Goal: Task Accomplishment & Management: Use online tool/utility

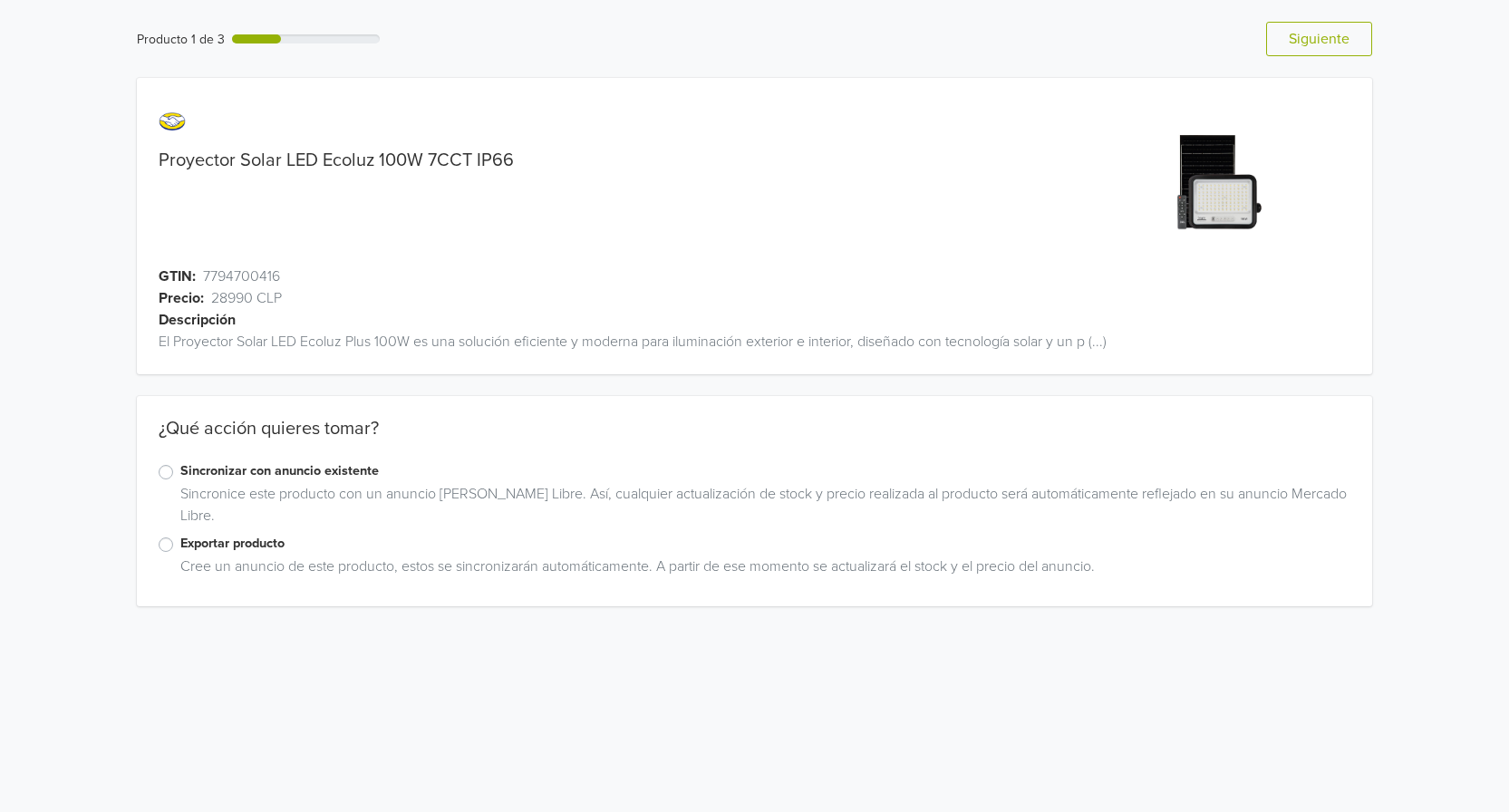
click at [181, 543] on label "Exportar producto" at bounding box center [765, 543] width 1170 height 20
click at [0, 0] on input "Exportar producto" at bounding box center [0, 0] width 0 height 0
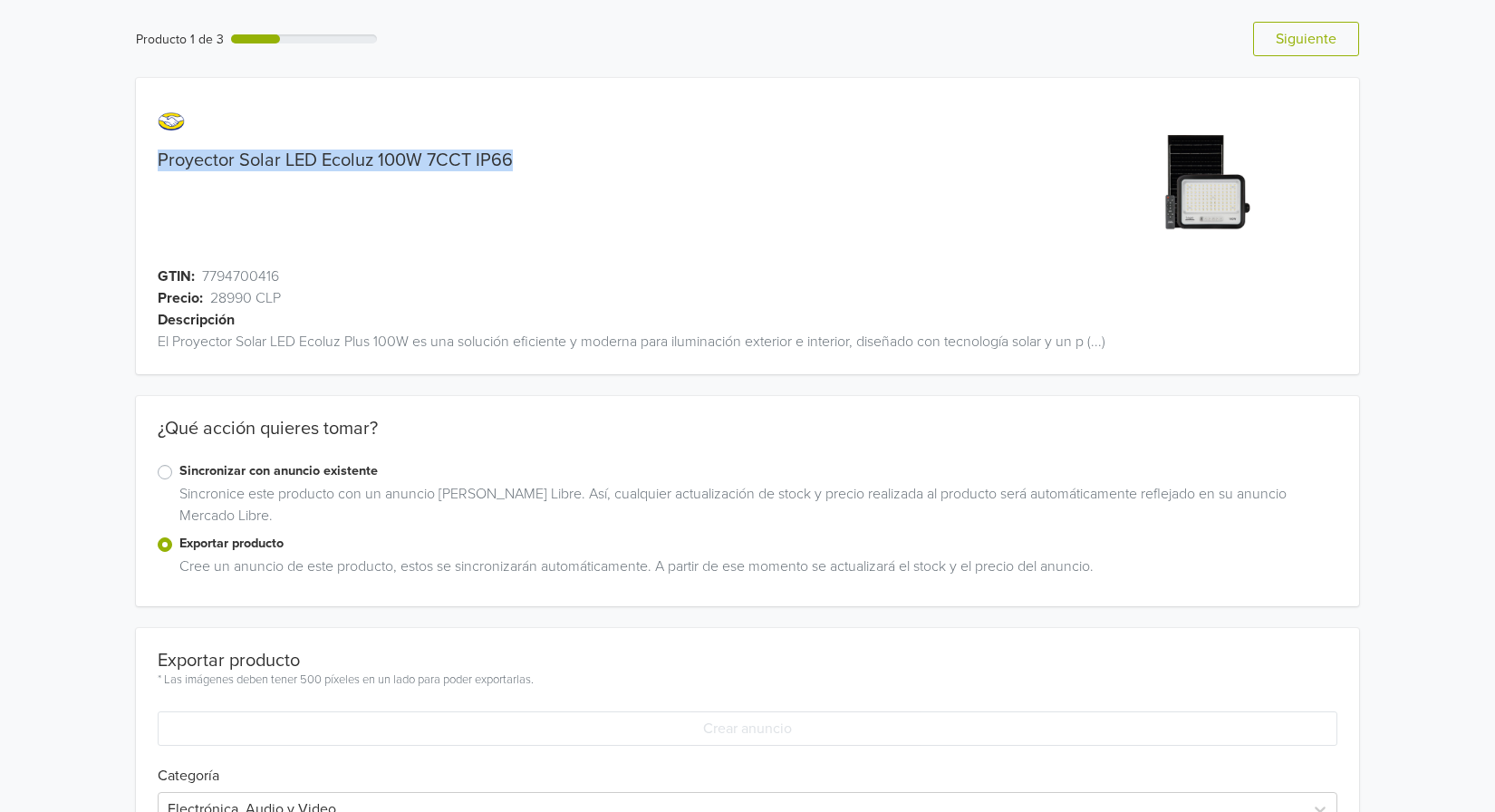
drag, startPoint x: 534, startPoint y: 168, endPoint x: 151, endPoint y: 169, distance: 383.0
click at [151, 169] on div "Proyector Solar LED Ecoluz 100W 7CCT IP66" at bounding box center [595, 159] width 918 height 21
copy link "Proyector Solar LED Ecoluz 100W 7CCT IP66"
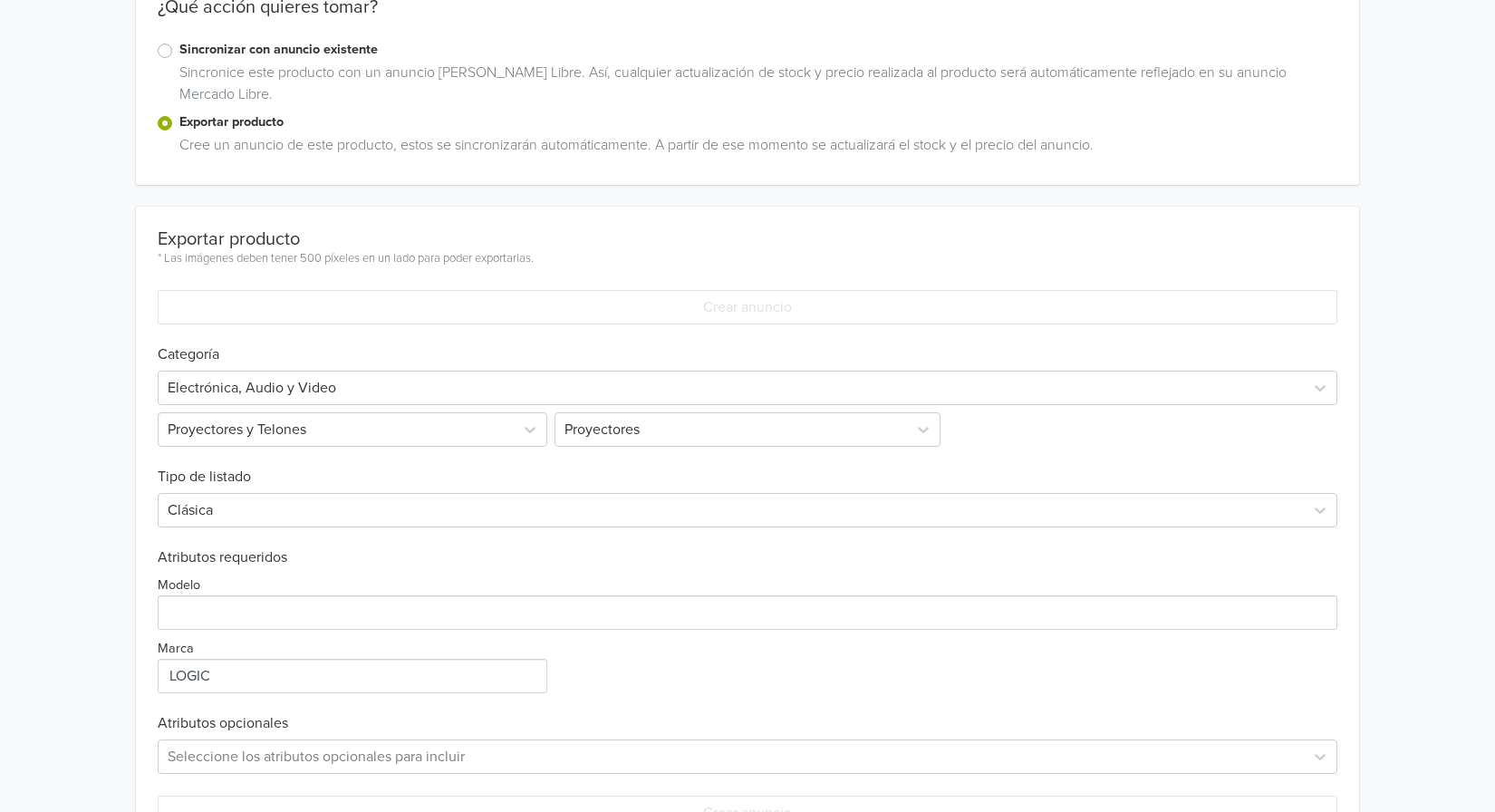
scroll to position [483, 0]
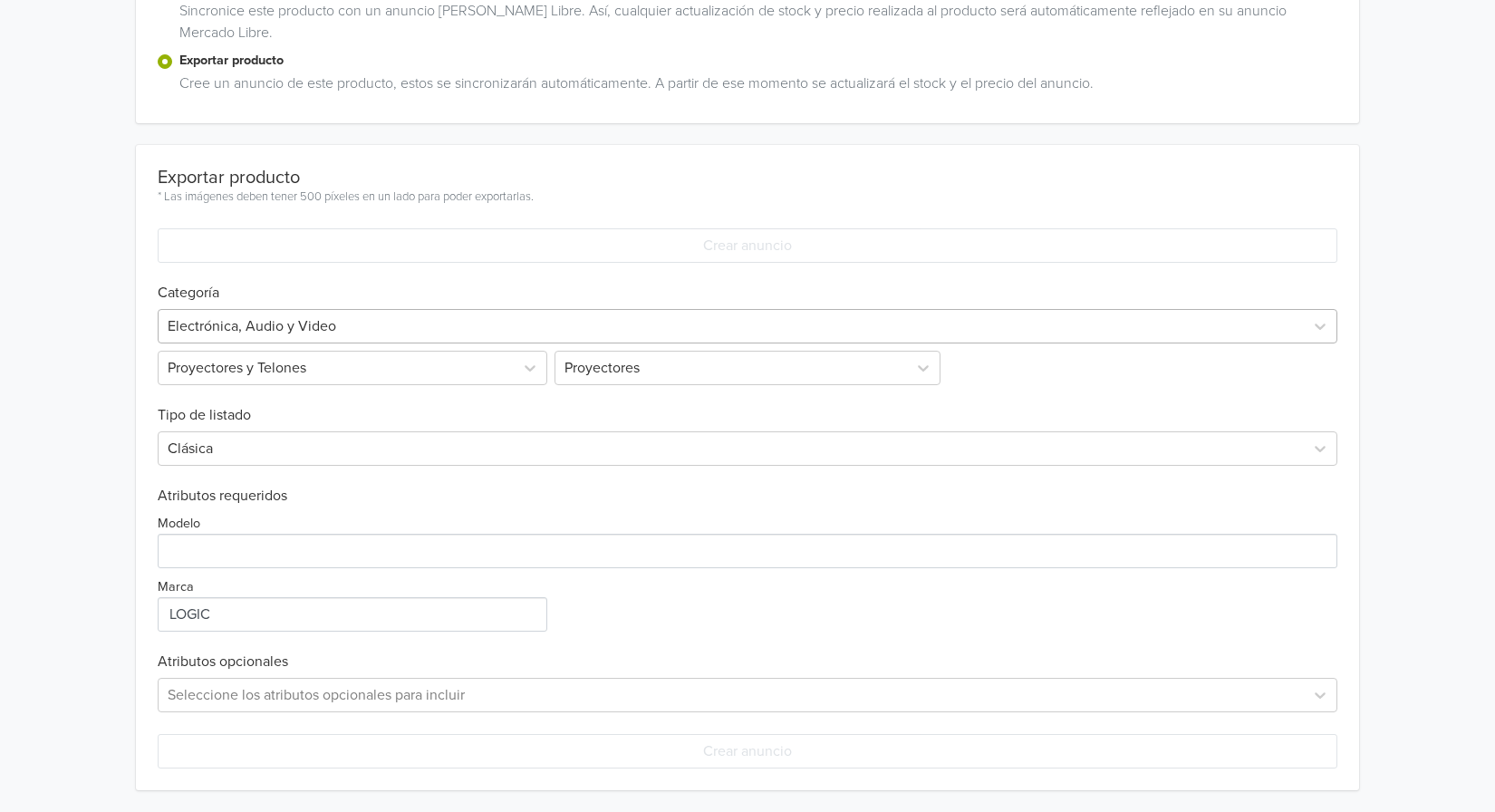
click at [470, 330] on div at bounding box center [731, 326] width 1127 height 25
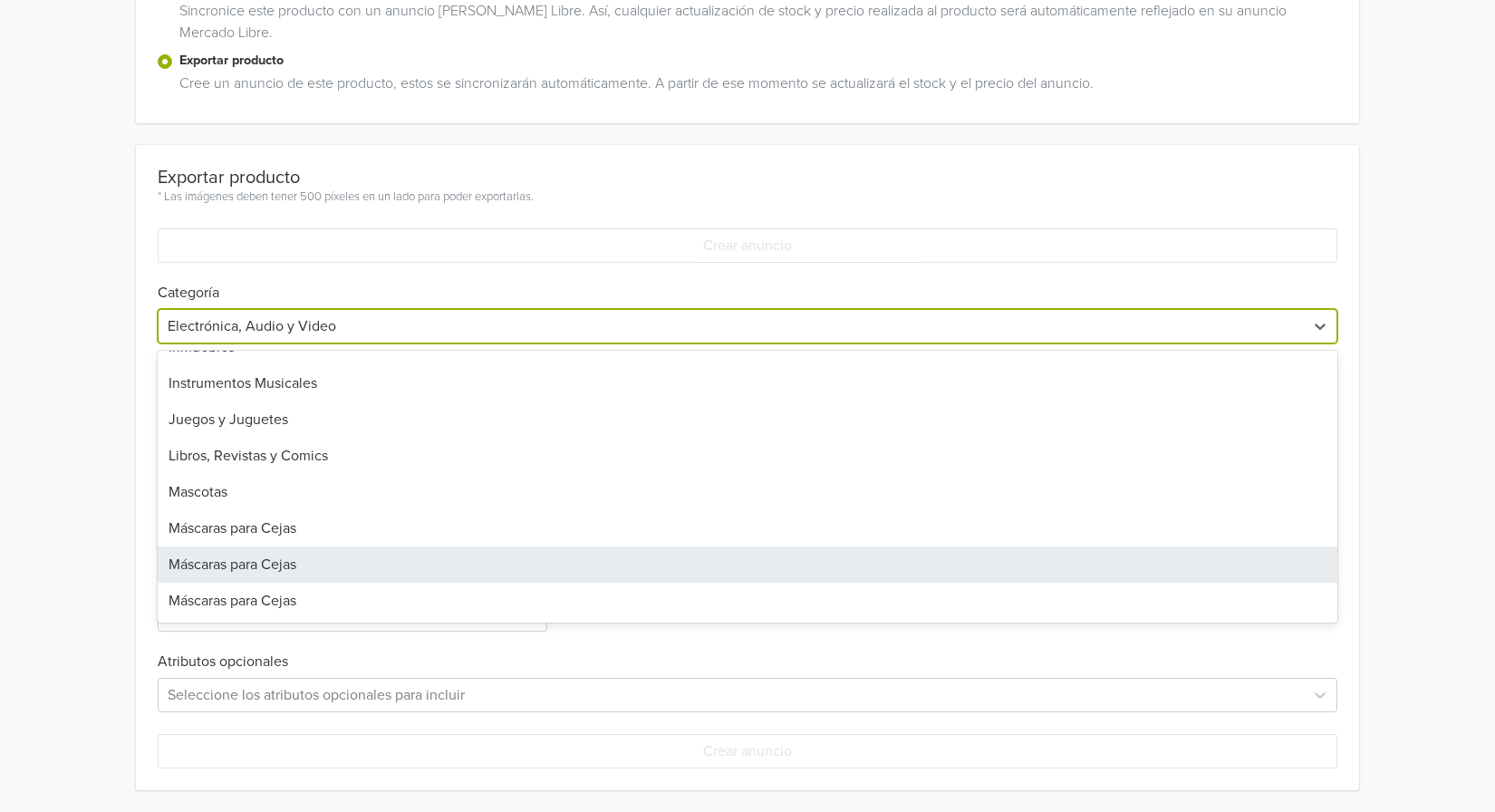
scroll to position [822, 0]
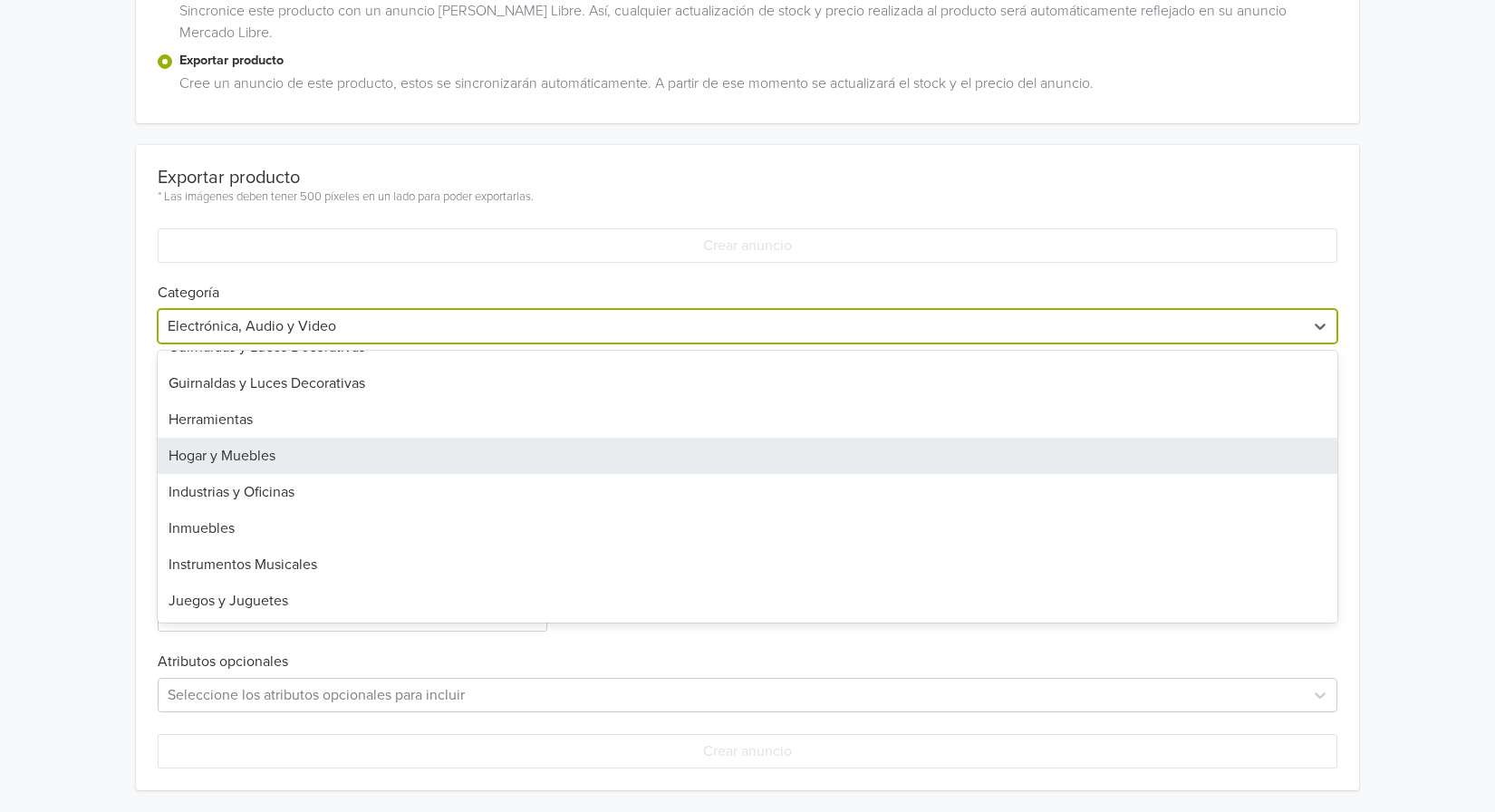
click at [400, 456] on div "Hogar y Muebles" at bounding box center [748, 456] width 1180 height 36
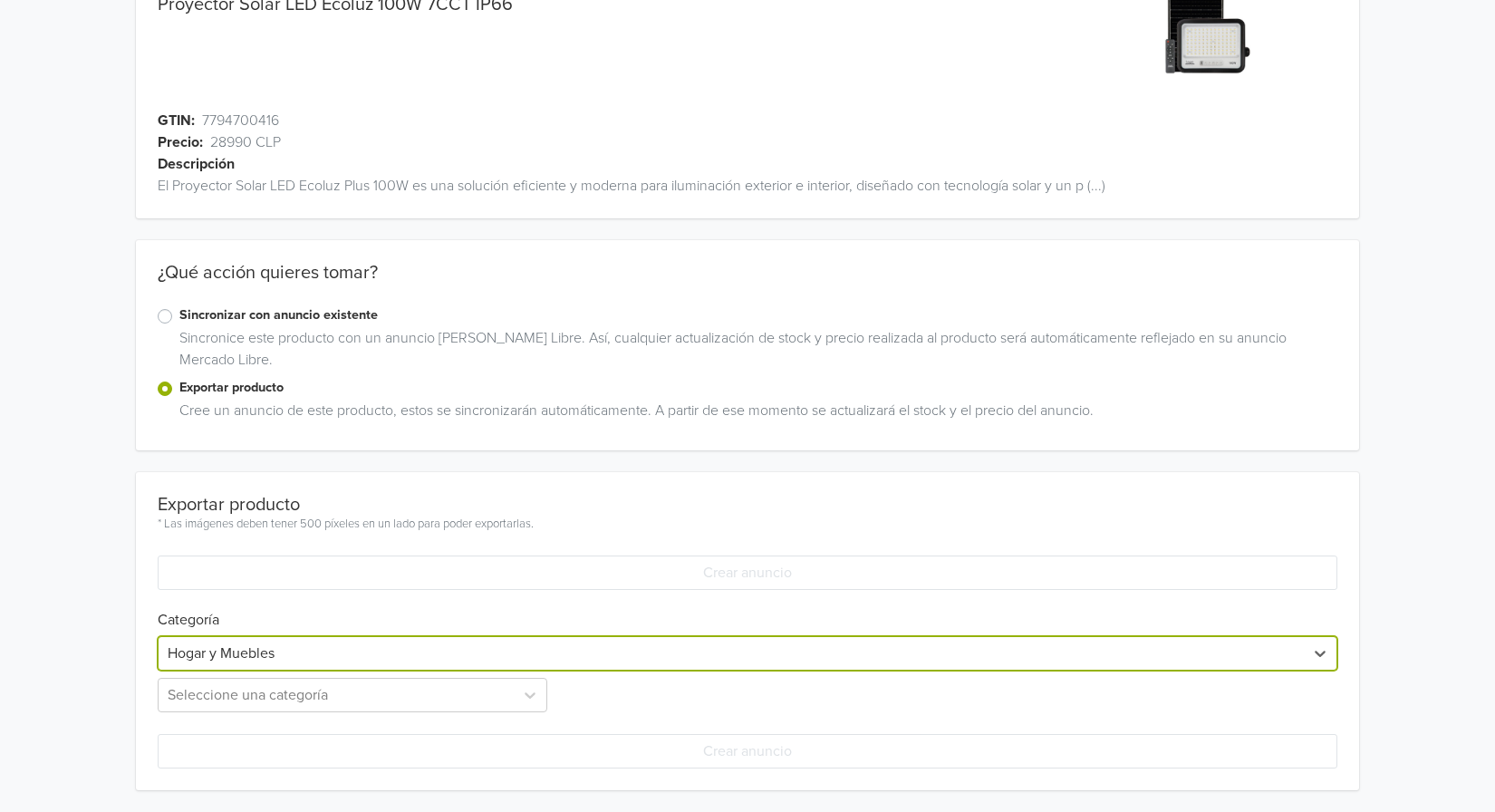
scroll to position [156, 0]
click at [518, 689] on div "Seleccione una categoría" at bounding box center [354, 694] width 394 height 34
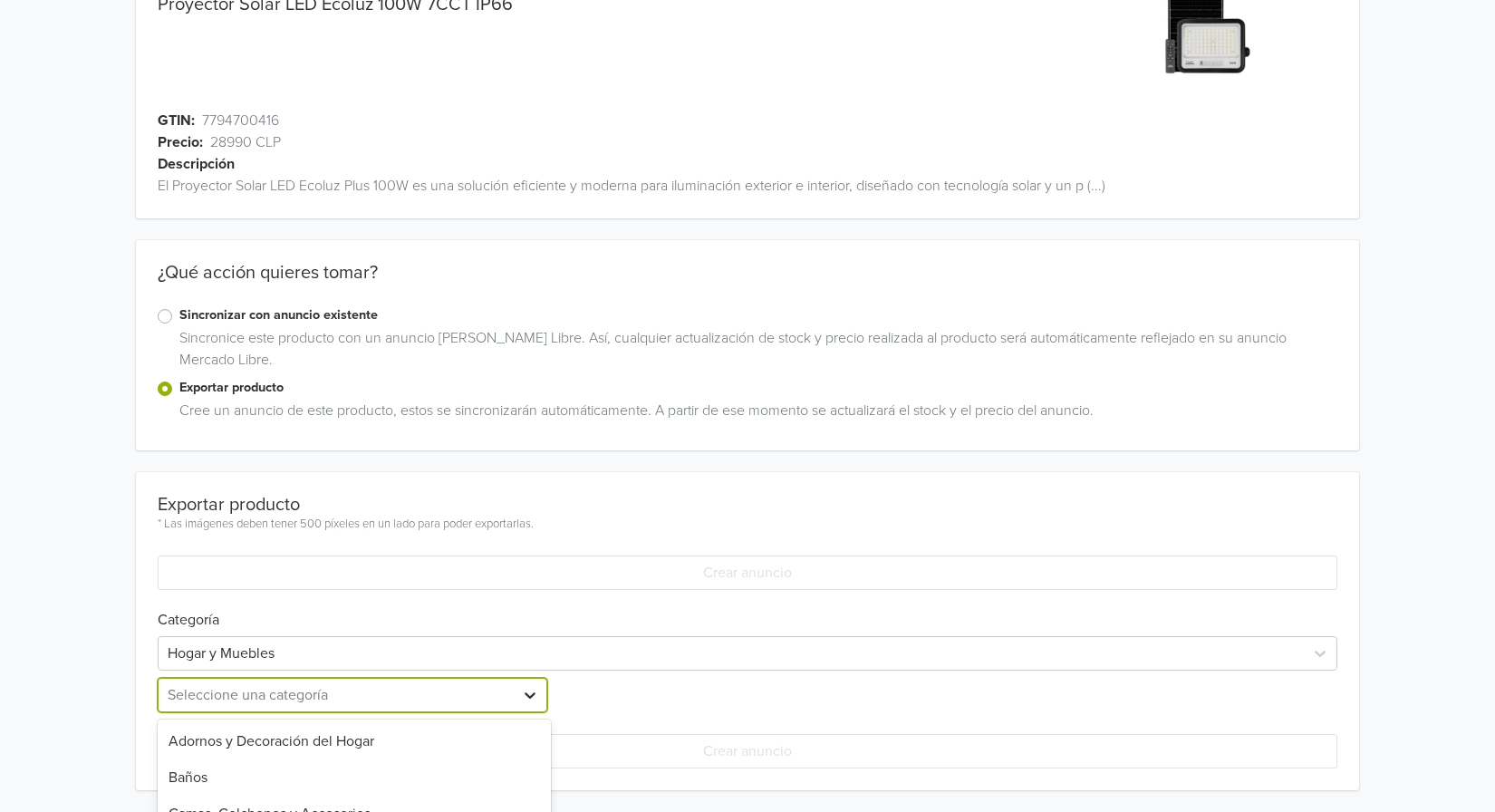
scroll to position [335, 0]
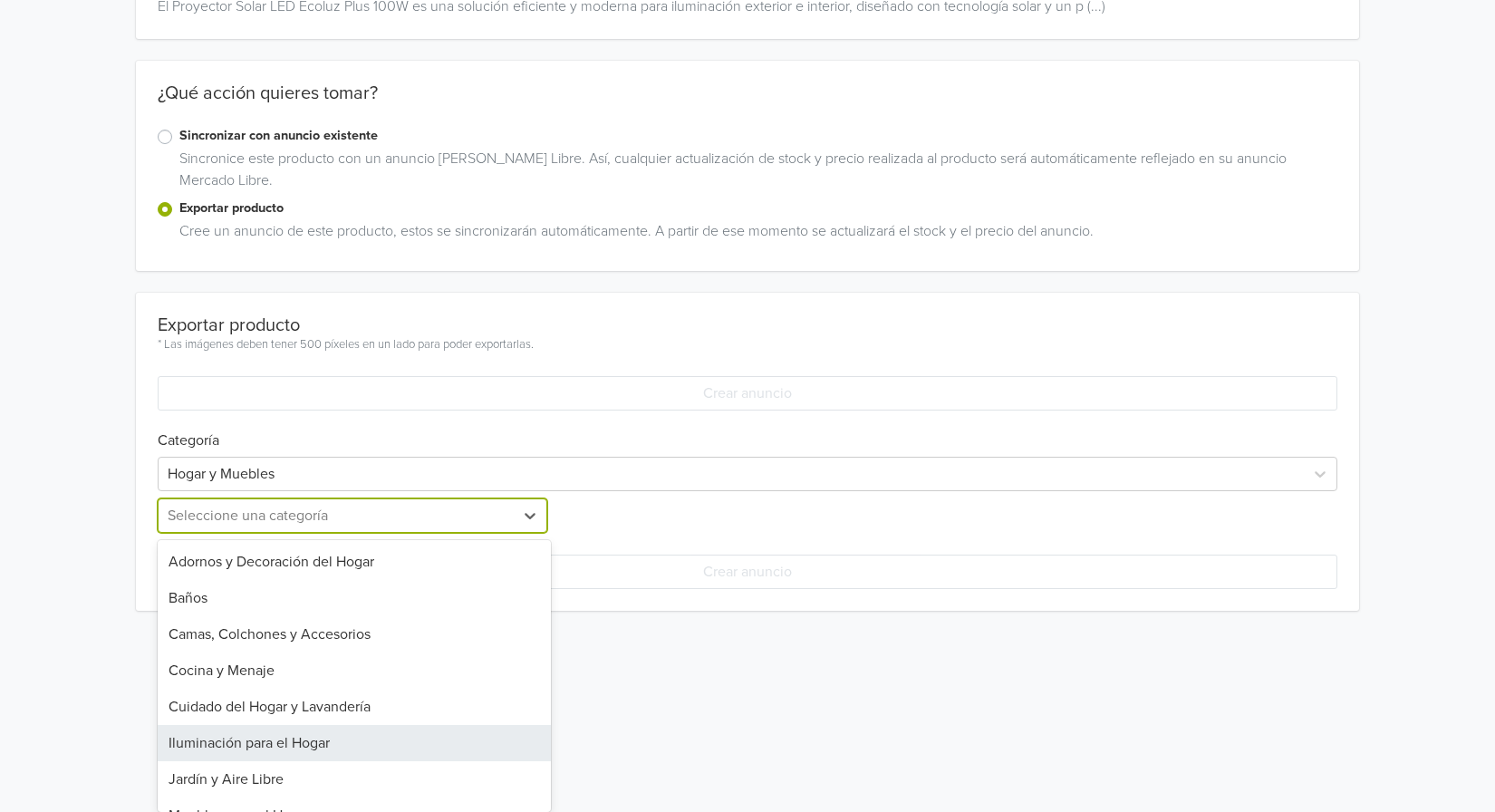
click at [490, 743] on div "Iluminación para el Hogar" at bounding box center [354, 743] width 394 height 36
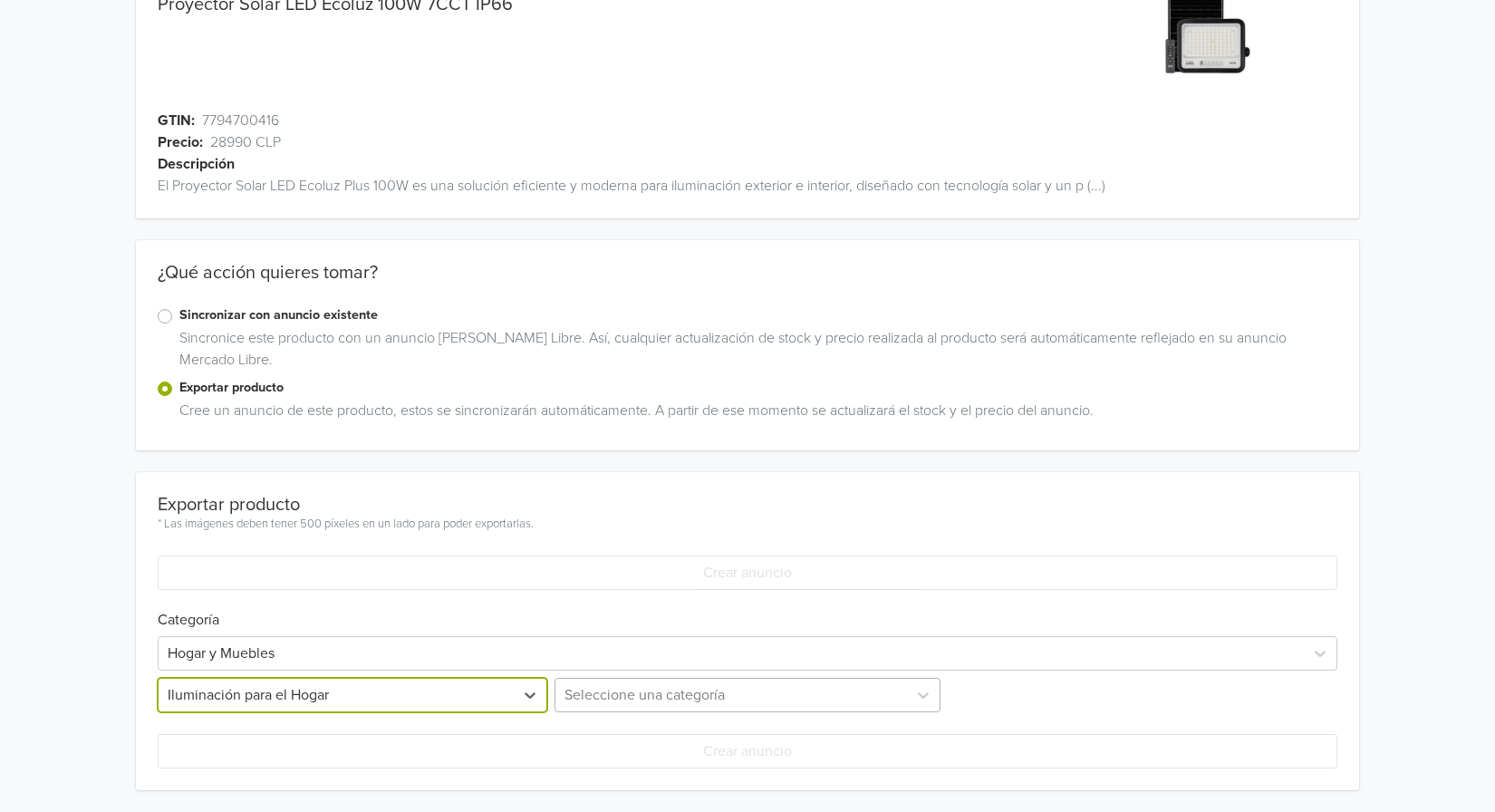
scroll to position [324, 0]
click at [700, 684] on div "Seleccione una categoría" at bounding box center [748, 694] width 394 height 34
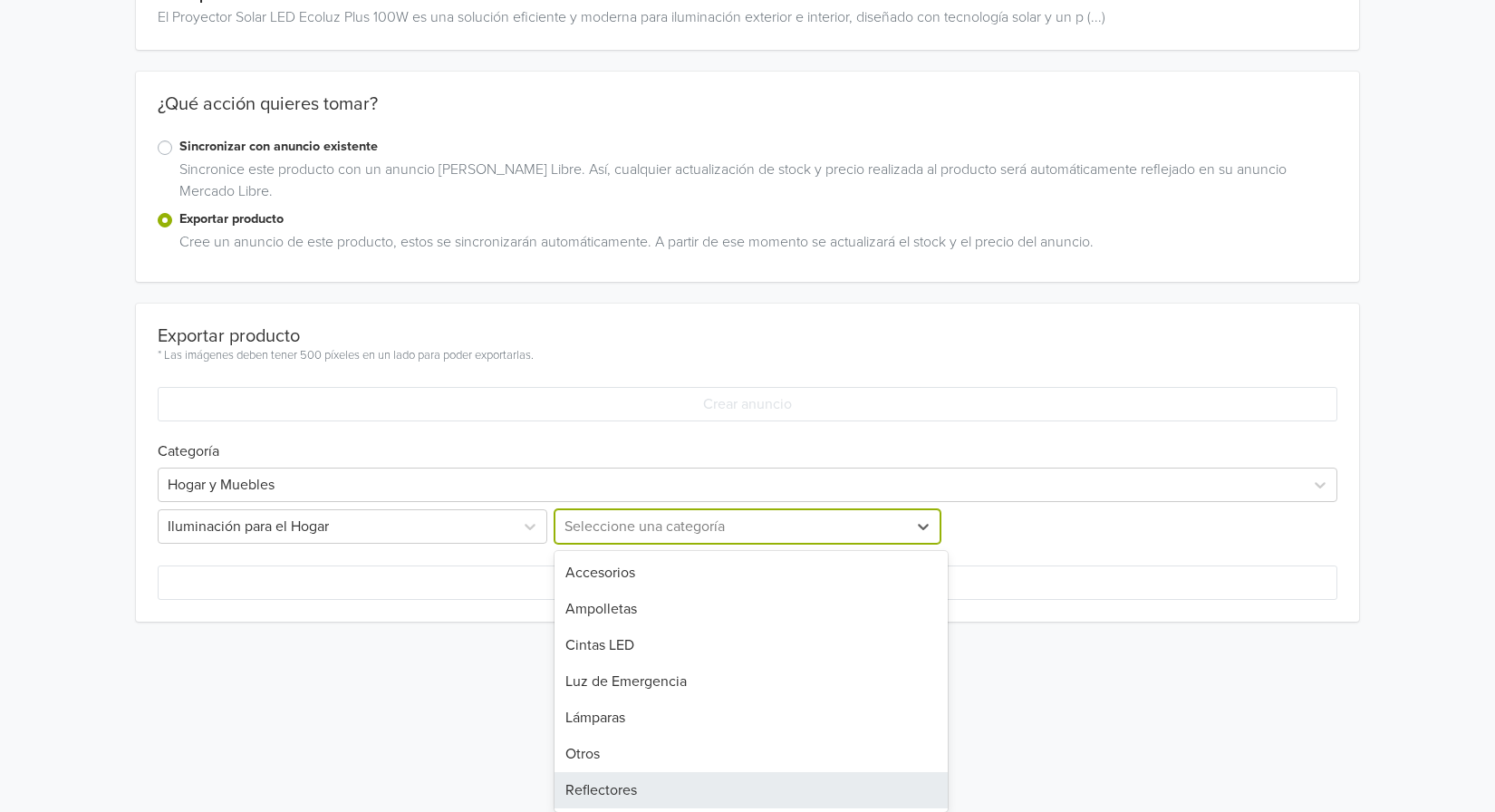
click at [695, 781] on div "Reflectores" at bounding box center [751, 790] width 394 height 36
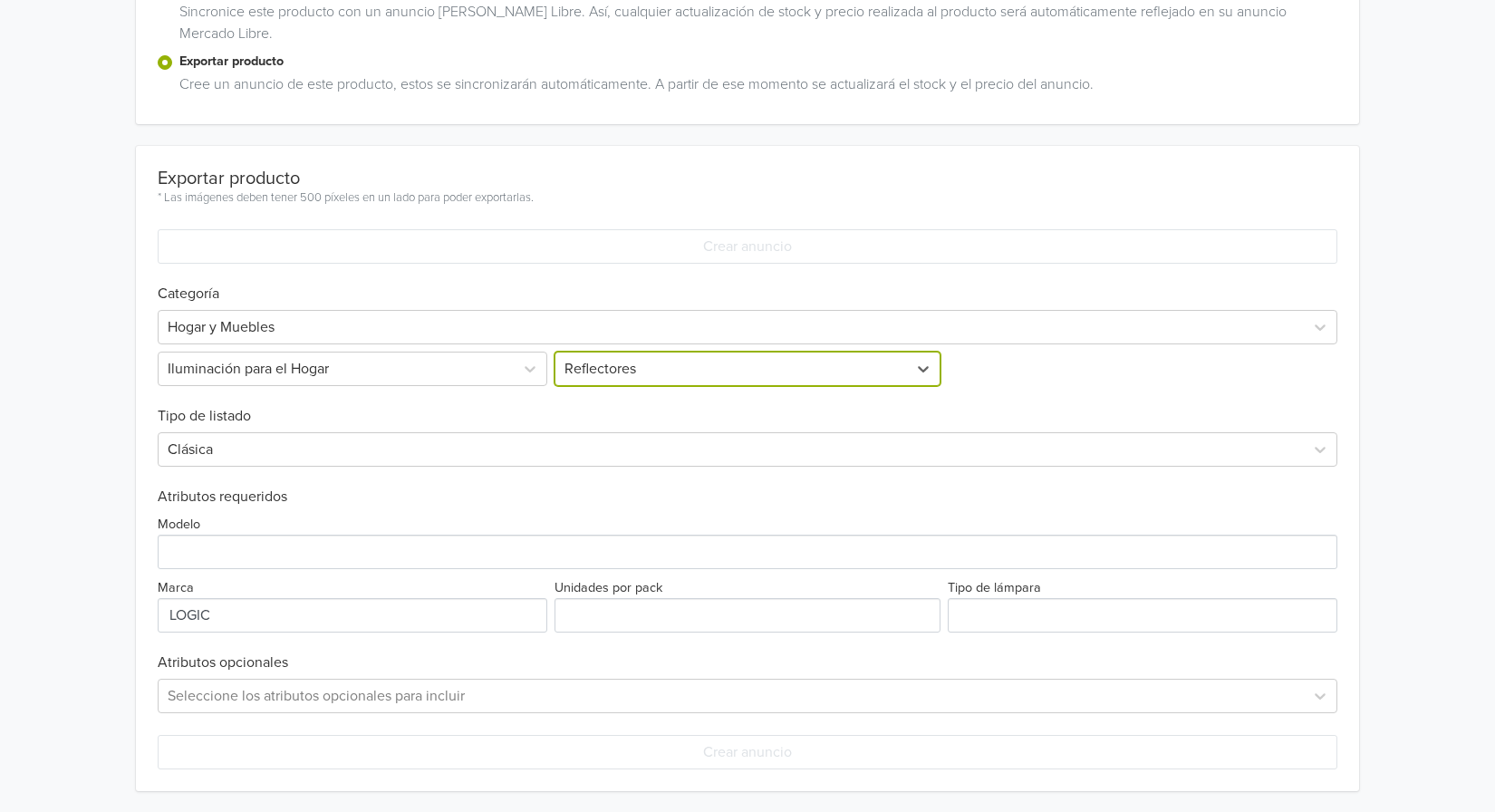
scroll to position [483, 0]
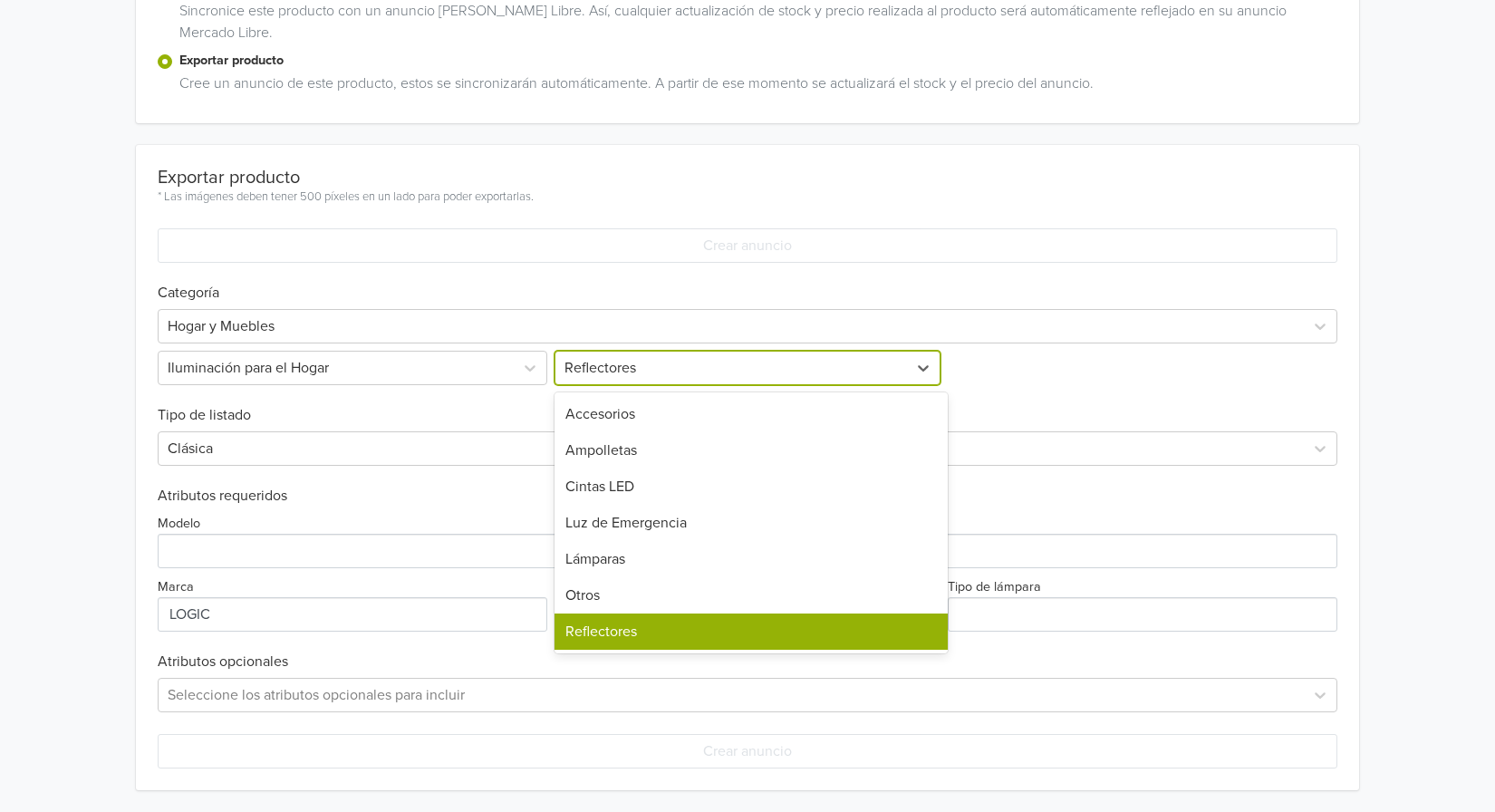
click at [652, 371] on div at bounding box center [732, 368] width 333 height 25
click at [1056, 422] on h6 "Tipo de listado" at bounding box center [748, 405] width 1180 height 39
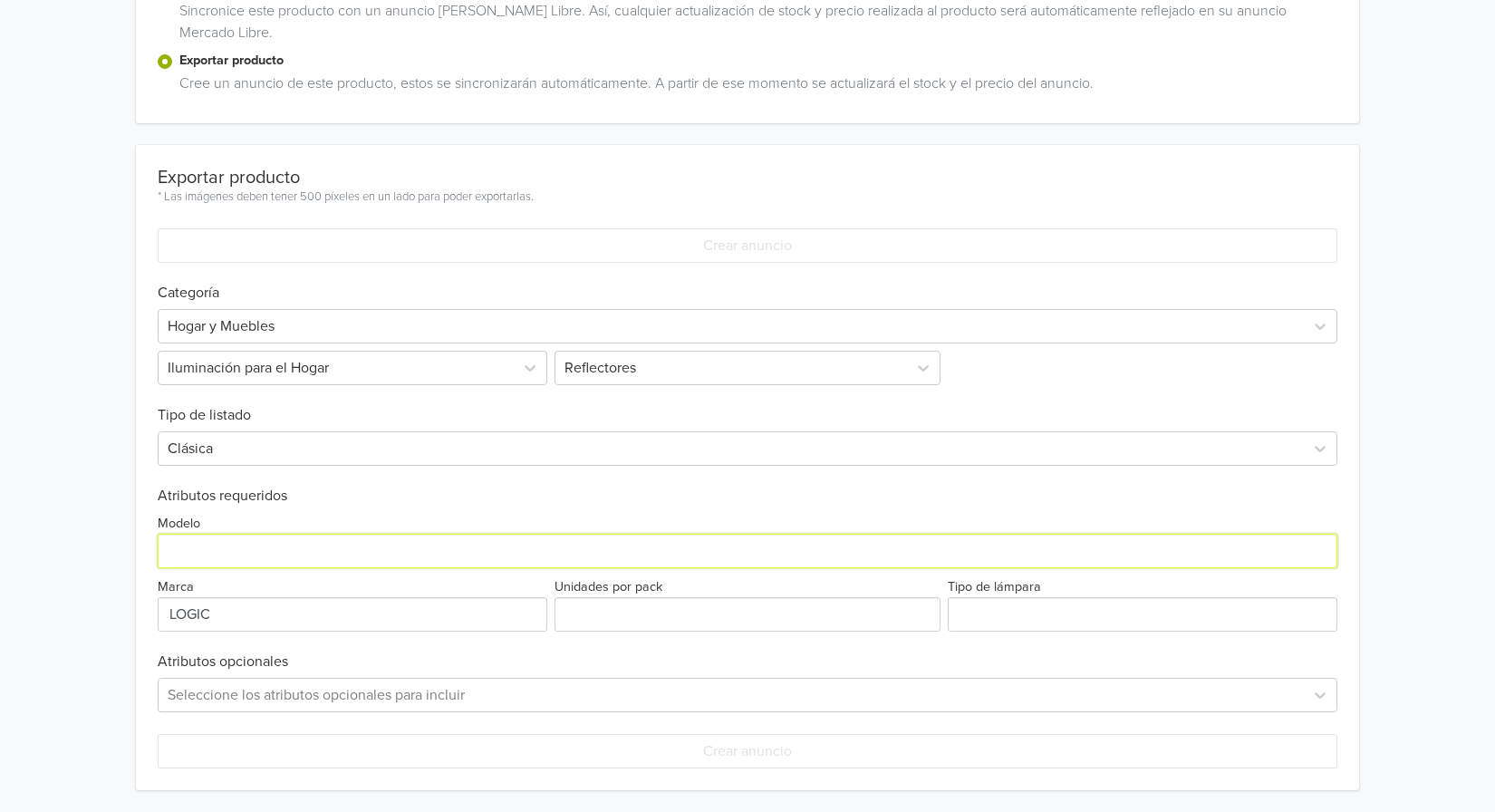
click at [284, 556] on input "Modelo" at bounding box center [748, 550] width 1180 height 34
paste input "Proyector Solar LED Ecoluz 100W 7CCT IP66"
type input "Proyector Solar LED Ecoluz 100W 7CCT IP66"
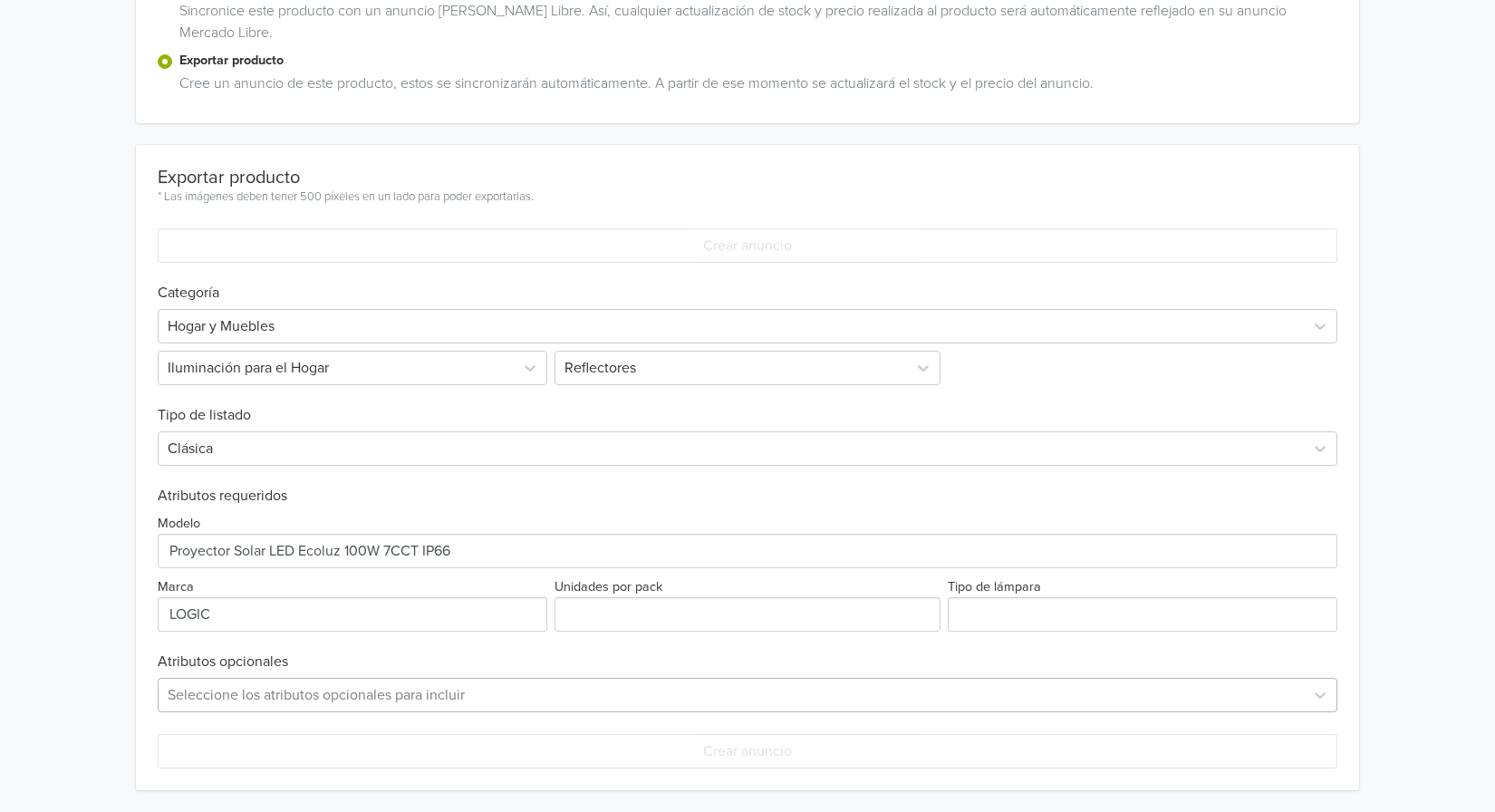
scroll to position [662, 0]
click at [402, 694] on div "Seleccione los atributos opcionales para incluir" at bounding box center [748, 694] width 1180 height 34
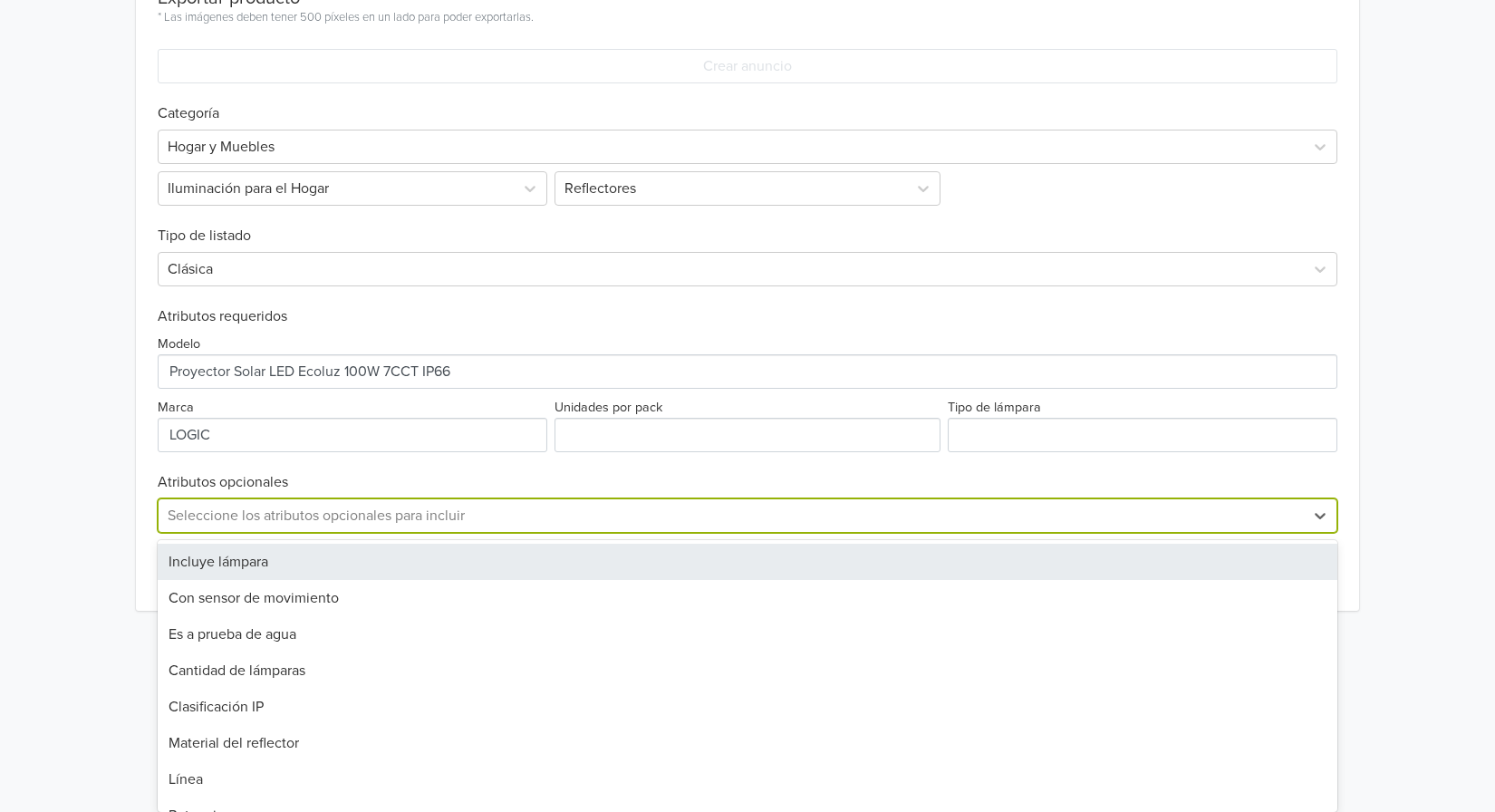
click at [371, 567] on div "Incluye lámpara" at bounding box center [748, 561] width 1180 height 36
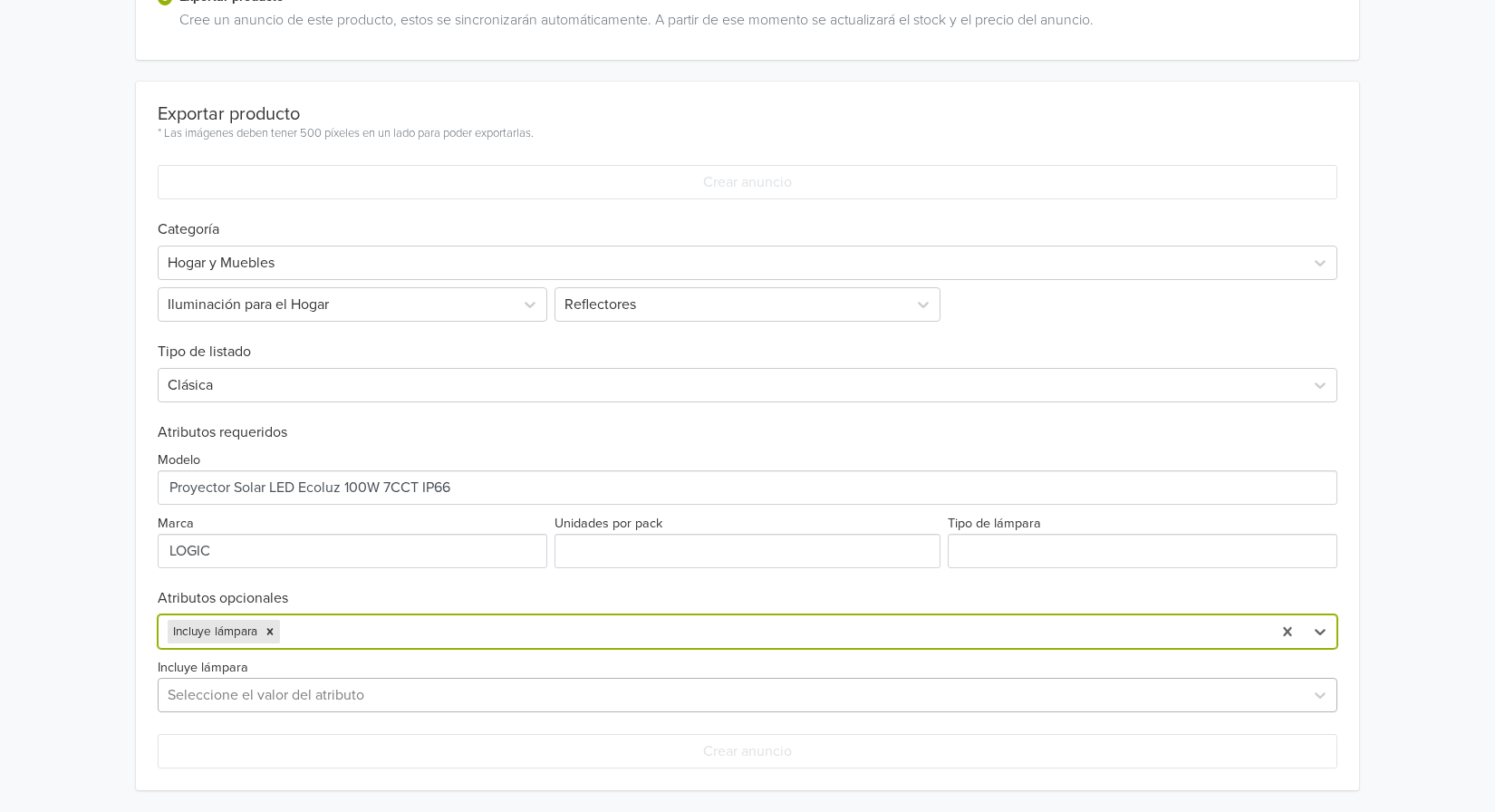
click at [378, 693] on div at bounding box center [731, 694] width 1127 height 25
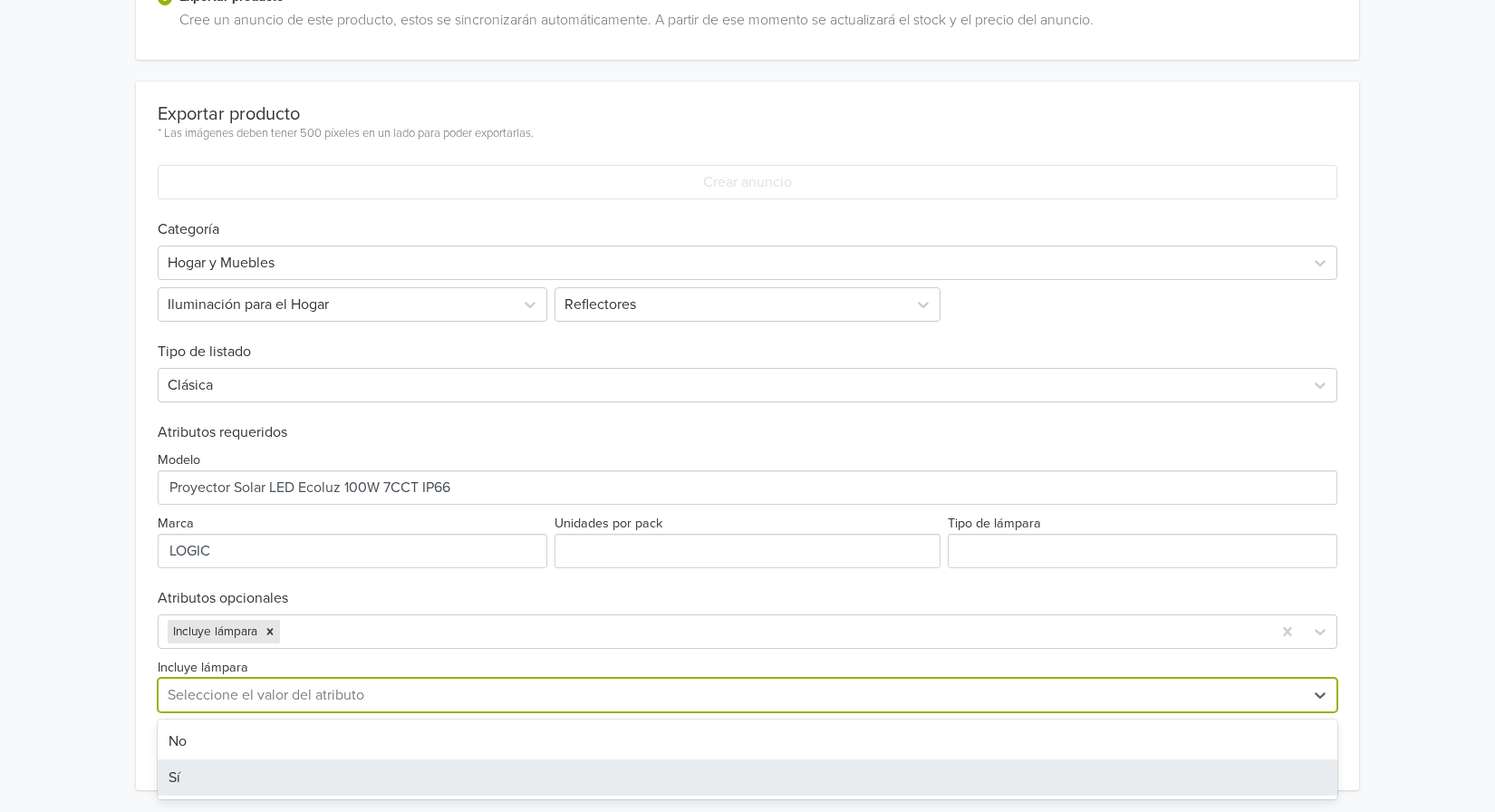
click at [274, 770] on div "Sí" at bounding box center [748, 777] width 1180 height 36
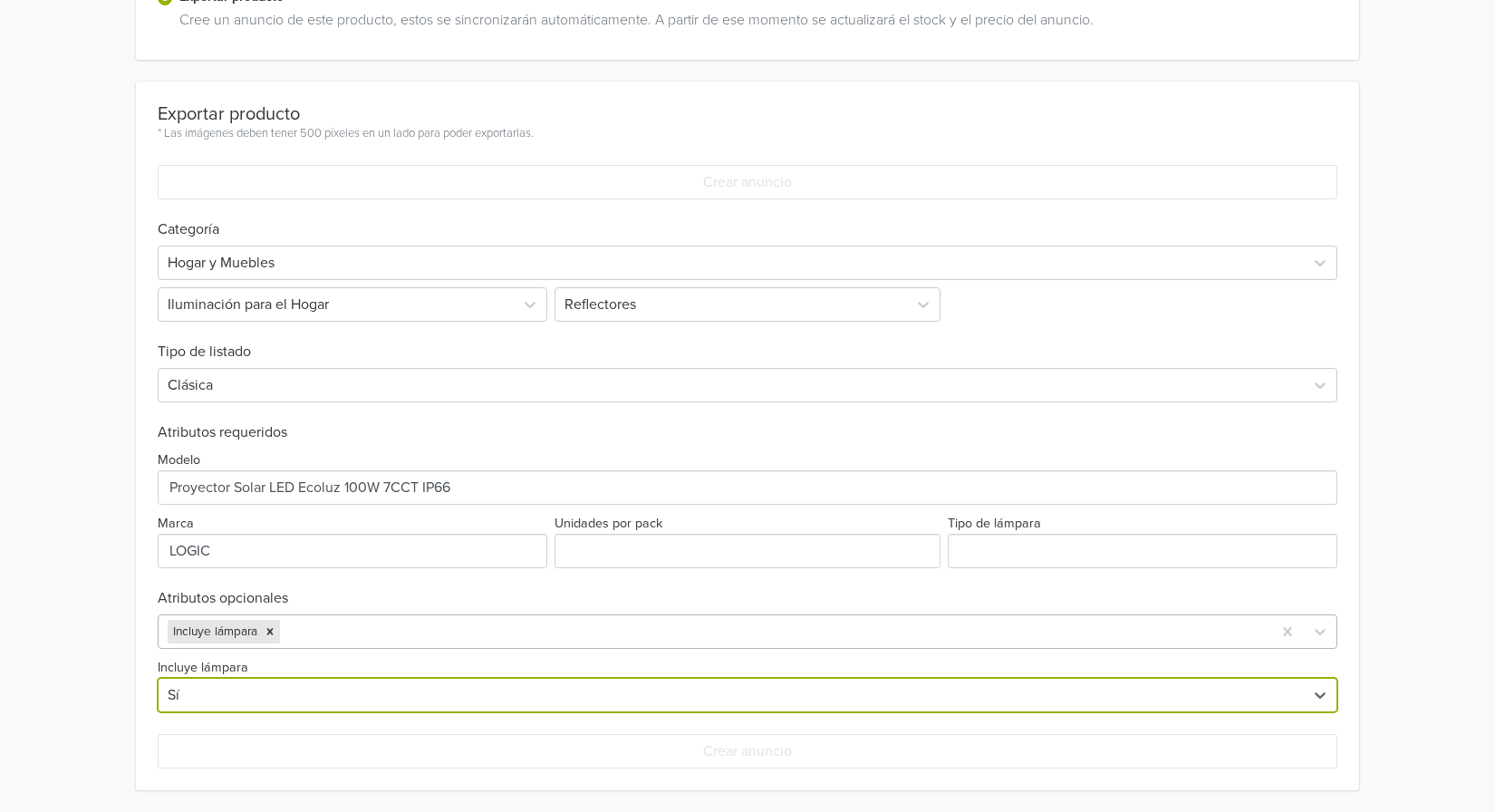
click at [350, 634] on div at bounding box center [773, 631] width 979 height 25
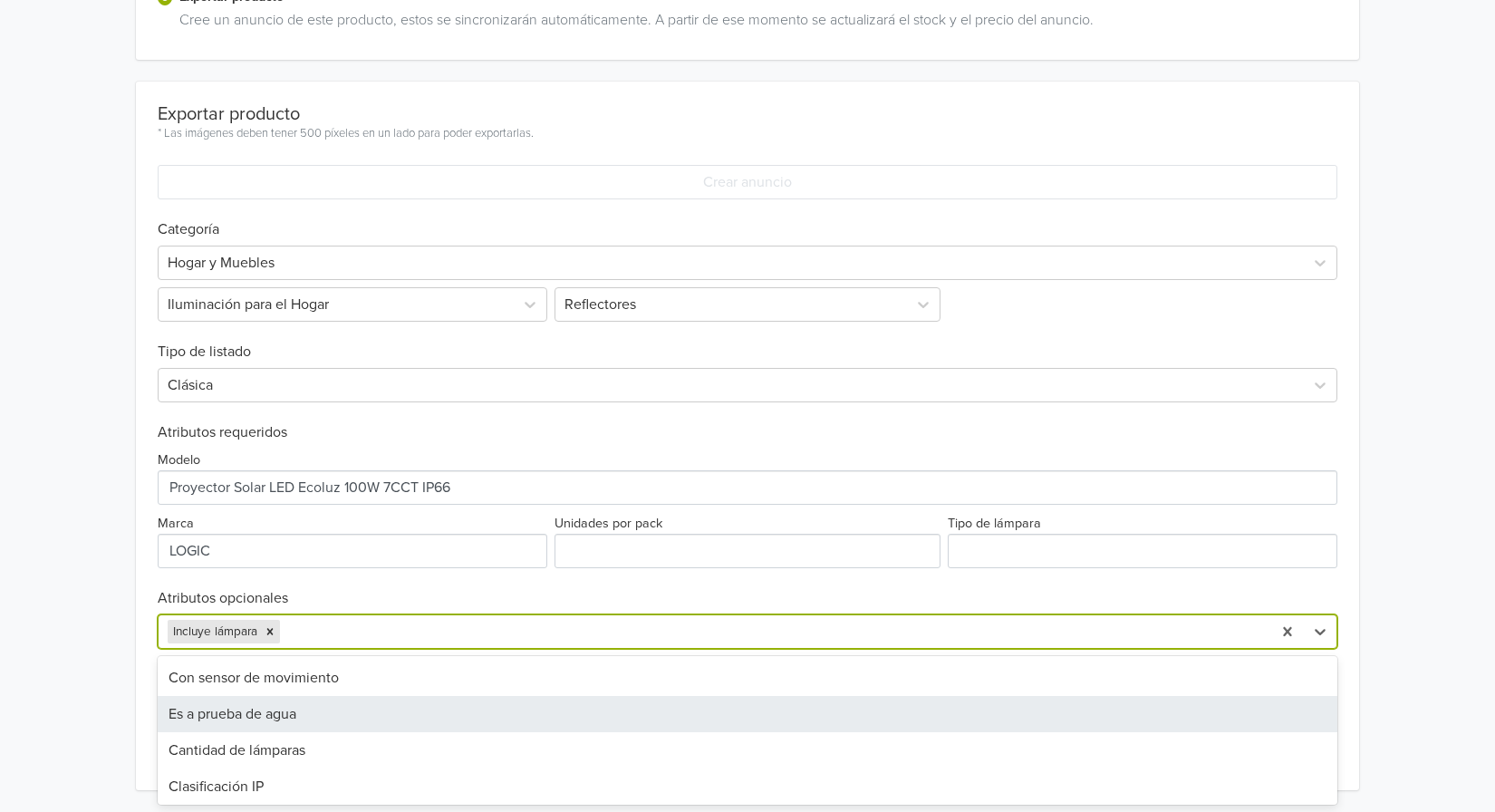
click at [339, 712] on div "Es a prueba de agua" at bounding box center [748, 713] width 1180 height 36
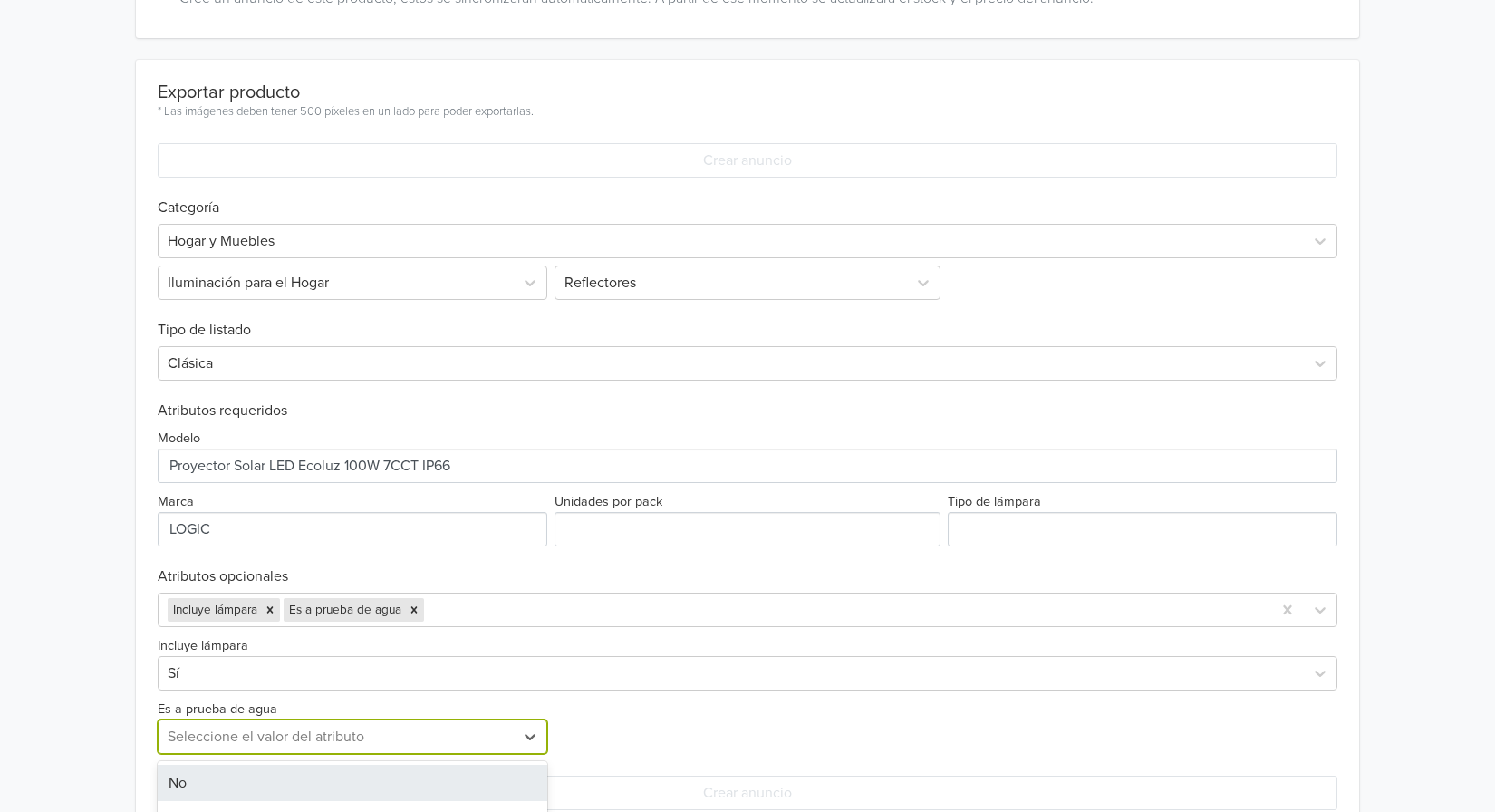
scroll to position [605, 0]
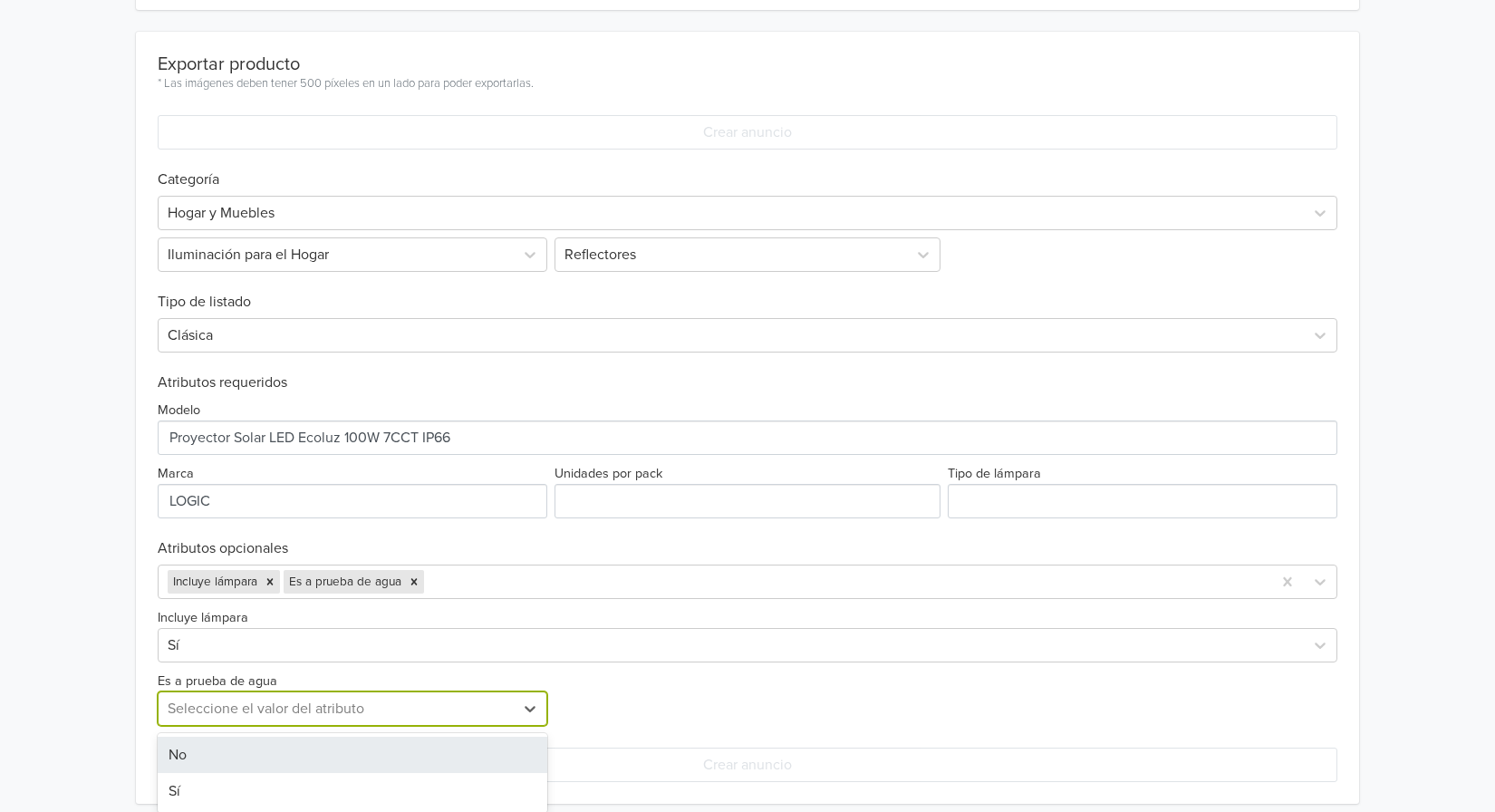
click at [421, 728] on div "Exportar producto * Las imágenes deben tener 500 píxeles en un lado para poder …" at bounding box center [748, 418] width 1180 height 772
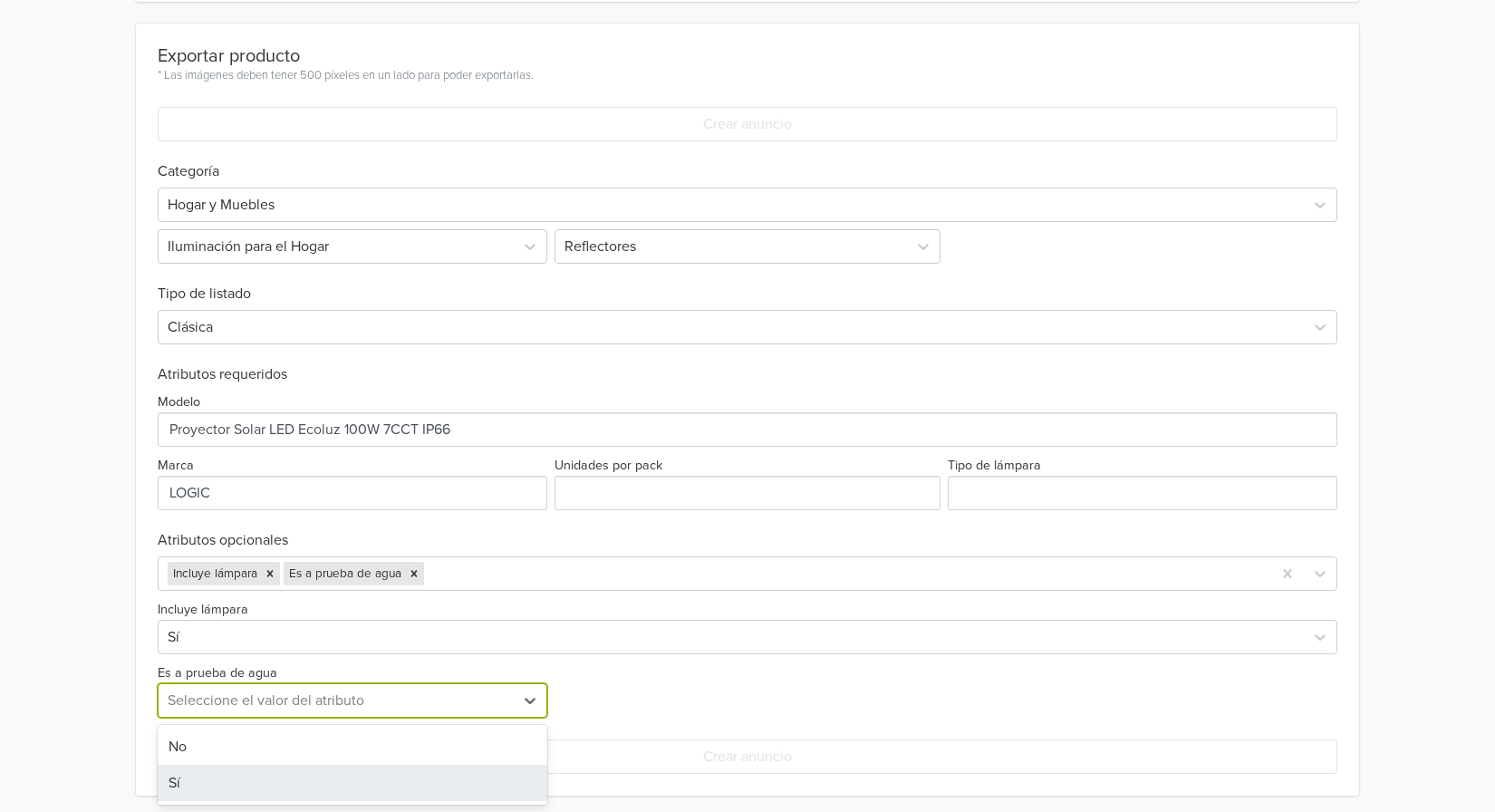
click at [307, 776] on div "Sí" at bounding box center [352, 782] width 390 height 36
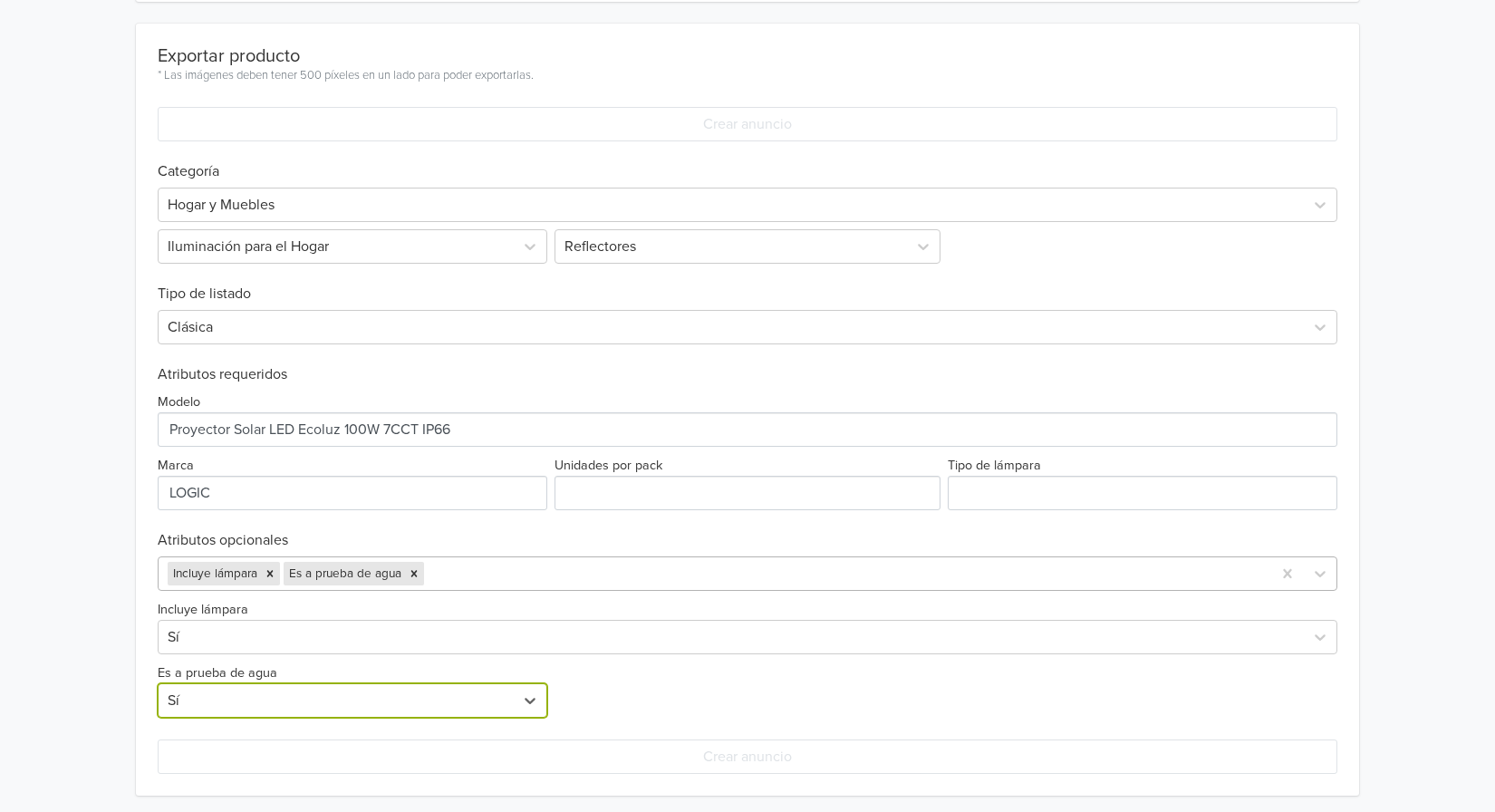
click at [471, 570] on div at bounding box center [845, 573] width 835 height 25
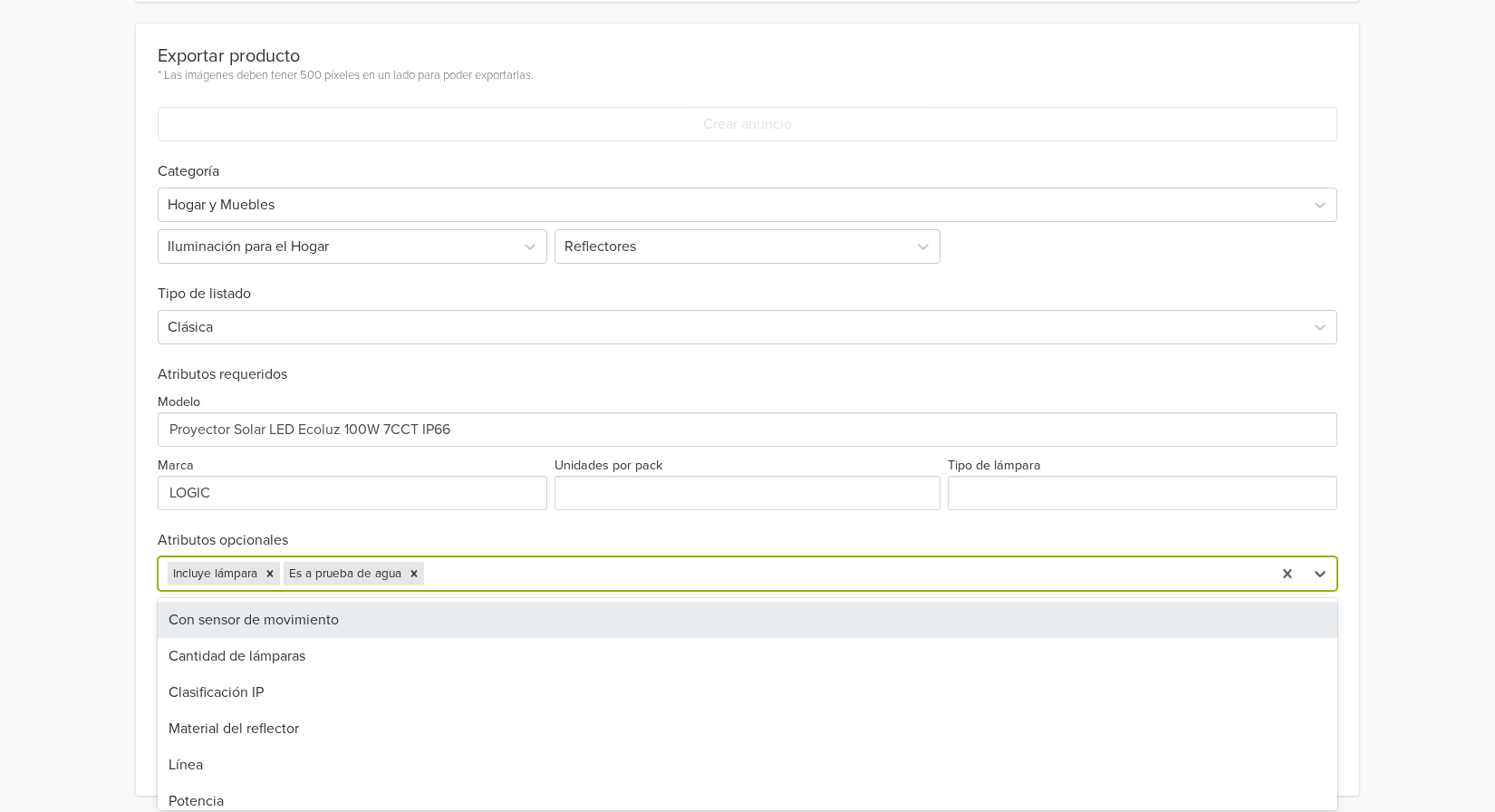
scroll to position [610, 0]
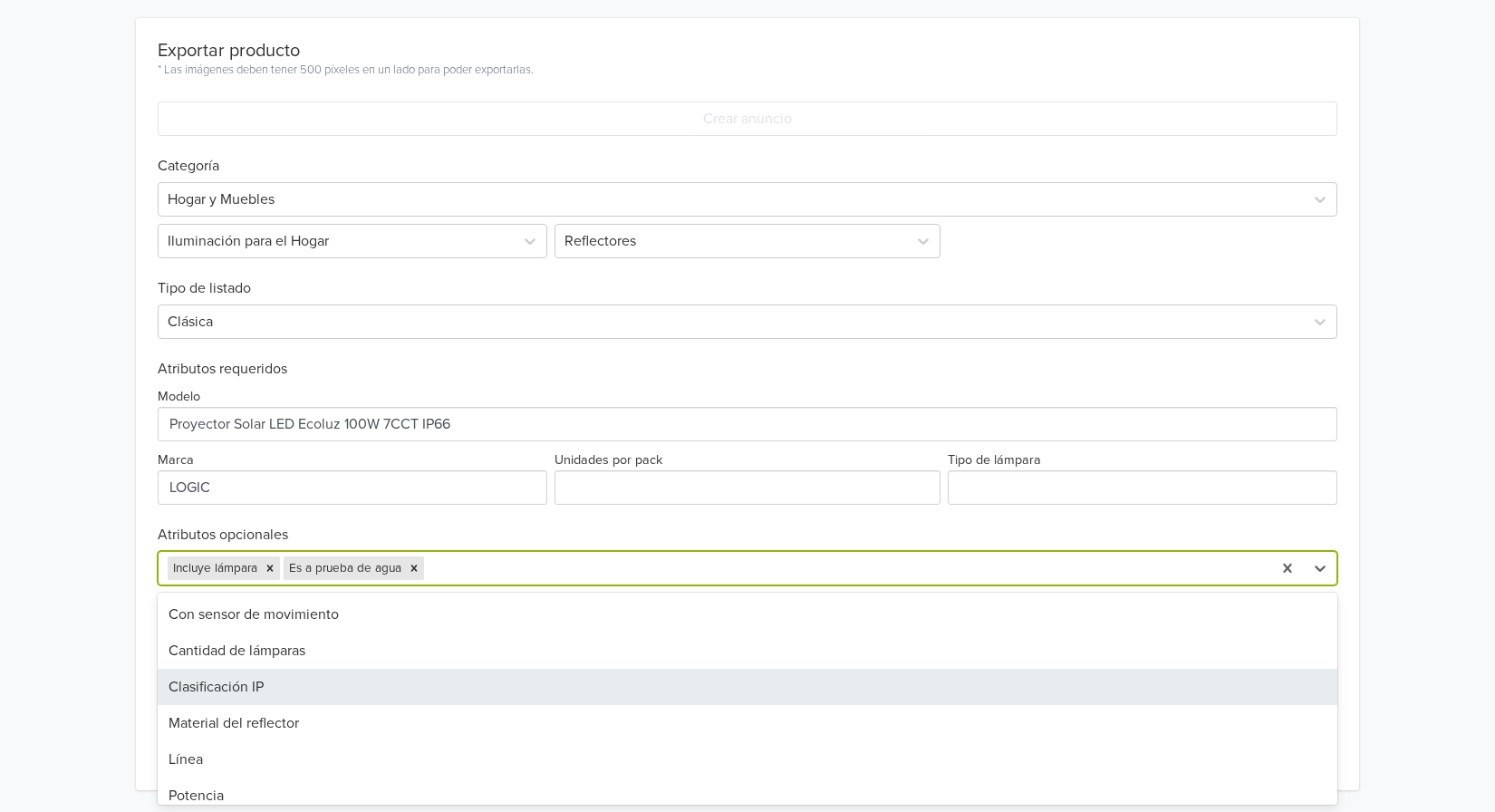
click at [359, 691] on div "Clasificación IP" at bounding box center [748, 686] width 1180 height 36
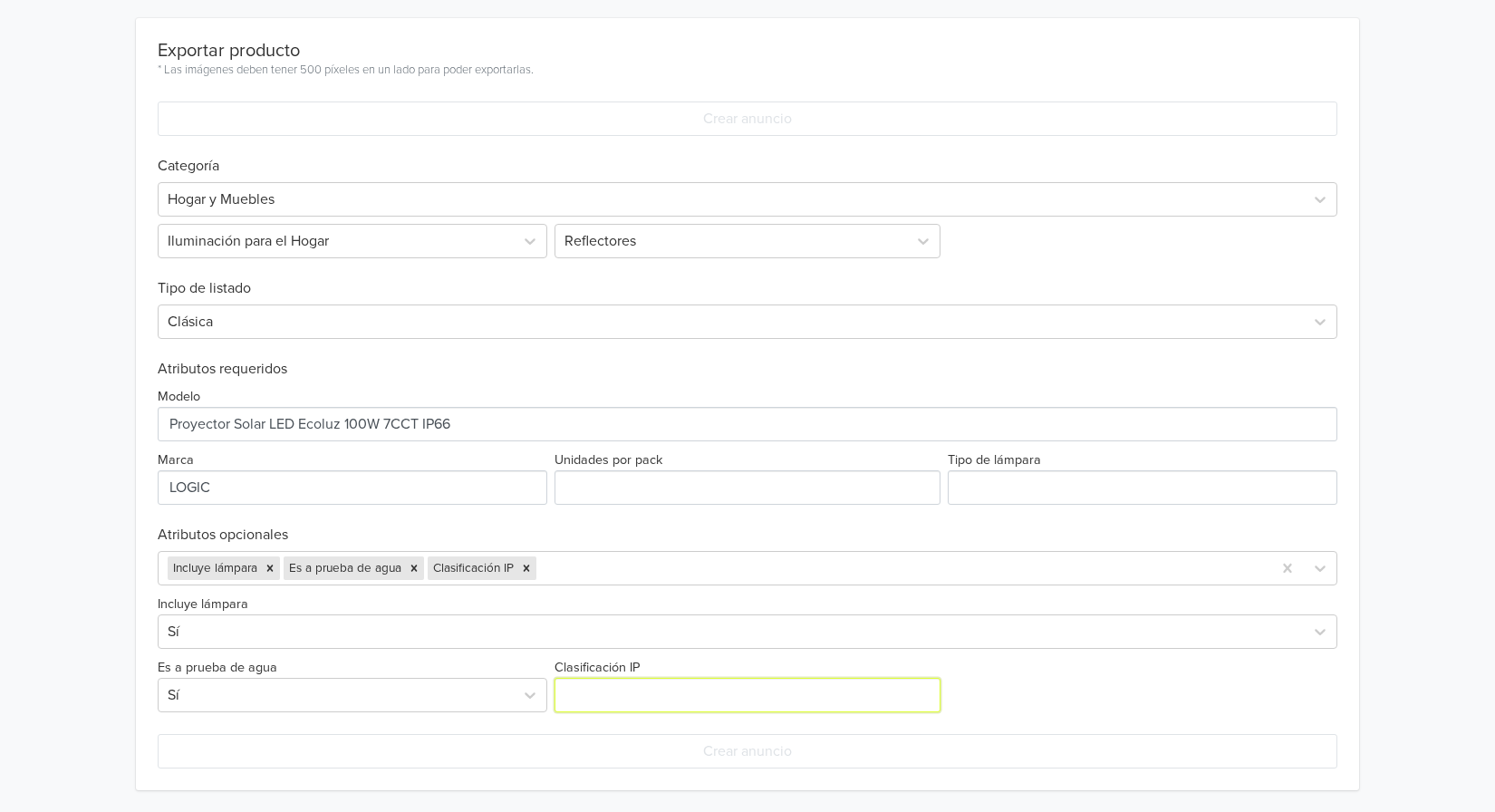
click at [626, 699] on input "Clasificación IP" at bounding box center [748, 694] width 386 height 34
type input "65"
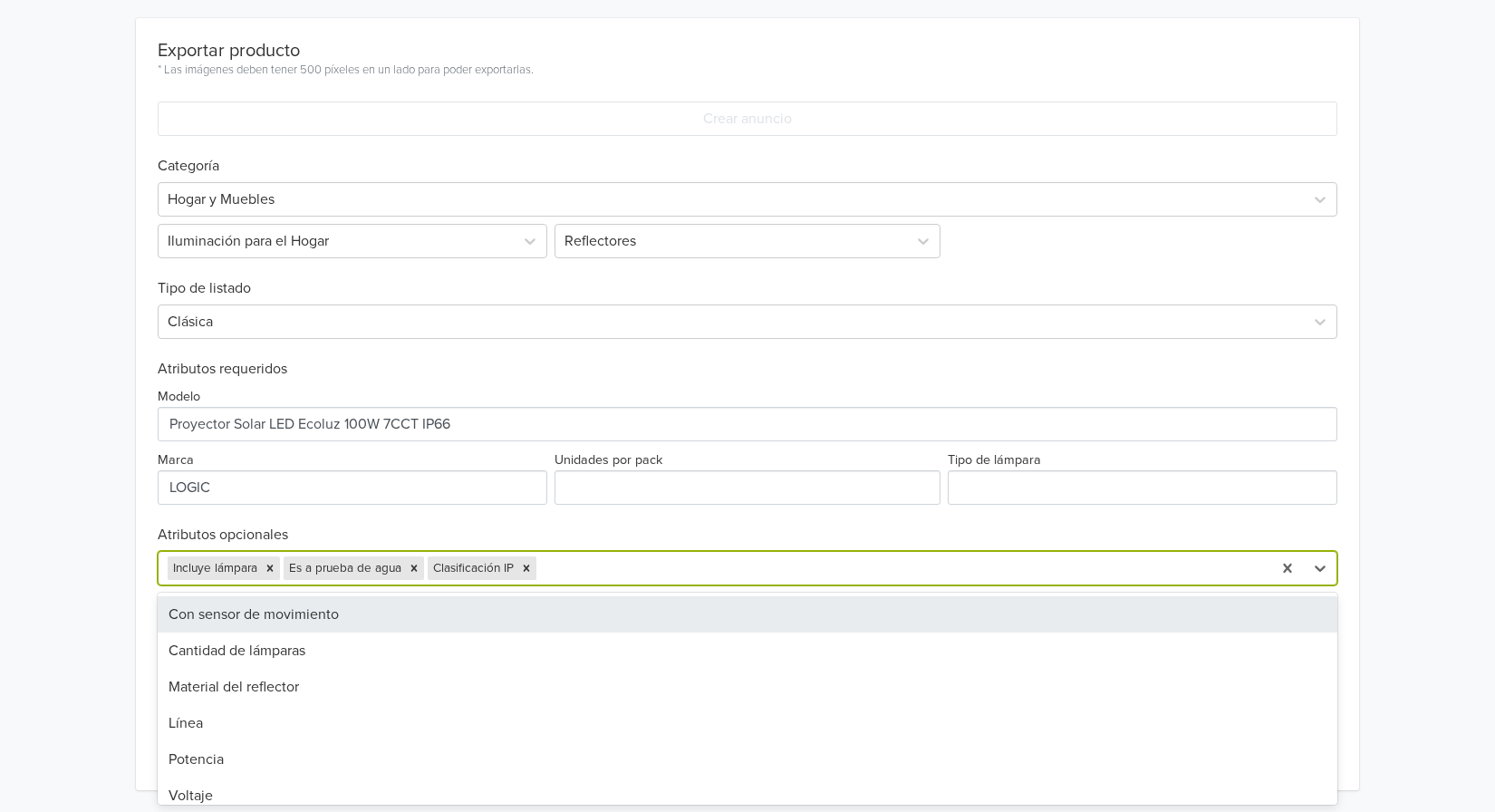
click at [670, 568] on div at bounding box center [901, 568] width 722 height 25
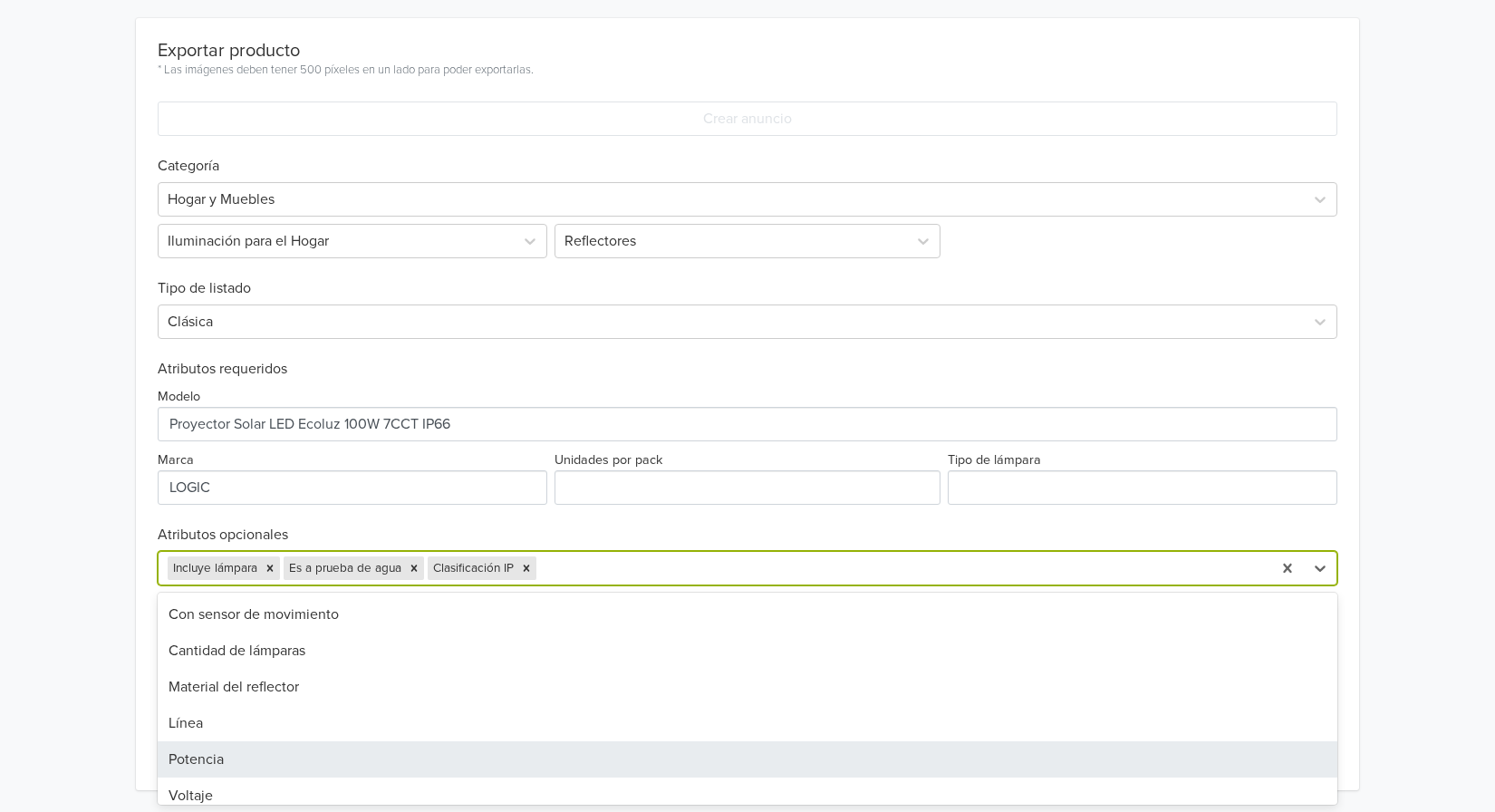
click at [472, 757] on div "Potencia" at bounding box center [748, 758] width 1180 height 36
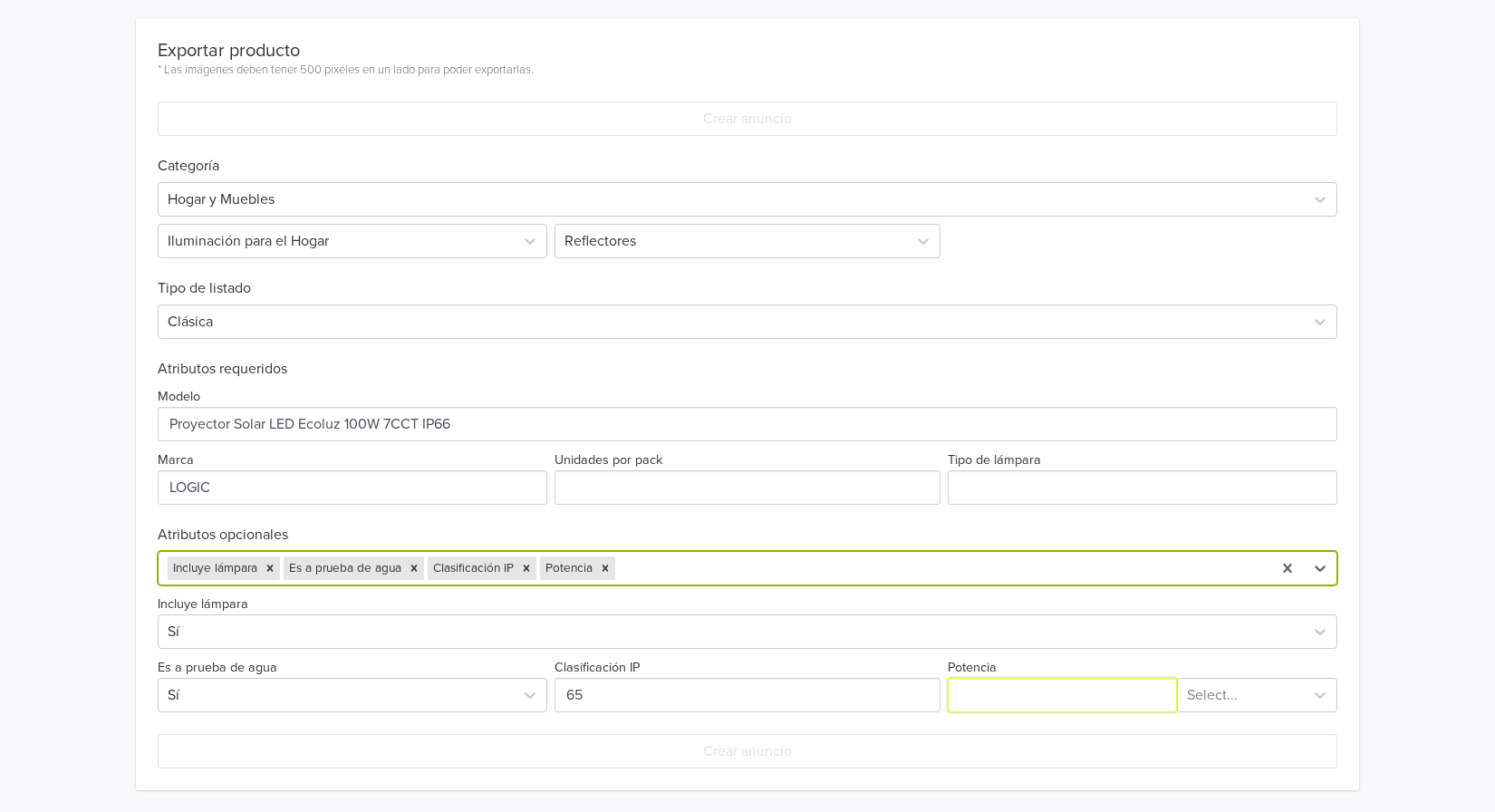
click at [976, 694] on input "Potencia" at bounding box center [1062, 694] width 230 height 34
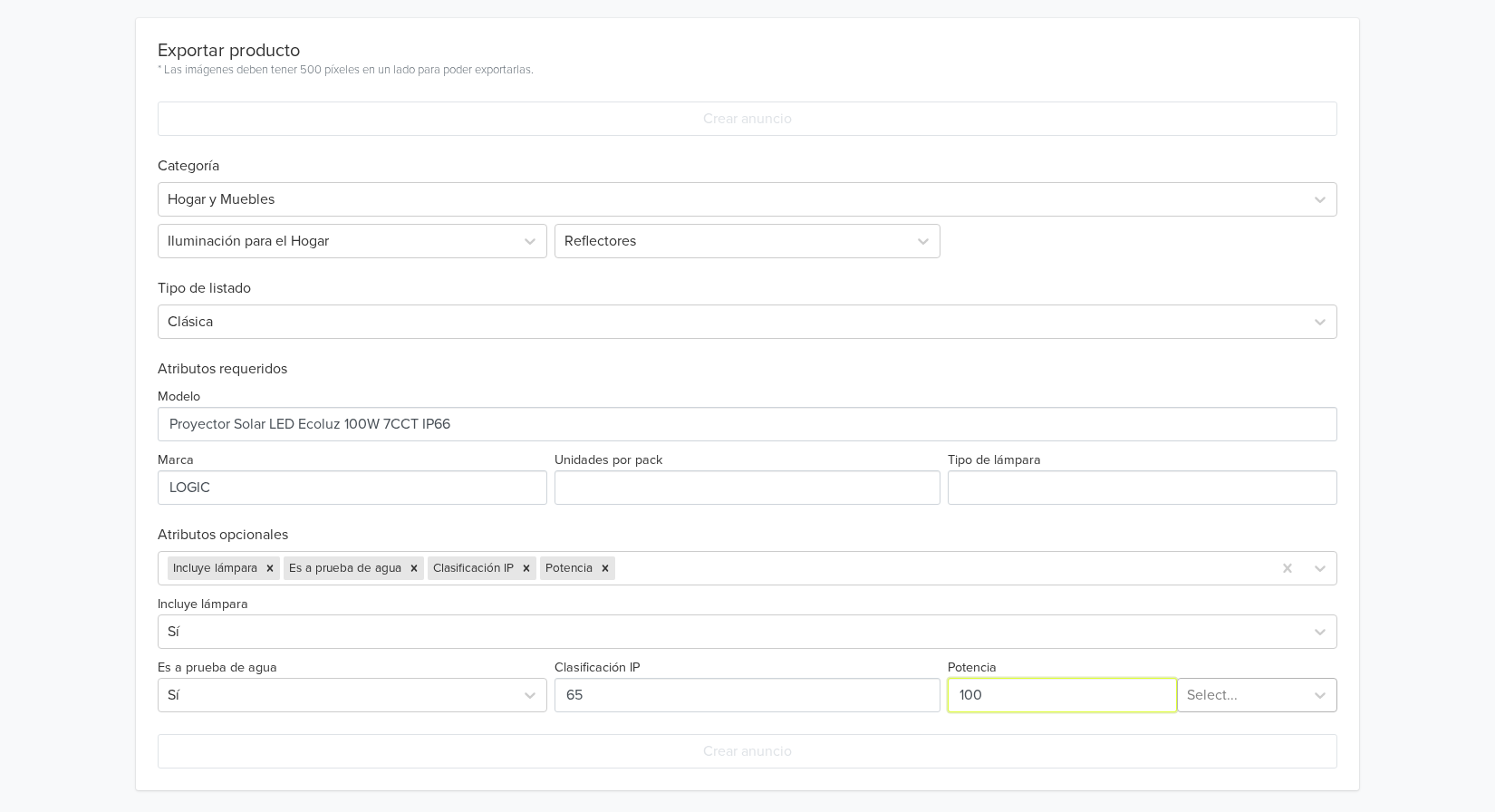
type input "100"
click at [1227, 701] on div at bounding box center [1241, 694] width 107 height 25
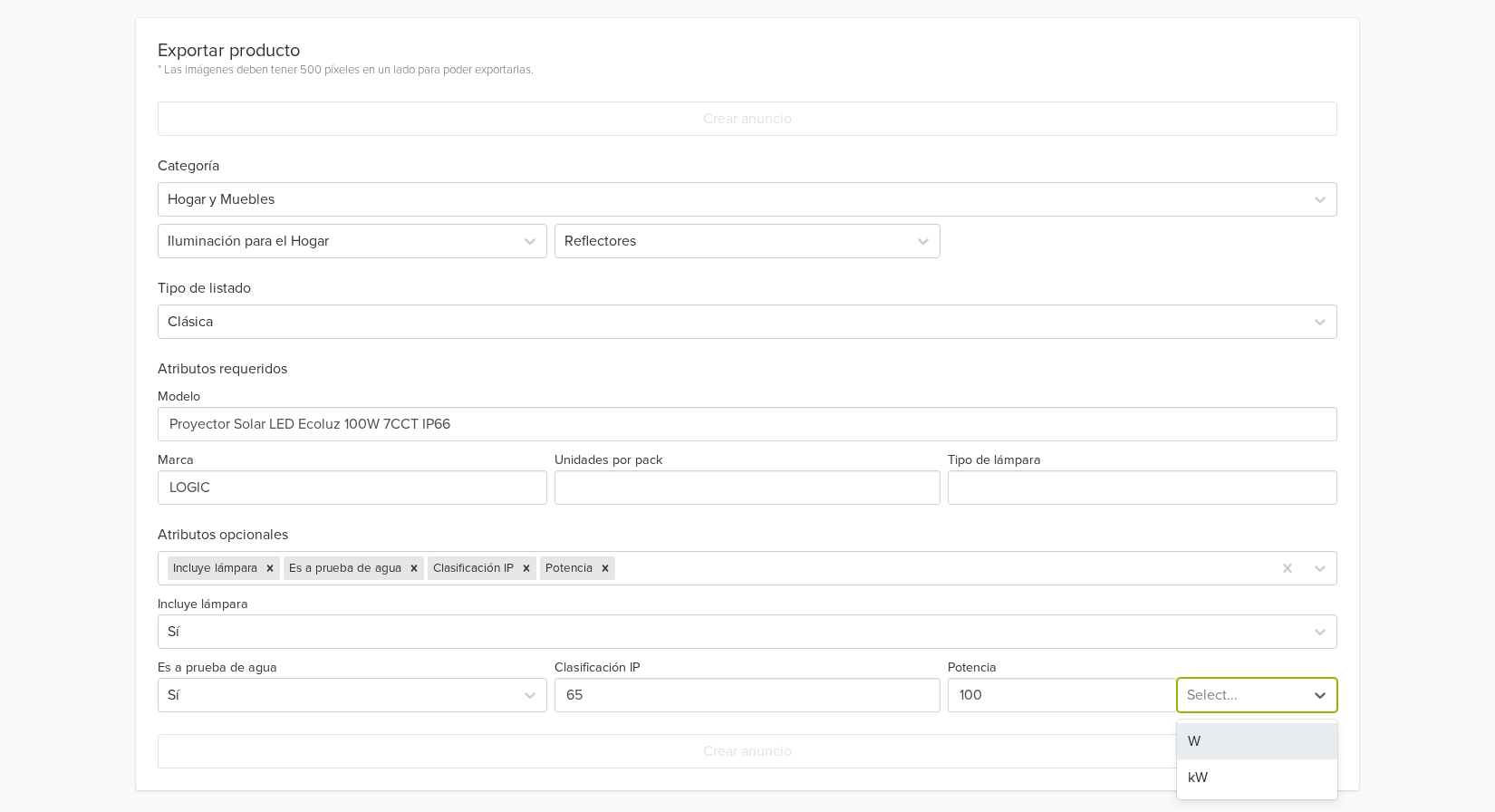
click at [1209, 744] on div "W" at bounding box center [1257, 741] width 160 height 36
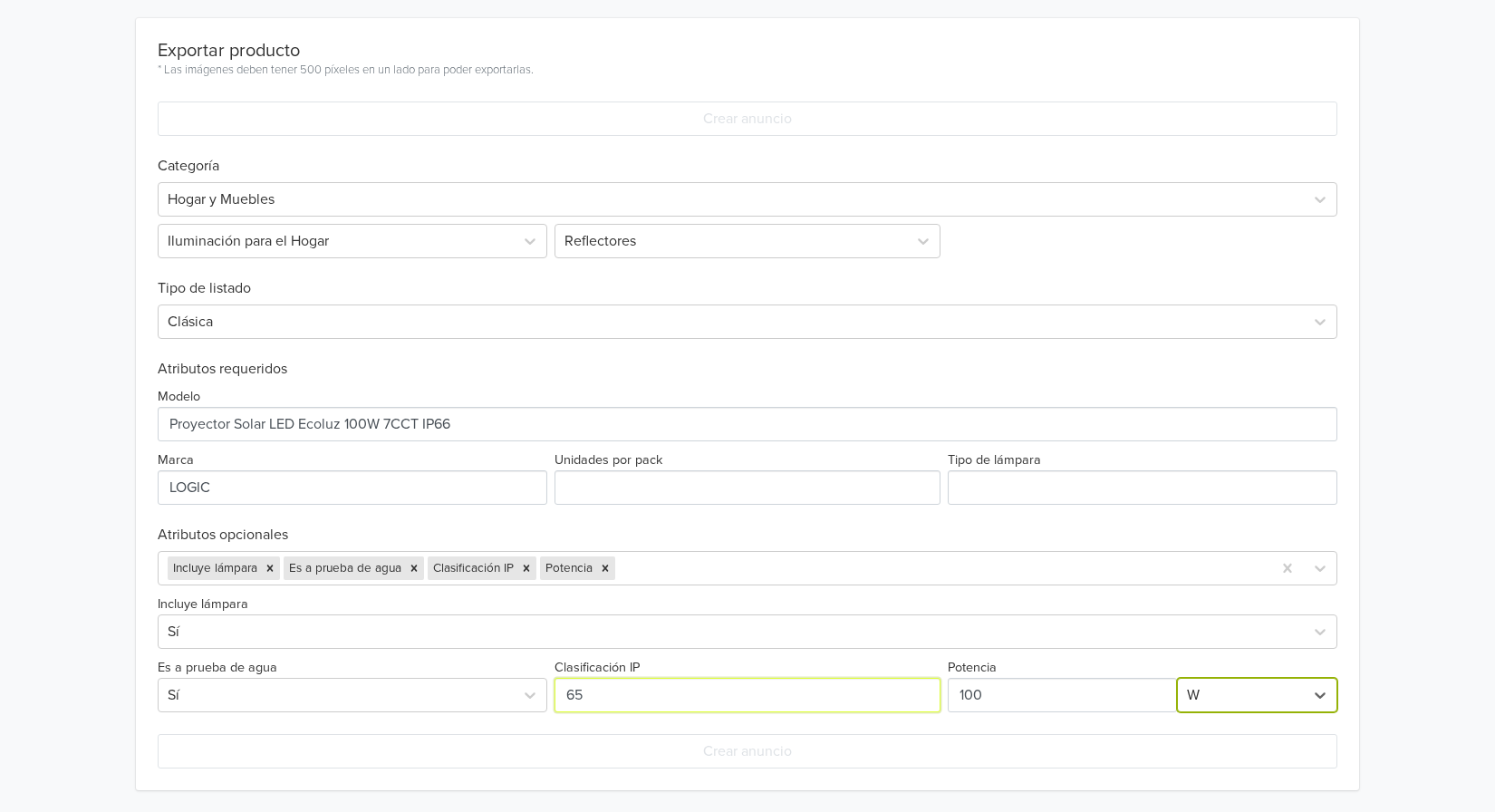
click at [716, 704] on input "Clasificación IP" at bounding box center [748, 694] width 386 height 34
type input "66"
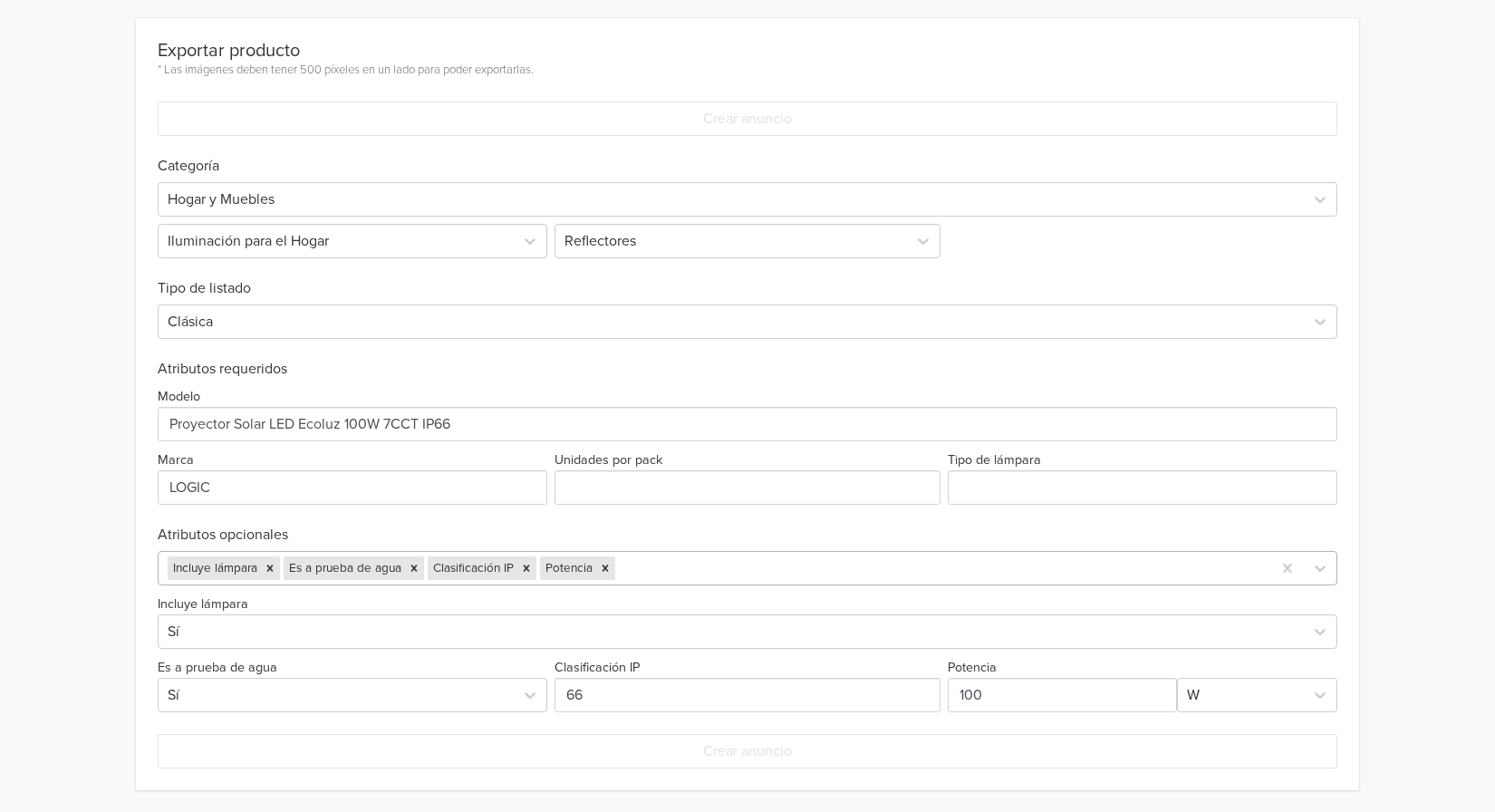
click at [672, 569] on div at bounding box center [940, 568] width 644 height 25
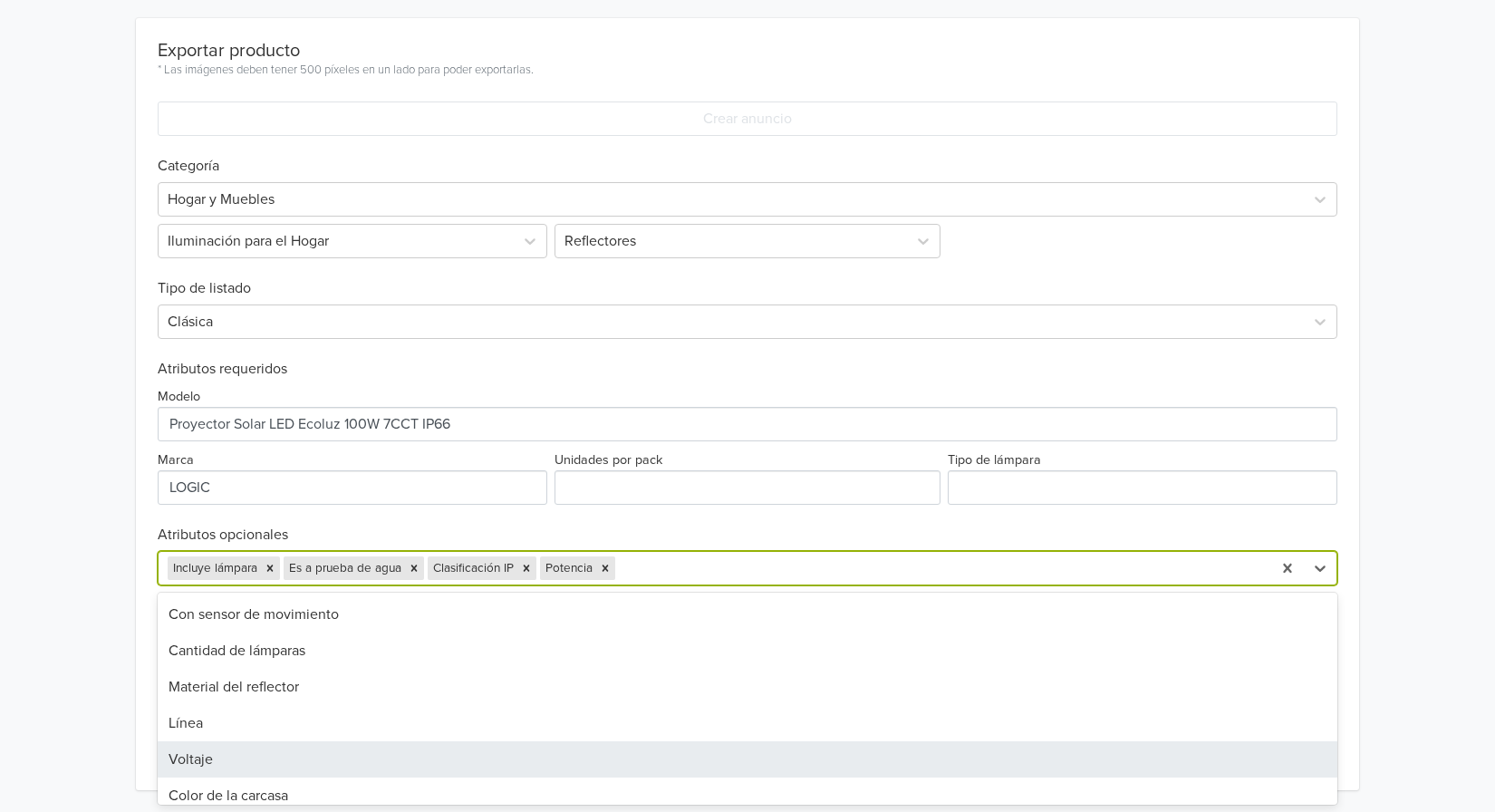
click at [529, 770] on div "Voltaje" at bounding box center [748, 758] width 1180 height 36
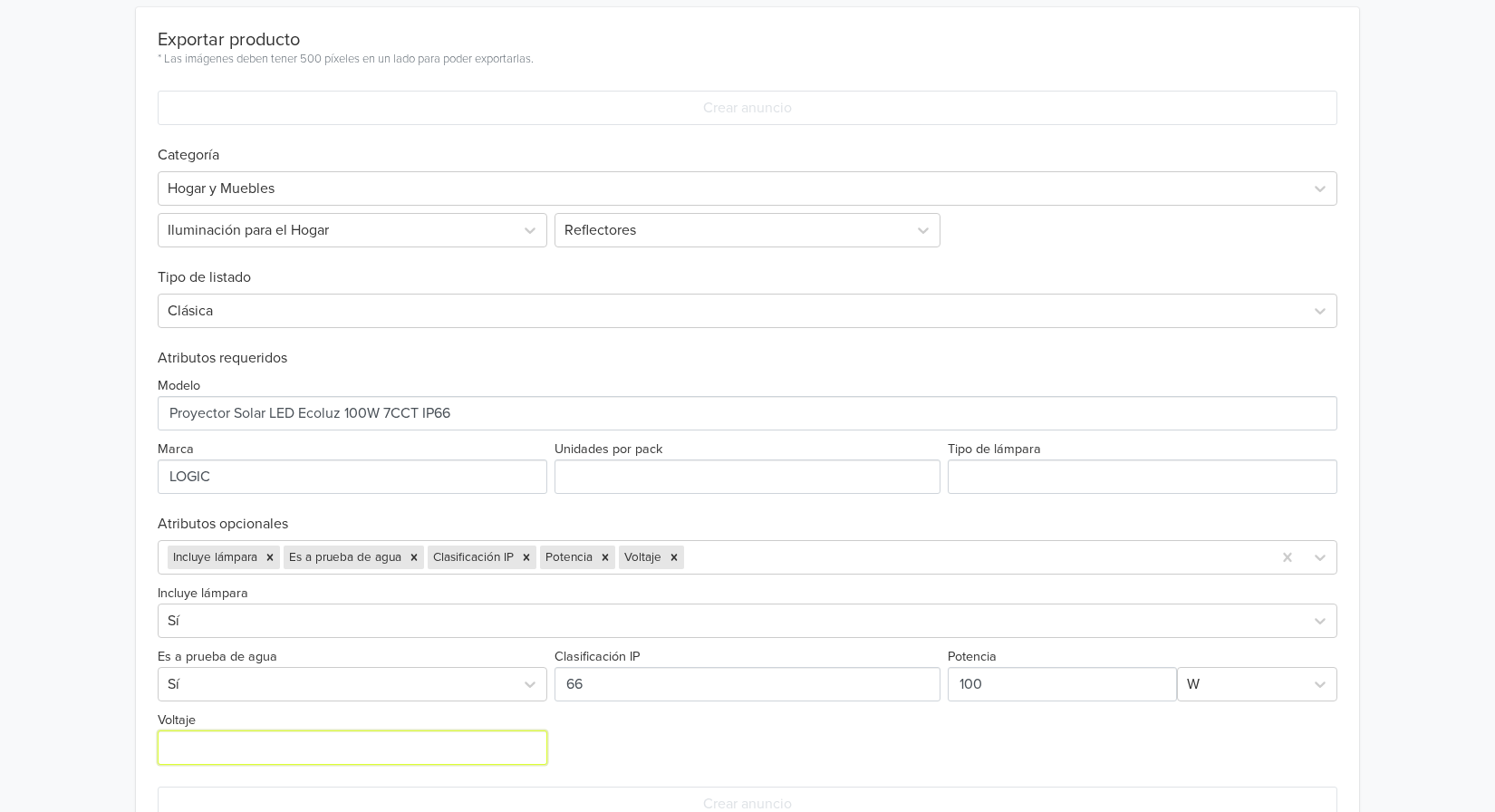
click at [398, 762] on input "Voltaje" at bounding box center [352, 747] width 390 height 34
type input "s"
type input "SOLAR"
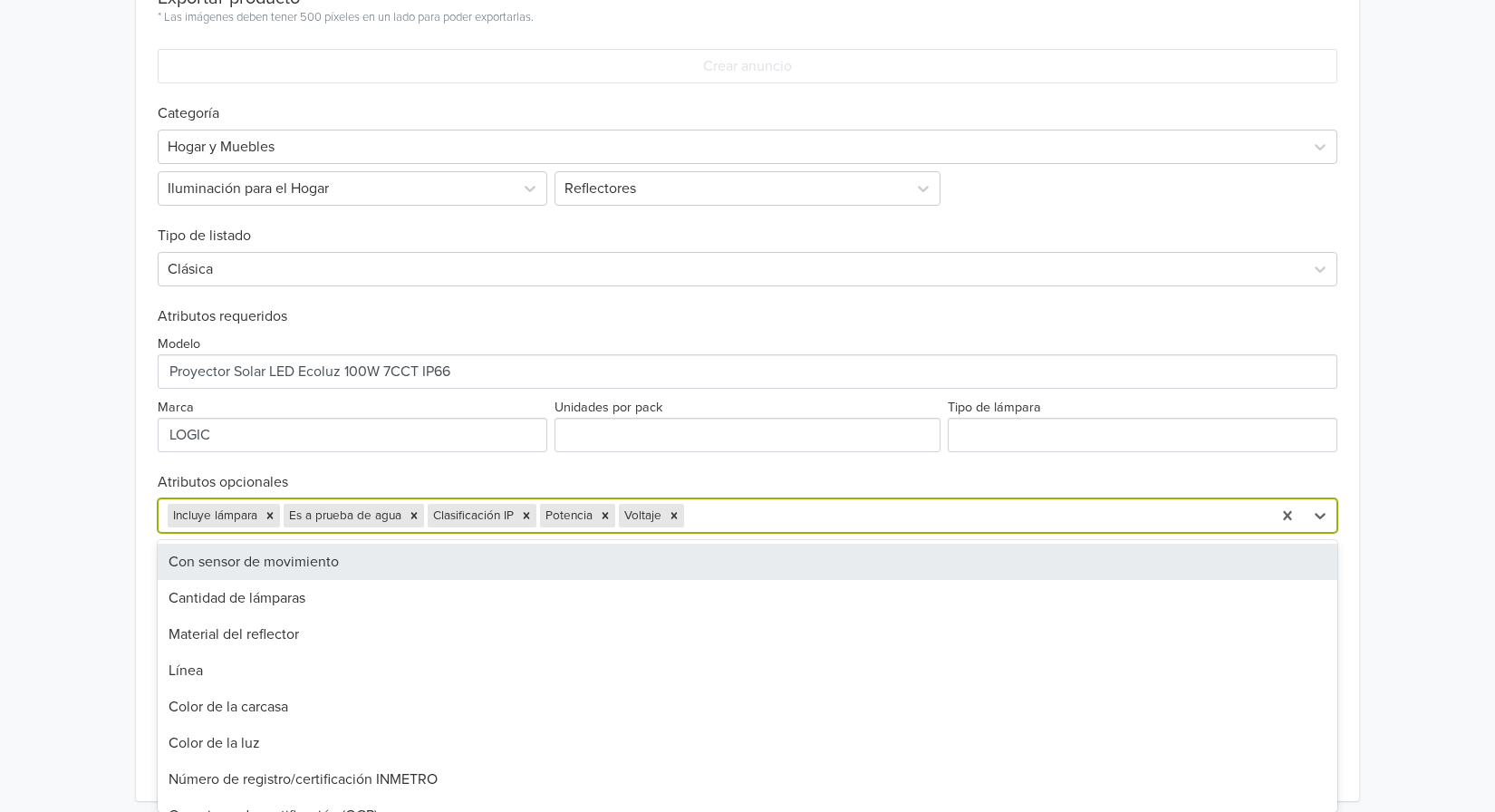
click at [818, 532] on div "37 results available. Use Up and Down to choose options, press Enter to select …" at bounding box center [748, 515] width 1180 height 34
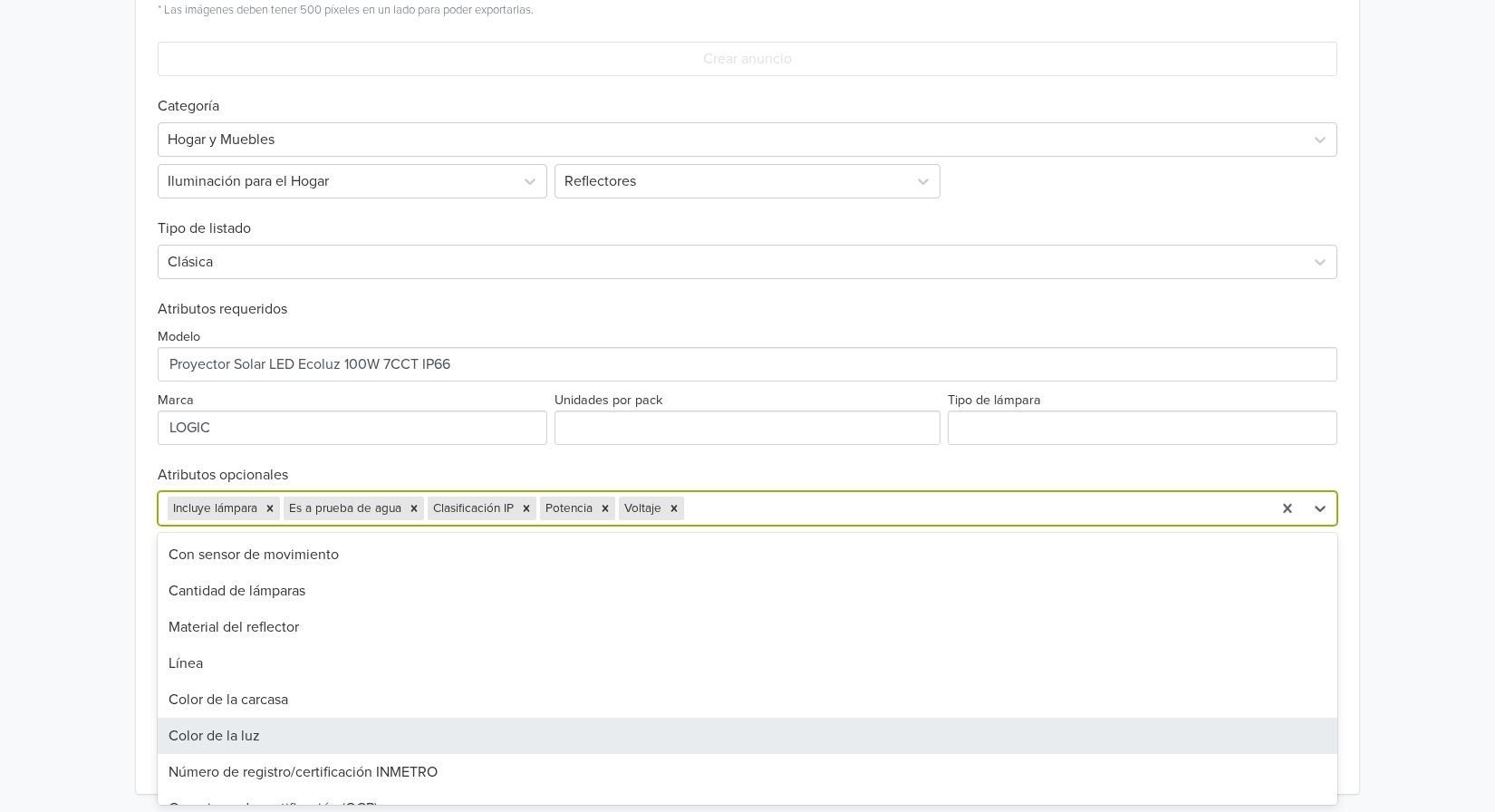
click at [520, 738] on div "Color de la luz" at bounding box center [748, 735] width 1180 height 36
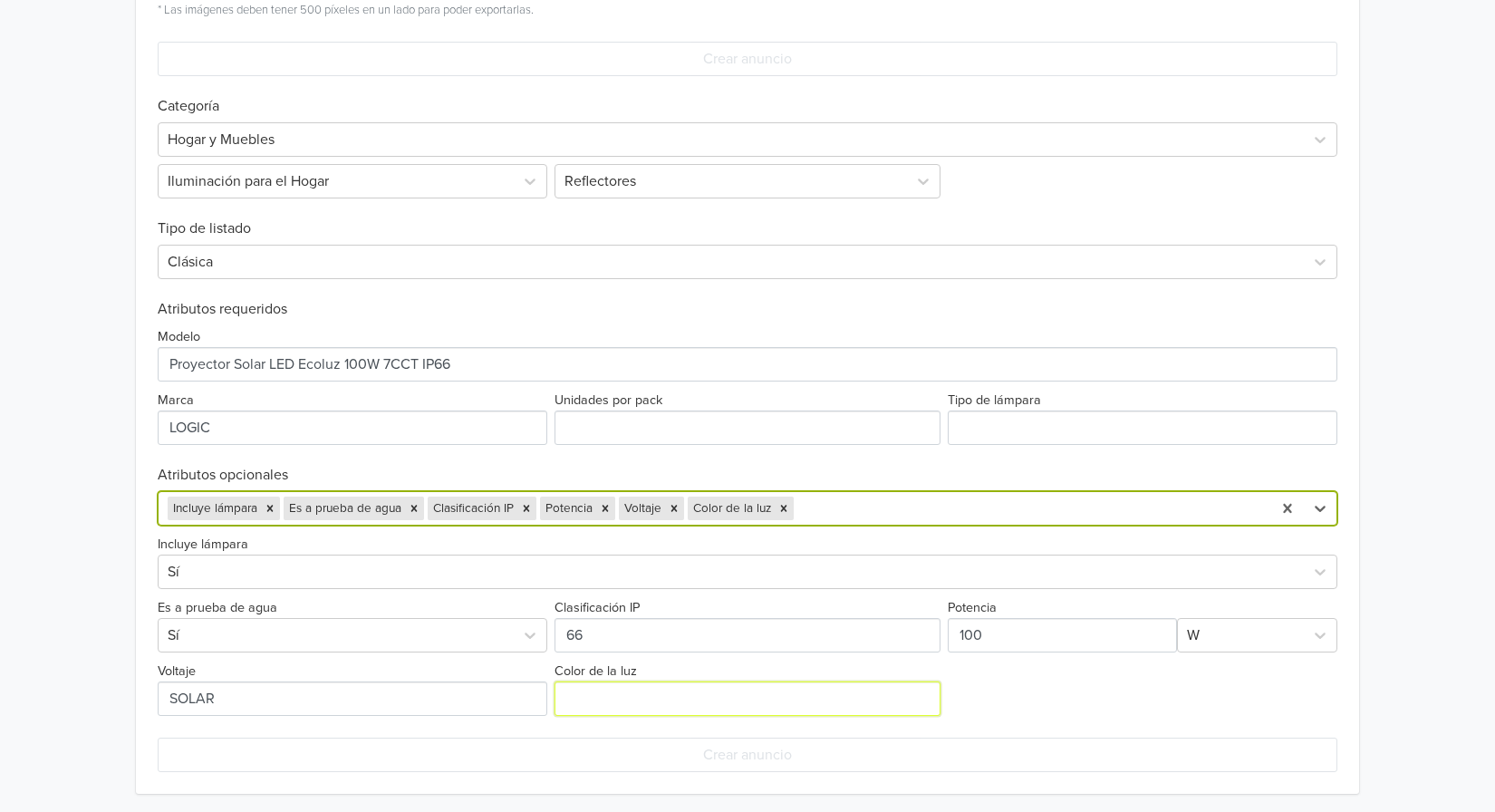
click at [673, 694] on input "Color de la luz" at bounding box center [748, 698] width 386 height 34
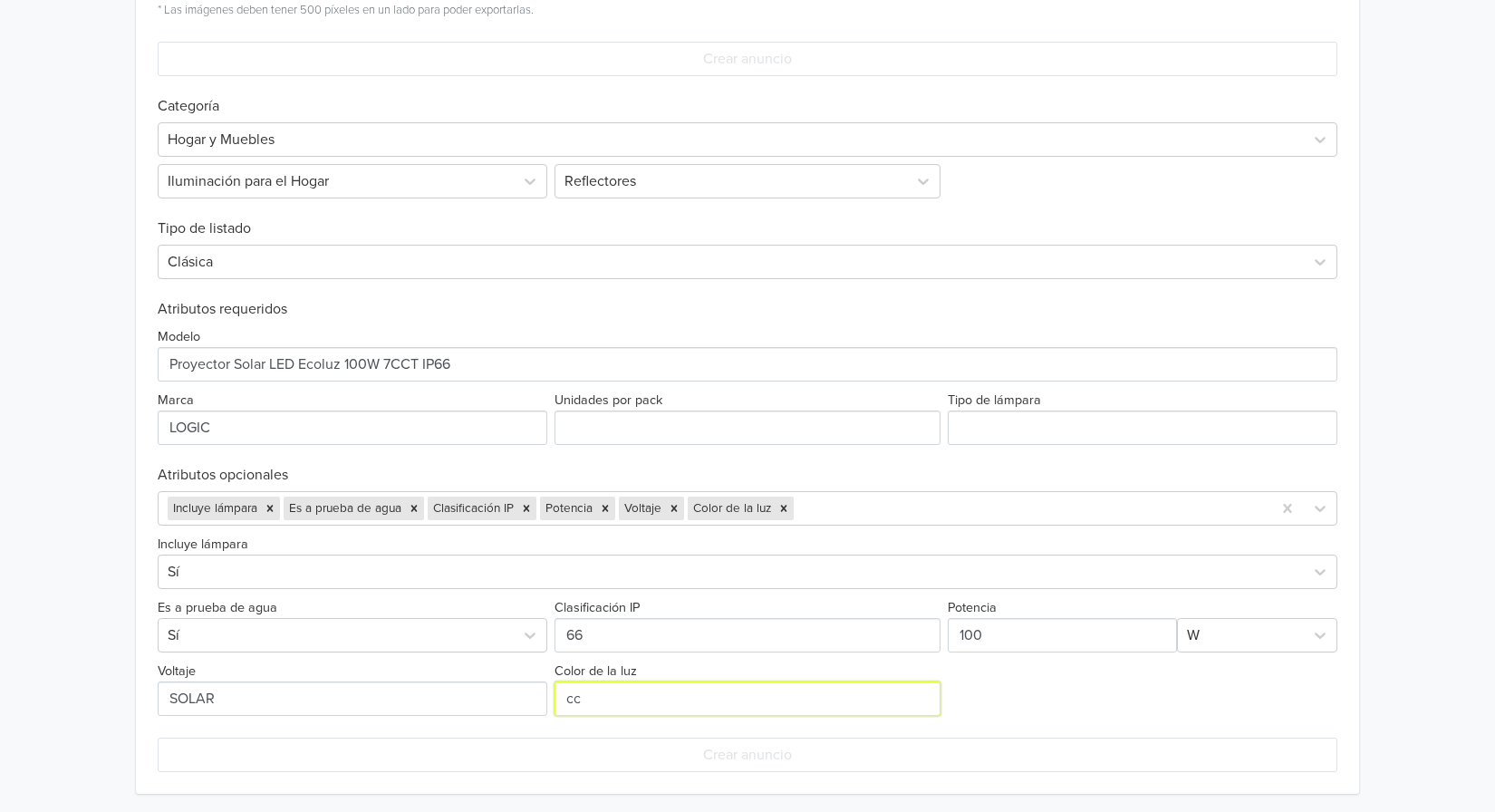
type input "c"
type input "CCT / CALIDA -NEUTRA-FRIA"
click at [864, 503] on div at bounding box center [1030, 507] width 465 height 25
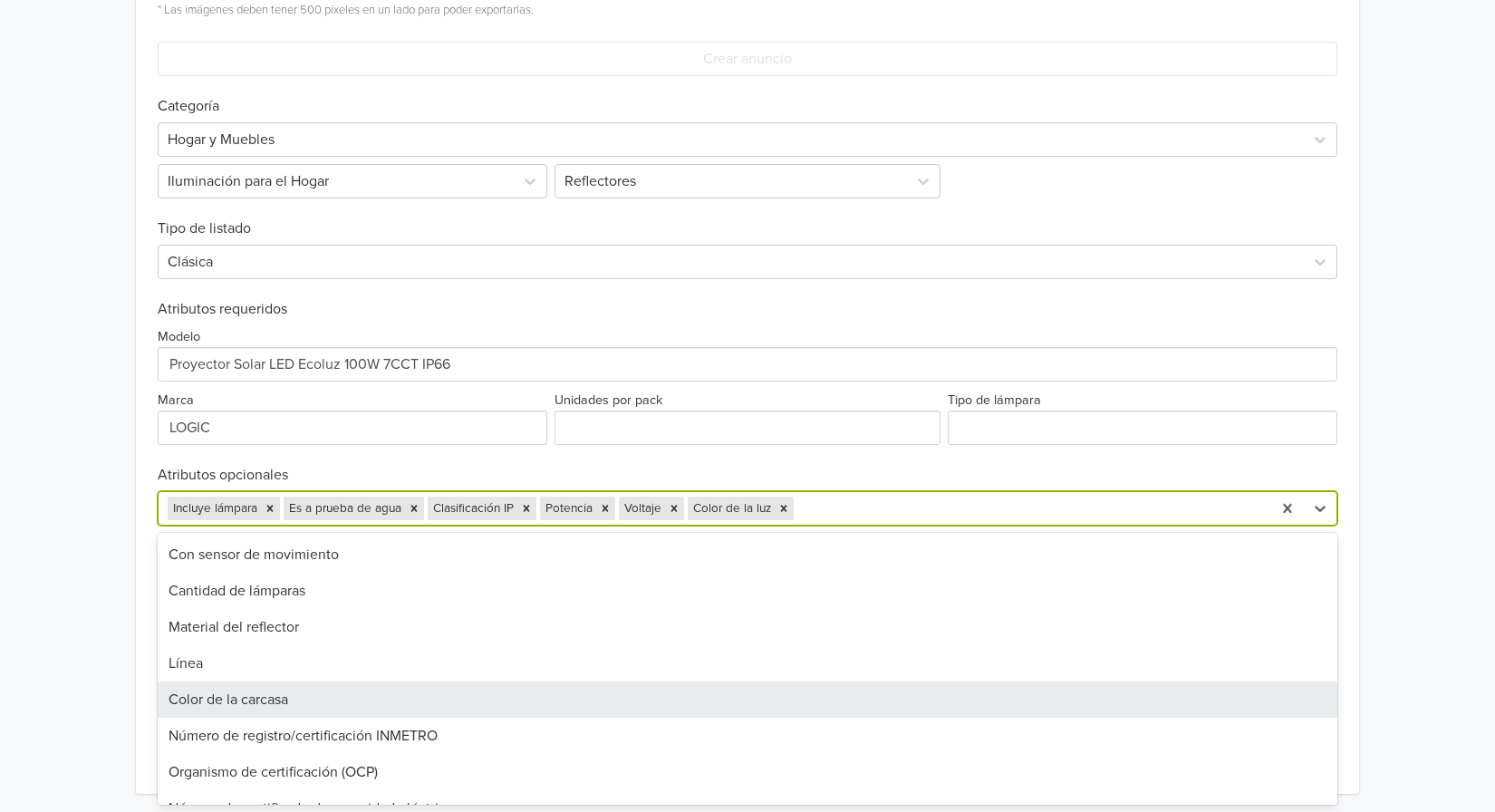
click at [629, 698] on div "Color de la carcasa" at bounding box center [748, 699] width 1180 height 36
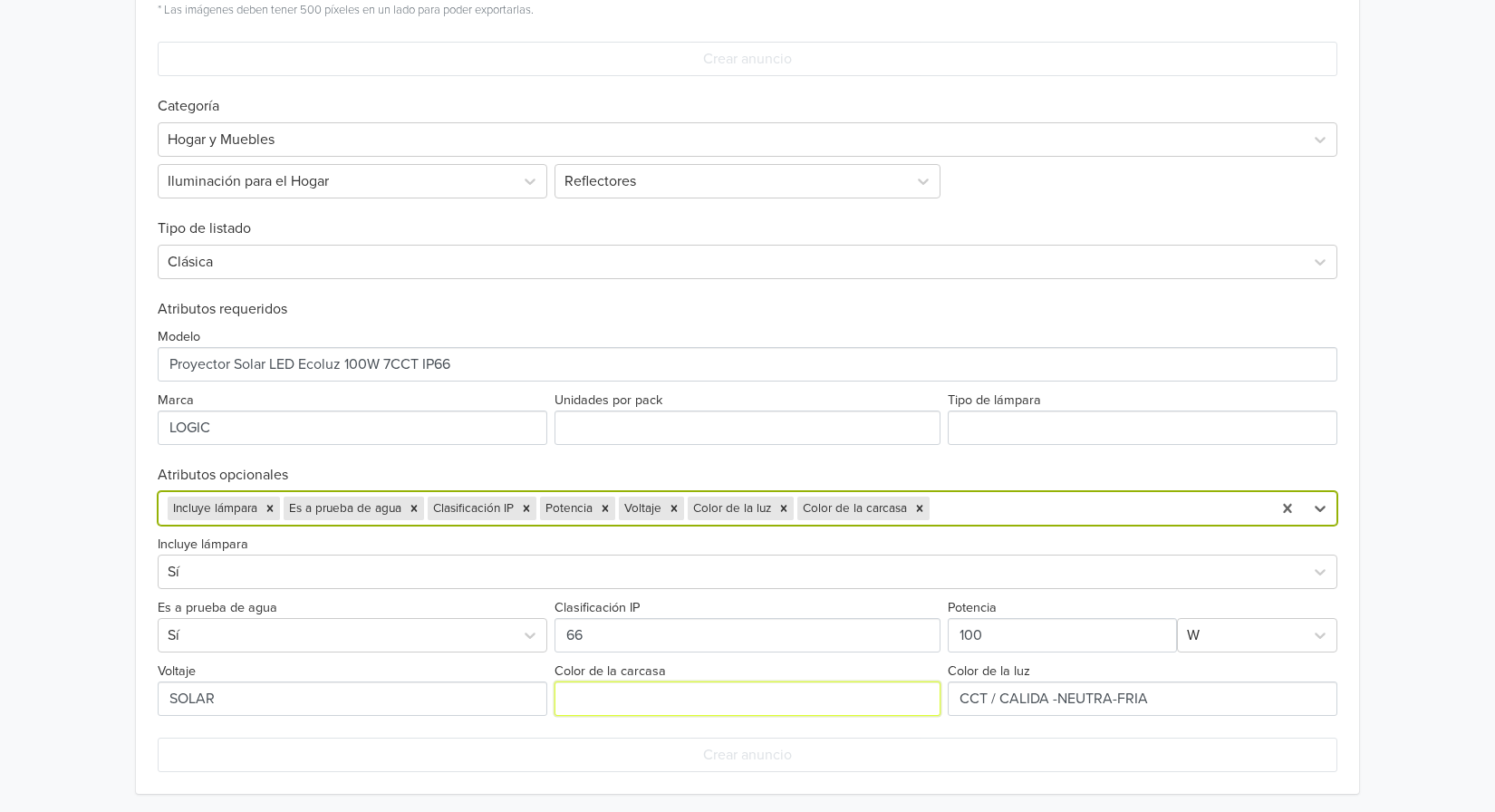
click at [758, 699] on input "Color de la carcasa" at bounding box center [748, 698] width 386 height 34
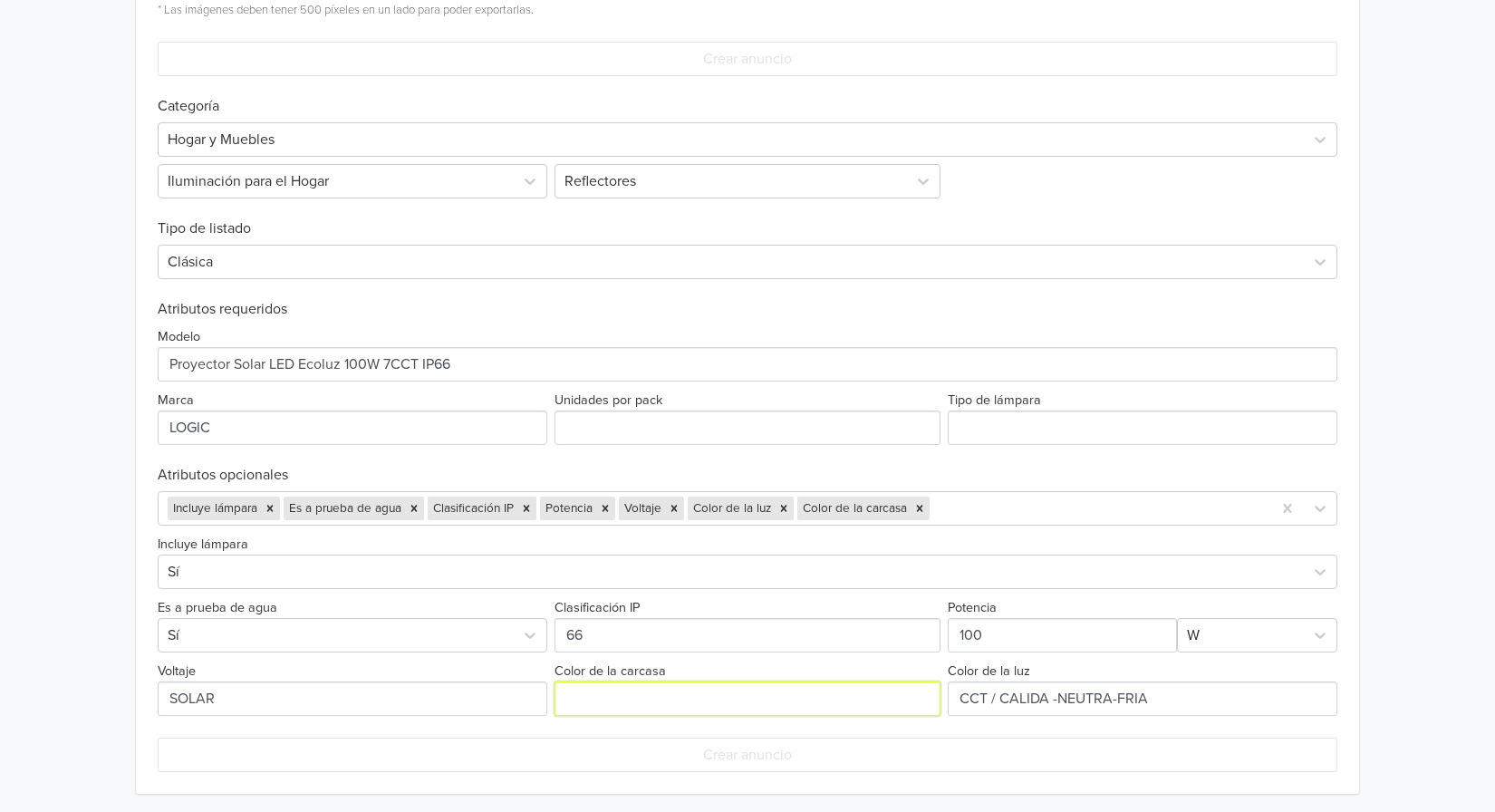
type input "NEGRA"
click at [989, 493] on div "Incluye lámpara Es a prueba de agua Clasificación IP Potencia Voltaje Color de …" at bounding box center [715, 507] width 1113 height 32
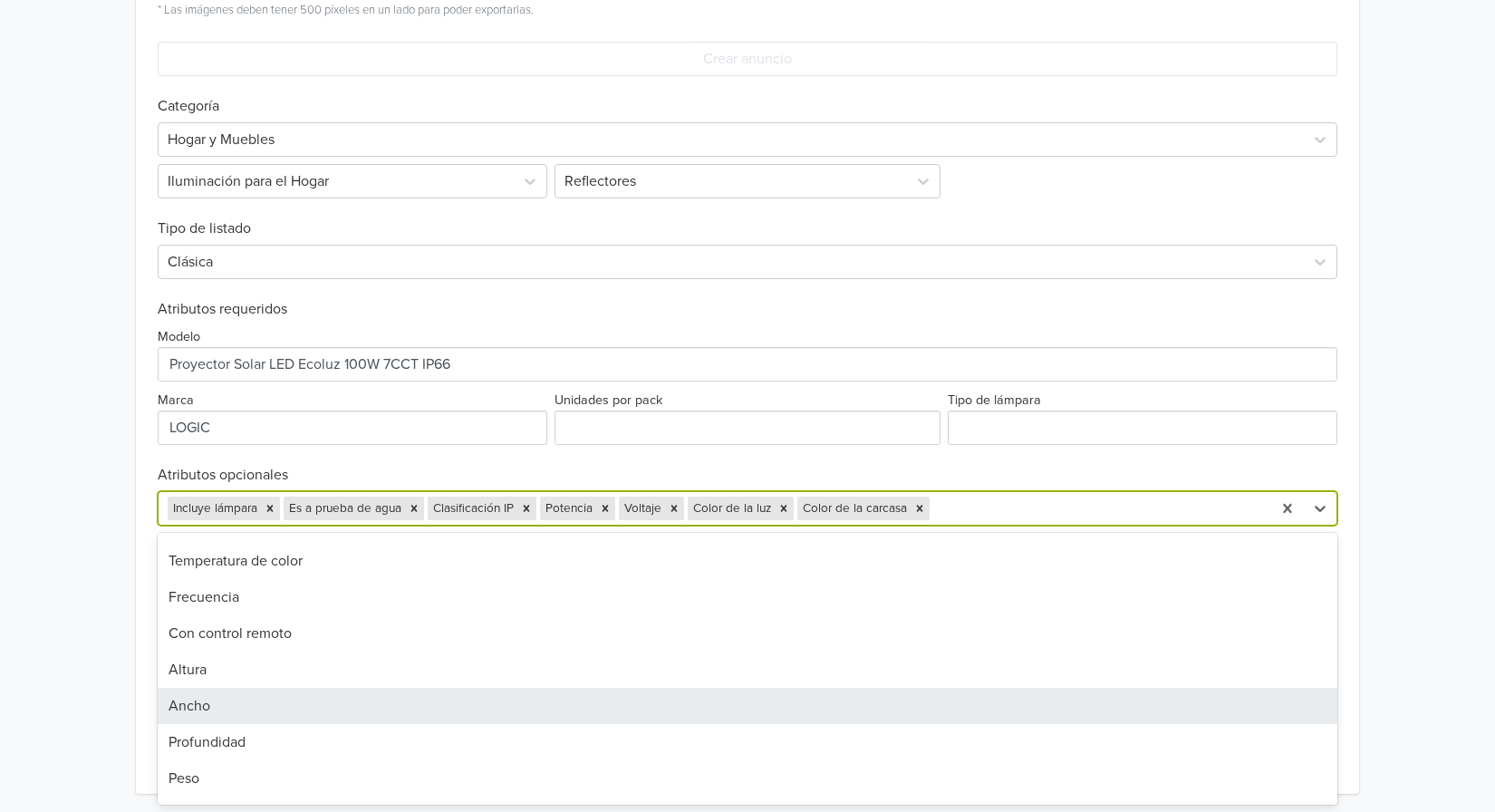
scroll to position [362, 0]
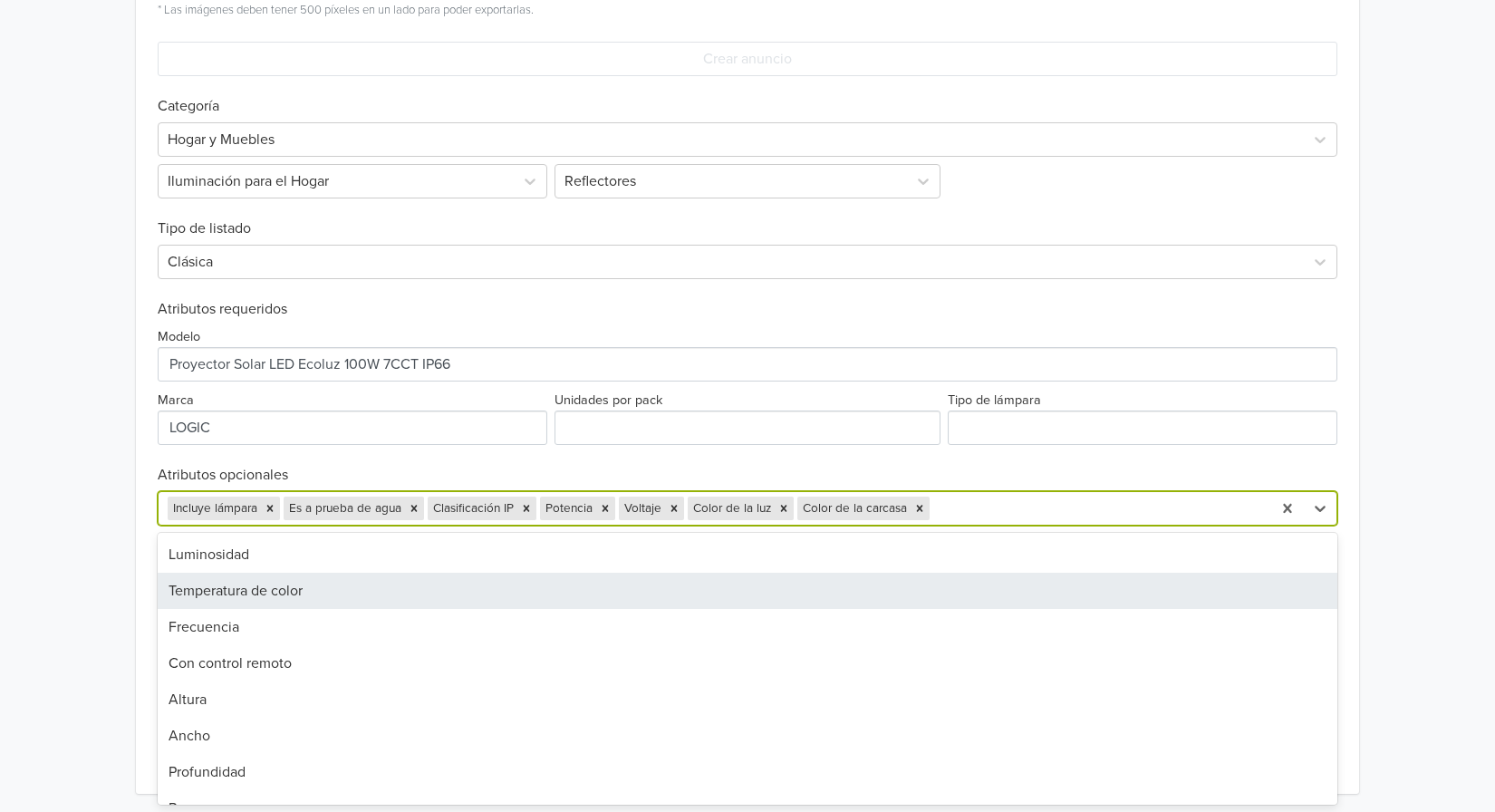
click at [570, 591] on div "Temperatura de color" at bounding box center [748, 590] width 1180 height 36
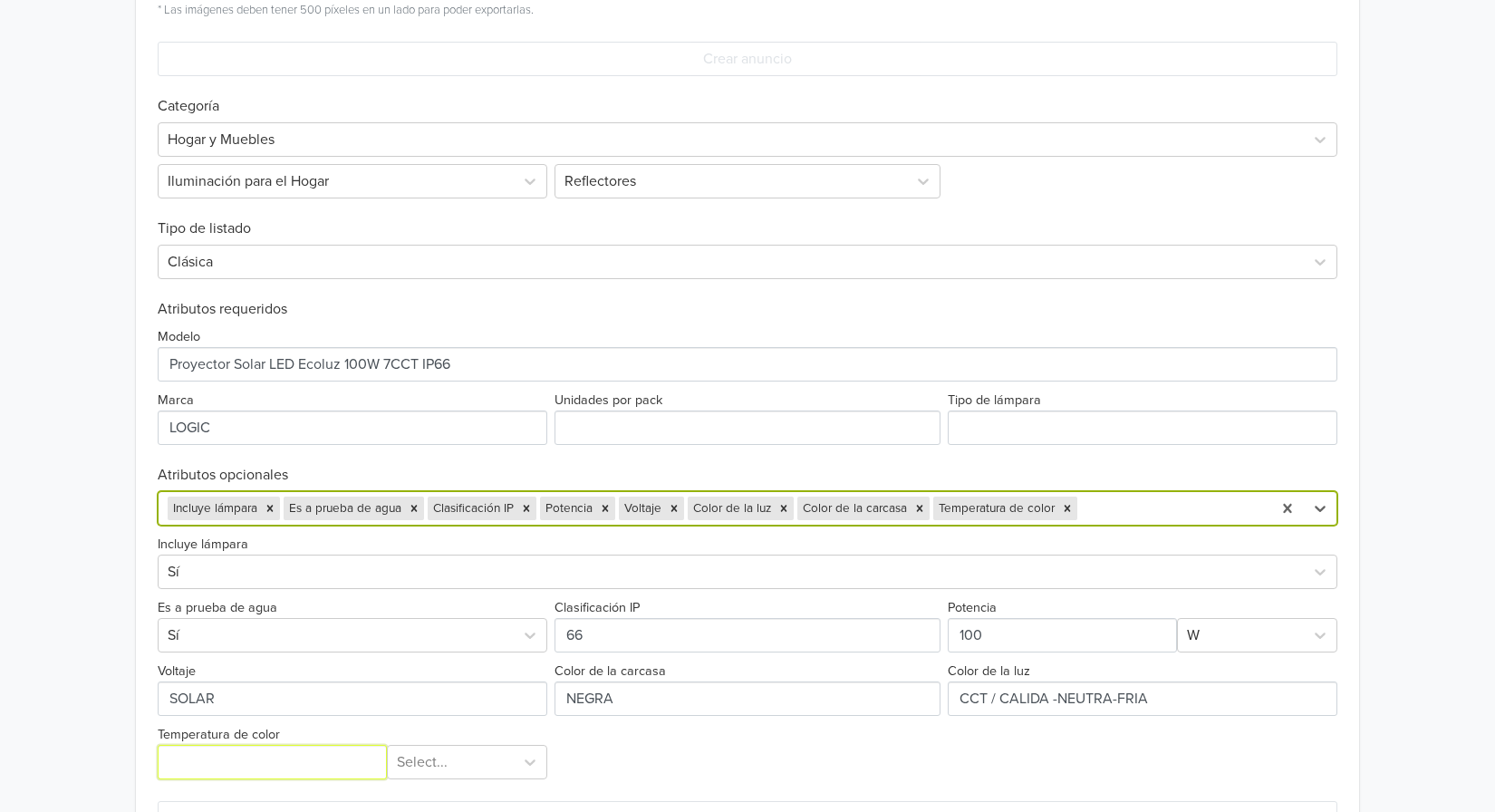
click at [340, 758] on input "Temperatura de color" at bounding box center [272, 761] width 230 height 34
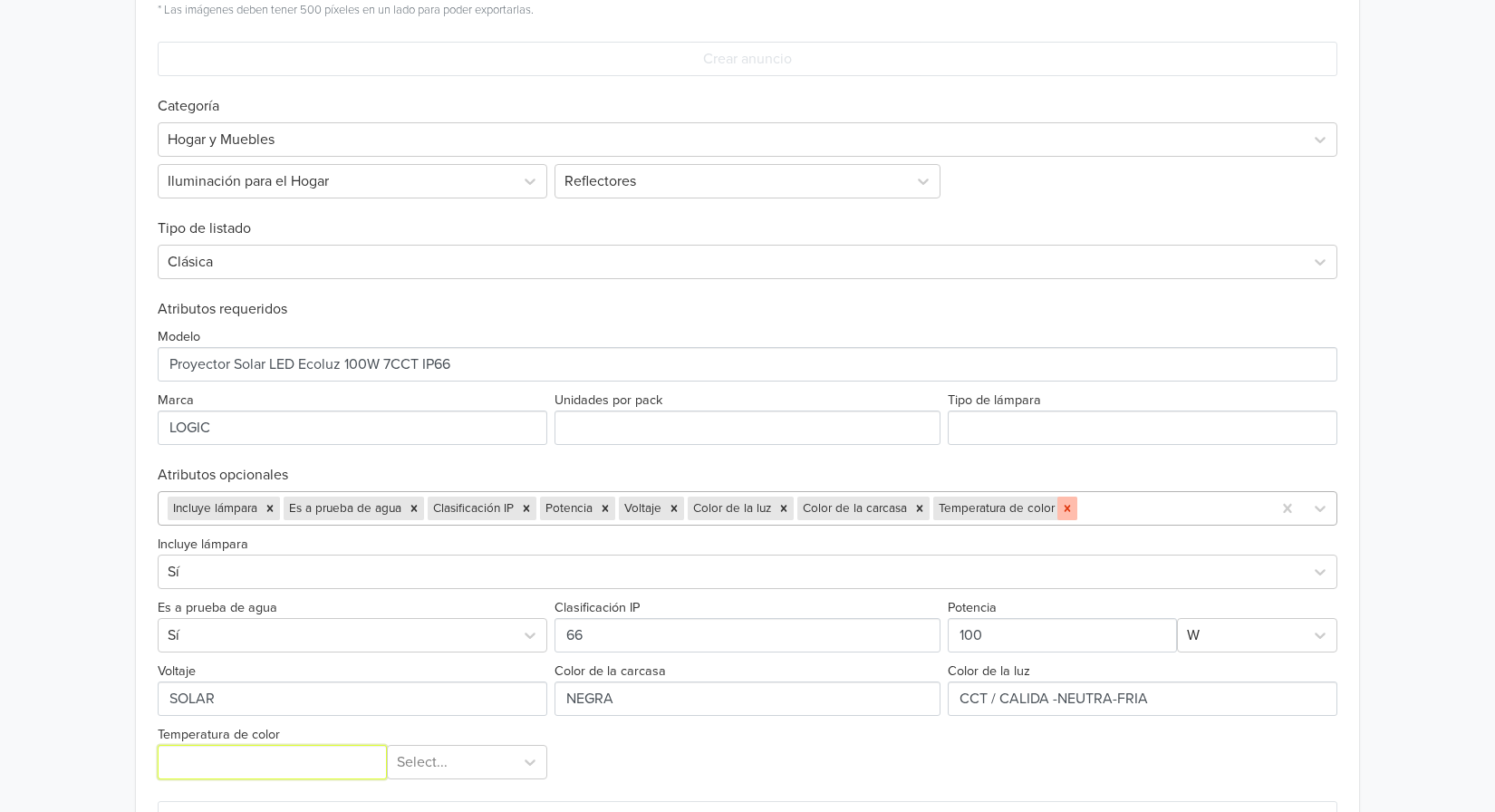
click at [1062, 515] on icon "Remove Temperatura de color" at bounding box center [1068, 508] width 13 height 13
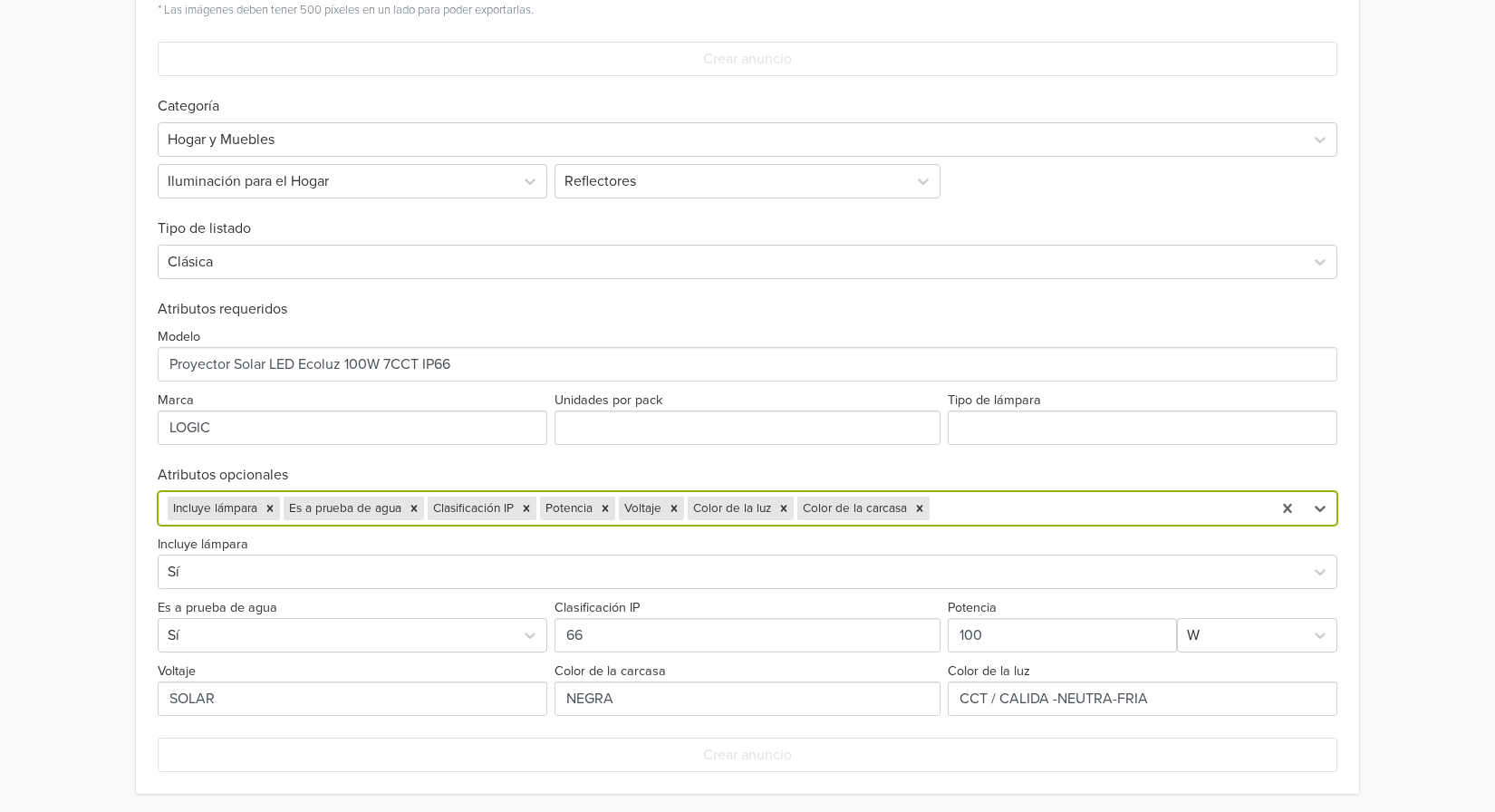
click at [1062, 515] on div at bounding box center [1098, 507] width 329 height 25
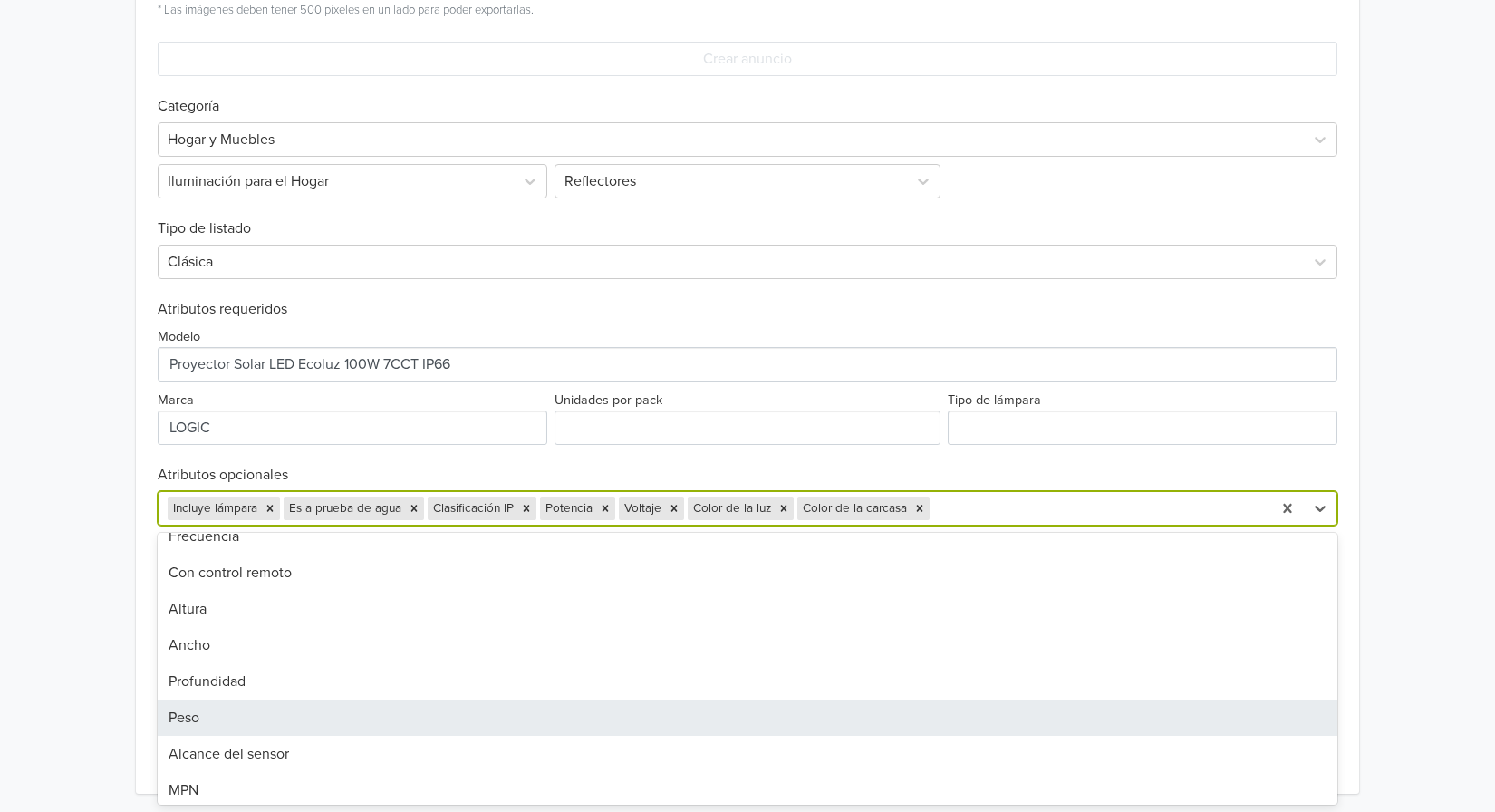
scroll to position [725, 0]
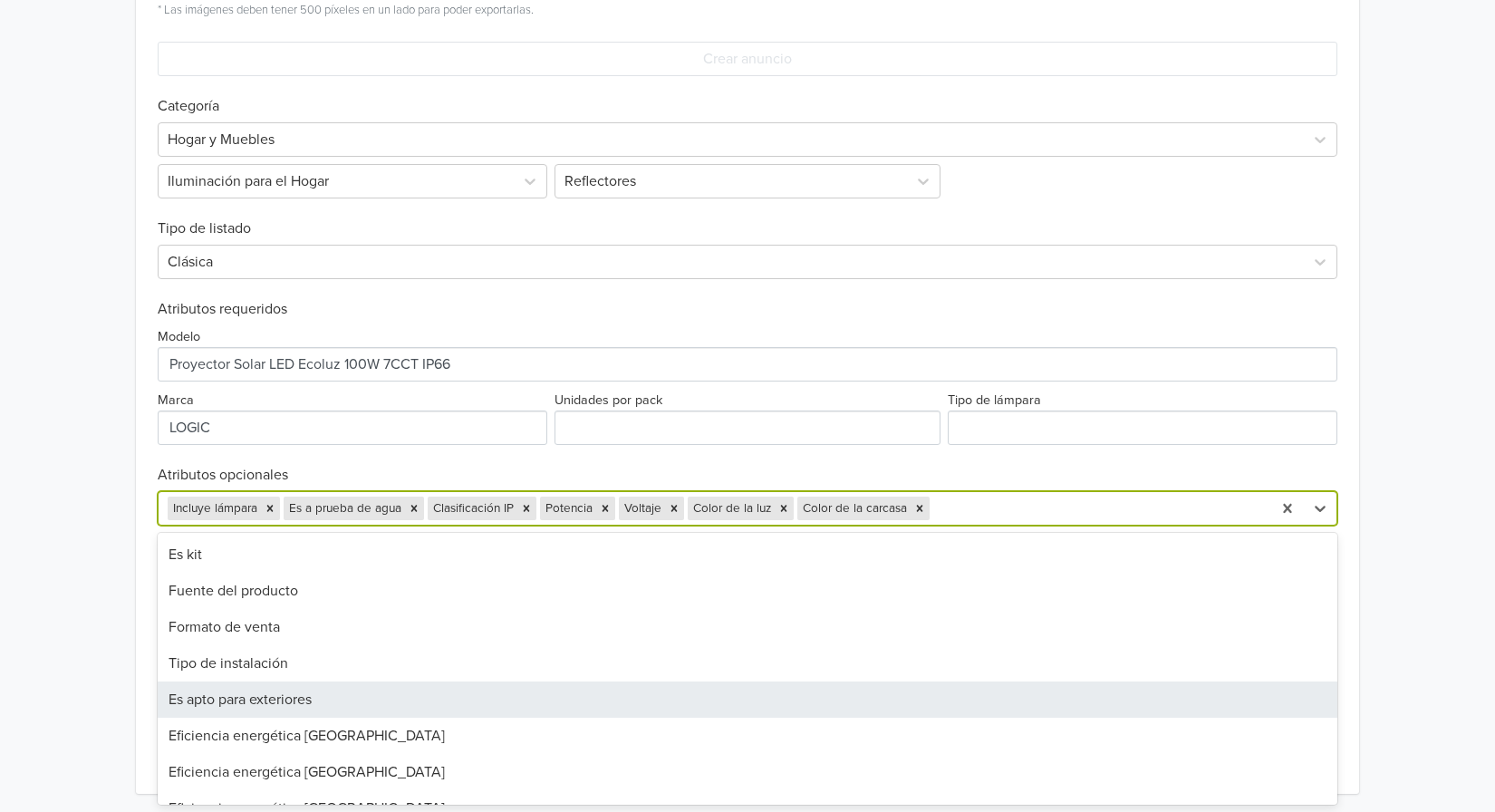
click at [727, 701] on div "Es apto para exteriores" at bounding box center [748, 699] width 1180 height 36
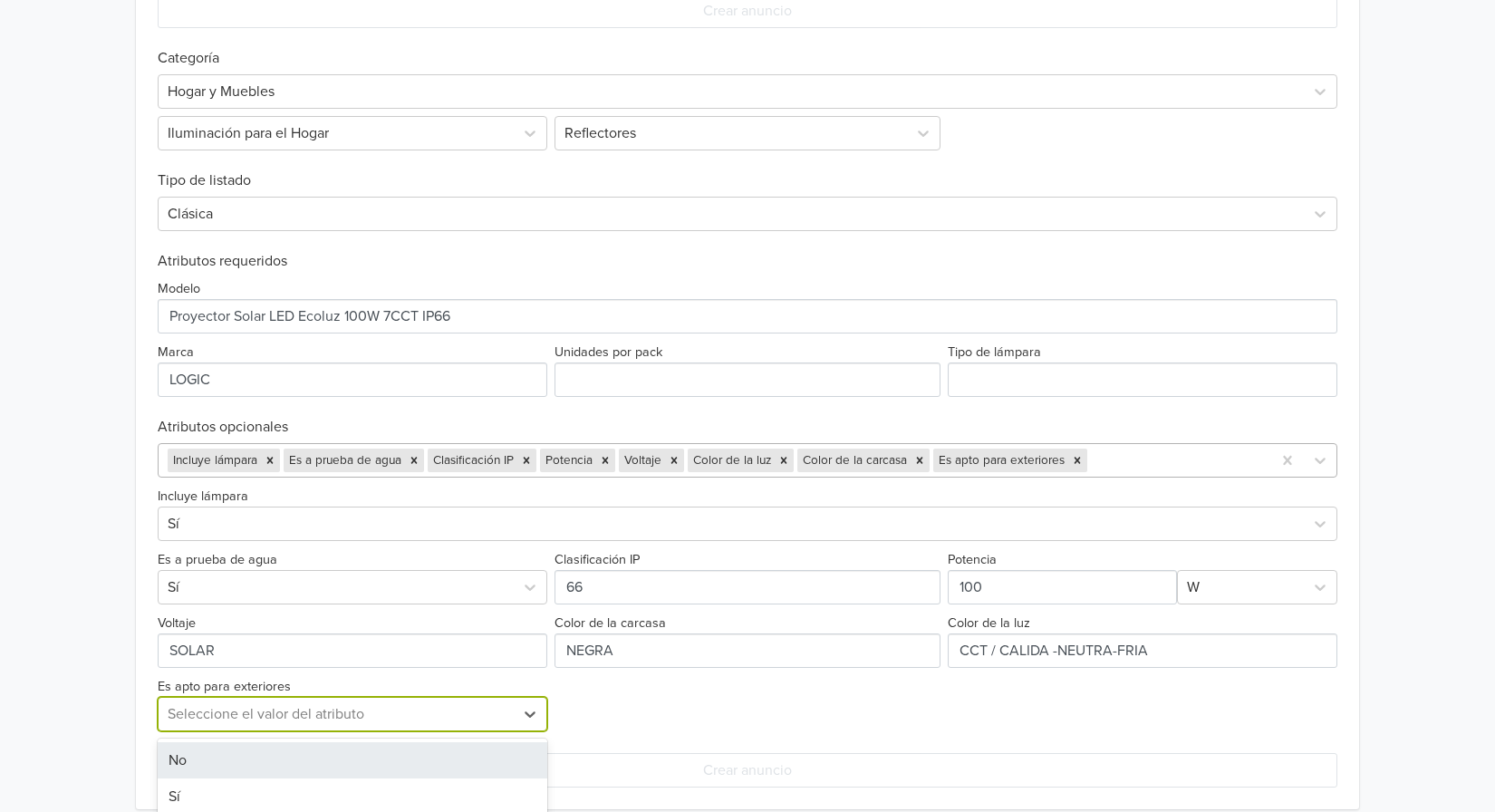
click at [471, 731] on div "2 results available. Use Up and Down to choose options, press Enter to select t…" at bounding box center [352, 713] width 390 height 34
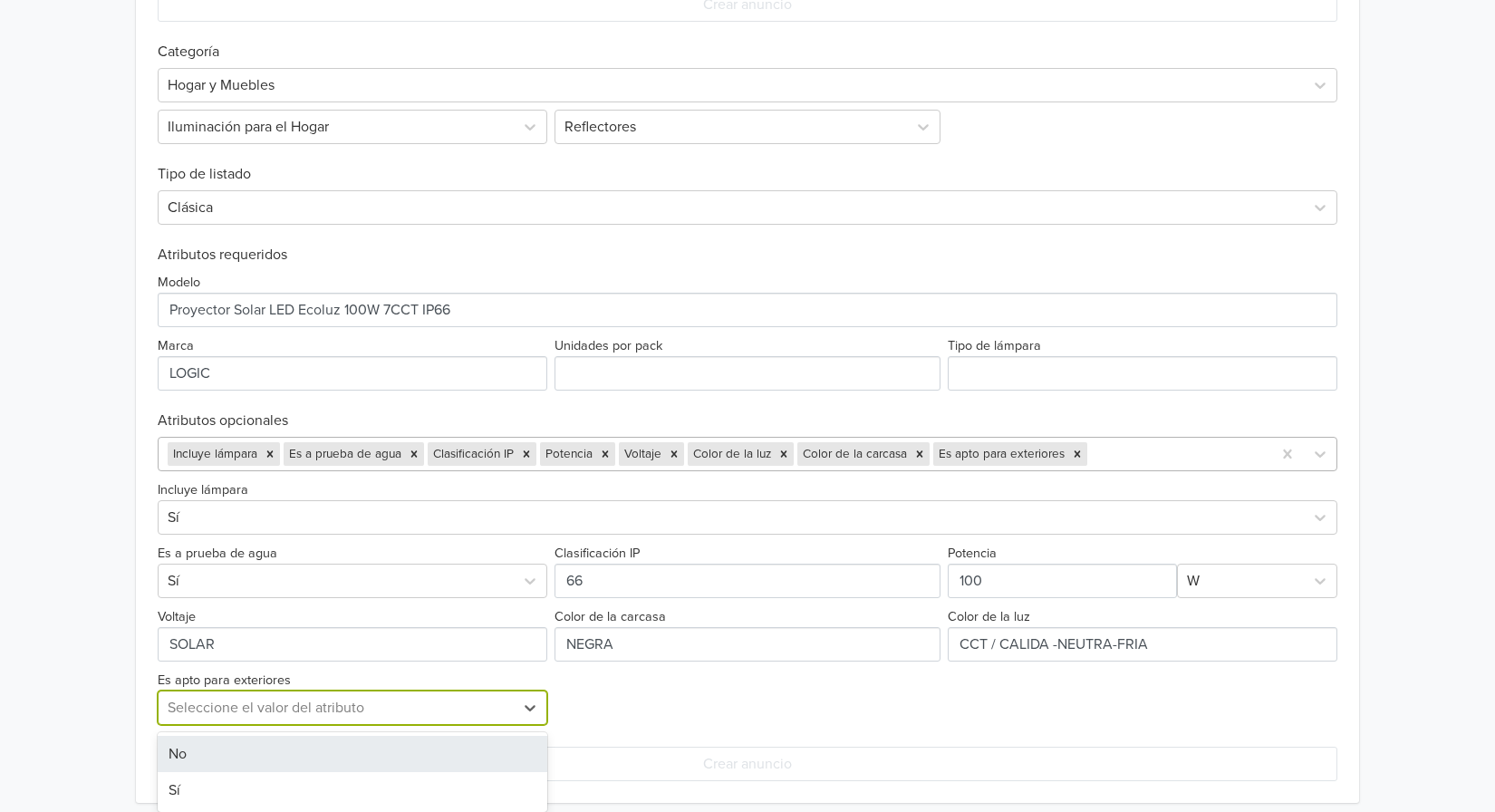
scroll to position [731, 0]
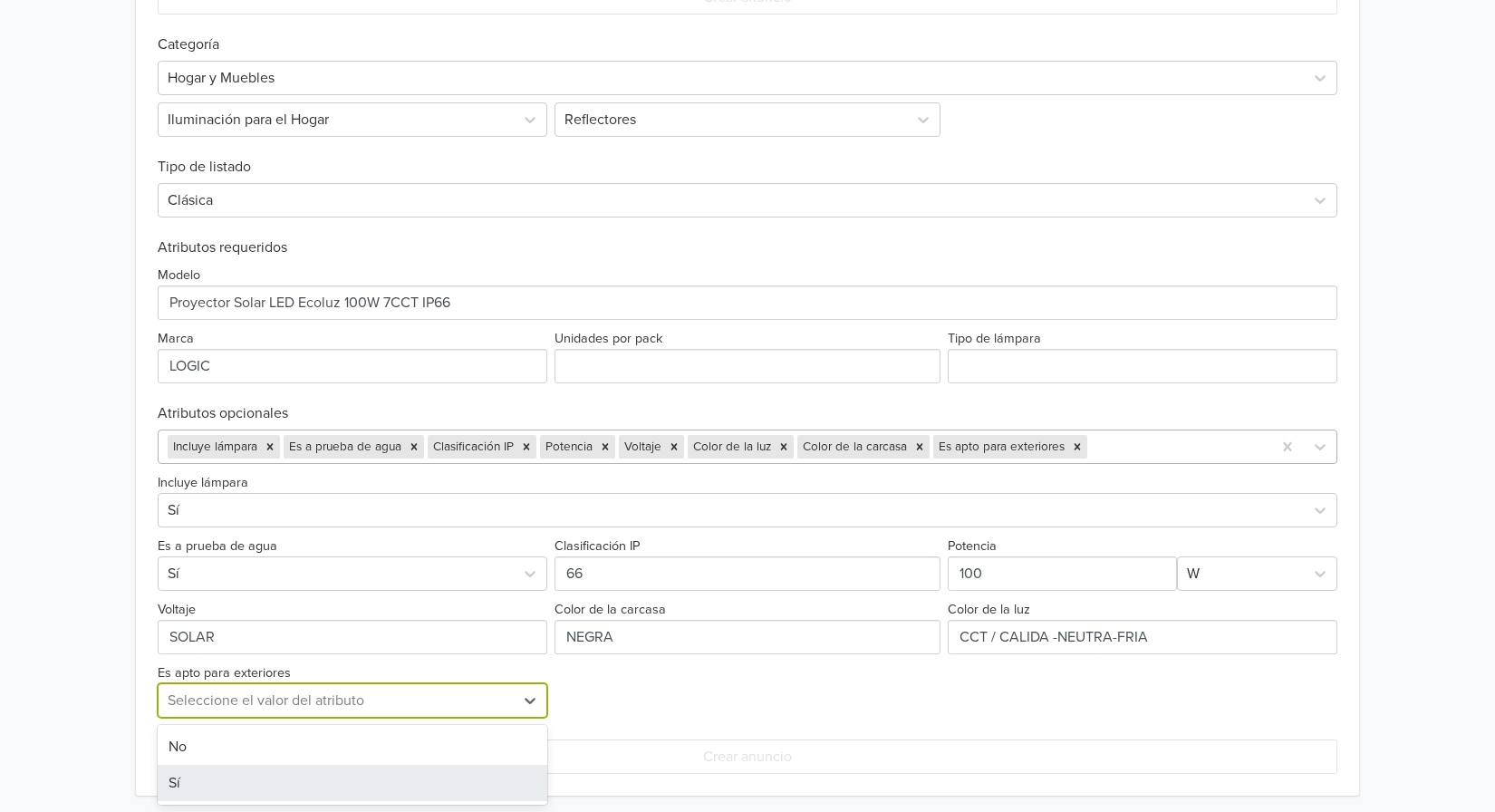
click at [374, 781] on div "Sí" at bounding box center [352, 782] width 390 height 36
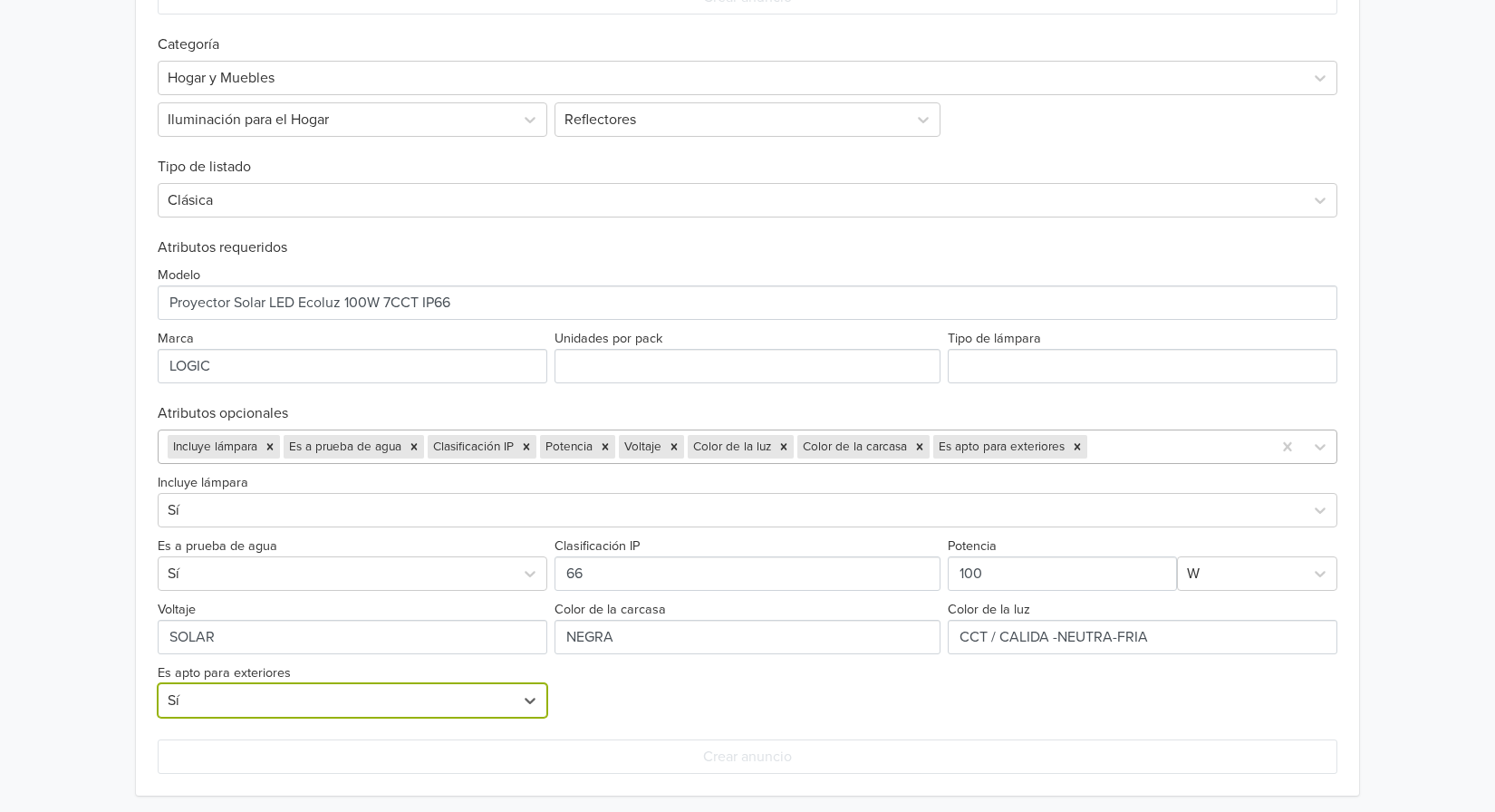
click at [1126, 443] on div at bounding box center [1176, 446] width 171 height 25
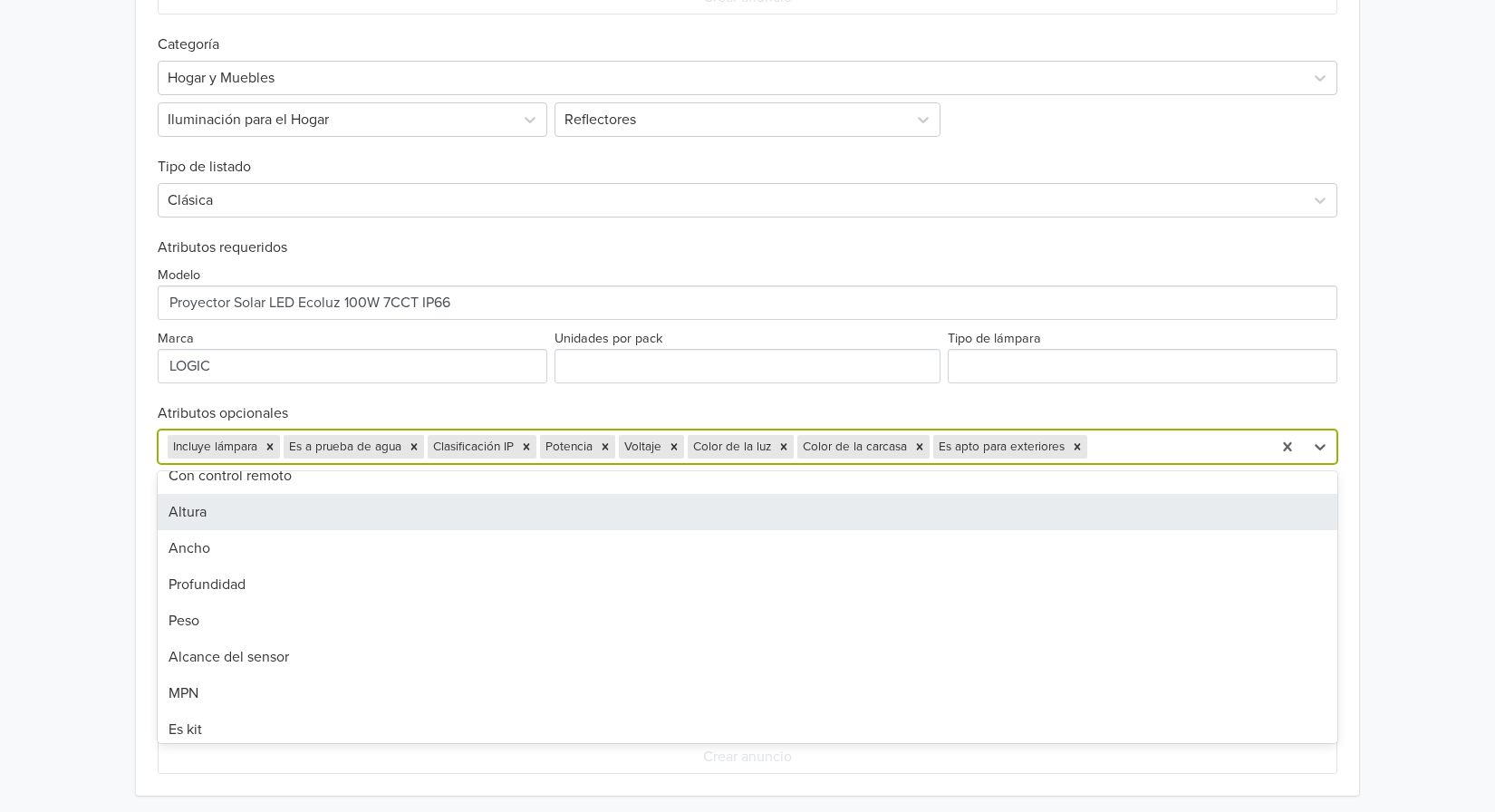
scroll to position [634, 0]
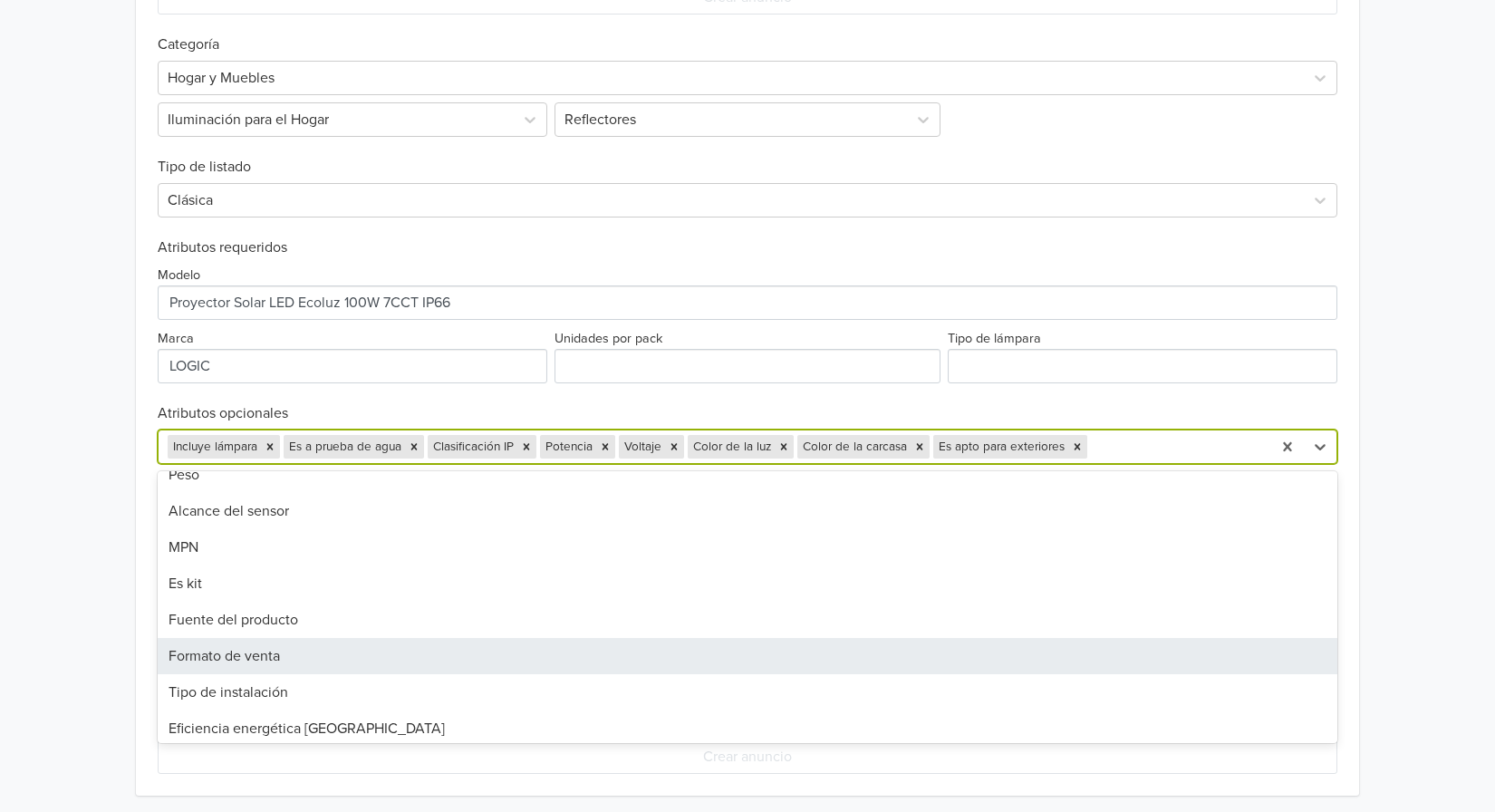
click at [530, 644] on div "Formato de venta" at bounding box center [748, 656] width 1180 height 36
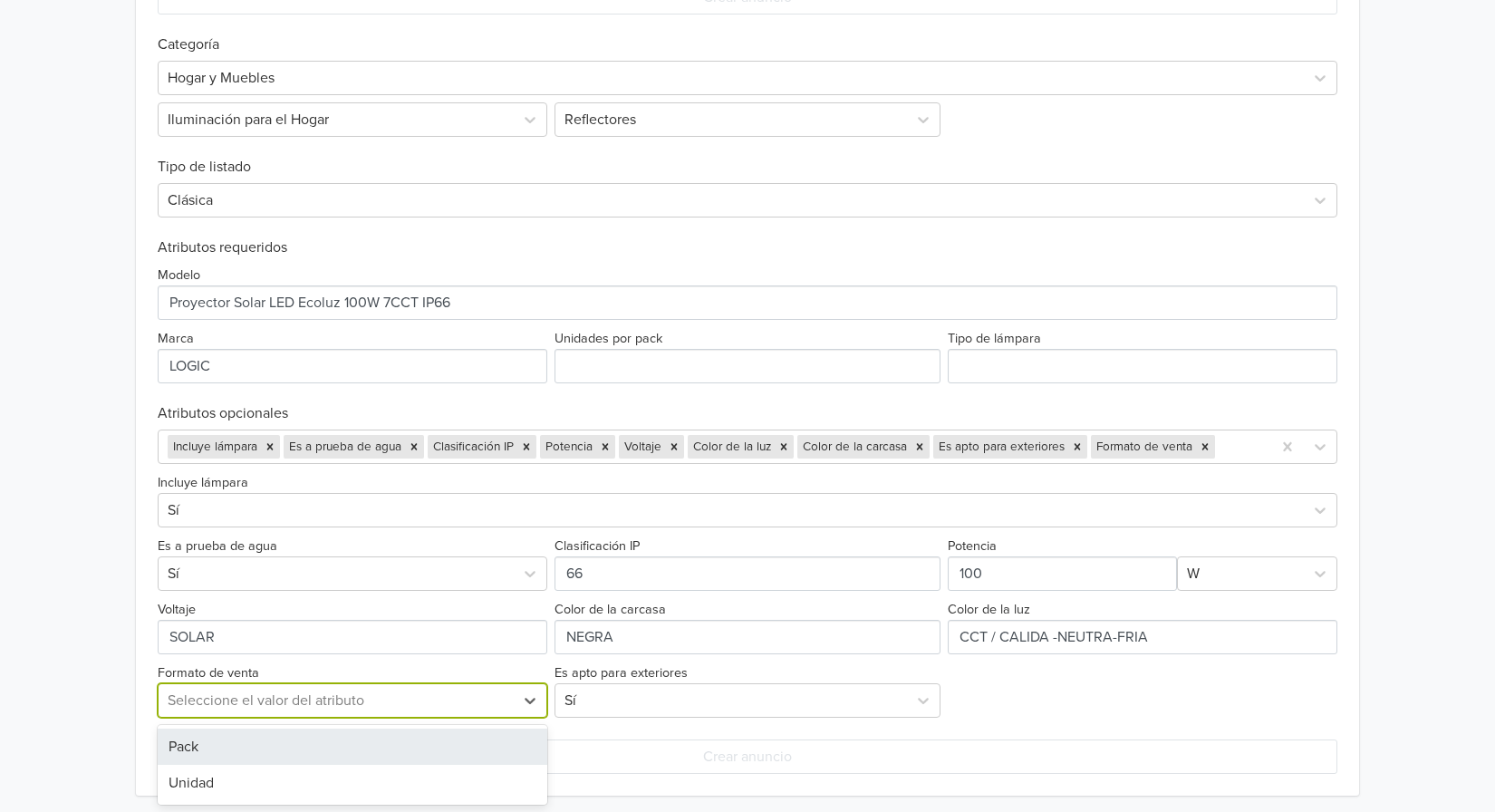
click at [352, 696] on div at bounding box center [336, 700] width 337 height 25
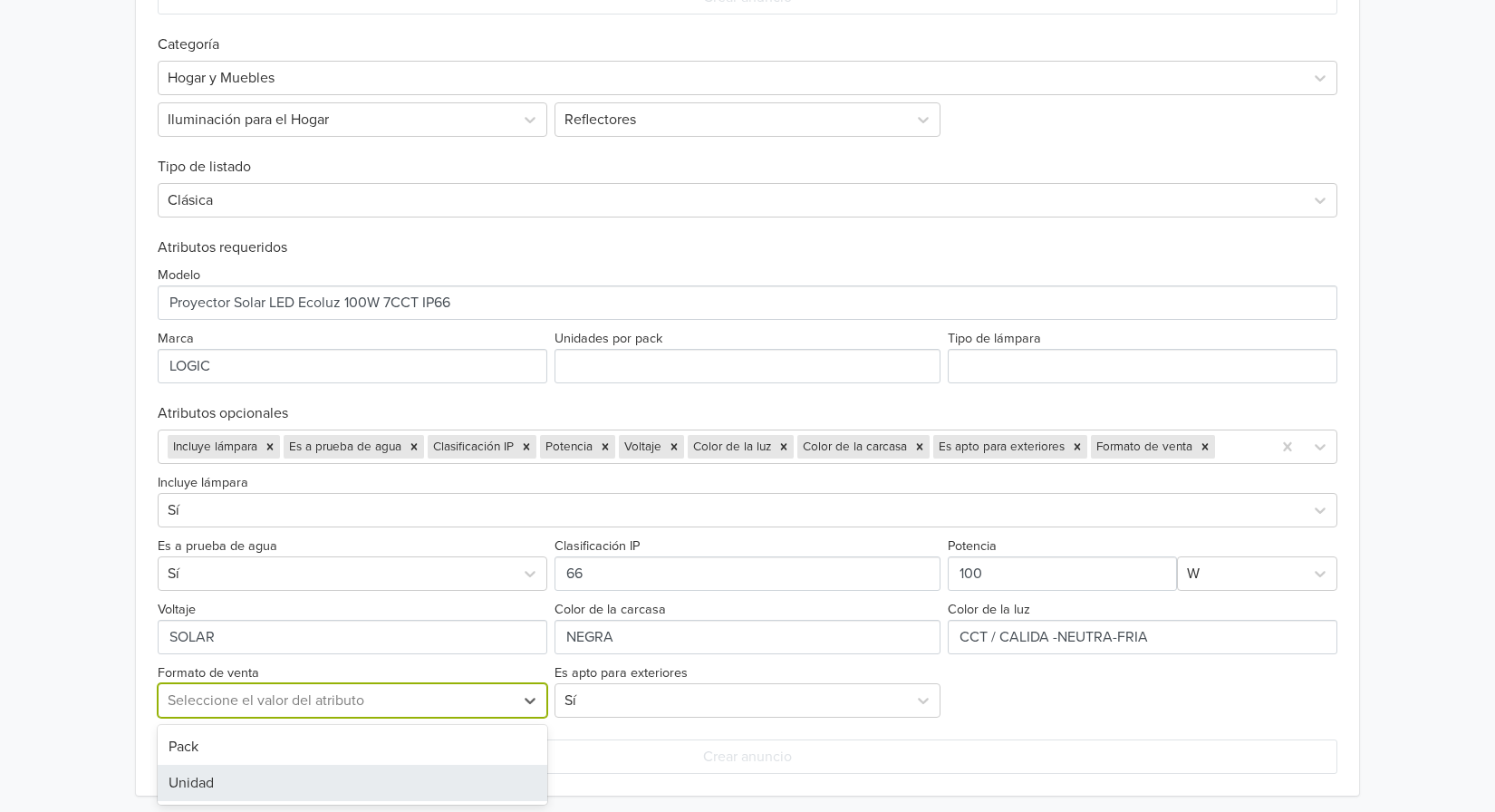
click at [306, 773] on div "Unidad" at bounding box center [352, 782] width 390 height 36
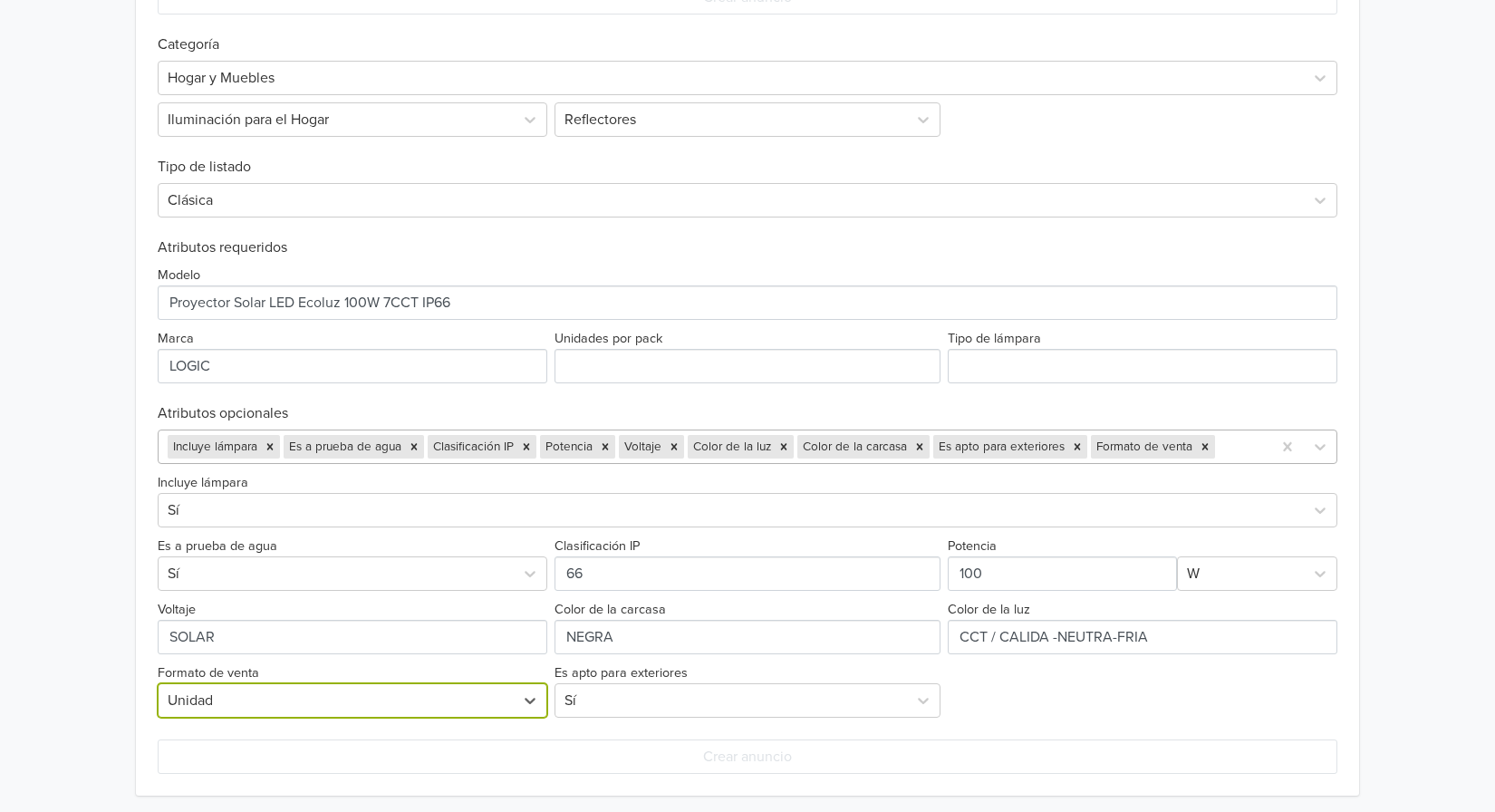
click at [1236, 455] on div at bounding box center [1240, 446] width 44 height 25
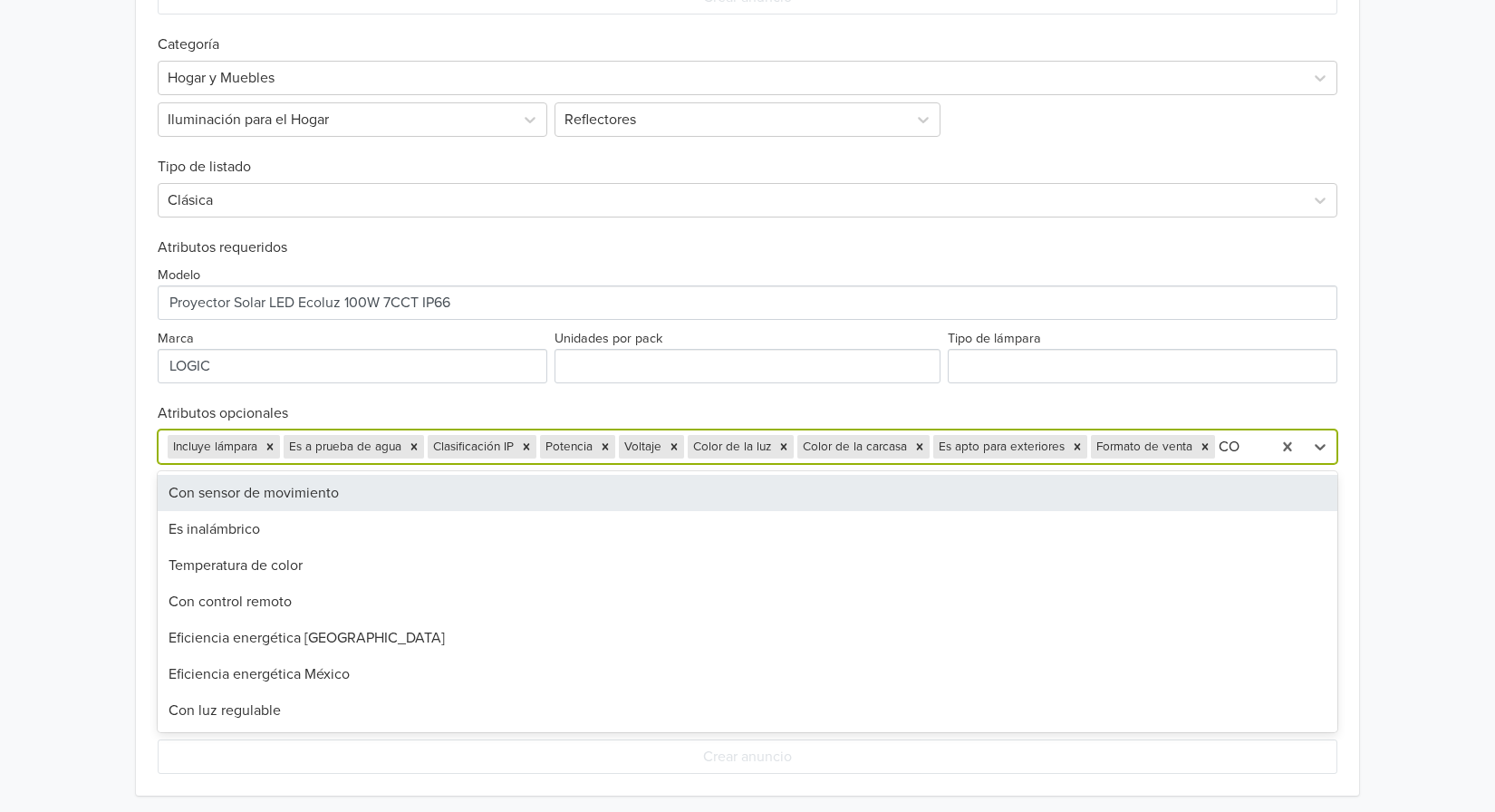
scroll to position [0, 0]
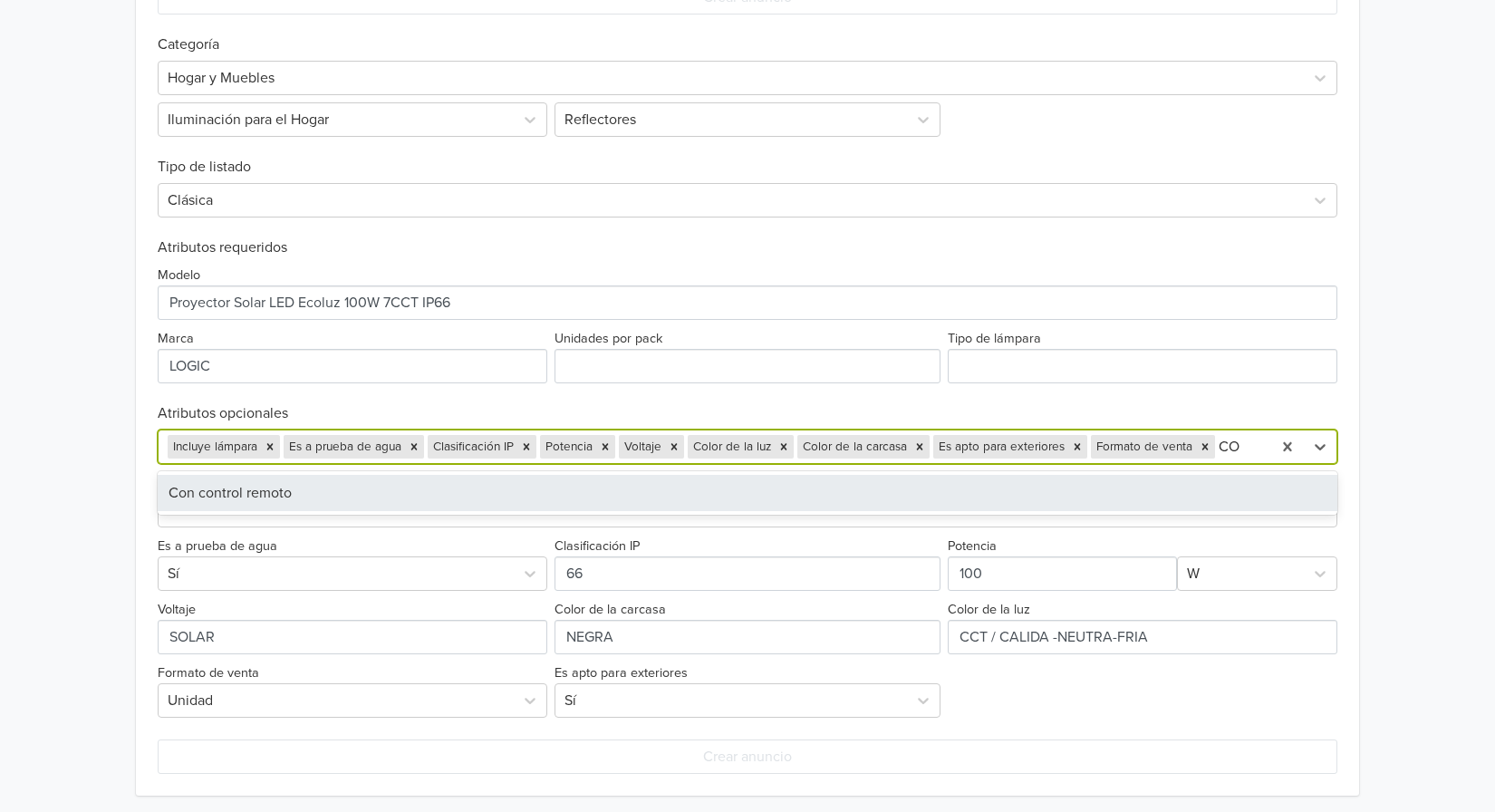
type input "C"
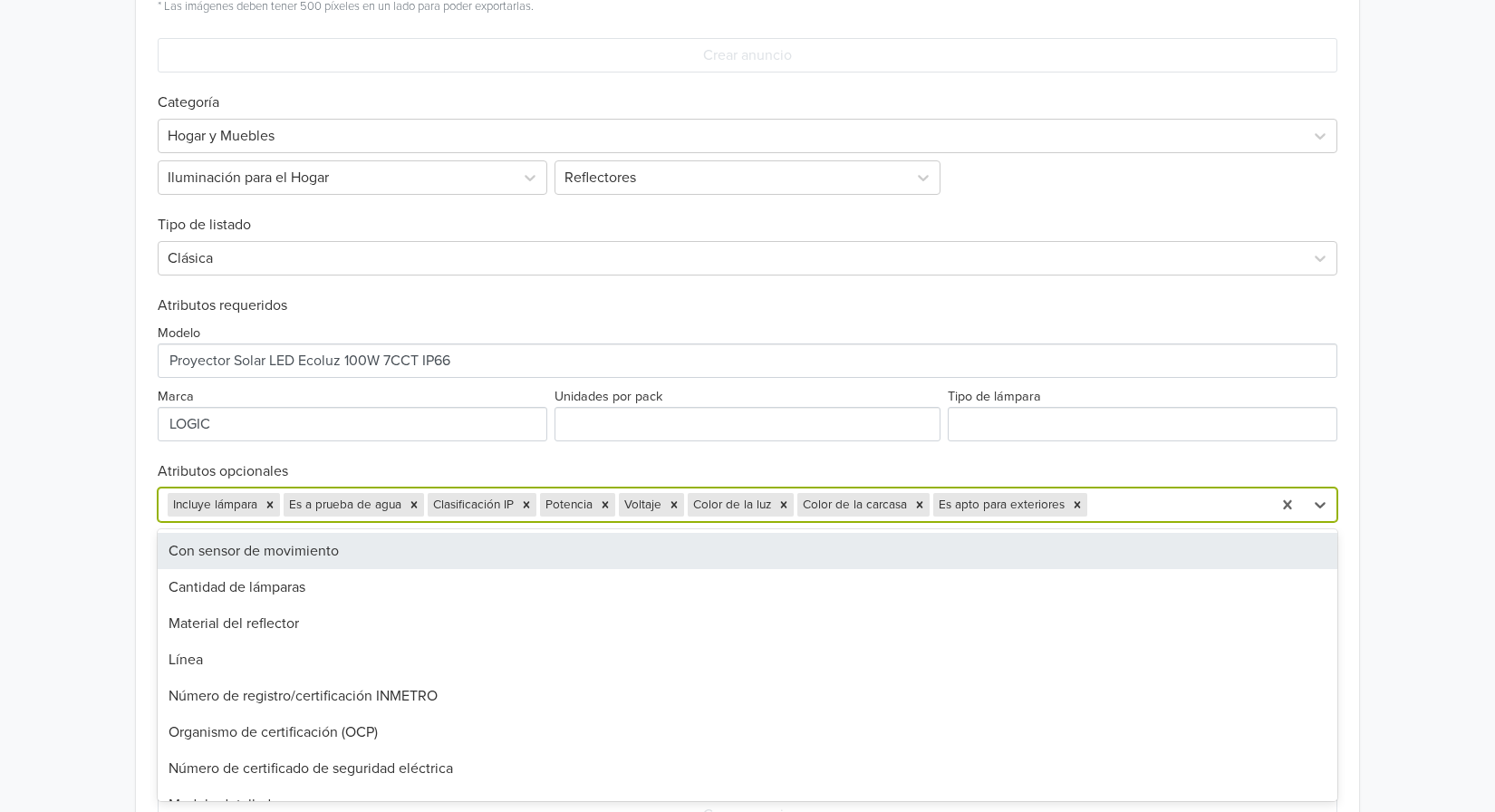
scroll to position [662, 0]
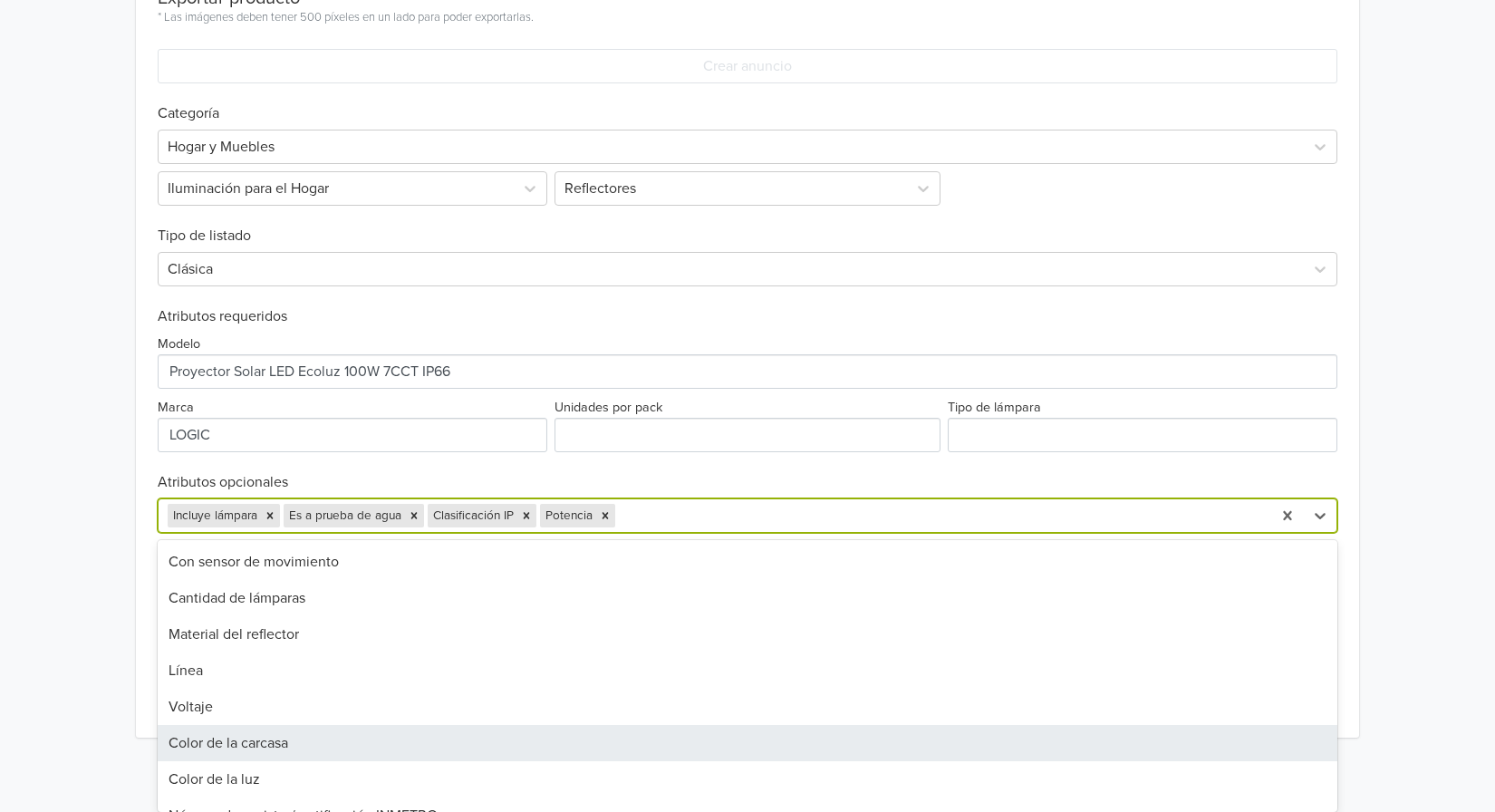
click at [647, 738] on div "Color de la carcasa" at bounding box center [748, 743] width 1180 height 36
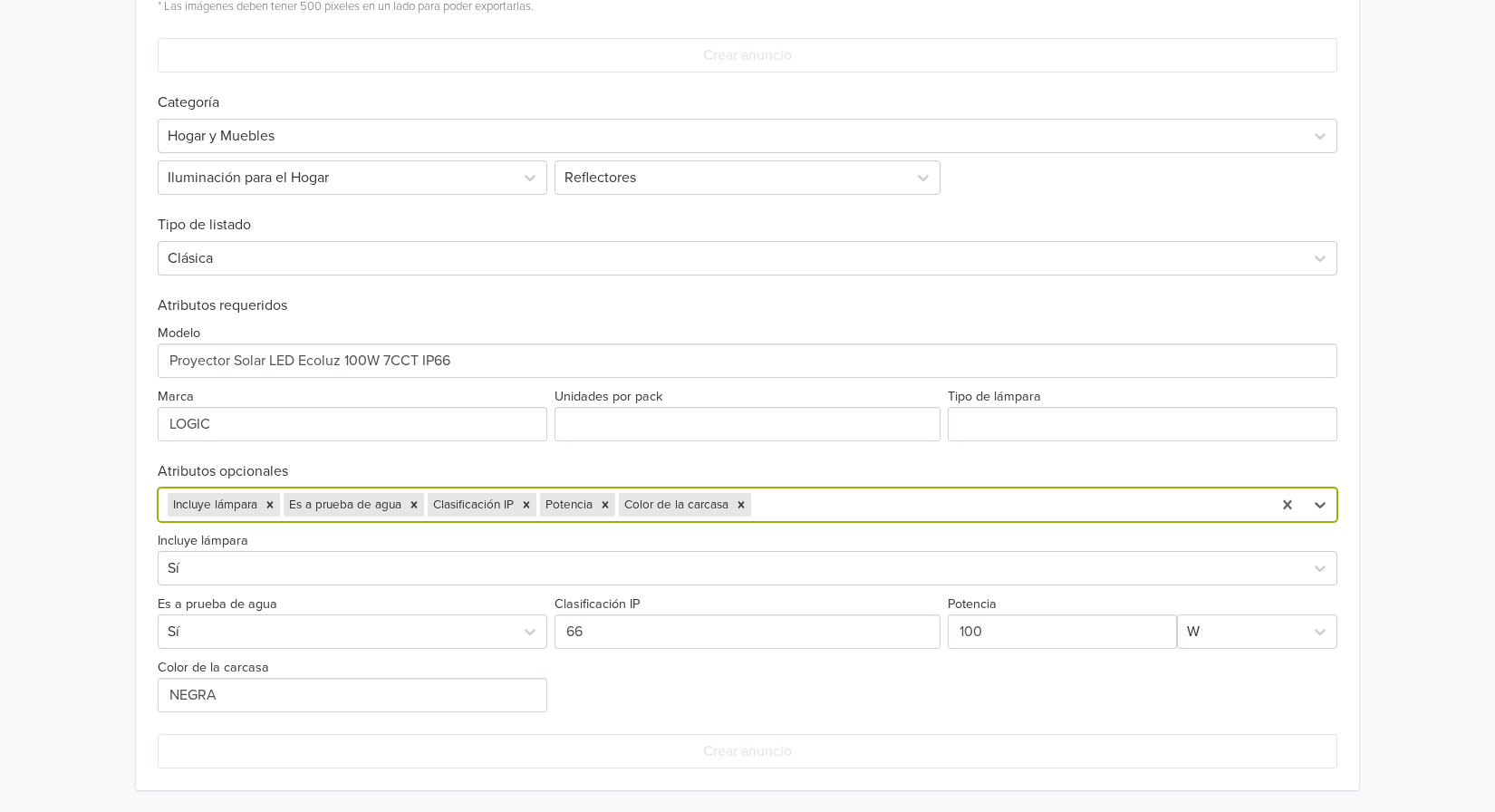
click at [807, 504] on div at bounding box center [1009, 504] width 508 height 25
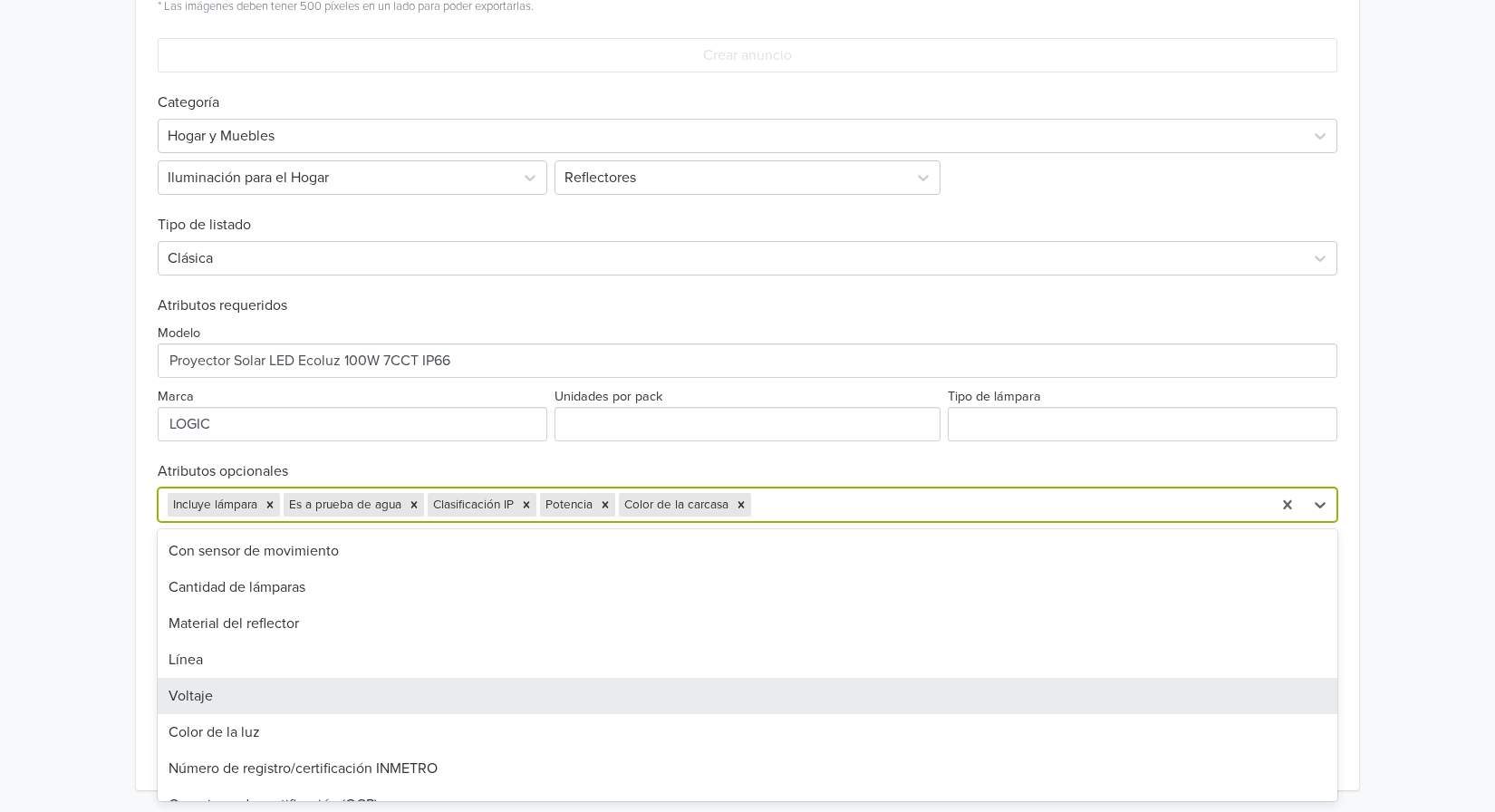
click at [572, 688] on div "Voltaje" at bounding box center [748, 695] width 1180 height 36
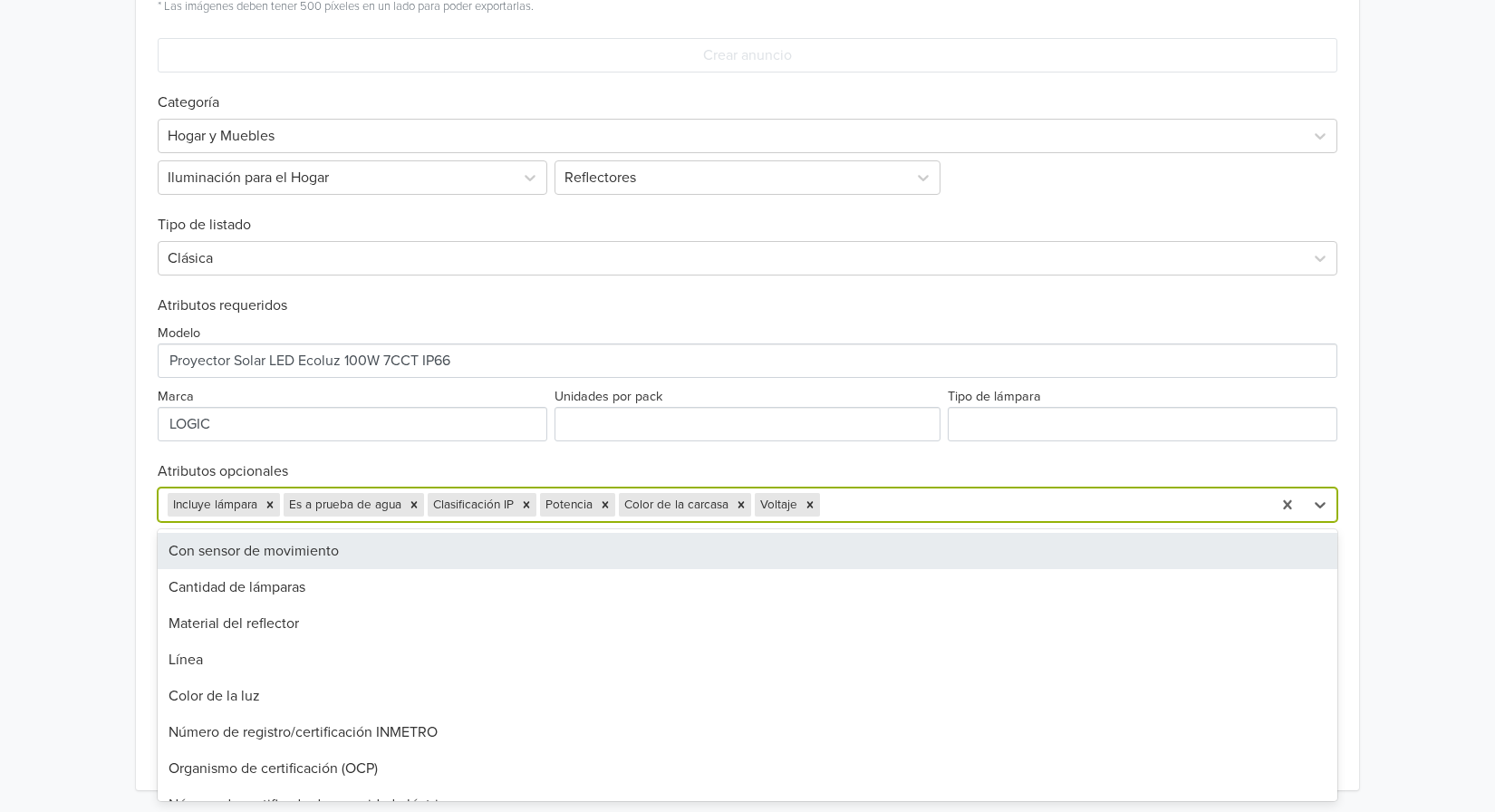
click at [889, 506] on div at bounding box center [1043, 504] width 439 height 25
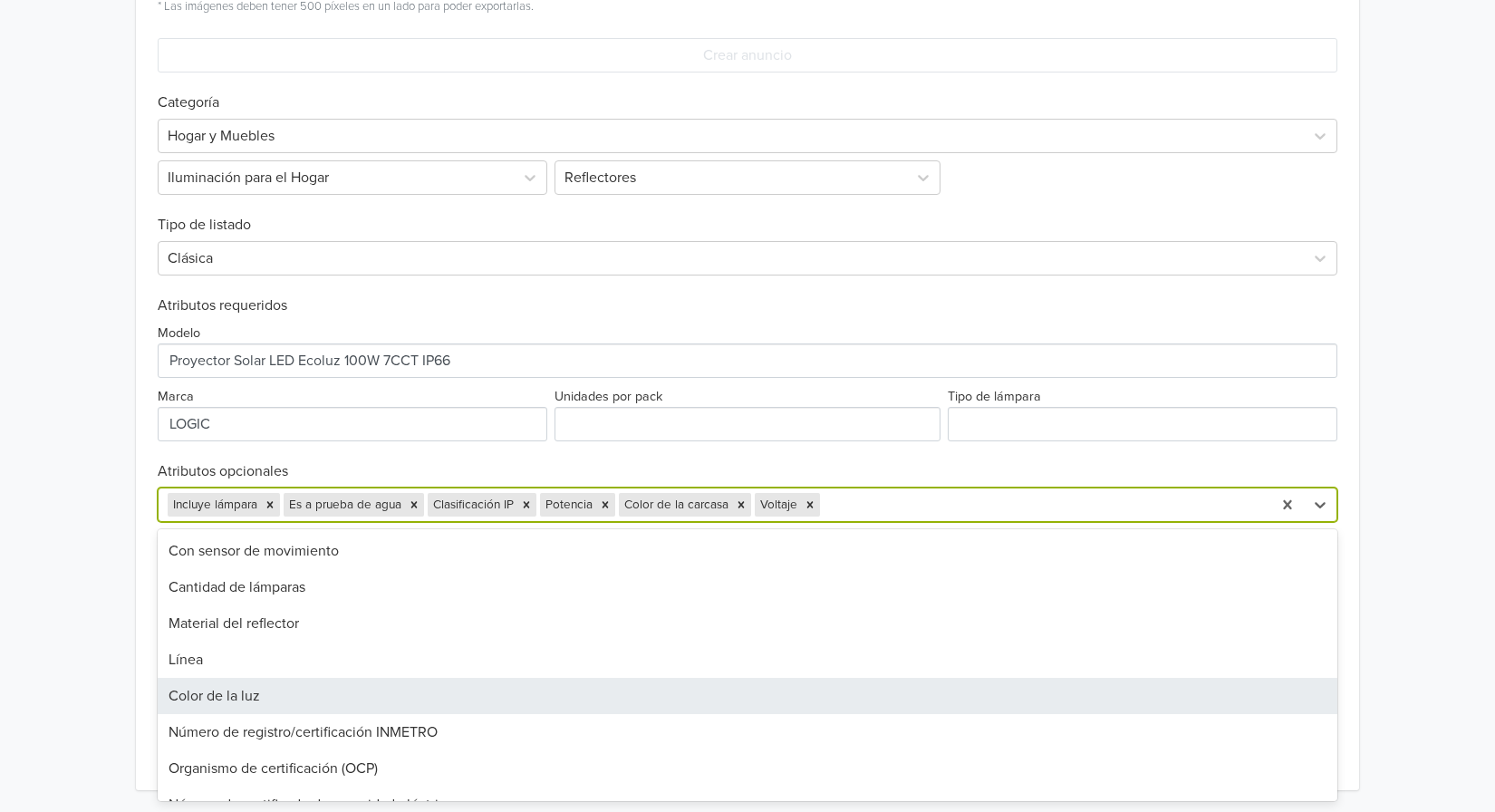
click at [529, 692] on div "Color de la luz" at bounding box center [748, 695] width 1180 height 36
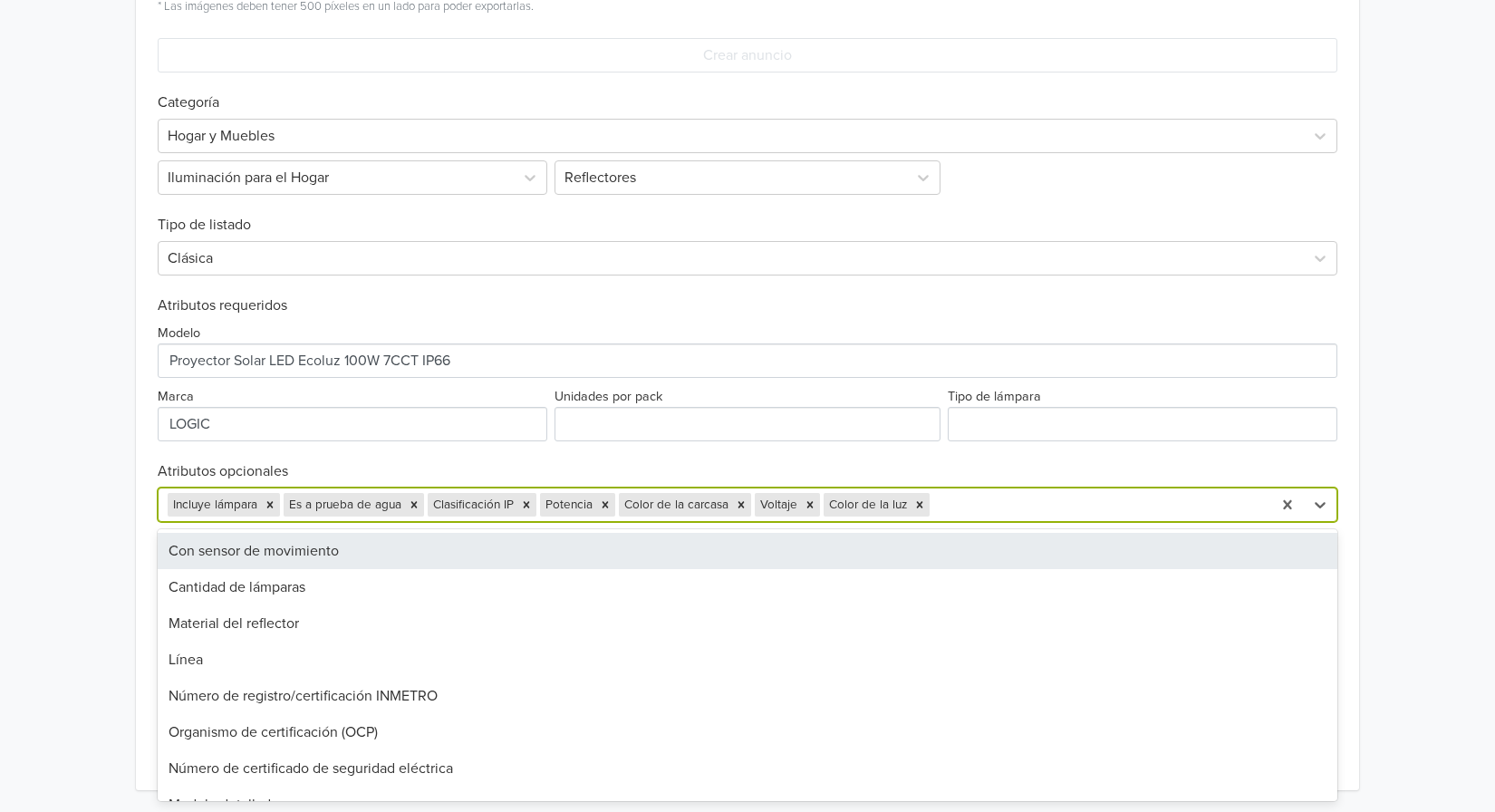
click at [1006, 498] on div at bounding box center [1098, 504] width 329 height 25
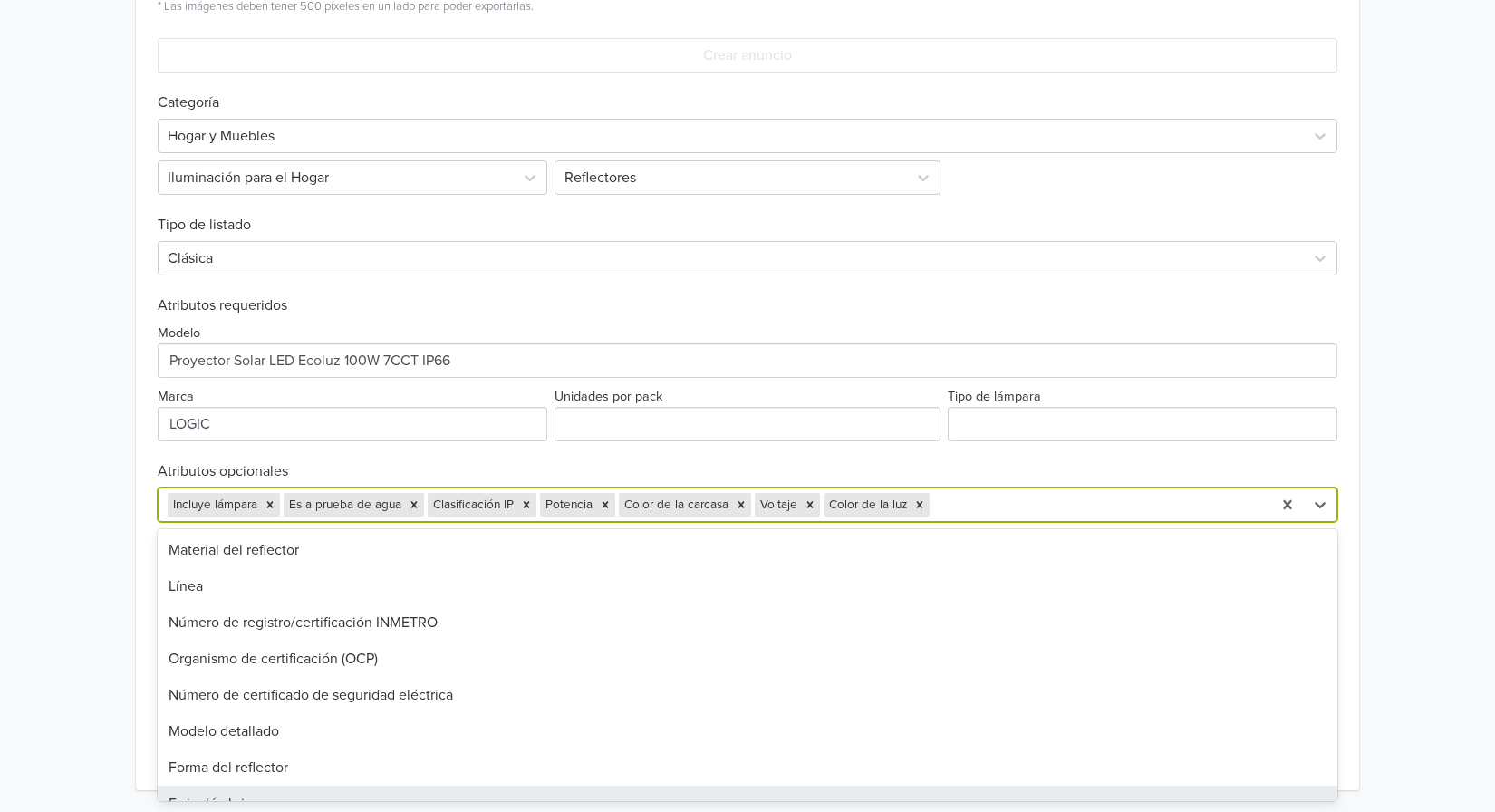
scroll to position [0, 0]
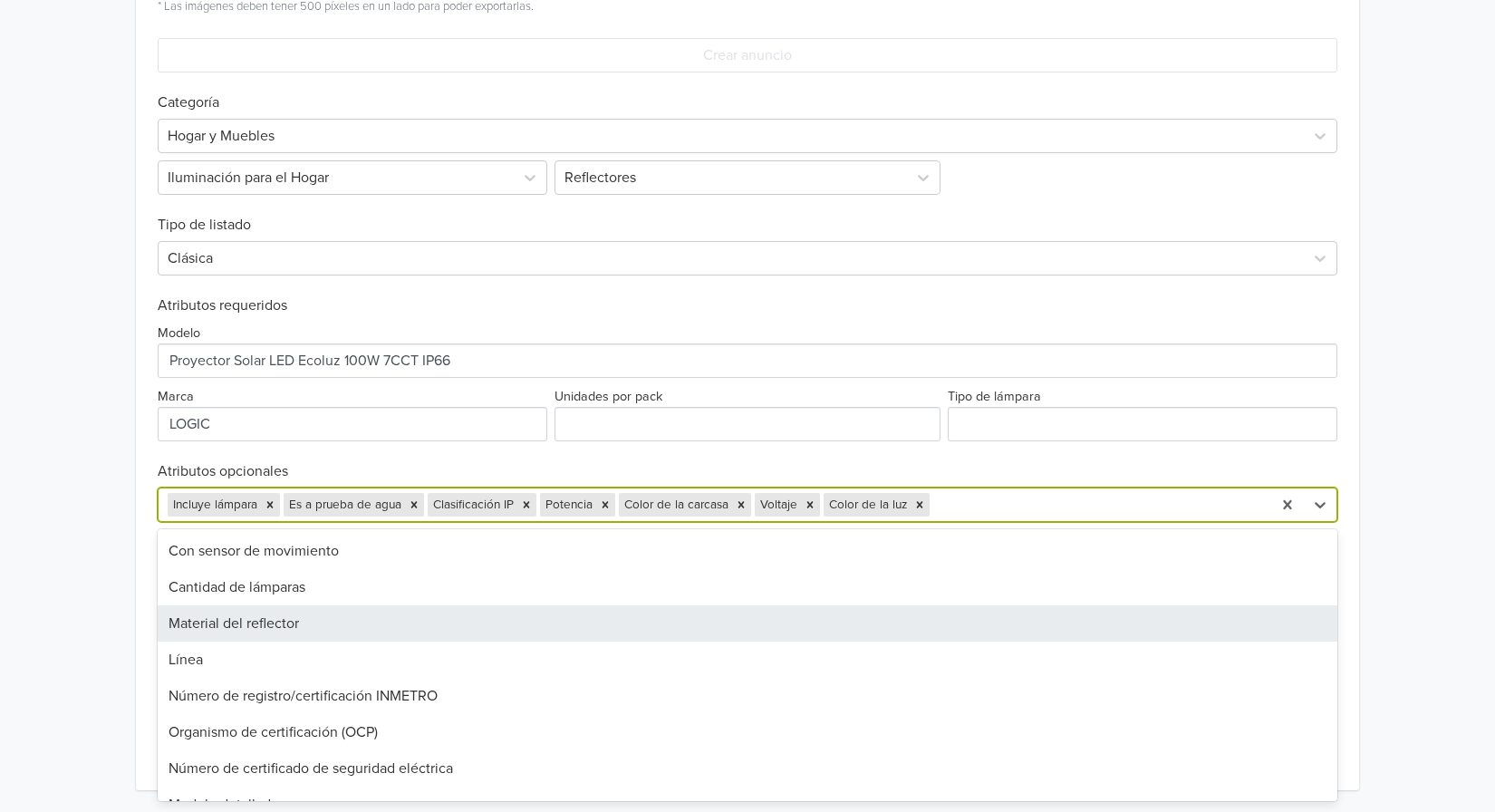
click at [762, 628] on div "Material del reflector" at bounding box center [748, 623] width 1180 height 36
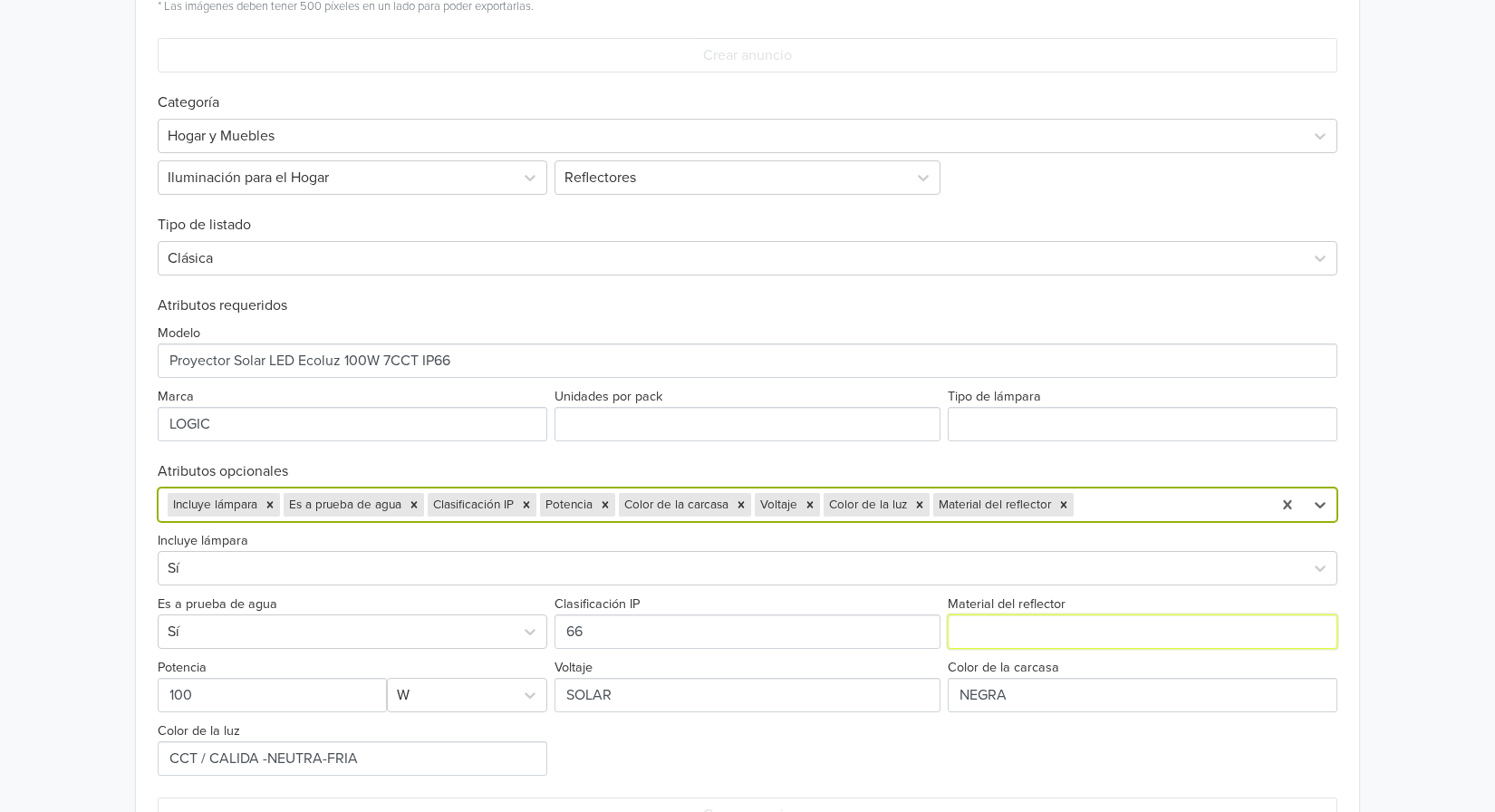
click at [1027, 625] on input "Material del reflector" at bounding box center [1142, 631] width 390 height 34
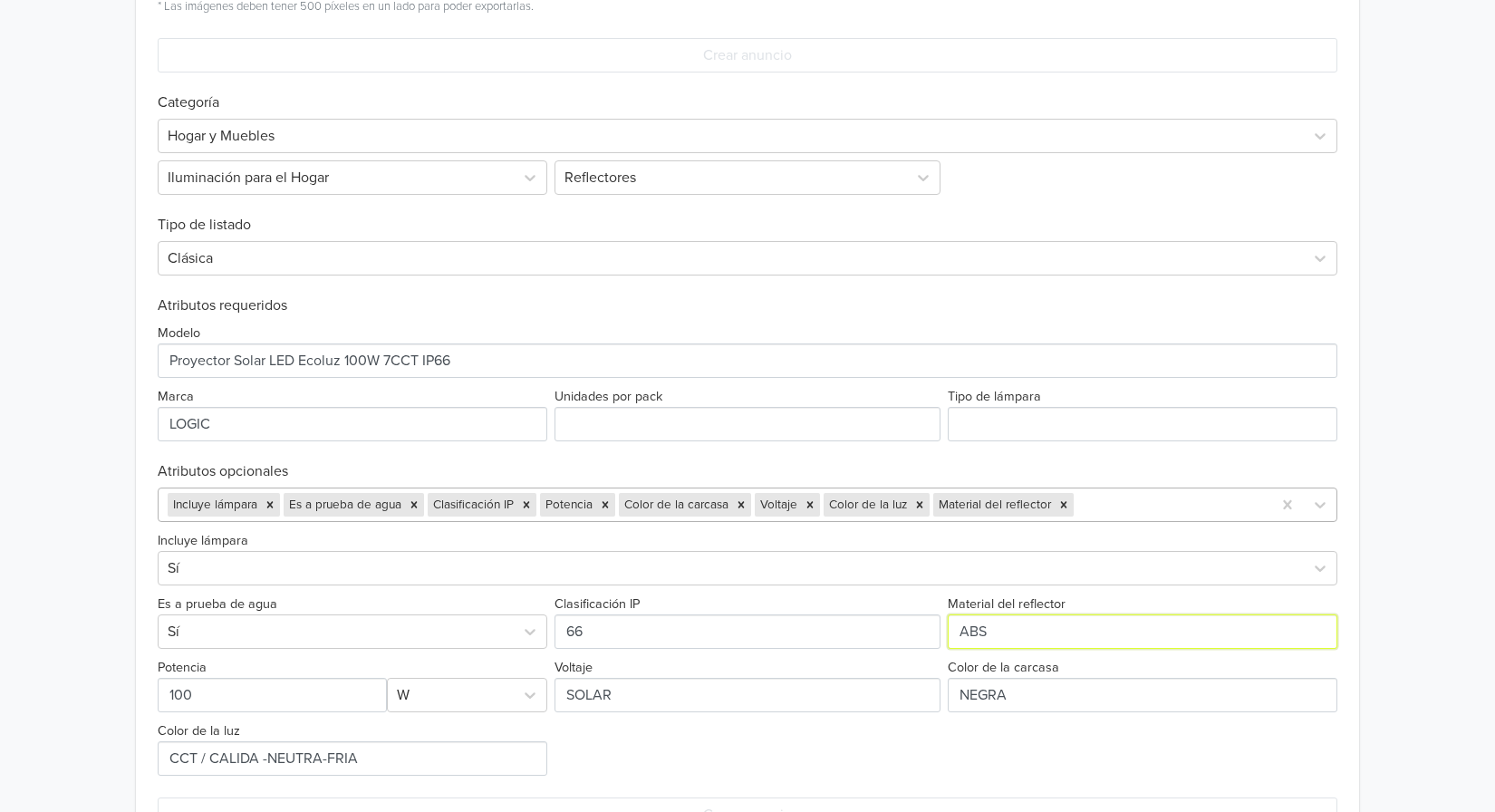
type input "ABS"
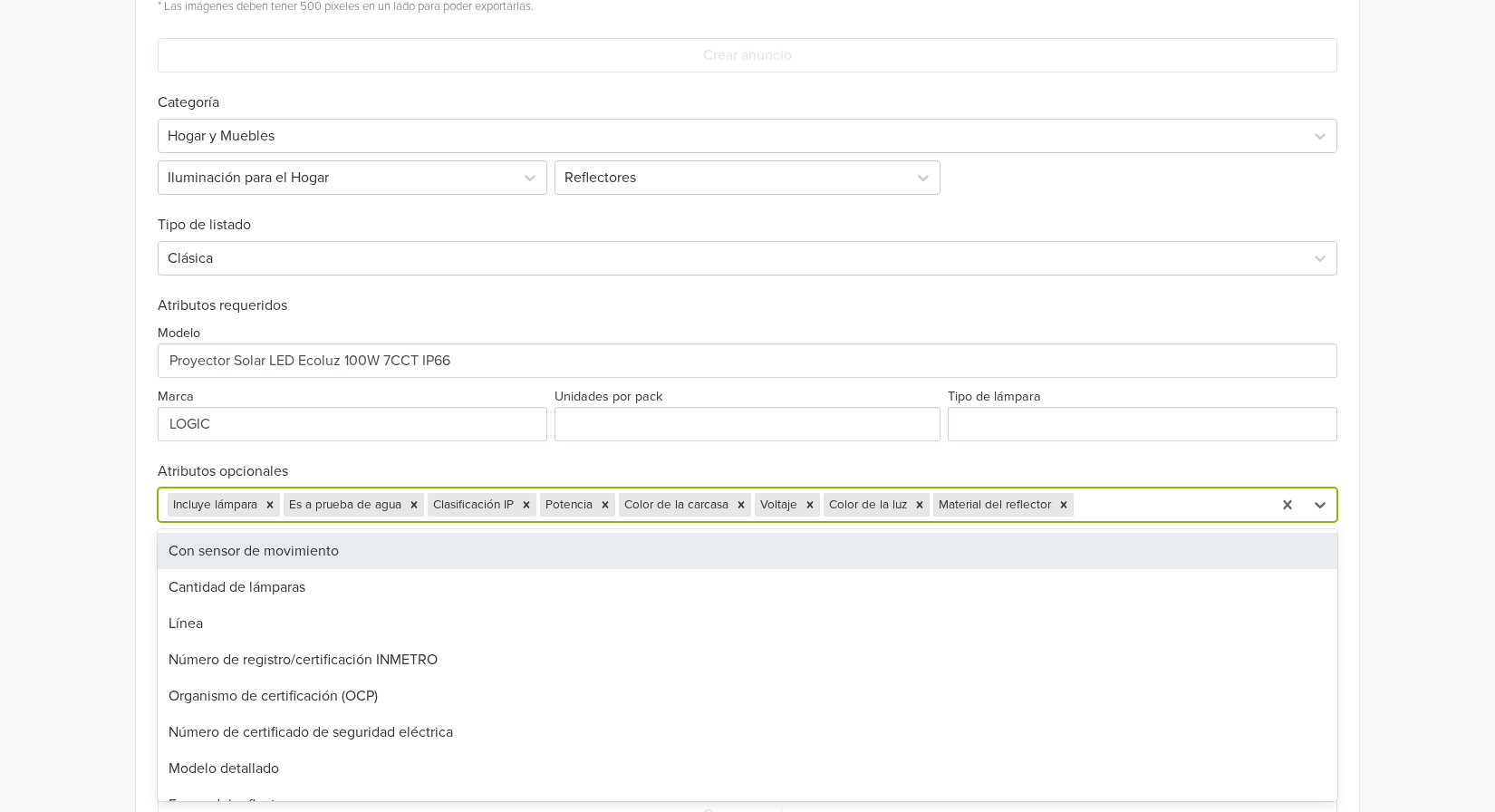
click at [1130, 501] on div at bounding box center [1170, 504] width 185 height 25
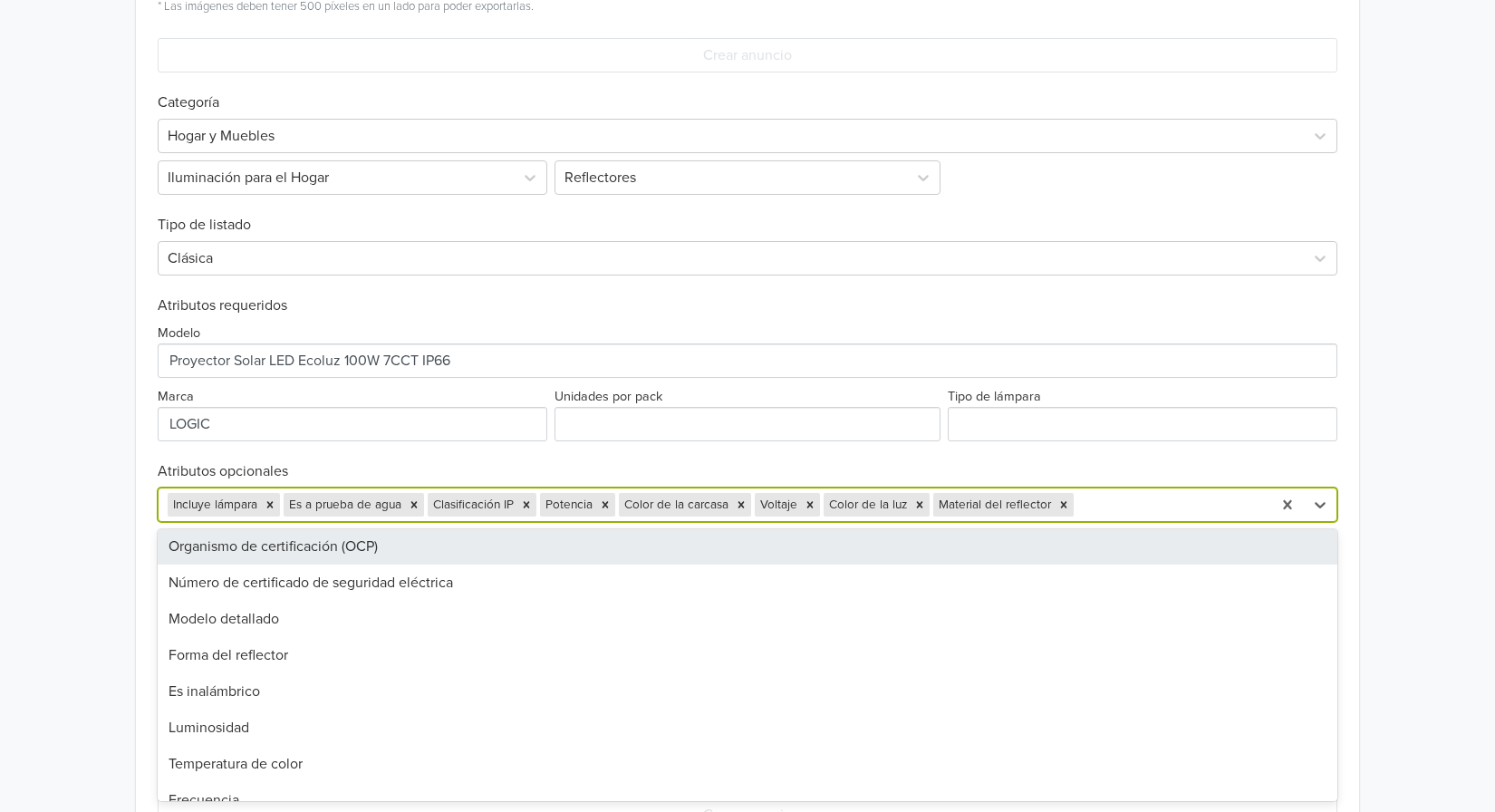
scroll to position [181, 0]
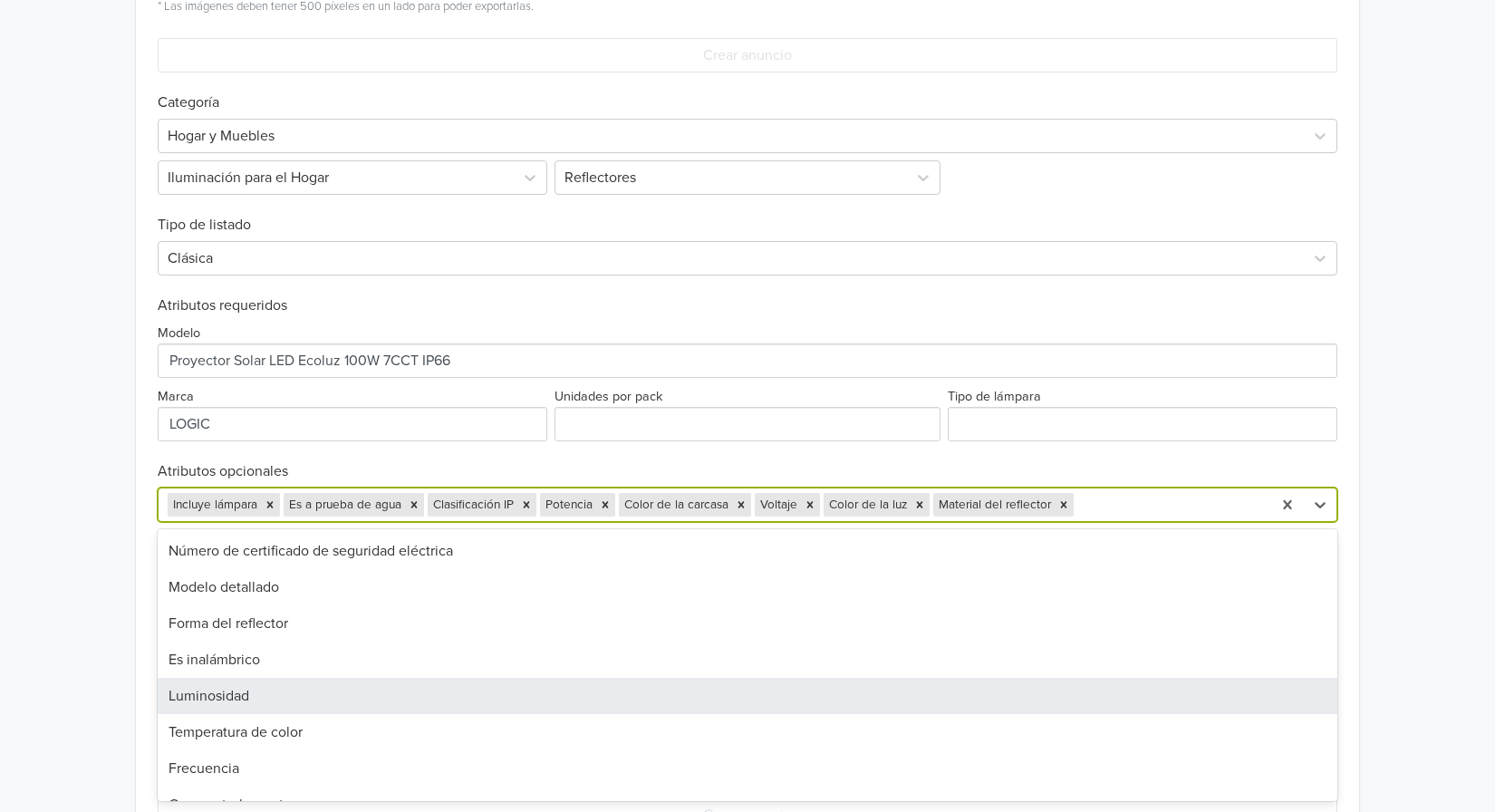
click at [672, 690] on div "Luminosidad" at bounding box center [748, 695] width 1180 height 36
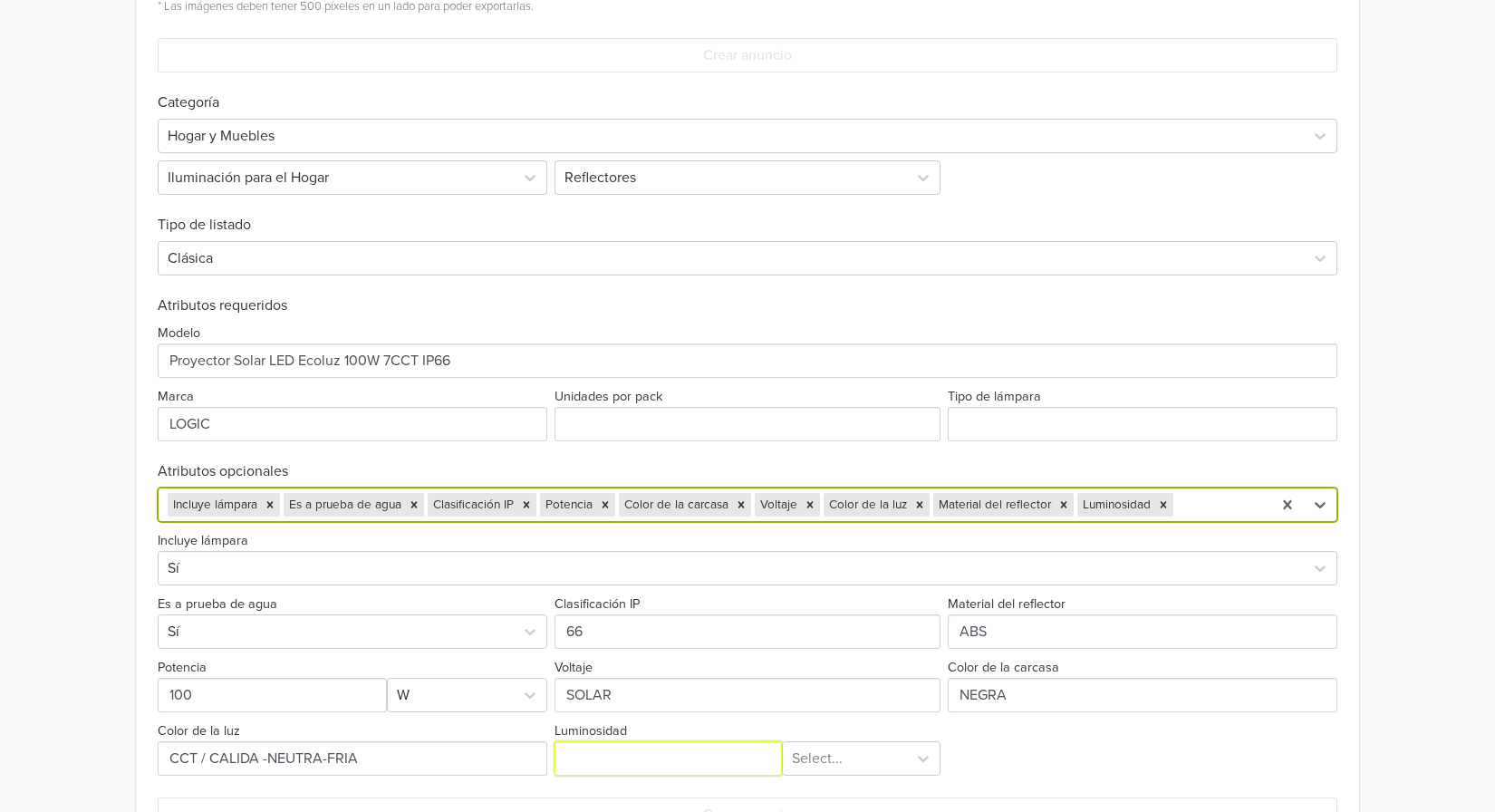
click at [660, 758] on input "Luminosidad" at bounding box center [669, 757] width 228 height 34
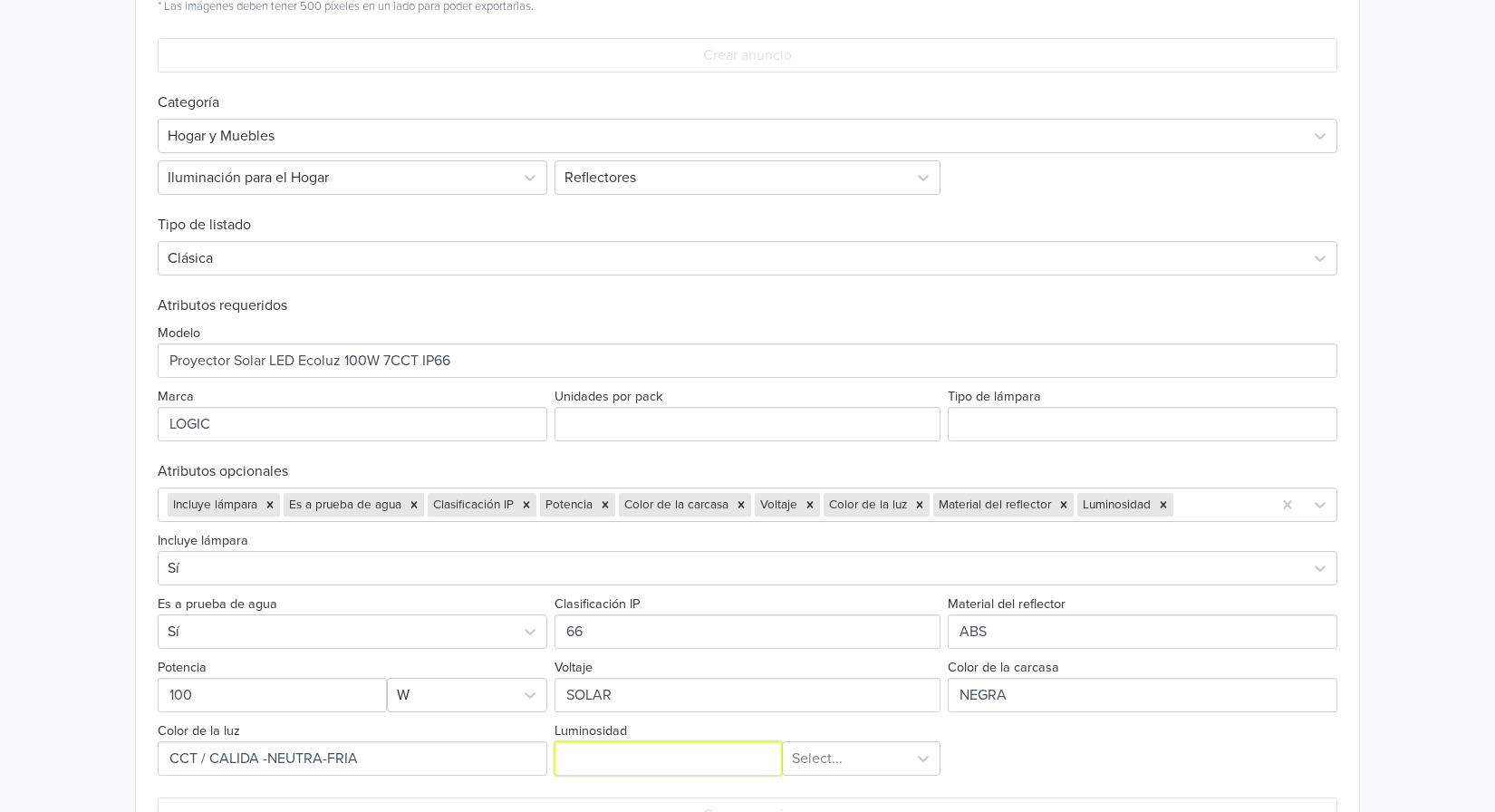
click at [712, 762] on input "Luminosidad" at bounding box center [669, 757] width 228 height 34
paste input "1560"
type input "1560"
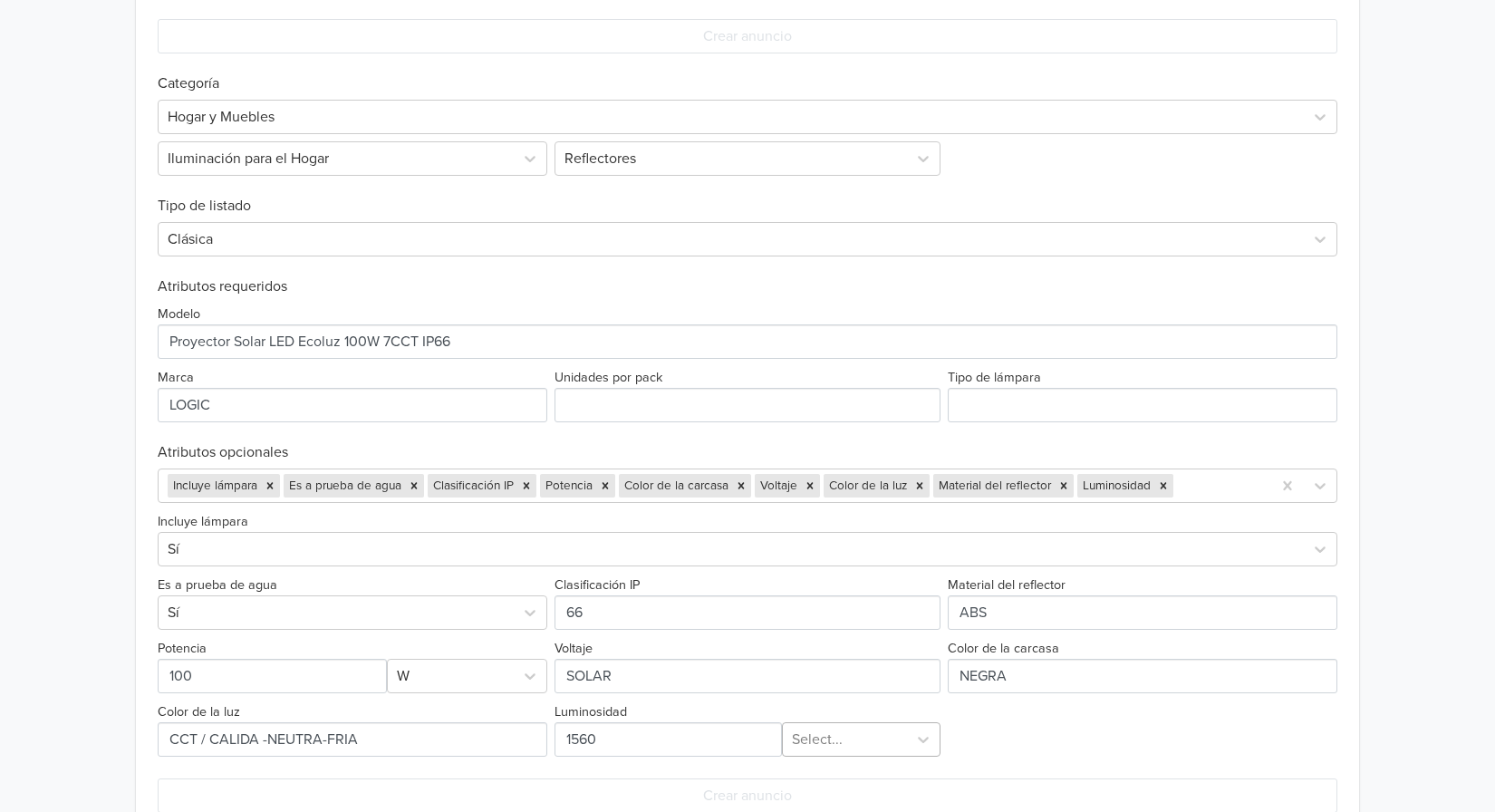
click at [841, 756] on div "Select..." at bounding box center [861, 739] width 158 height 34
click at [842, 779] on div "lm" at bounding box center [861, 782] width 158 height 36
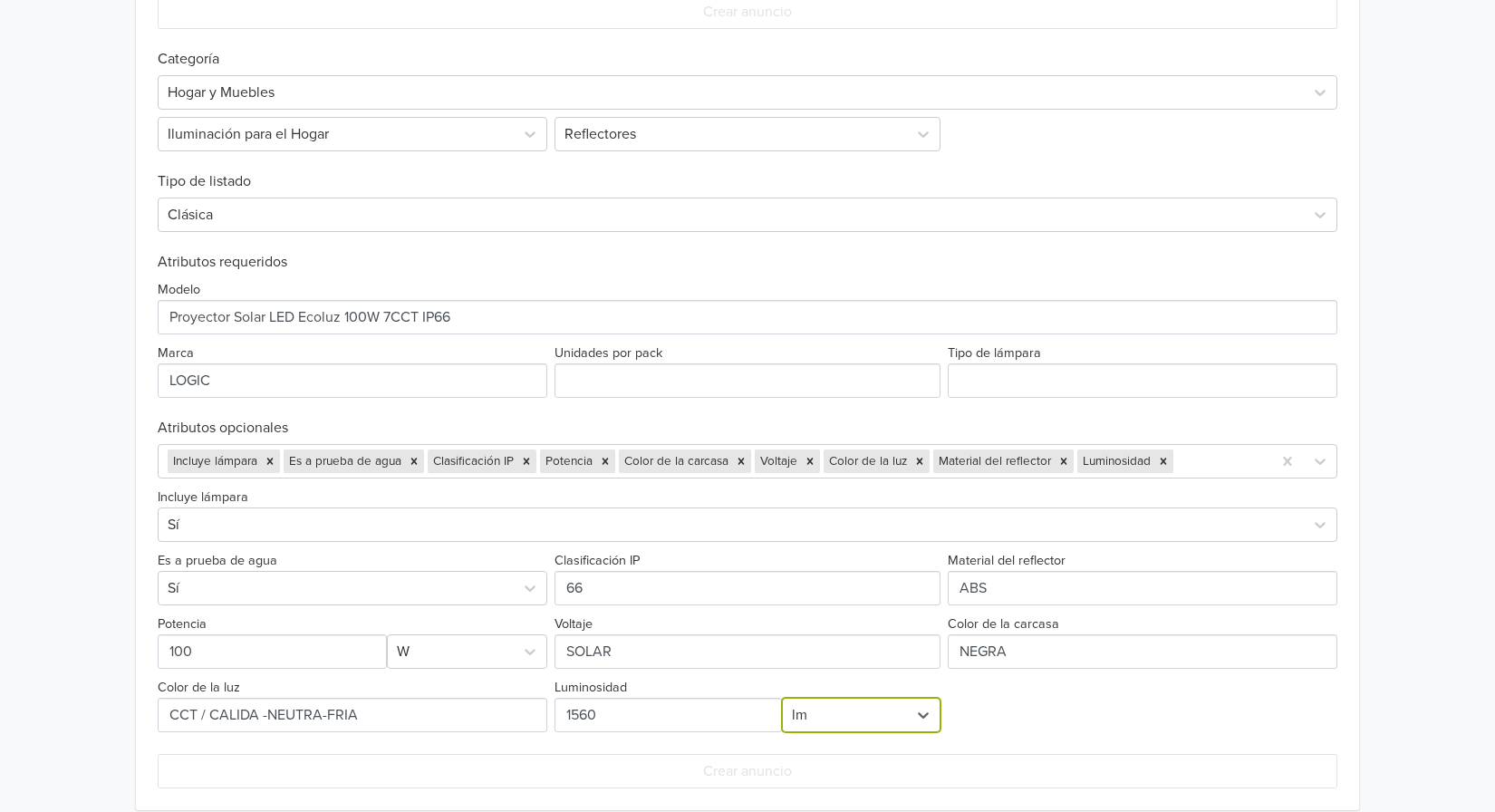
scroll to position [736, 0]
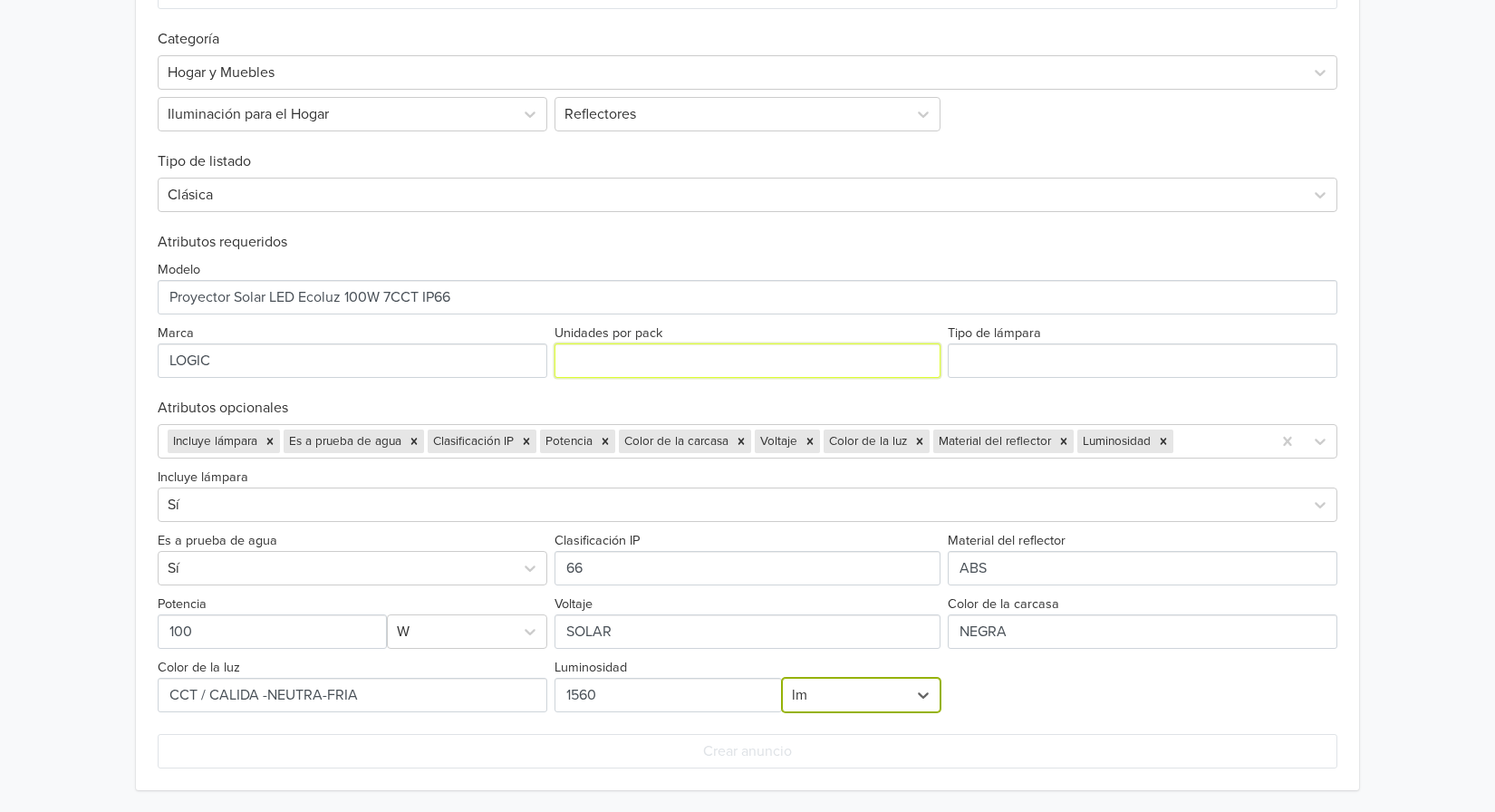
click at [695, 363] on input "Unidades por pack" at bounding box center [748, 360] width 386 height 34
type input "1"
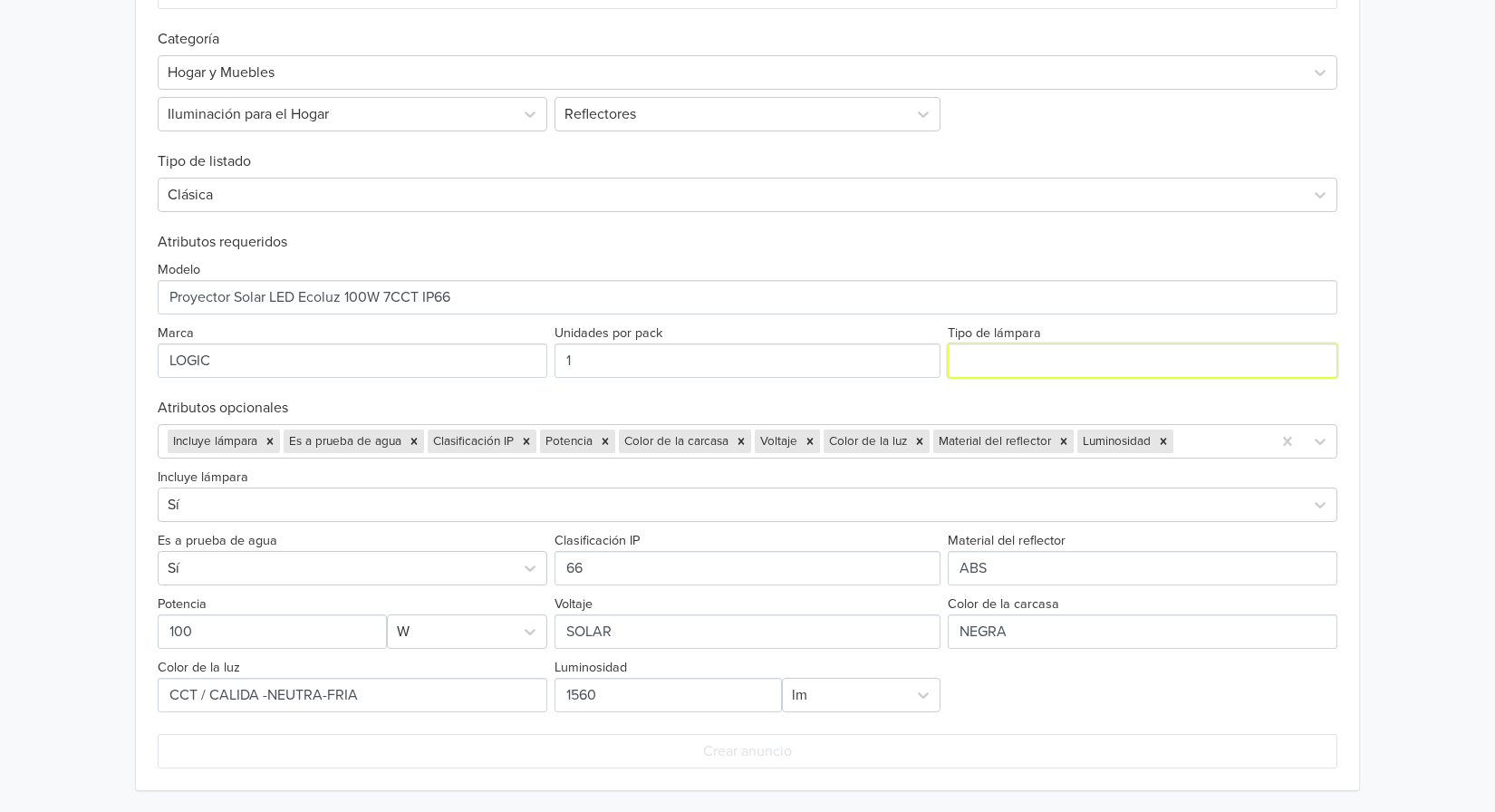
click at [1032, 363] on input "Tipo de lámpara" at bounding box center [1142, 360] width 390 height 34
type input "SOLAR"
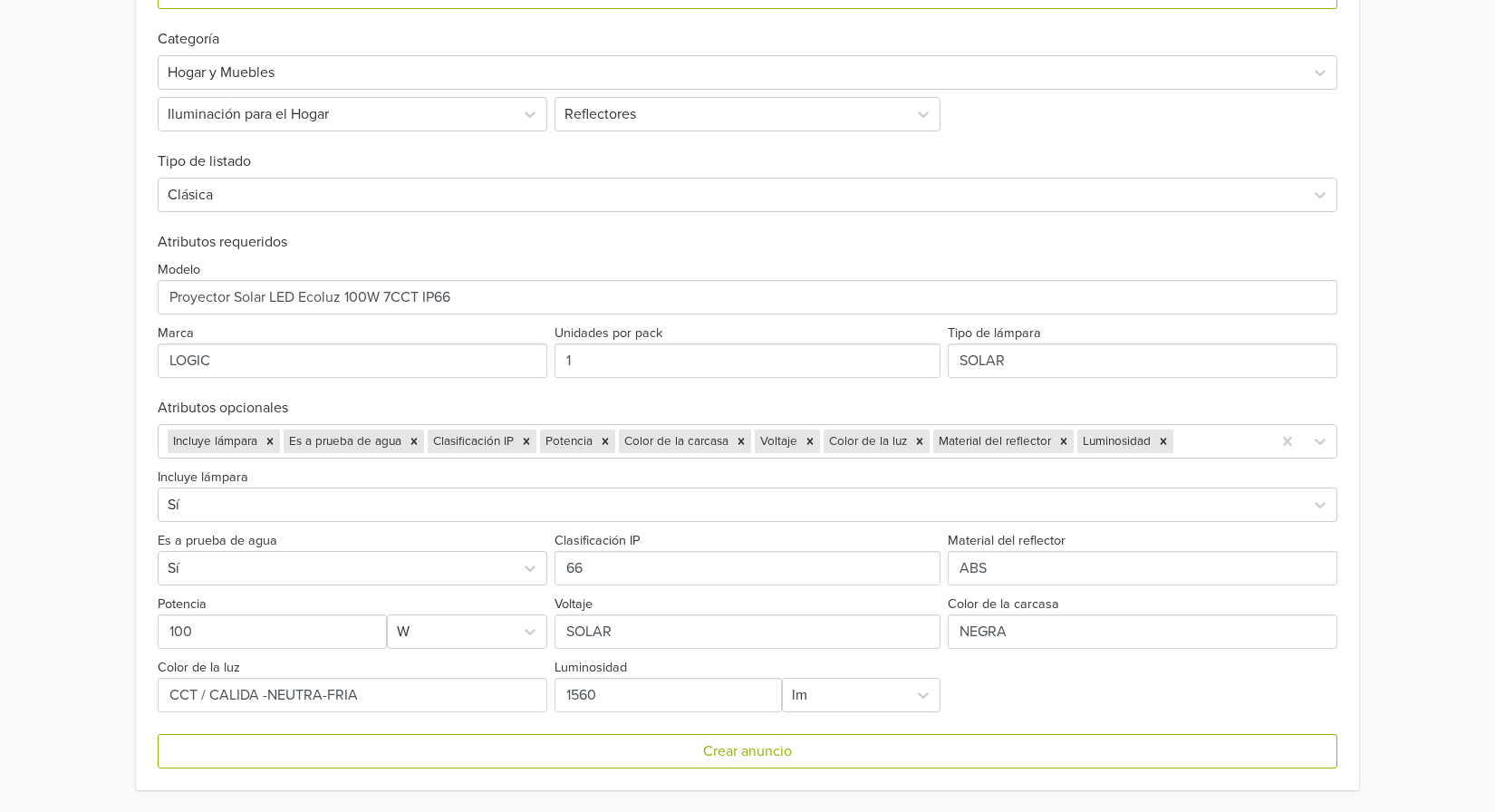
click at [1092, 680] on div "Incluye lámpara Sí Es a prueba de agua Sí Clasificación IP Material del reflect…" at bounding box center [748, 585] width 1180 height 254
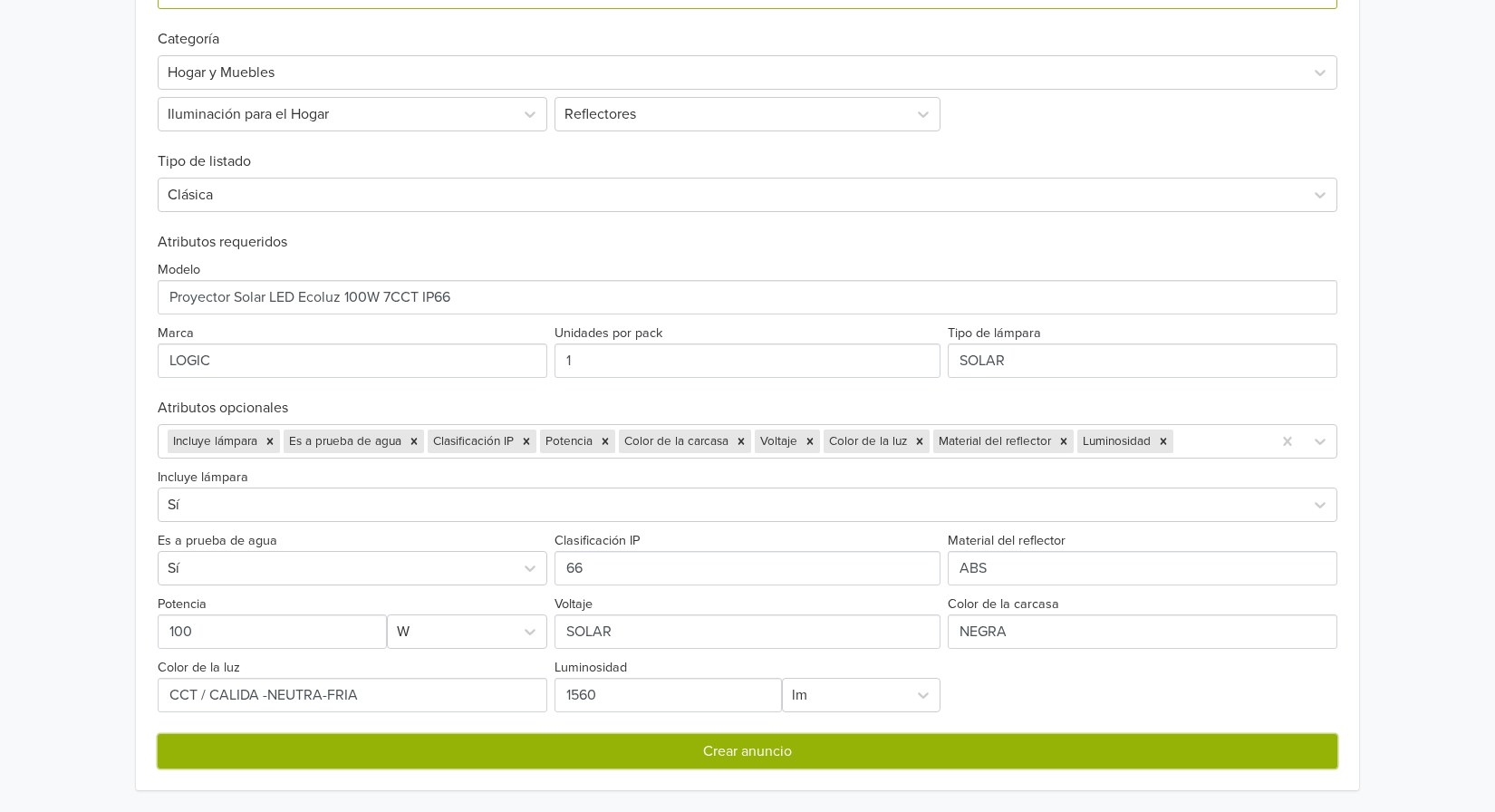
click at [748, 762] on button "Crear anuncio" at bounding box center [748, 751] width 1180 height 34
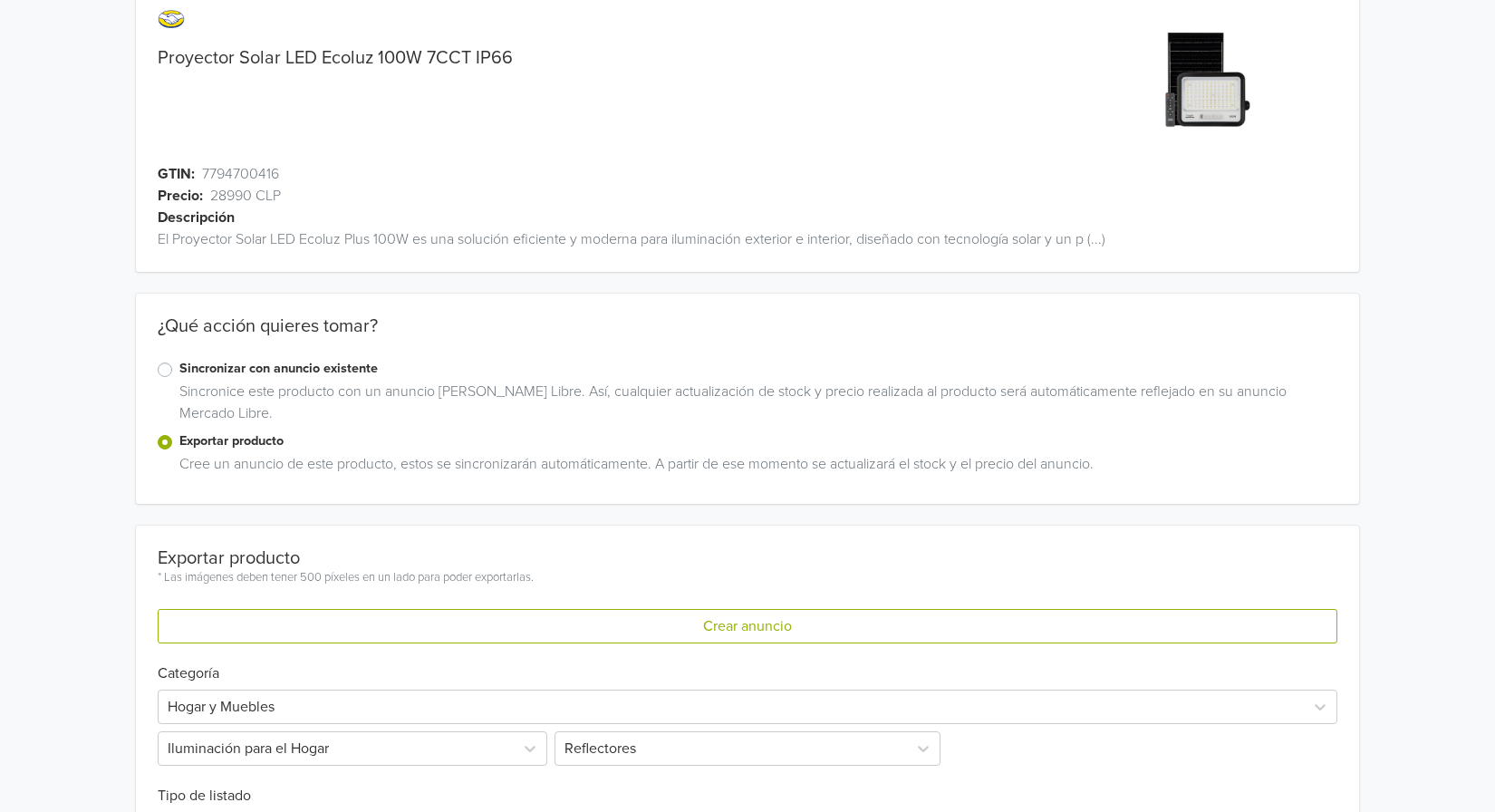
scroll to position [0, 0]
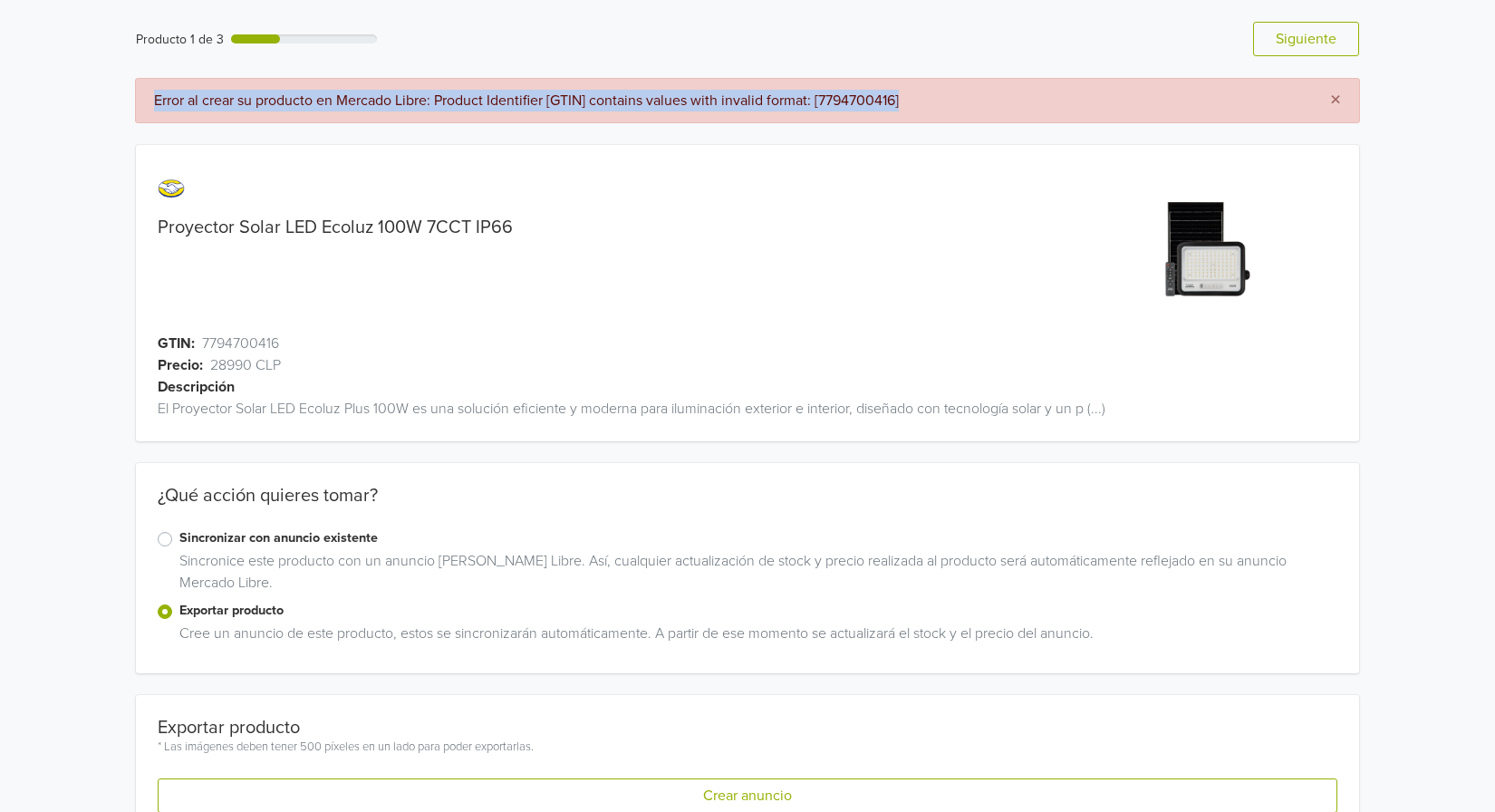
drag, startPoint x: 149, startPoint y: 98, endPoint x: 932, endPoint y: 117, distance: 783.2
click at [932, 117] on div "× Error al crear su producto en Mercado Libre: Product Identifier [GTIN] contai…" at bounding box center [748, 100] width 1225 height 45
copy div "Error al crear su producto en Mercado Libre: Product Identifier [GTIN] contains…"
drag, startPoint x: 1315, startPoint y: 35, endPoint x: 1300, endPoint y: 51, distance: 21.9
click at [1315, 35] on button "Siguiente" at bounding box center [1306, 38] width 106 height 34
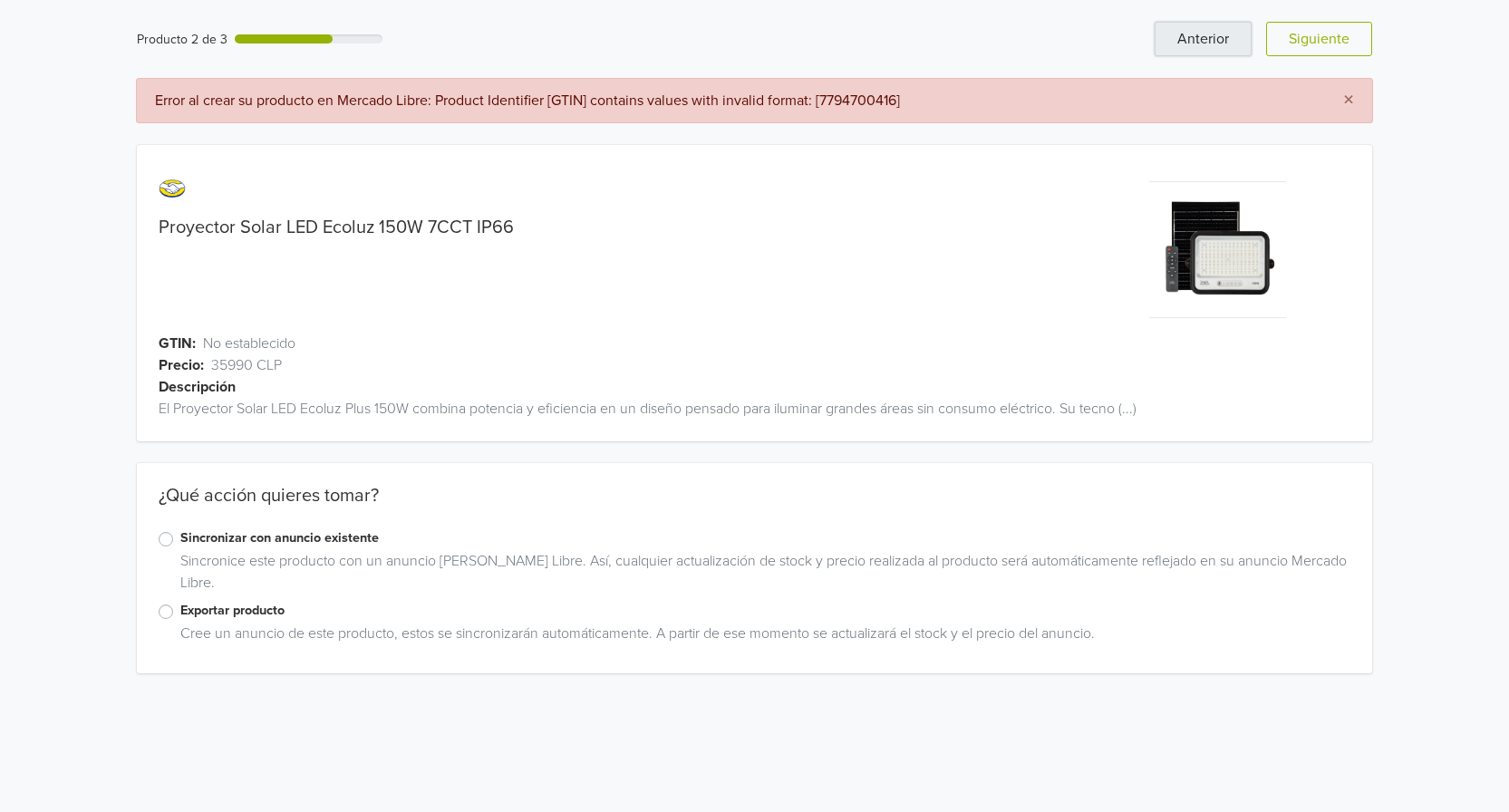
click at [1182, 46] on button "Anterior" at bounding box center [1203, 38] width 97 height 34
click at [175, 611] on div "Exportar producto" at bounding box center [754, 611] width 1192 height 21
click at [181, 612] on label "Exportar producto" at bounding box center [765, 611] width 1170 height 20
click at [0, 0] on input "Exportar producto" at bounding box center [0, 0] width 0 height 0
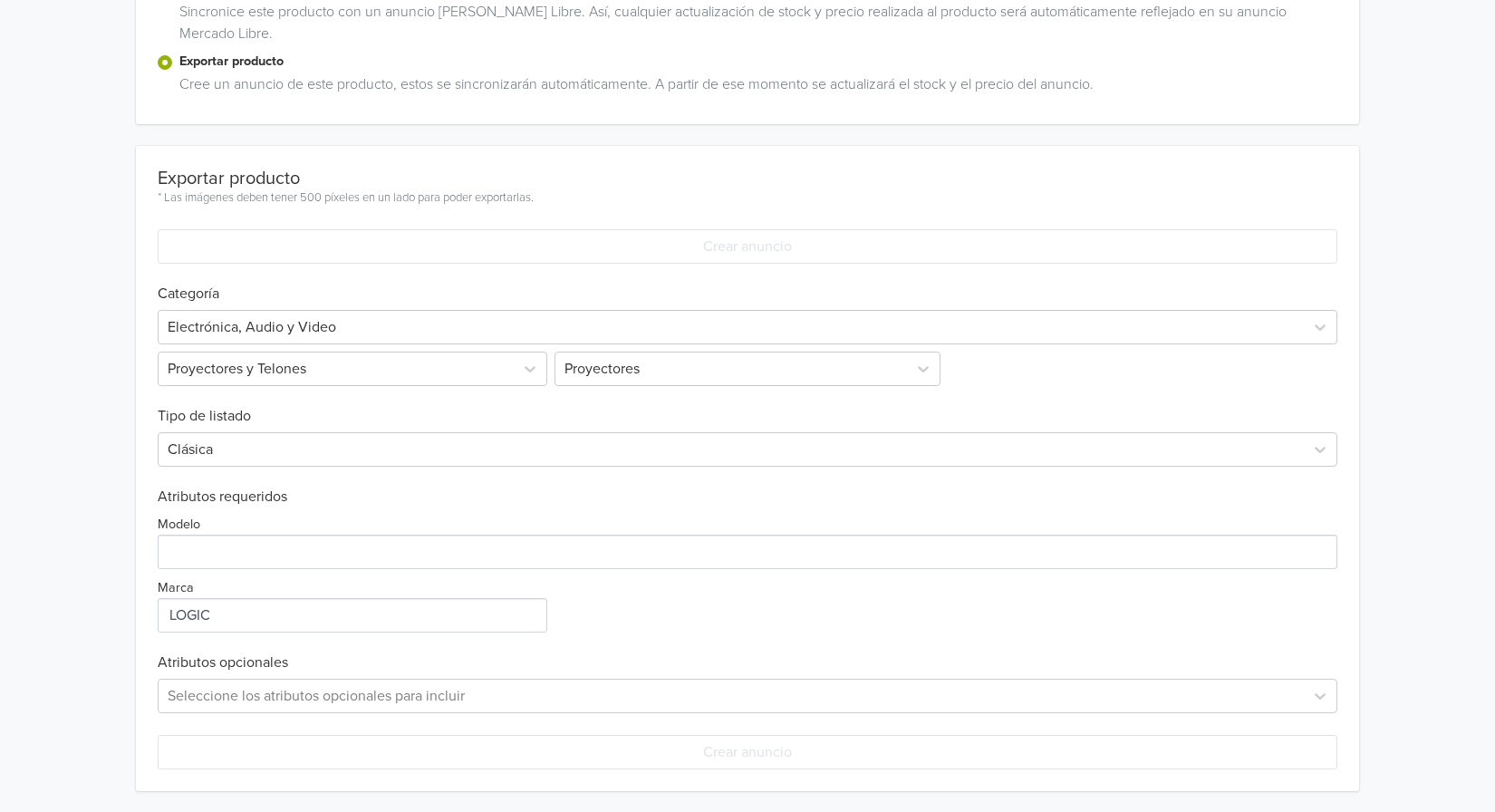
scroll to position [483, 0]
click at [488, 331] on div at bounding box center [731, 326] width 1127 height 25
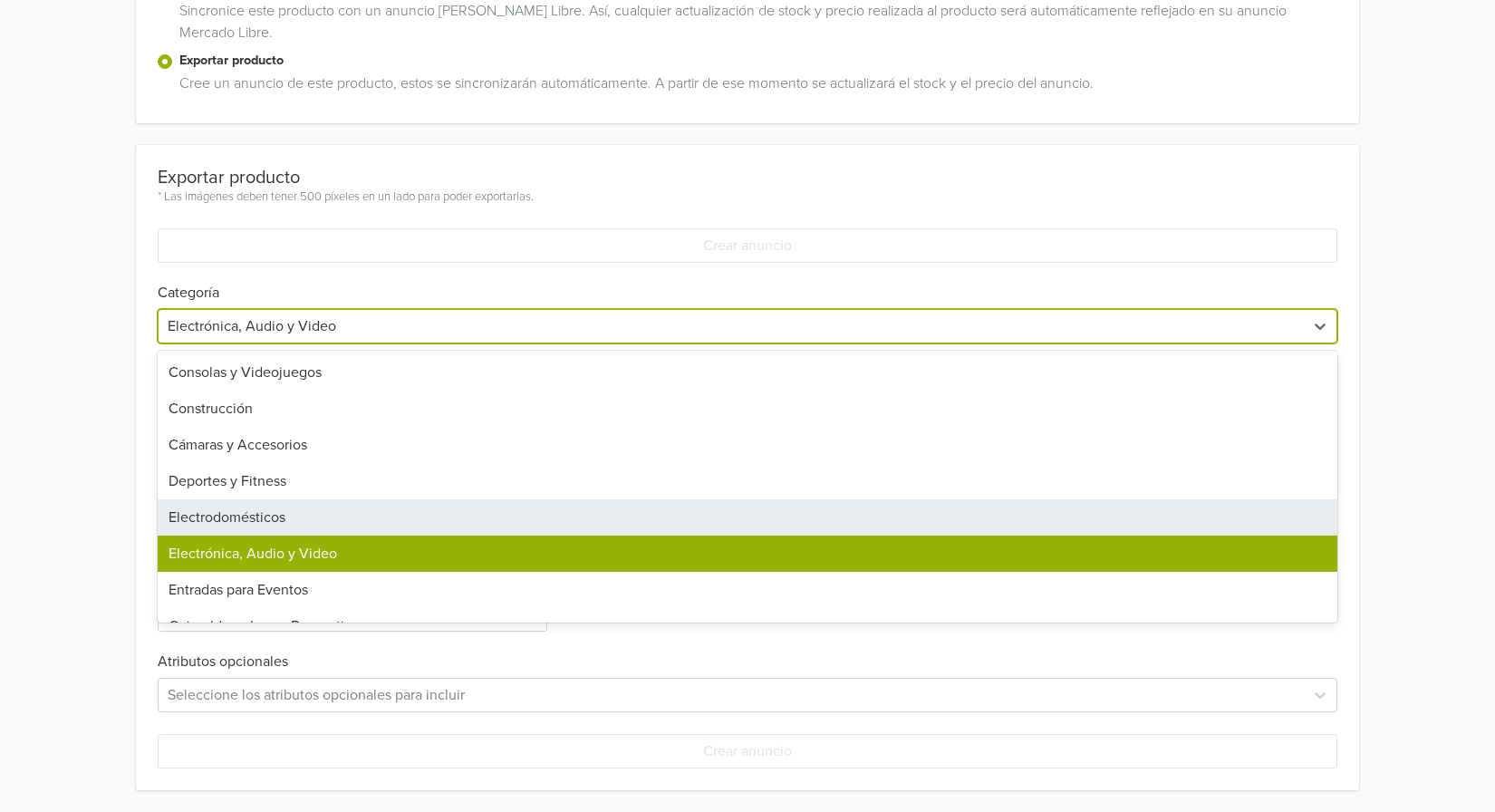
scroll to position [725, 0]
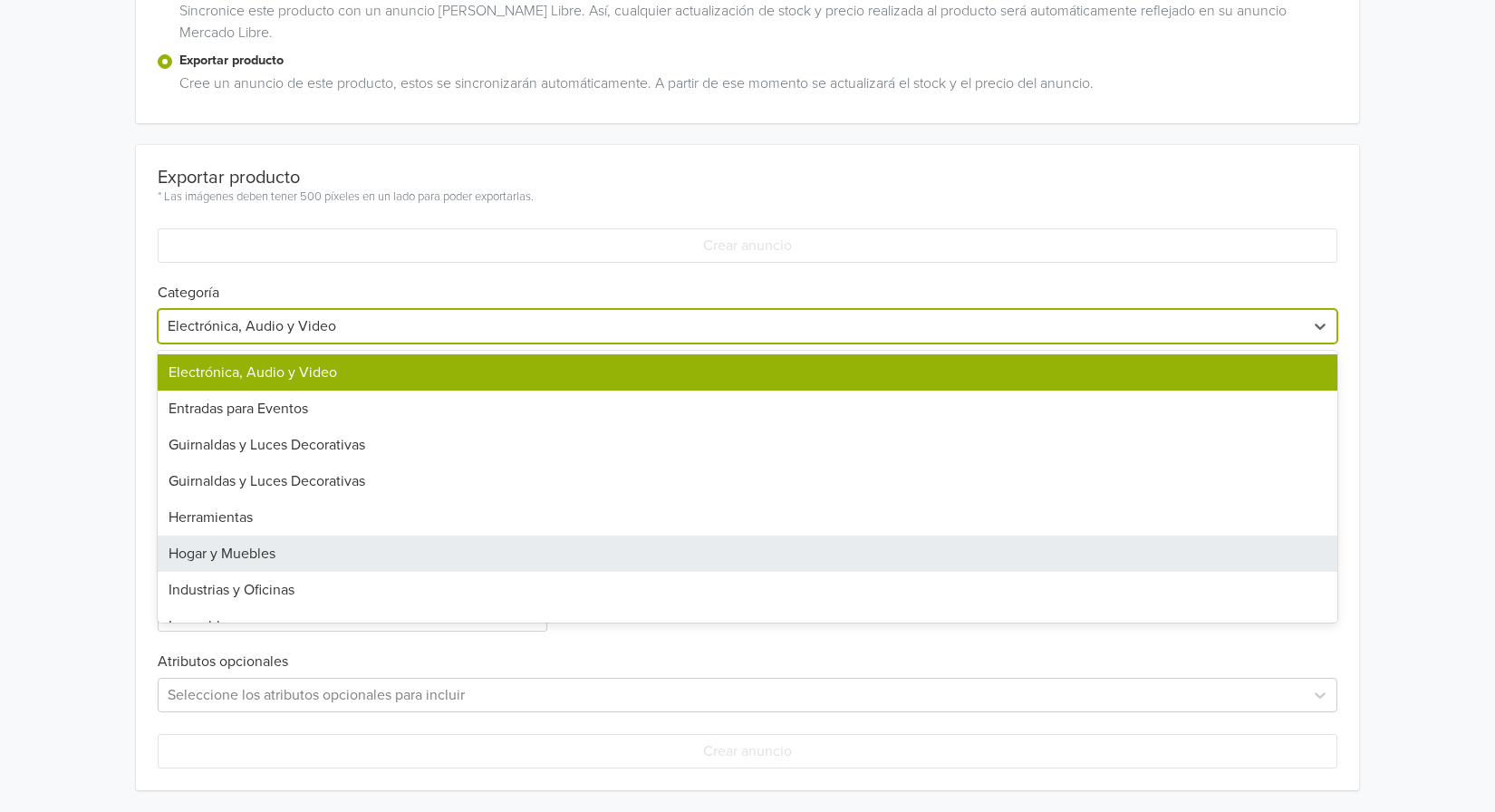
click at [415, 552] on div "Hogar y Muebles" at bounding box center [748, 553] width 1180 height 36
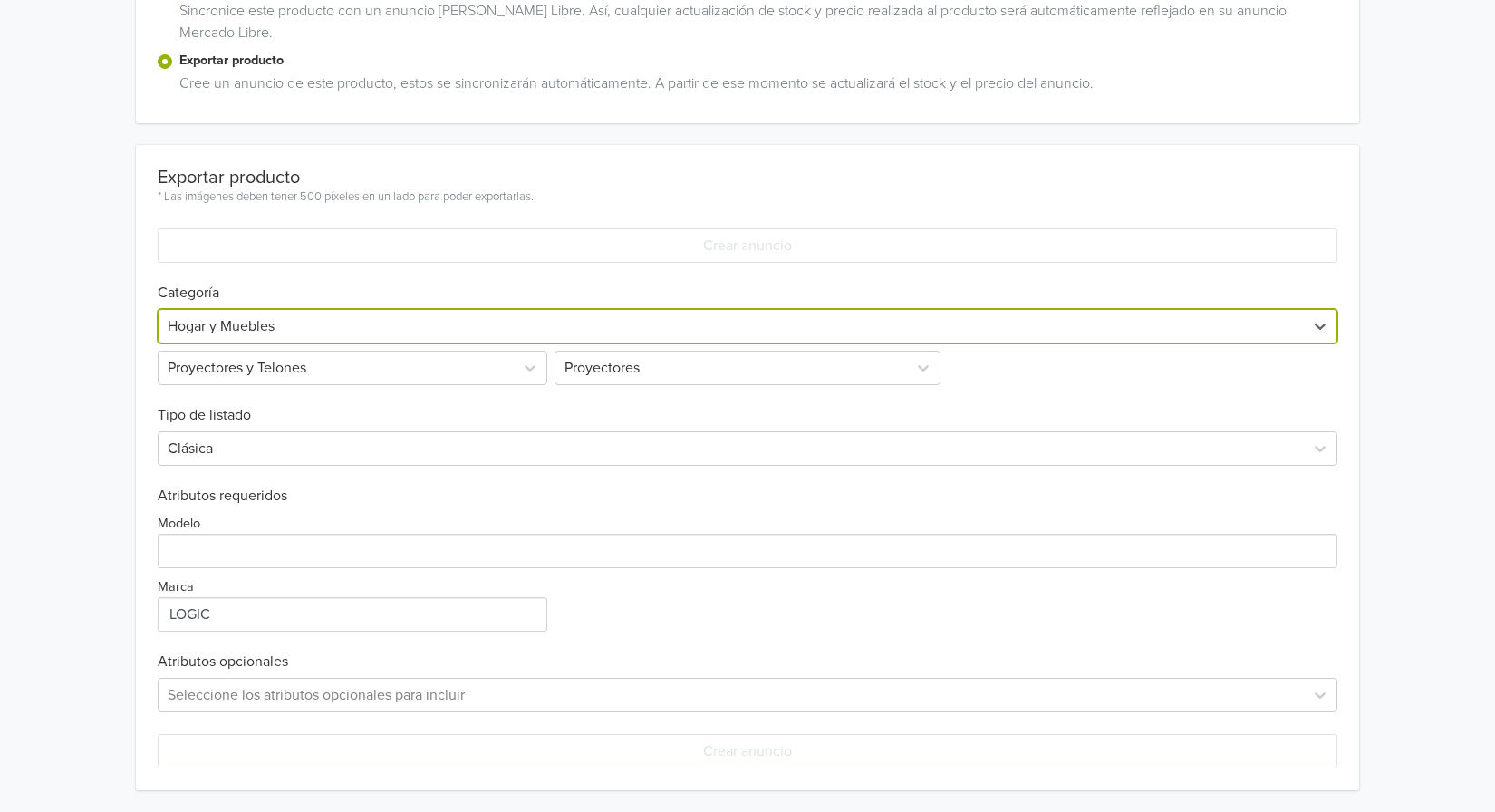
scroll to position [156, 0]
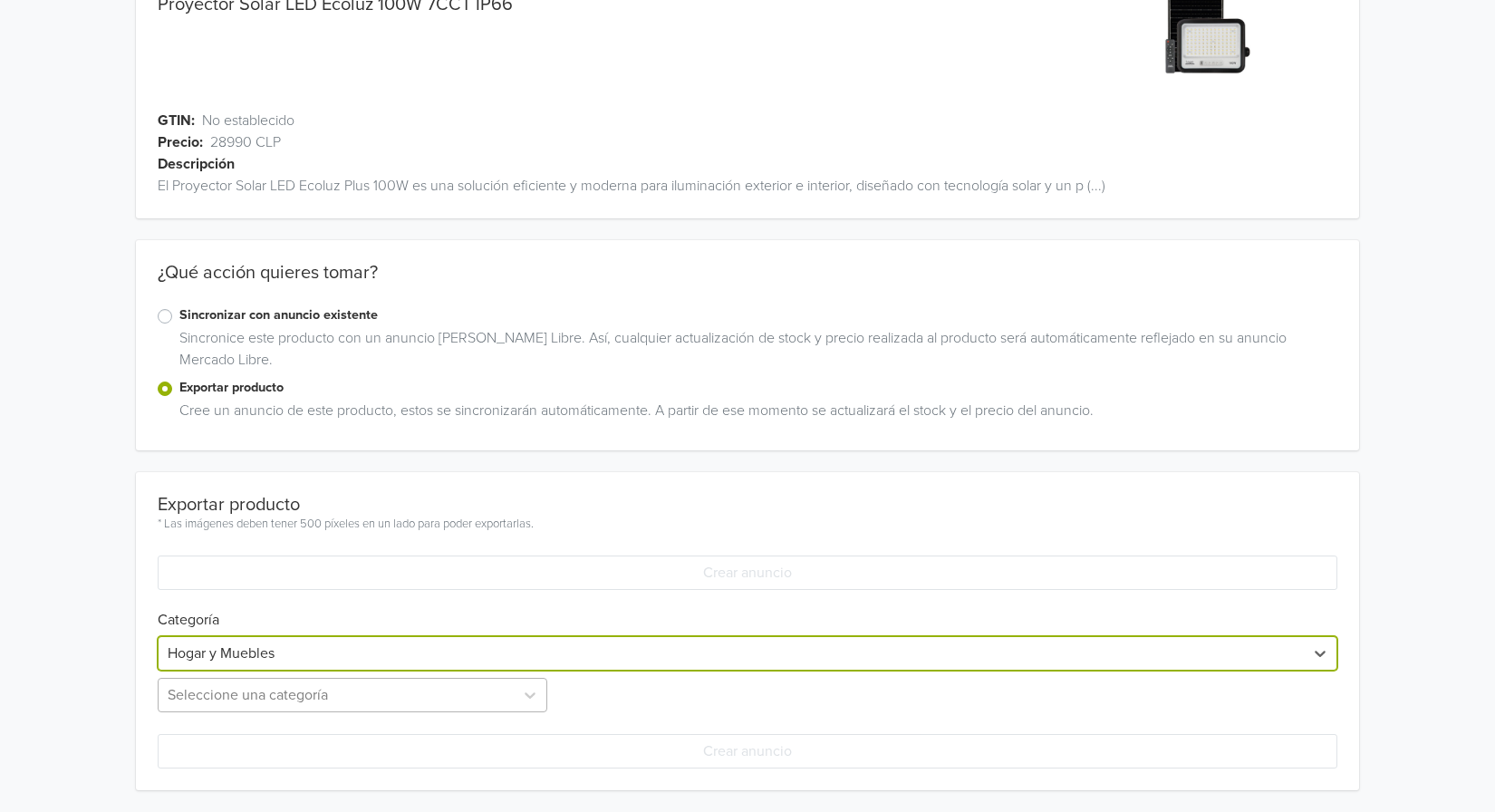
click at [461, 699] on div "Seleccione una categoría" at bounding box center [354, 694] width 394 height 34
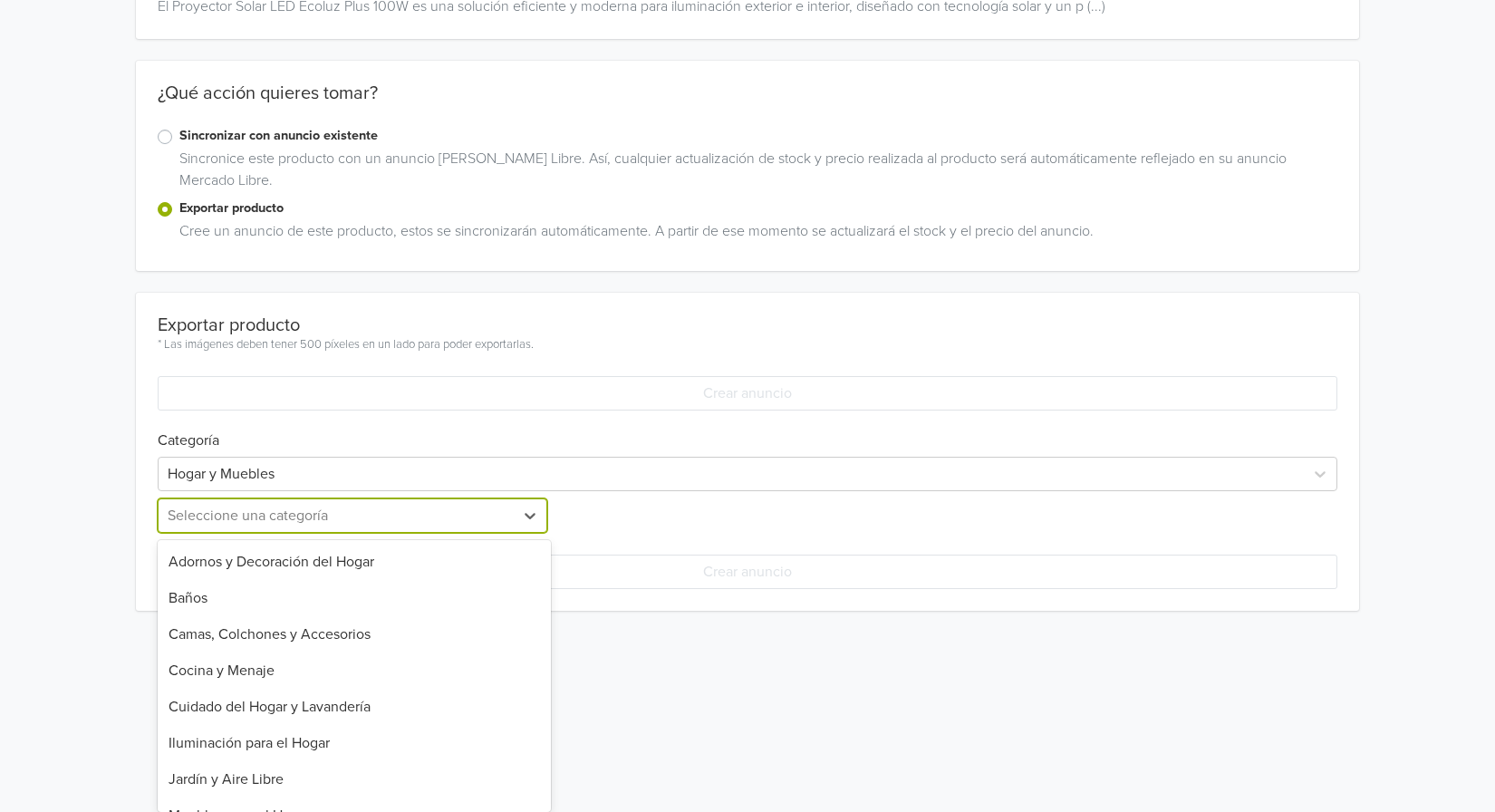
scroll to position [170, 0]
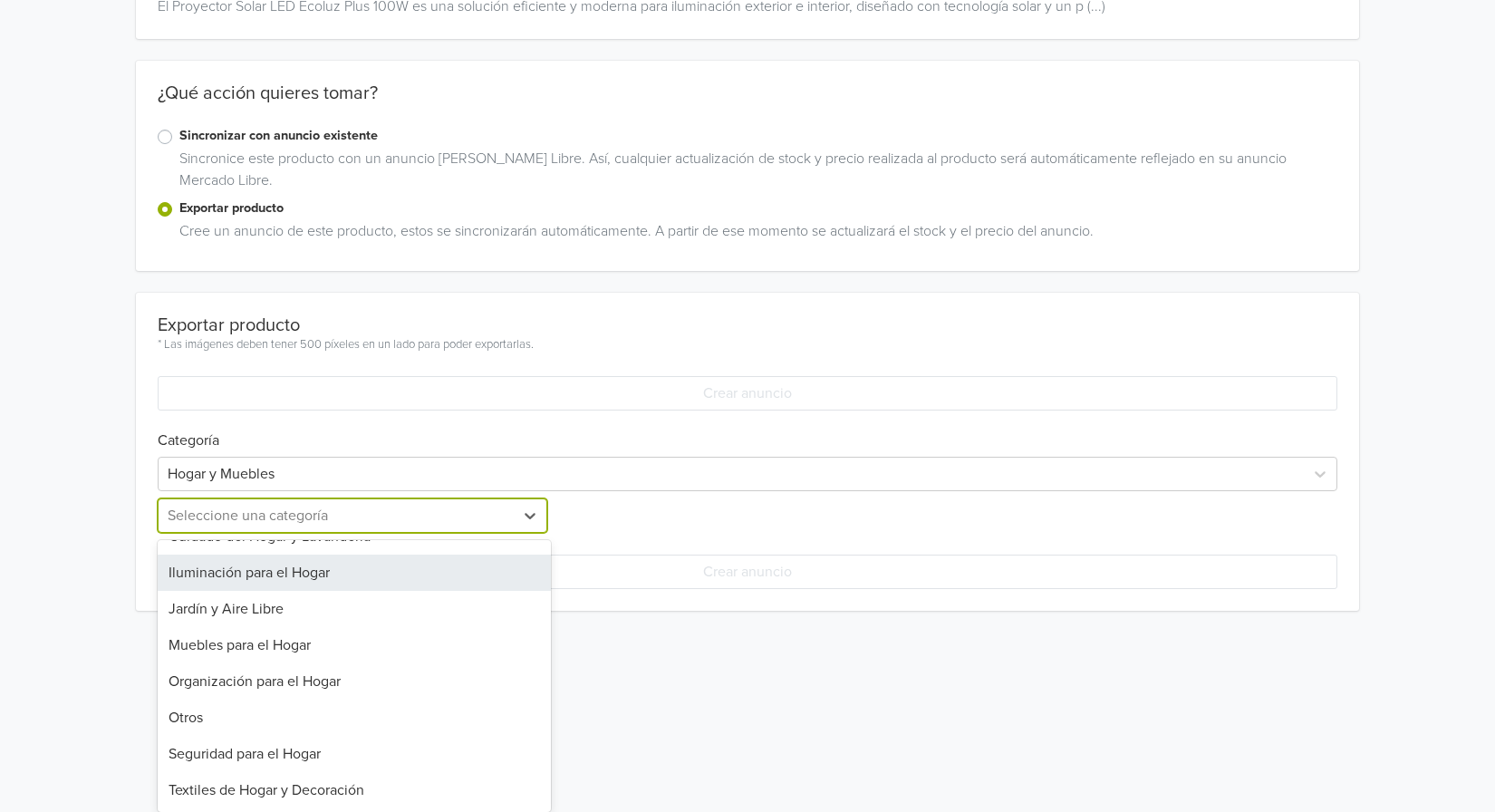
click at [462, 580] on div "Iluminación para el Hogar" at bounding box center [354, 572] width 394 height 36
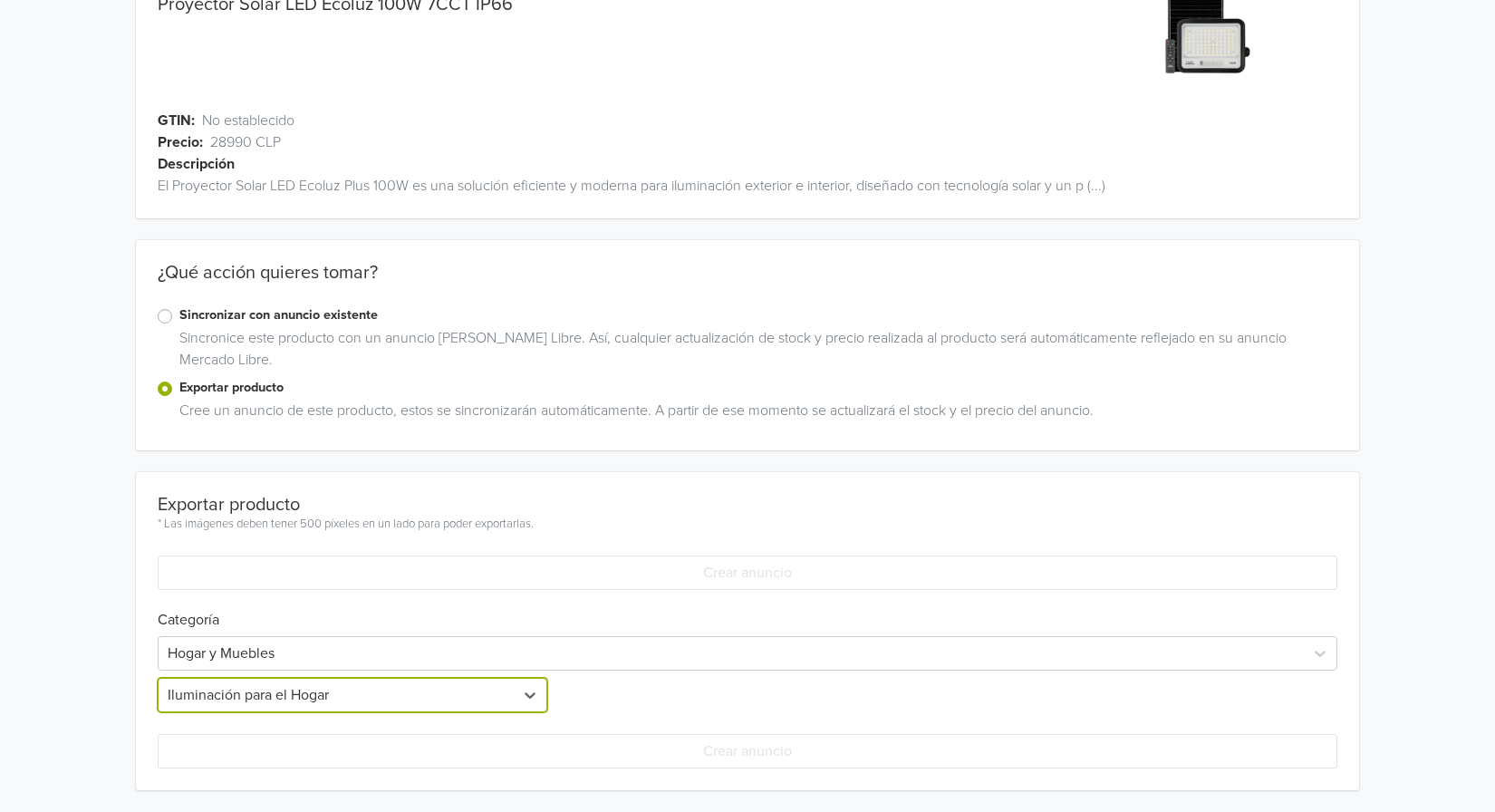
scroll to position [156, 0]
click at [728, 685] on div "Seleccione una categoría" at bounding box center [748, 694] width 394 height 34
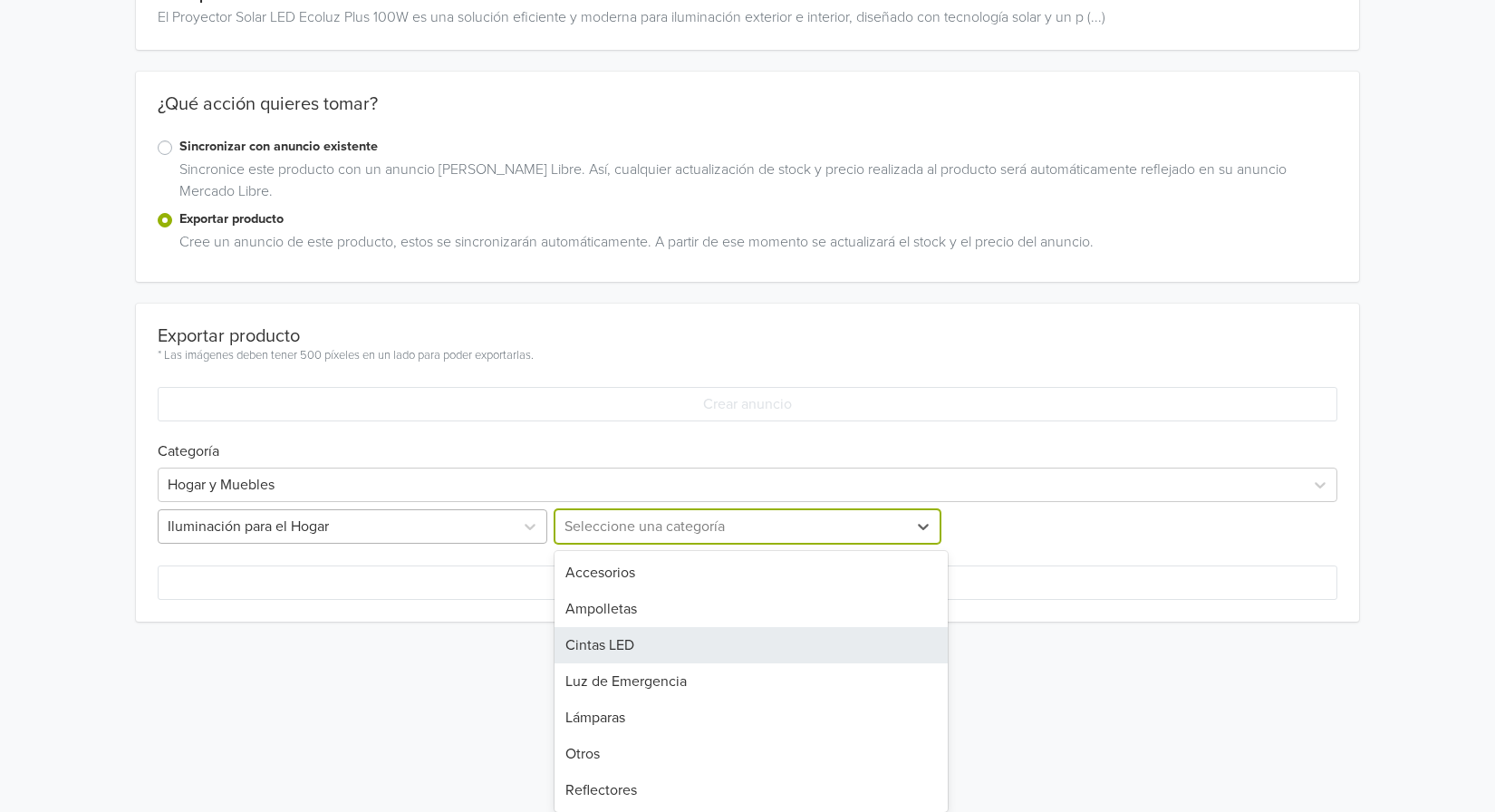
scroll to position [335, 0]
click at [490, 510] on div "Iluminación para el Hogar" at bounding box center [336, 526] width 356 height 32
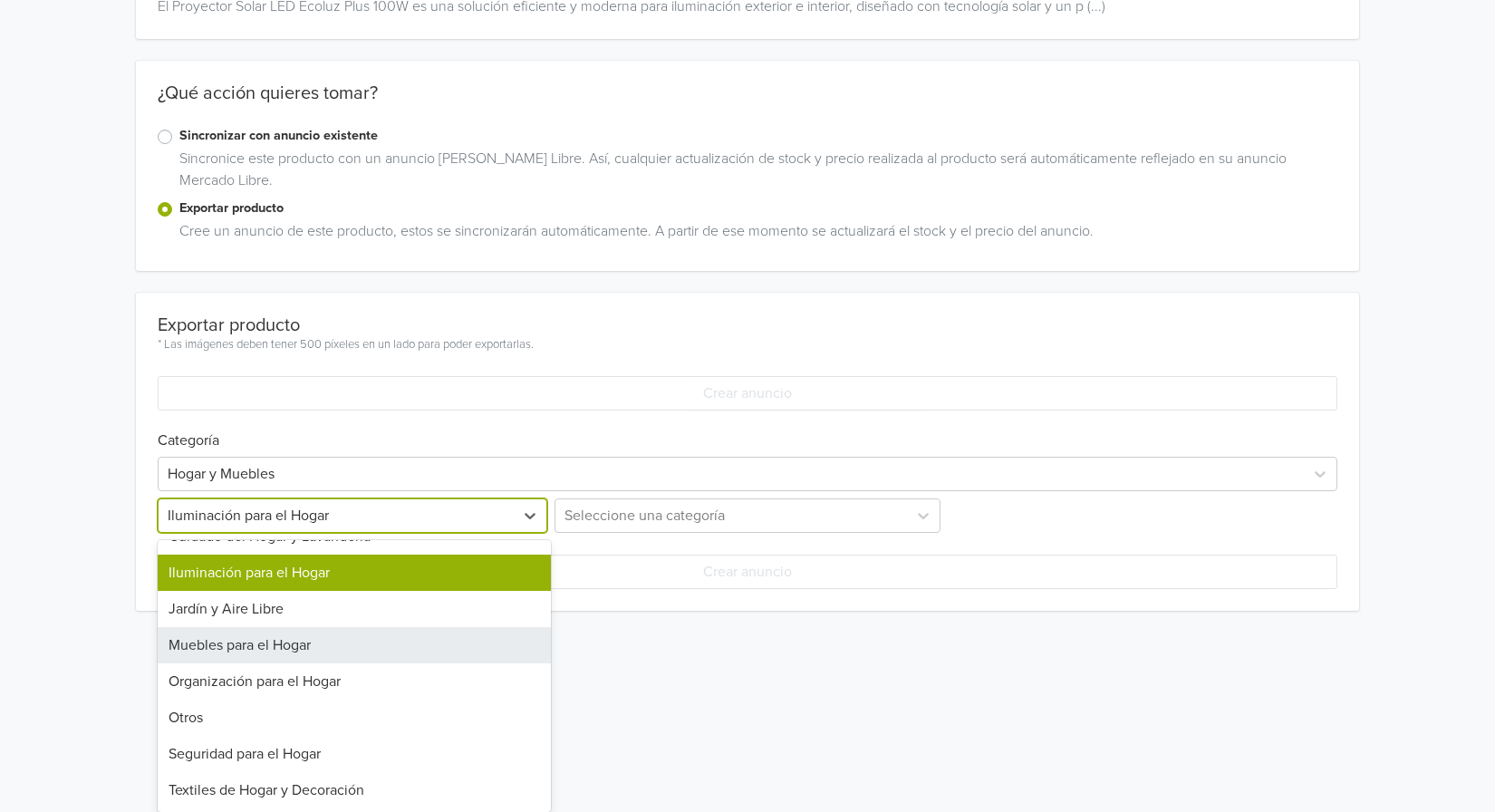
scroll to position [80, 0]
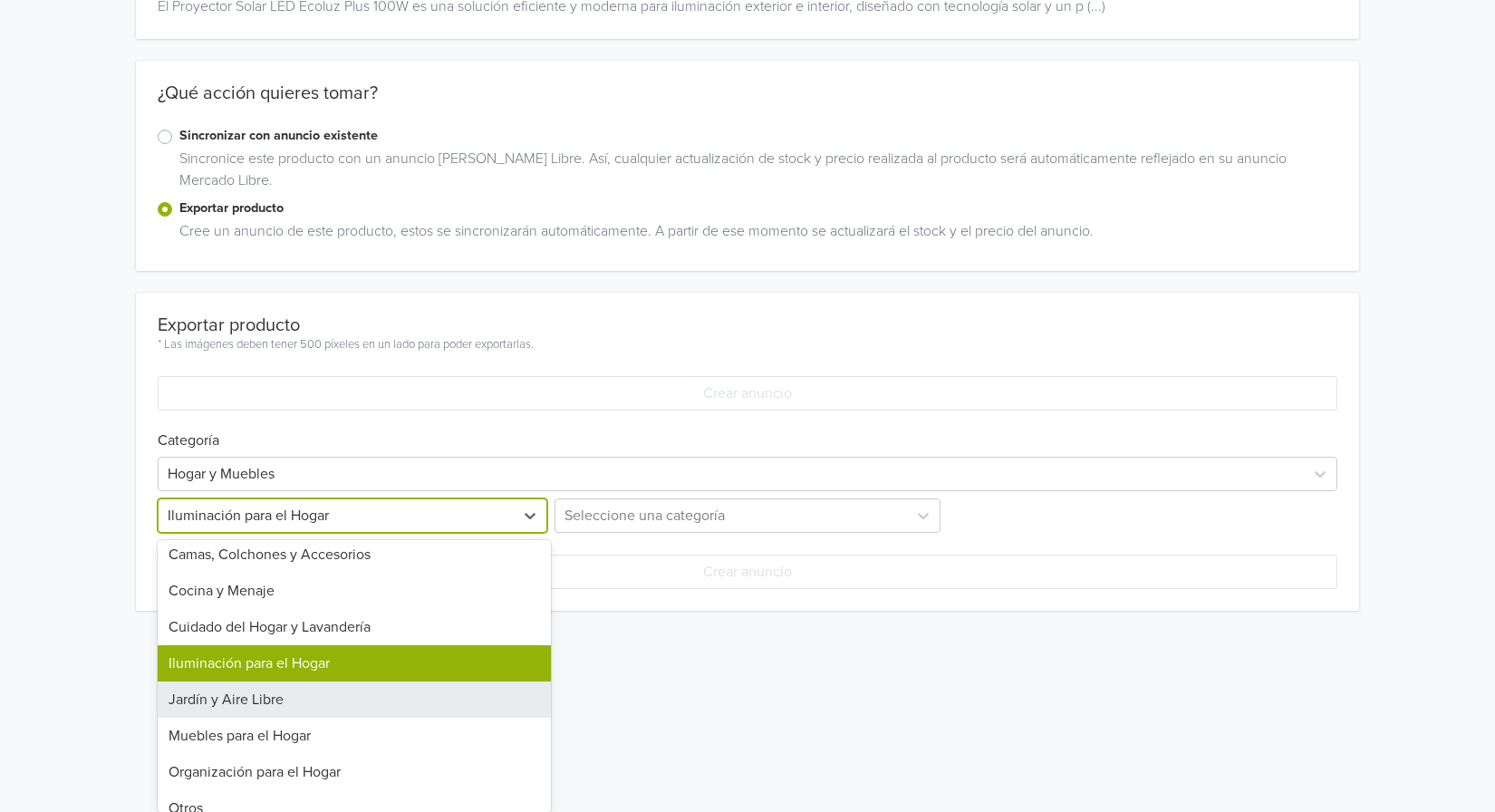
click at [414, 697] on div "Jardín y Aire Libre" at bounding box center [354, 699] width 394 height 36
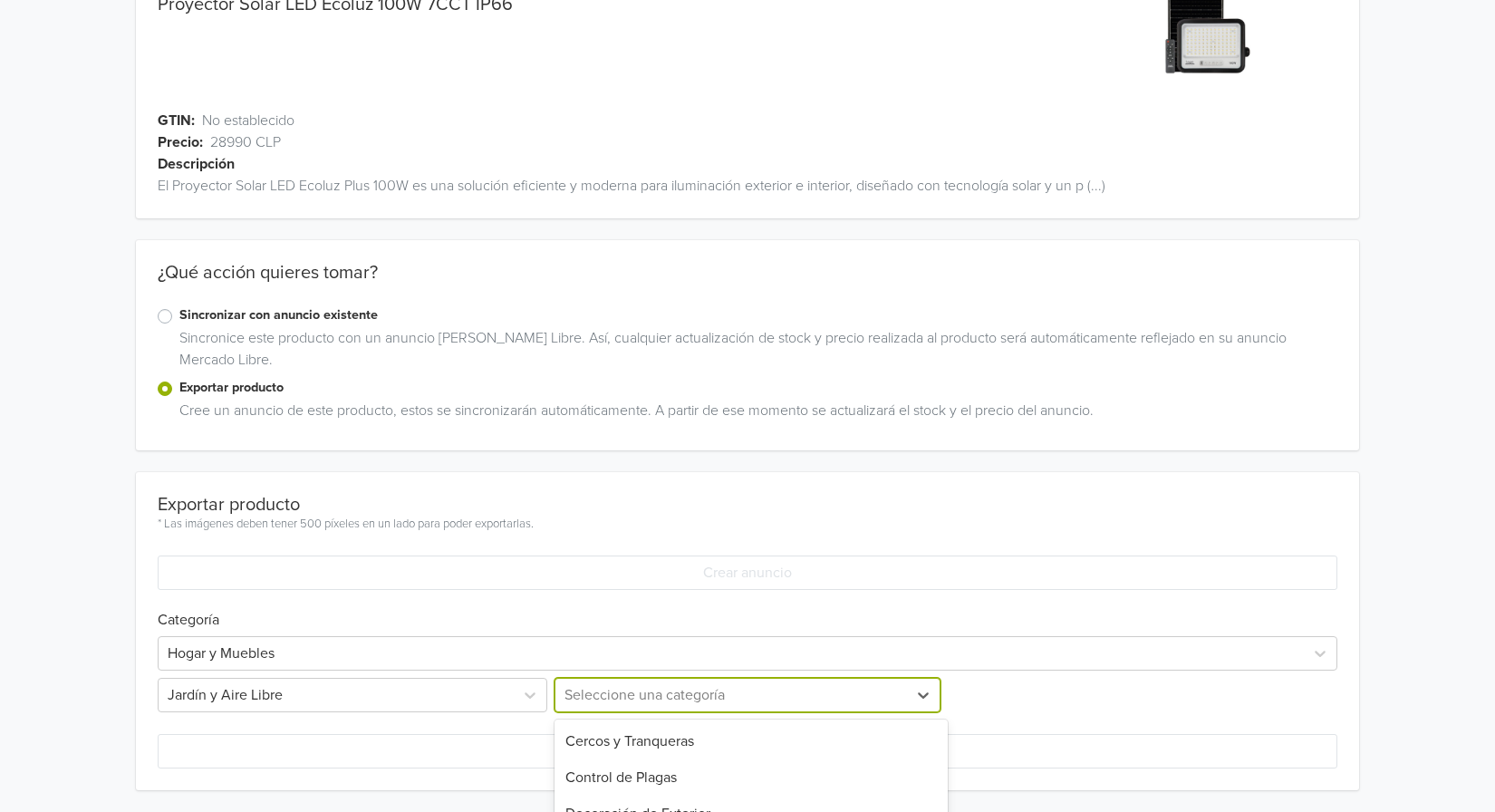
scroll to position [335, 0]
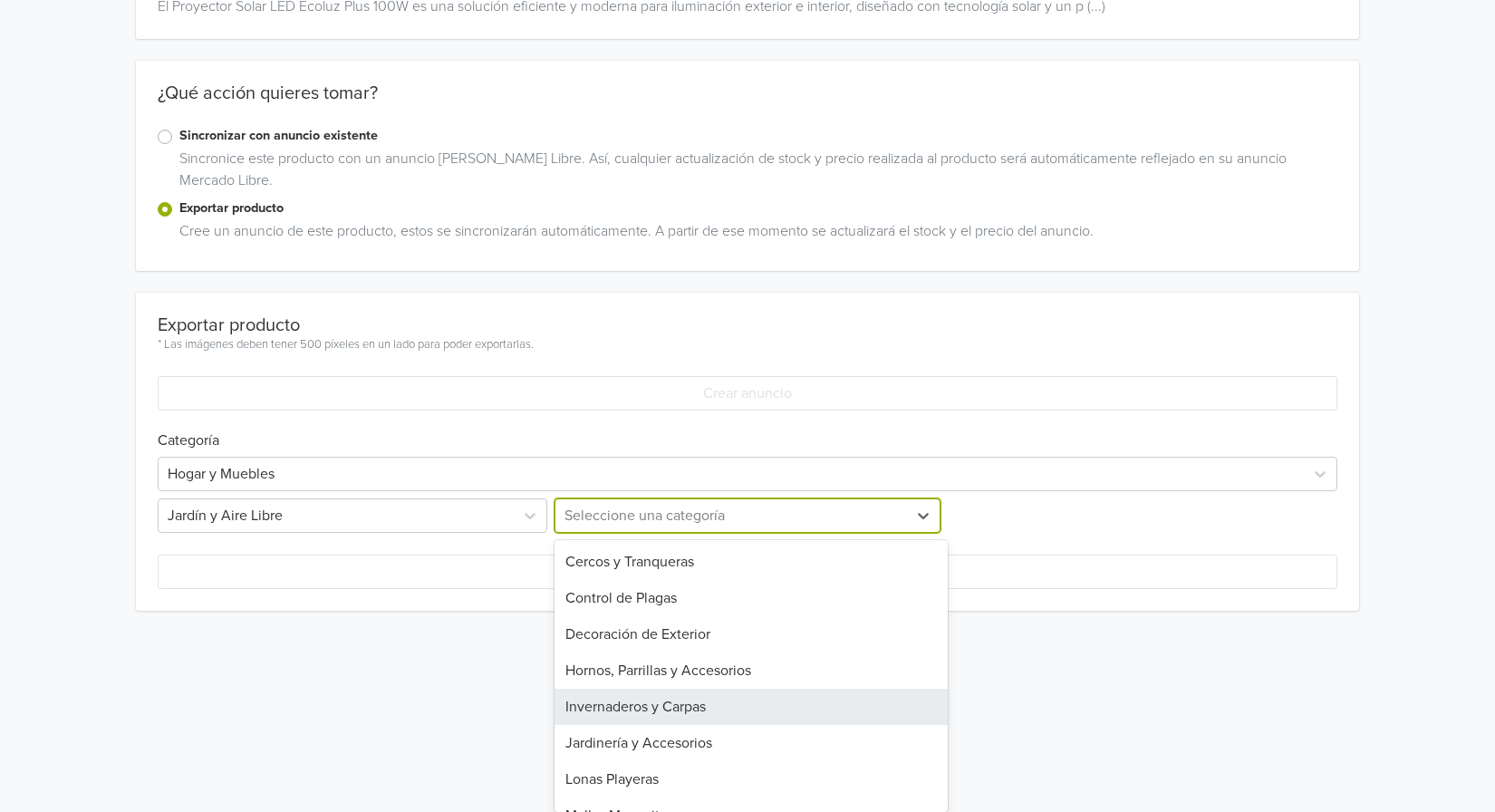
click at [672, 532] on div "16 results available. Use Up and Down to choose options, press Enter to select …" at bounding box center [748, 515] width 394 height 34
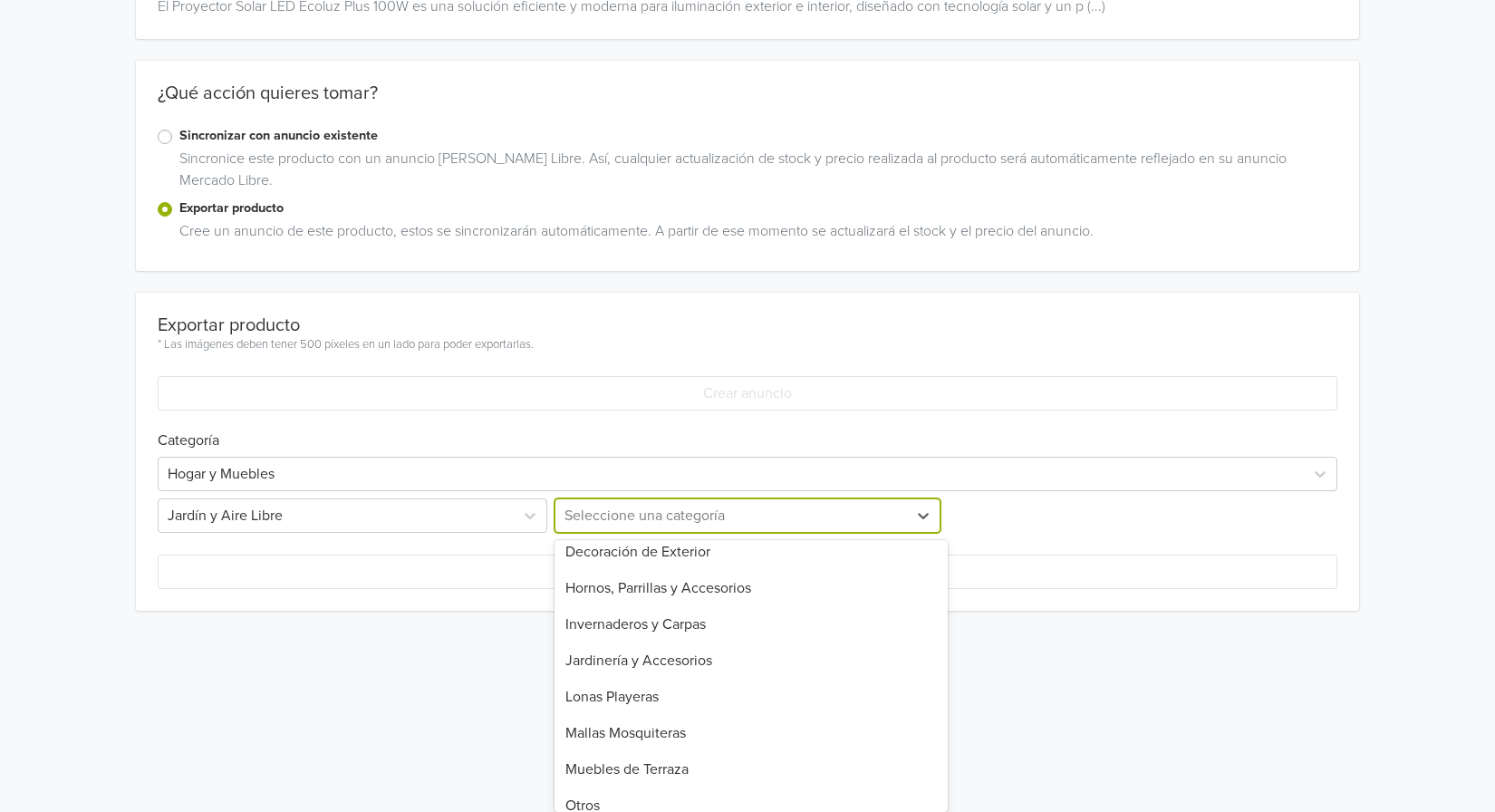
scroll to position [0, 0]
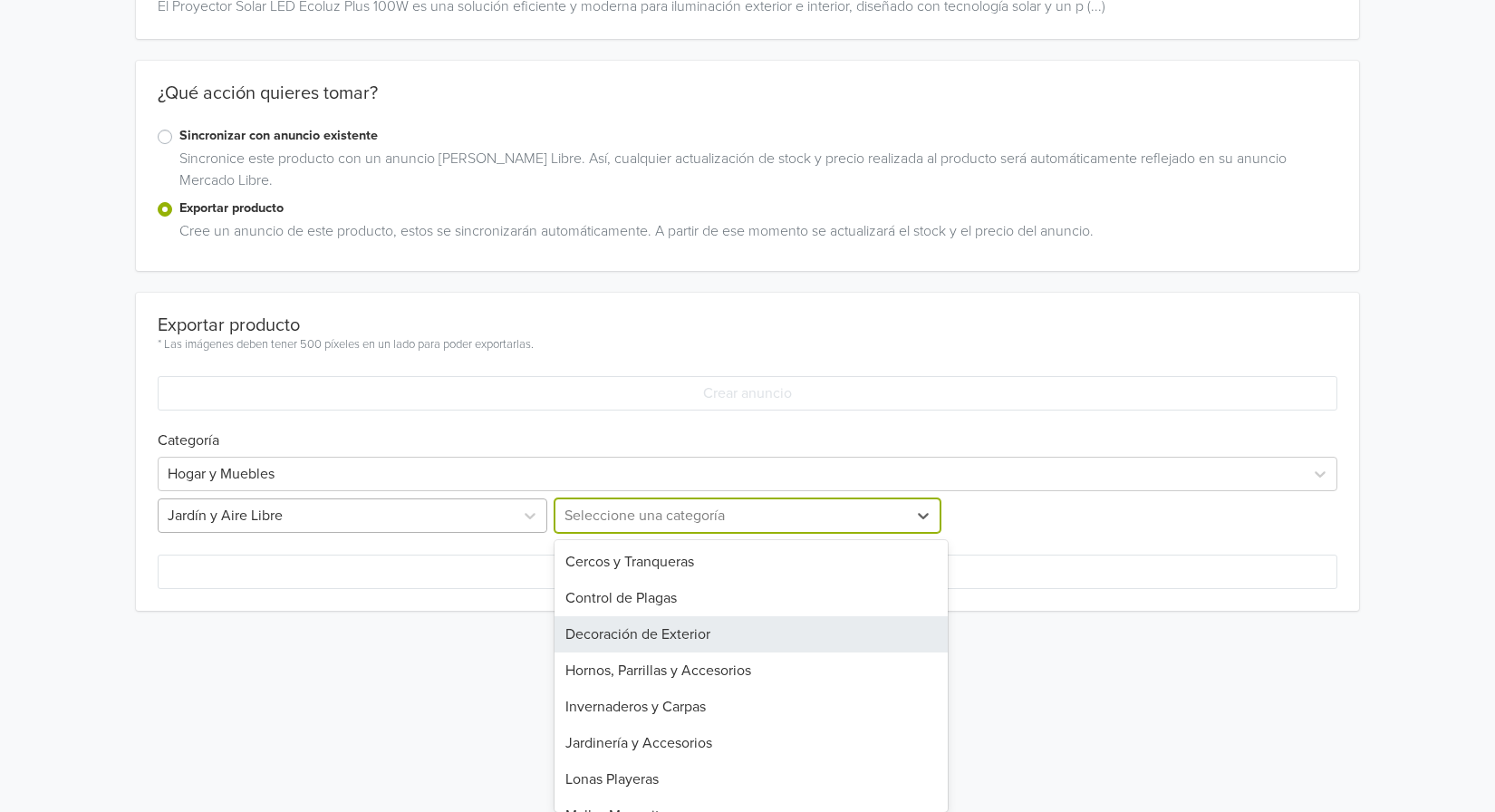
click at [508, 514] on div "Jardín y Aire Libre" at bounding box center [336, 515] width 356 height 32
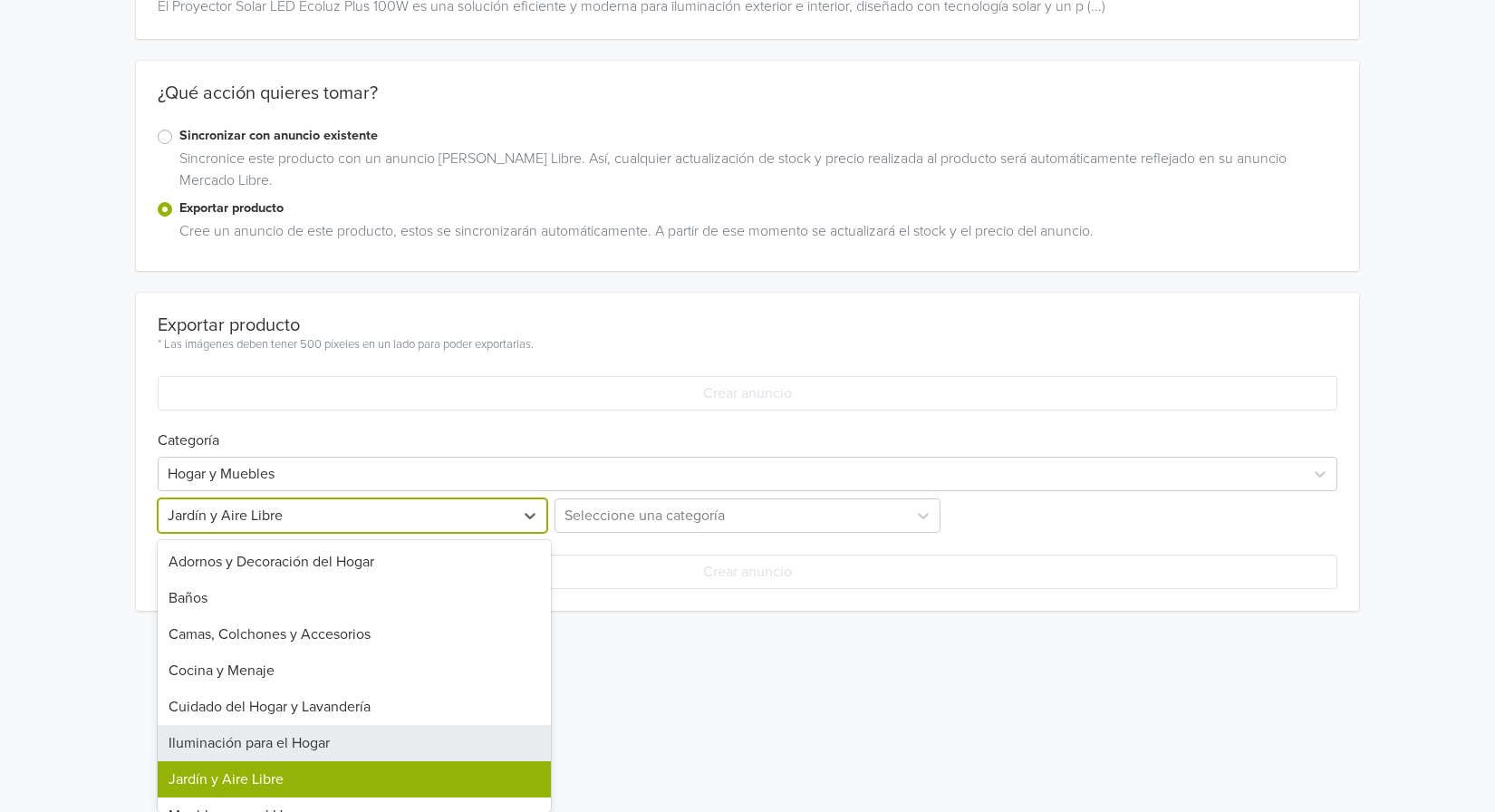
click at [467, 743] on div "Iluminación para el Hogar" at bounding box center [354, 743] width 394 height 36
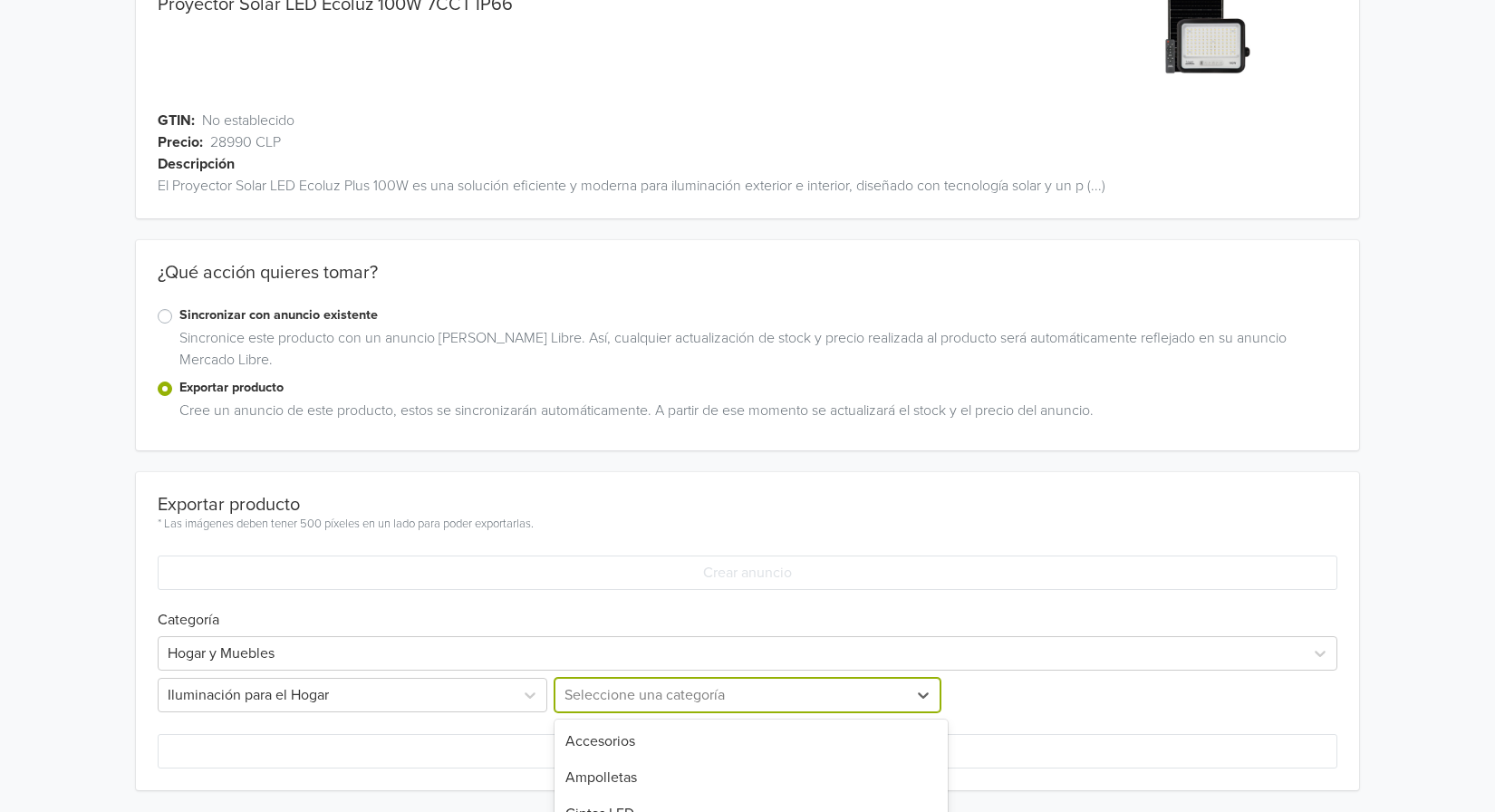
click at [707, 696] on div "7 results available. Use Up and Down to choose options, press Enter to select t…" at bounding box center [748, 694] width 394 height 34
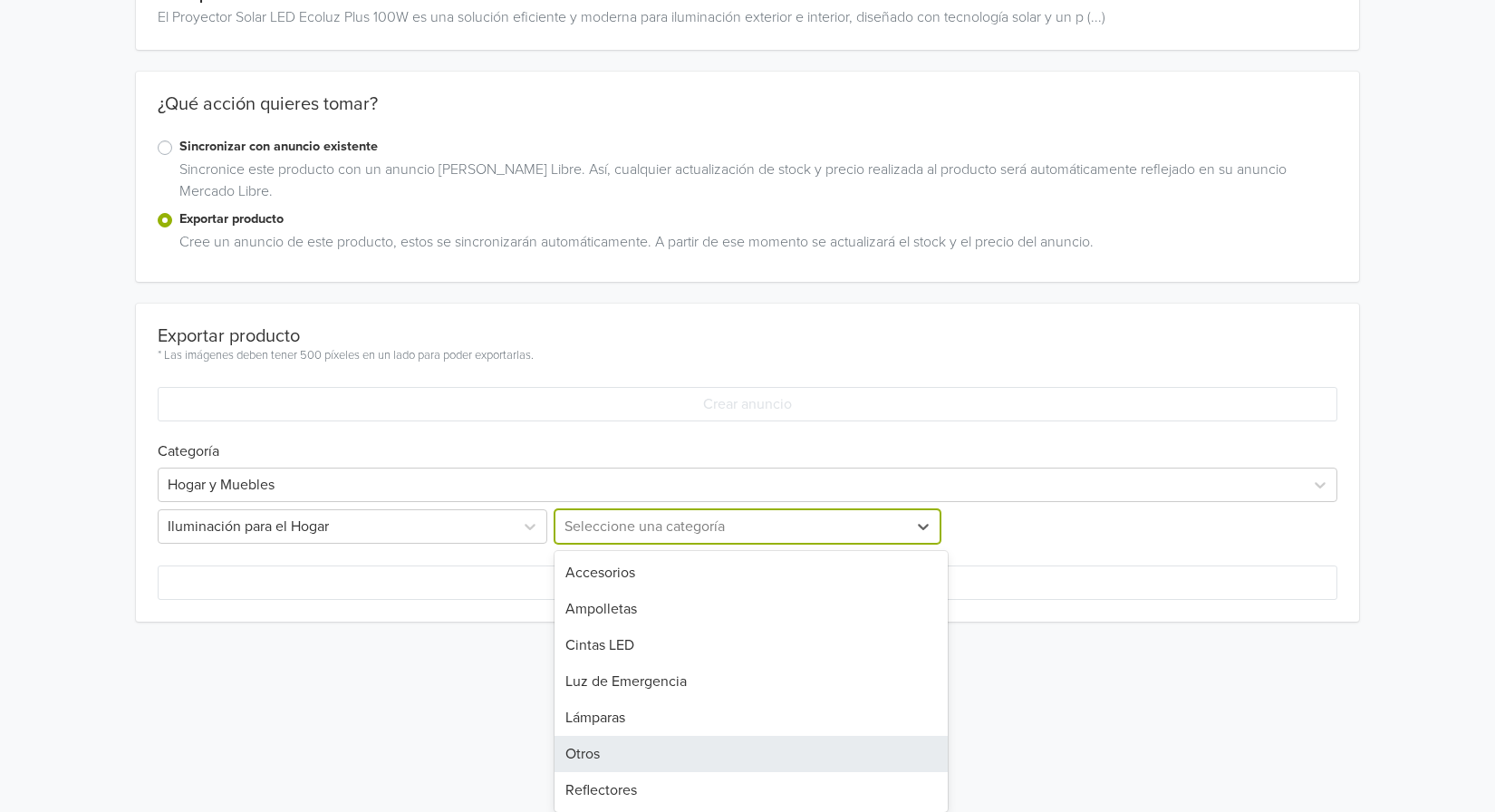
click at [691, 743] on div "Otros" at bounding box center [751, 754] width 394 height 36
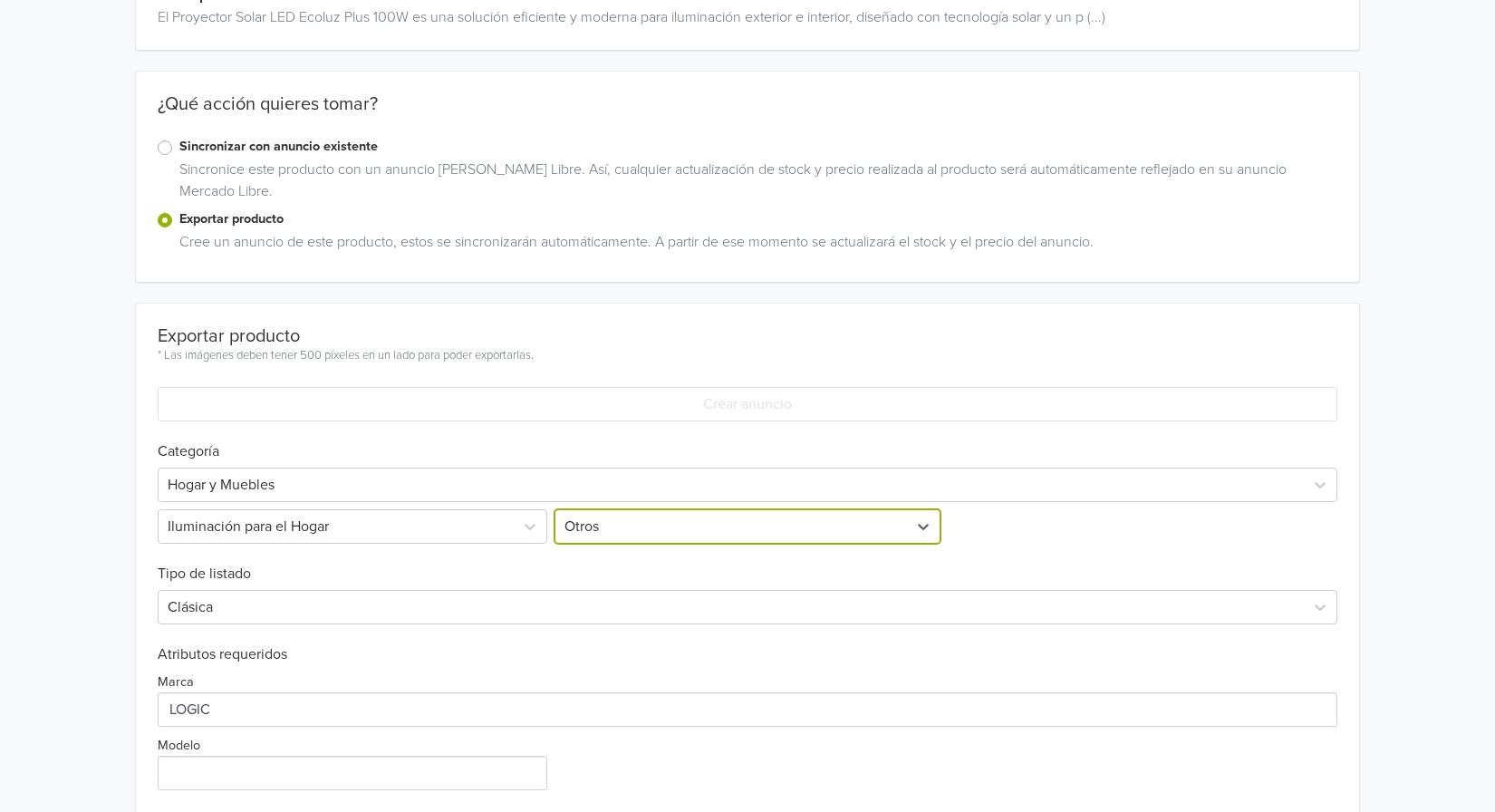
scroll to position [483, 0]
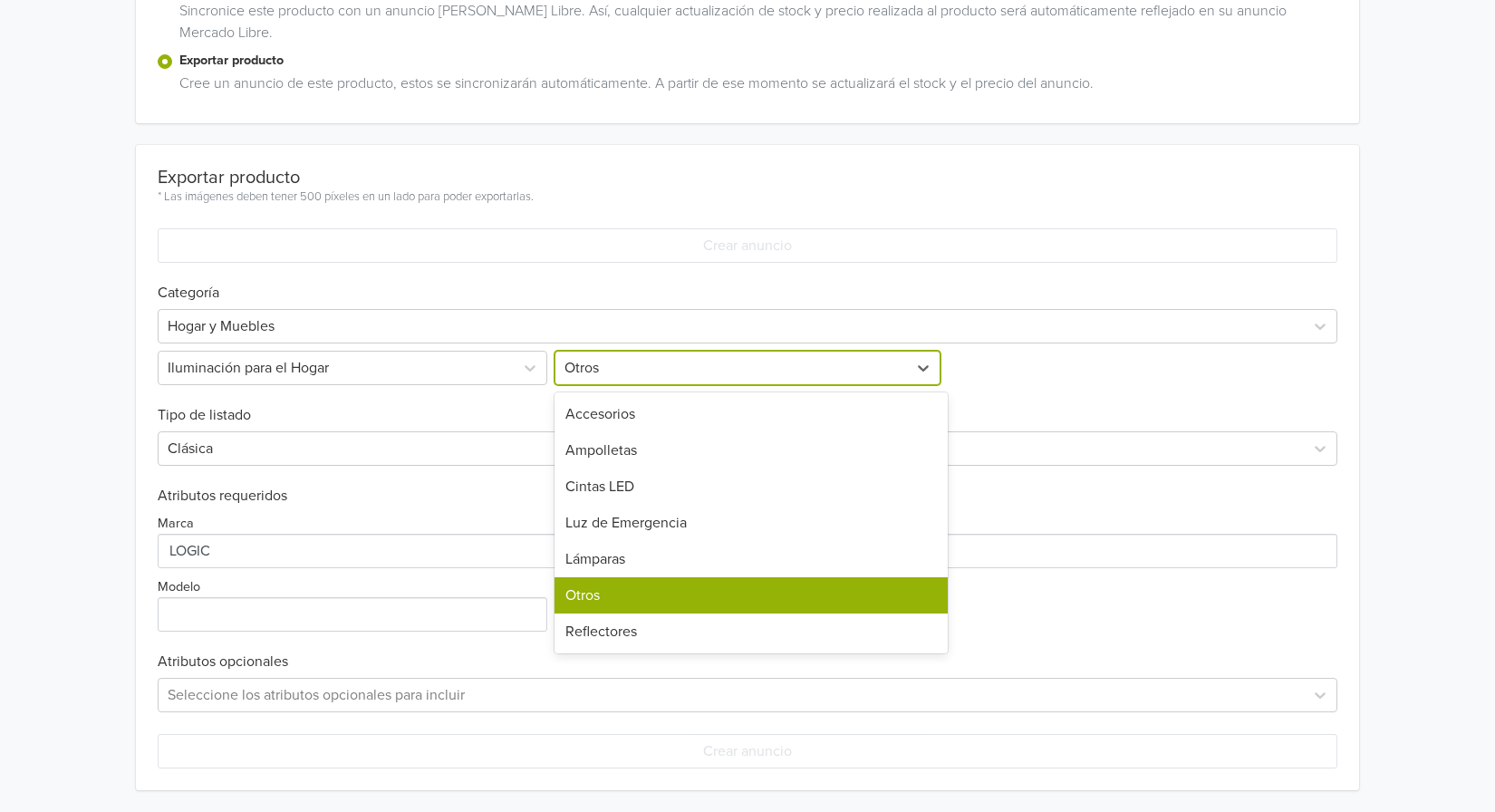
click at [685, 373] on div at bounding box center [732, 368] width 333 height 25
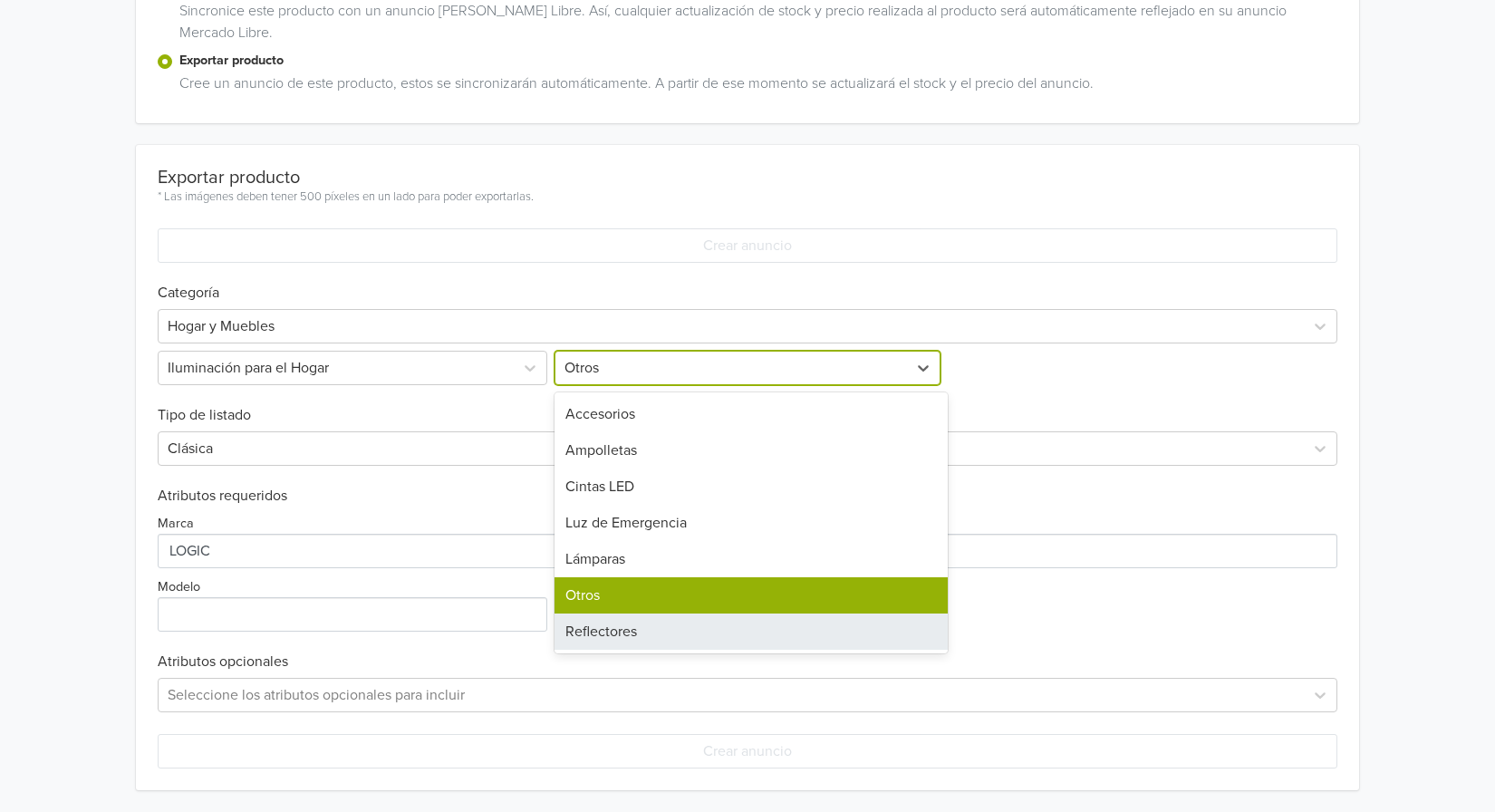
click at [681, 639] on div "Reflectores" at bounding box center [751, 631] width 394 height 36
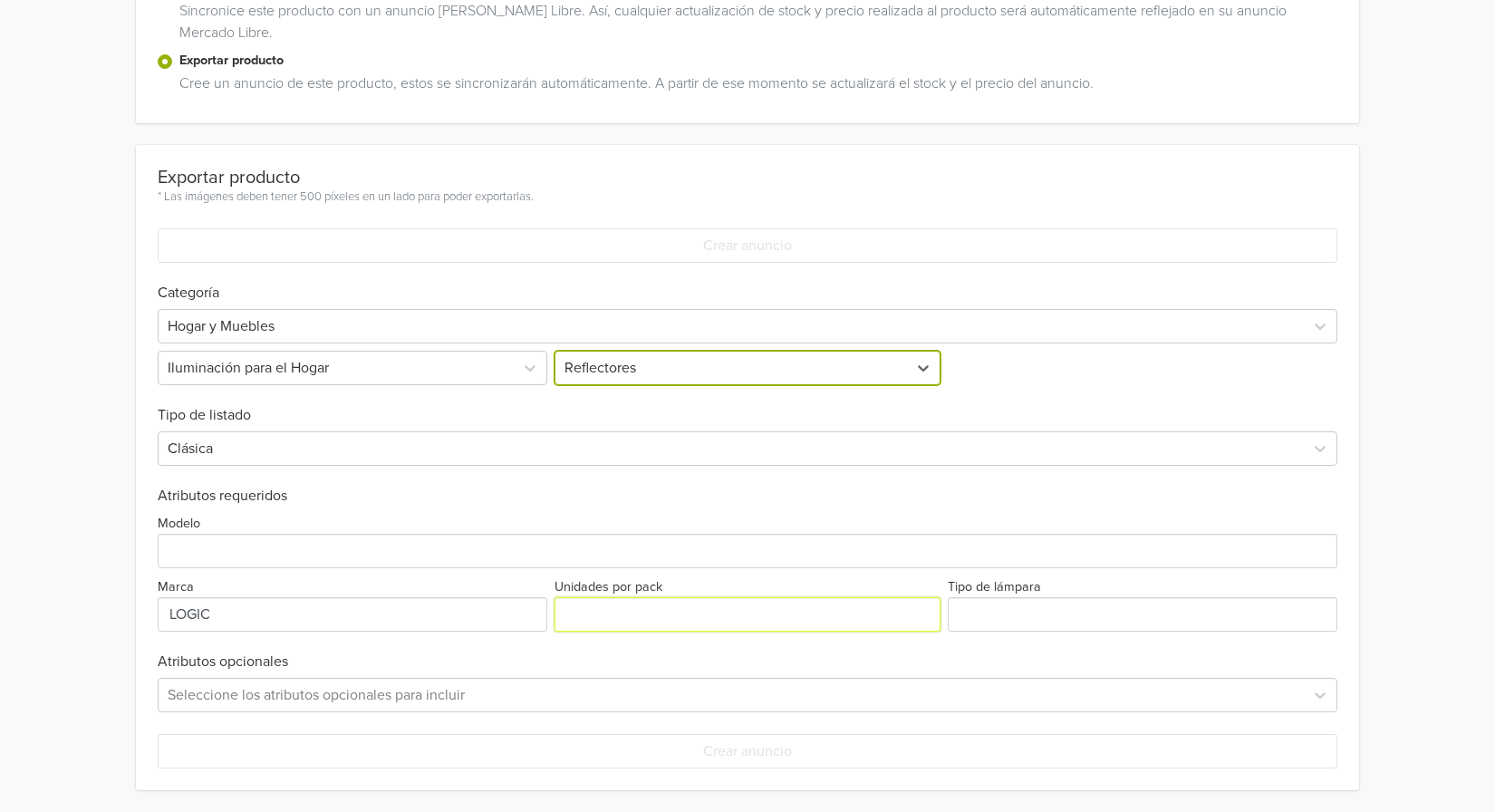
click at [599, 614] on input "Unidades por pack" at bounding box center [748, 614] width 386 height 34
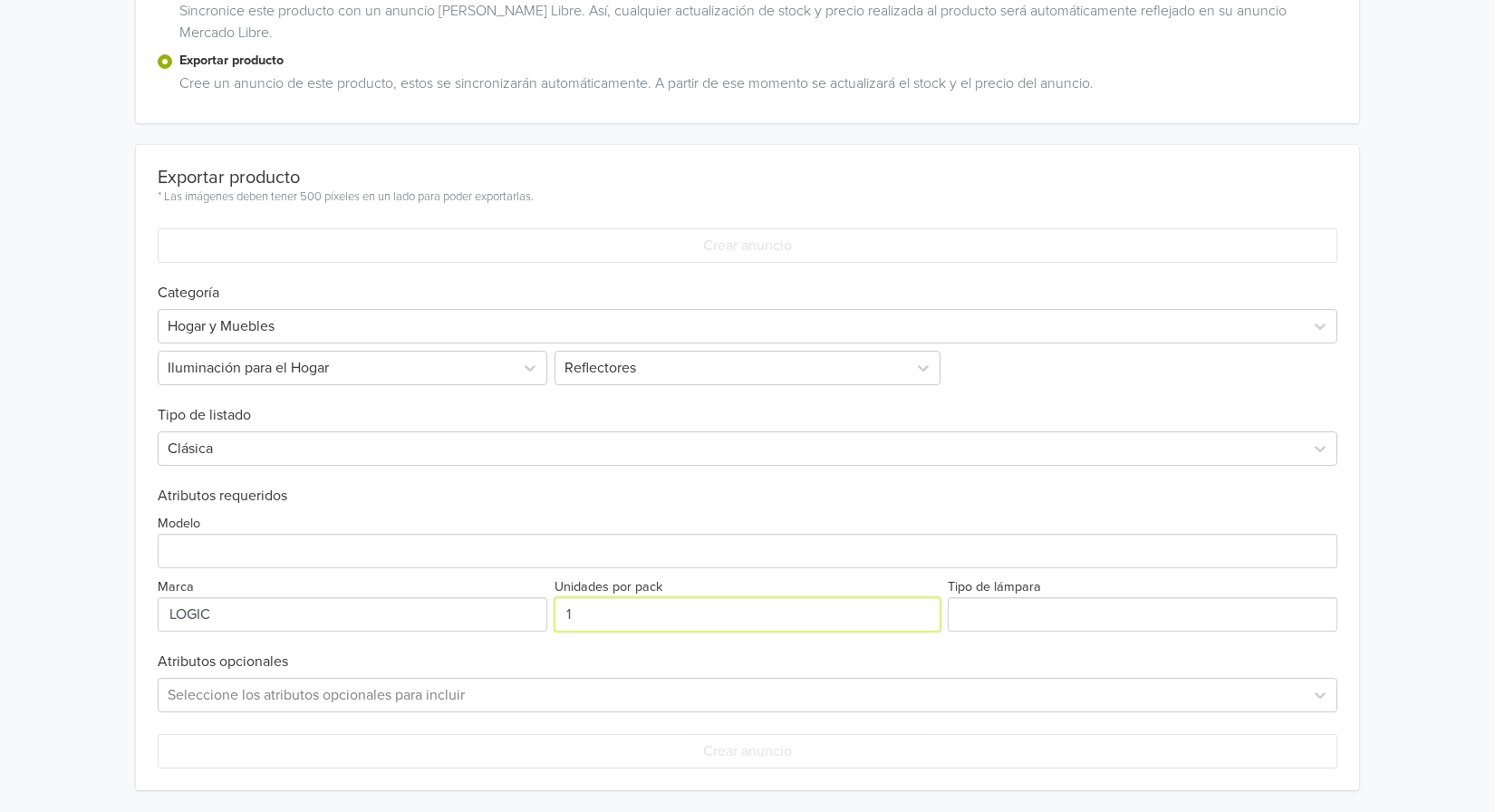
type input "1"
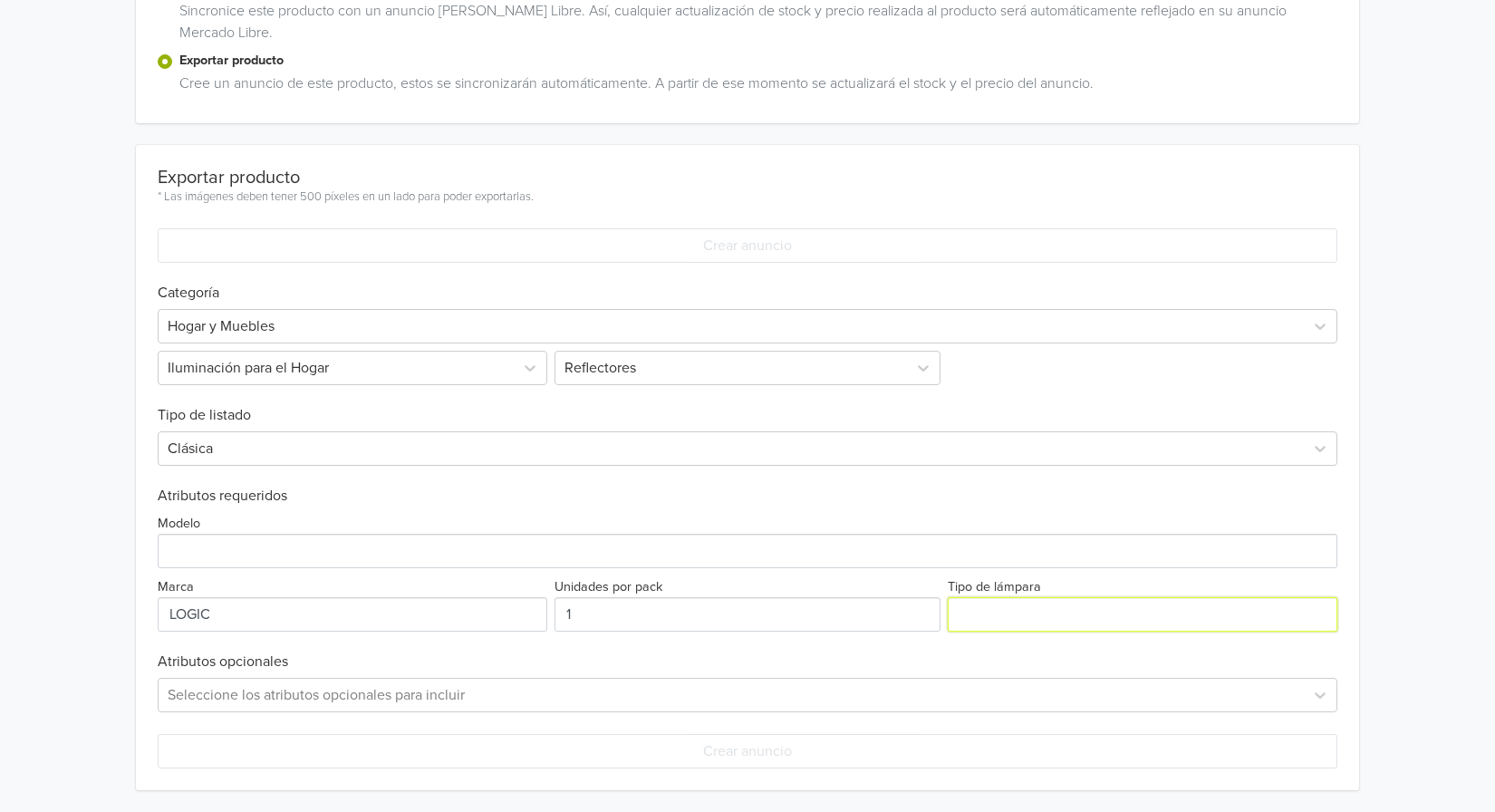
click at [986, 606] on input "Tipo de lámpara" at bounding box center [1142, 614] width 390 height 34
type input "SOLAR"
click at [886, 657] on h6 "Atributos opcionales" at bounding box center [748, 661] width 1180 height 18
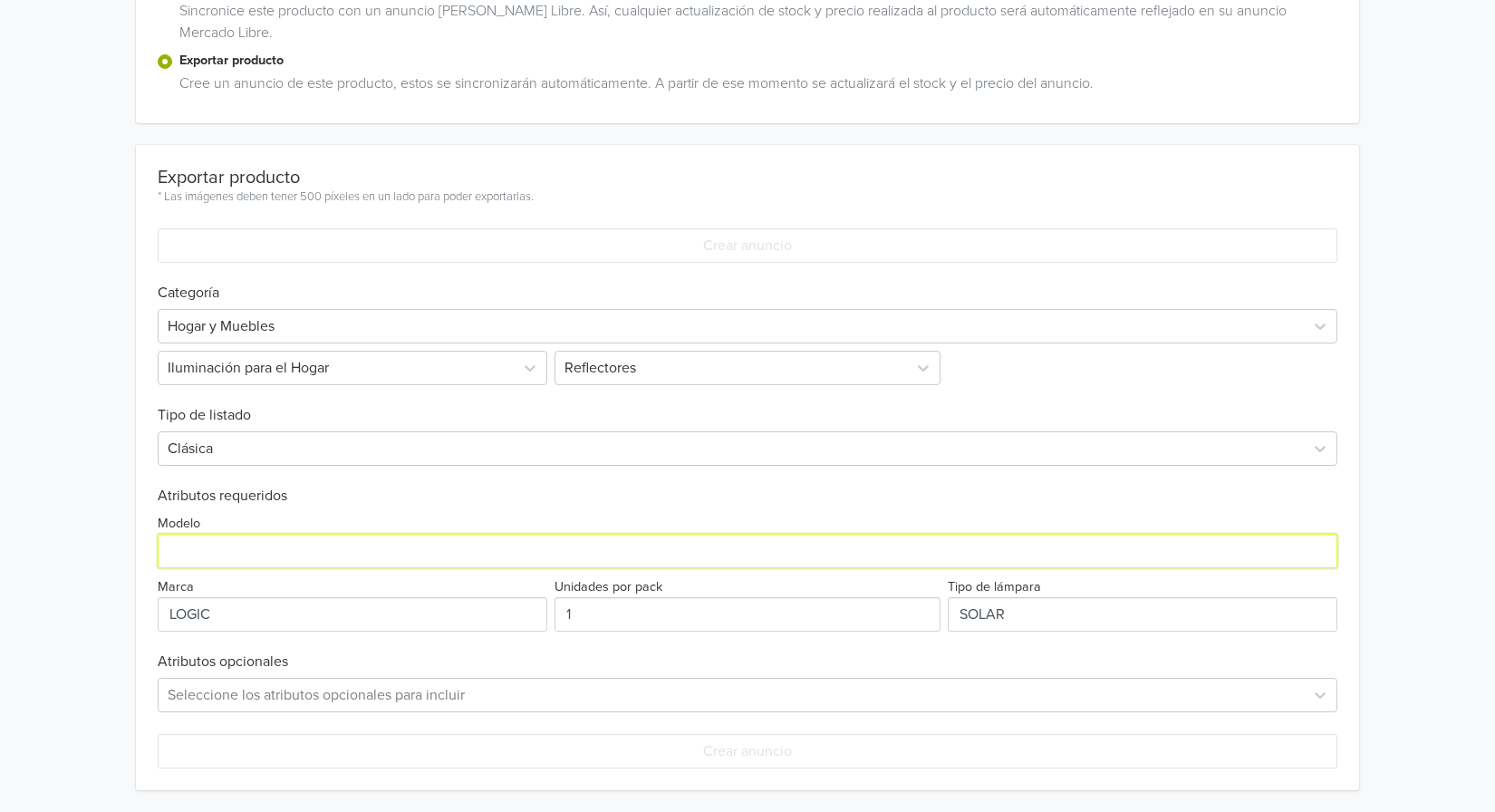
click at [234, 546] on input "Modelo" at bounding box center [748, 550] width 1180 height 34
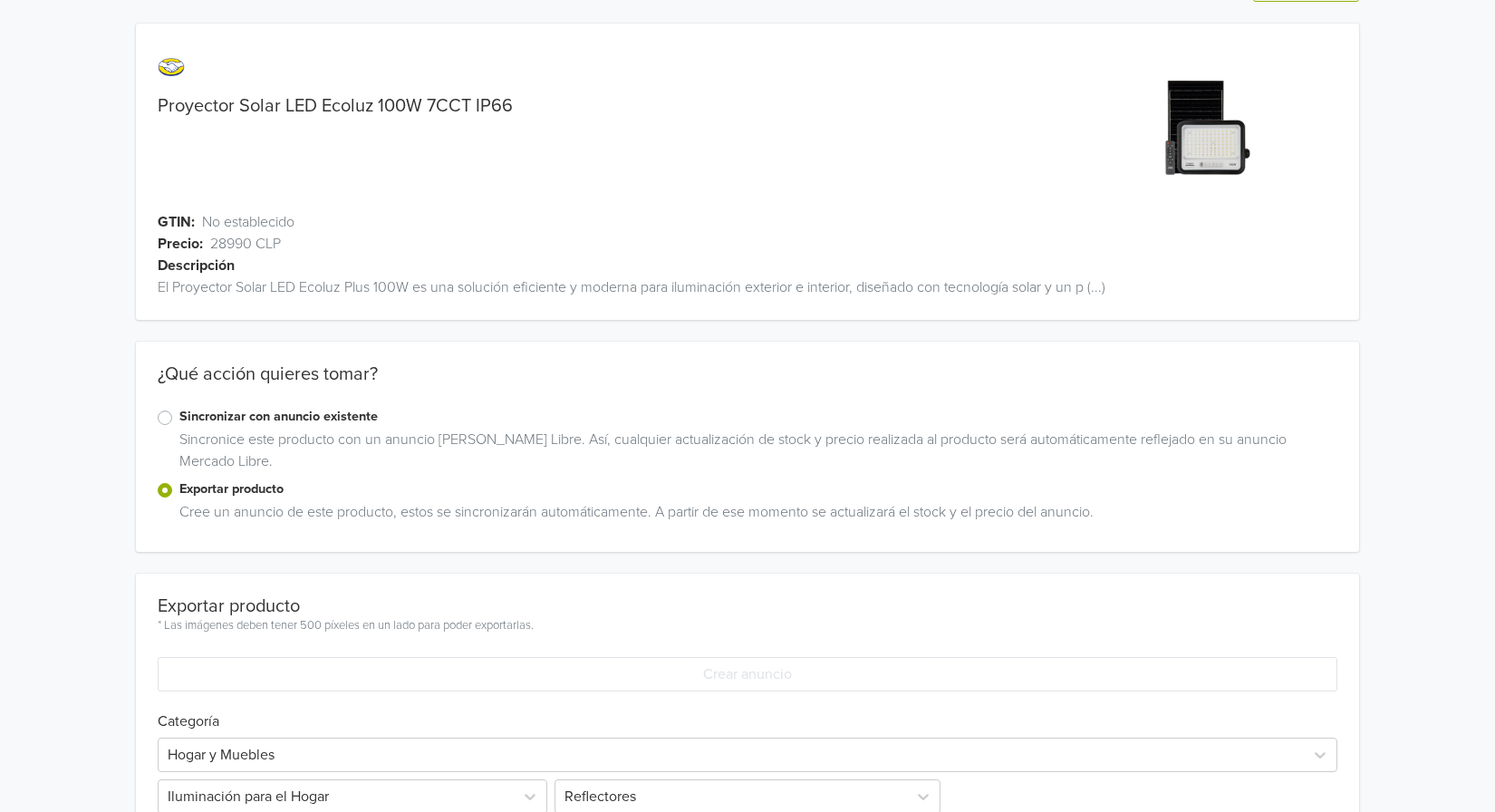
scroll to position [0, 0]
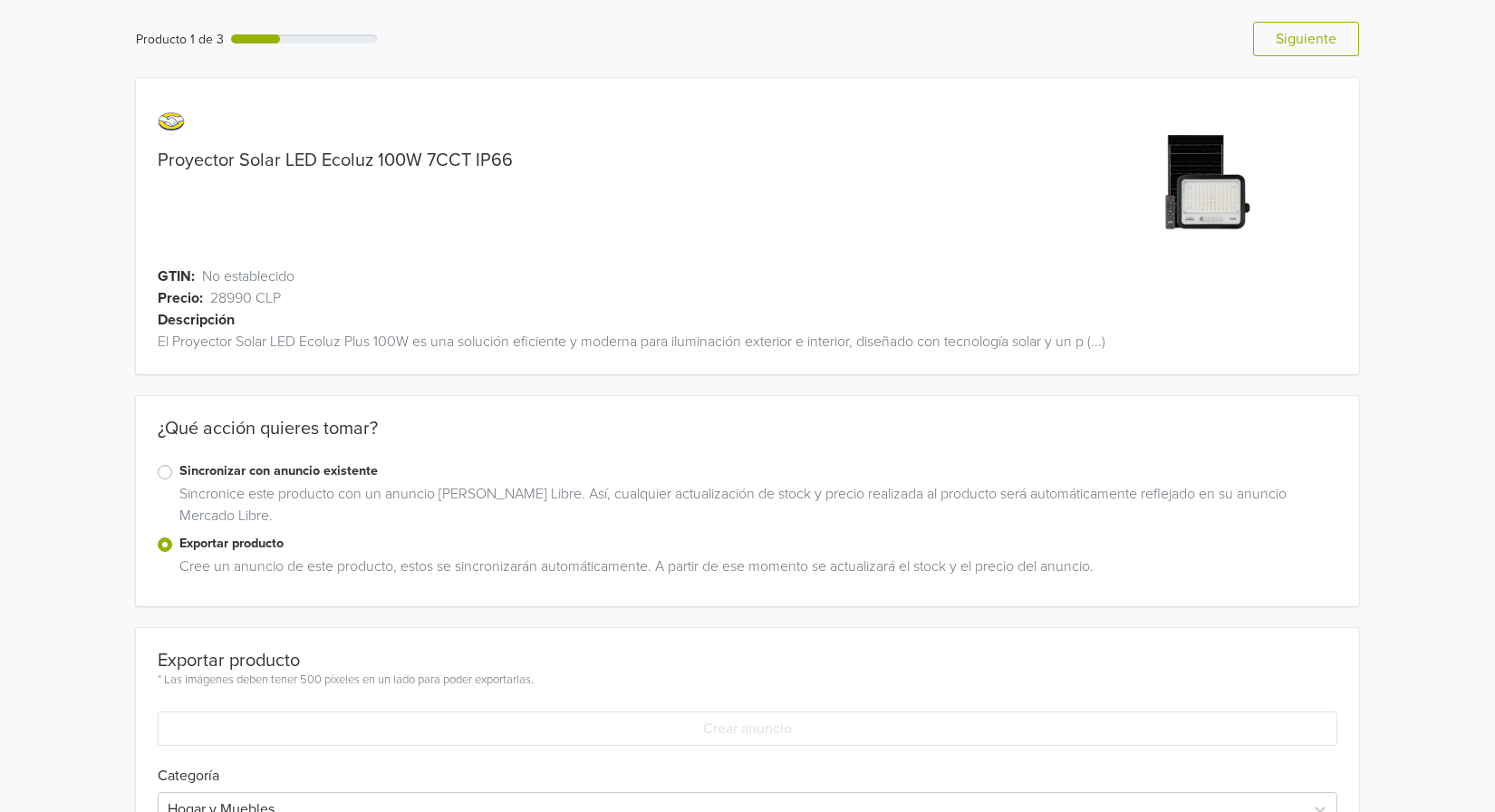
click at [384, 155] on link "Proyector Solar LED Ecoluz 100W 7CCT IP66" at bounding box center [335, 159] width 356 height 21
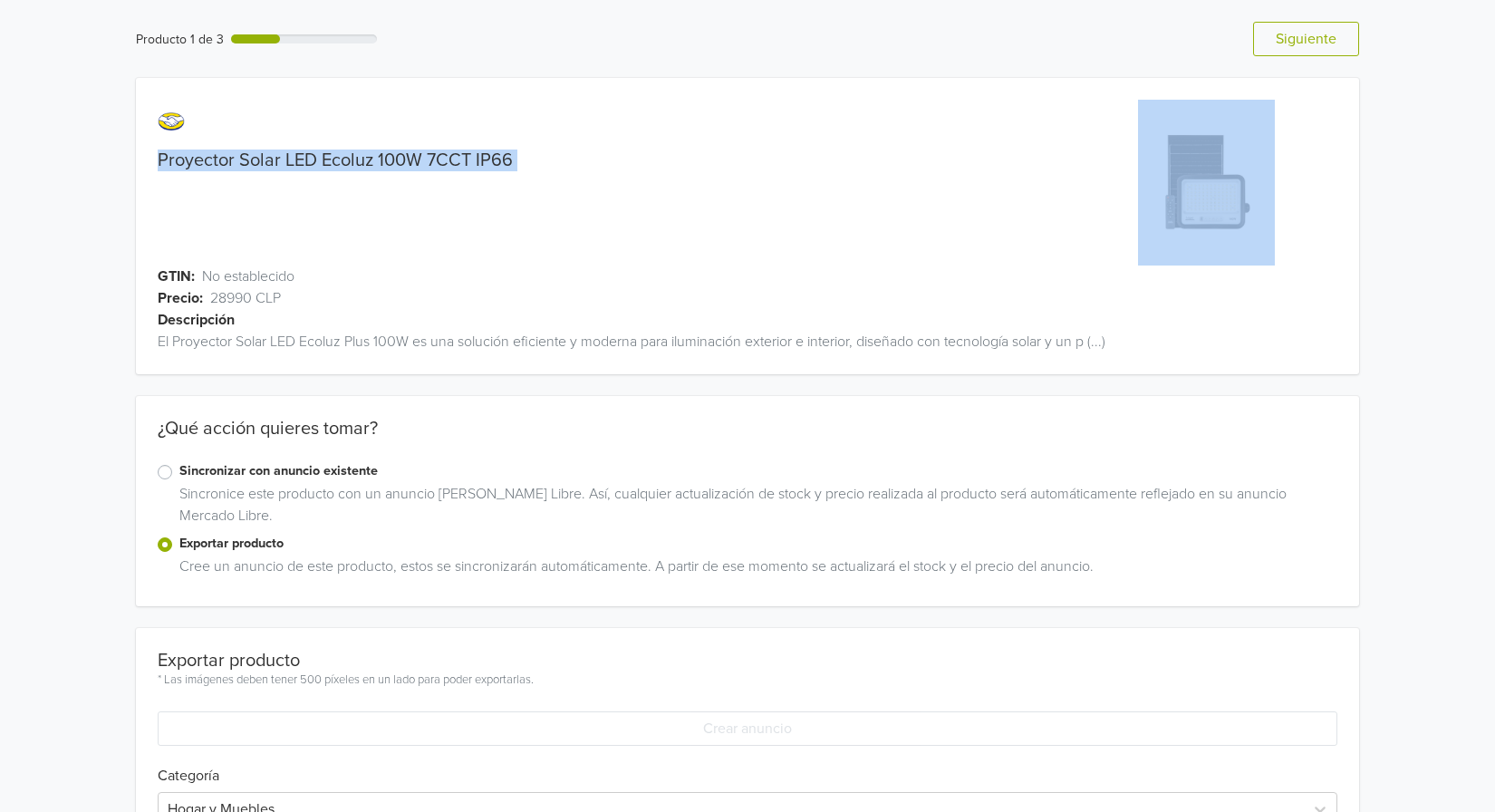
click at [384, 155] on link "Proyector Solar LED Ecoluz 100W 7CCT IP66" at bounding box center [335, 159] width 356 height 21
copy link "Proyector Solar LED Ecoluz 100W 7CCT IP66"
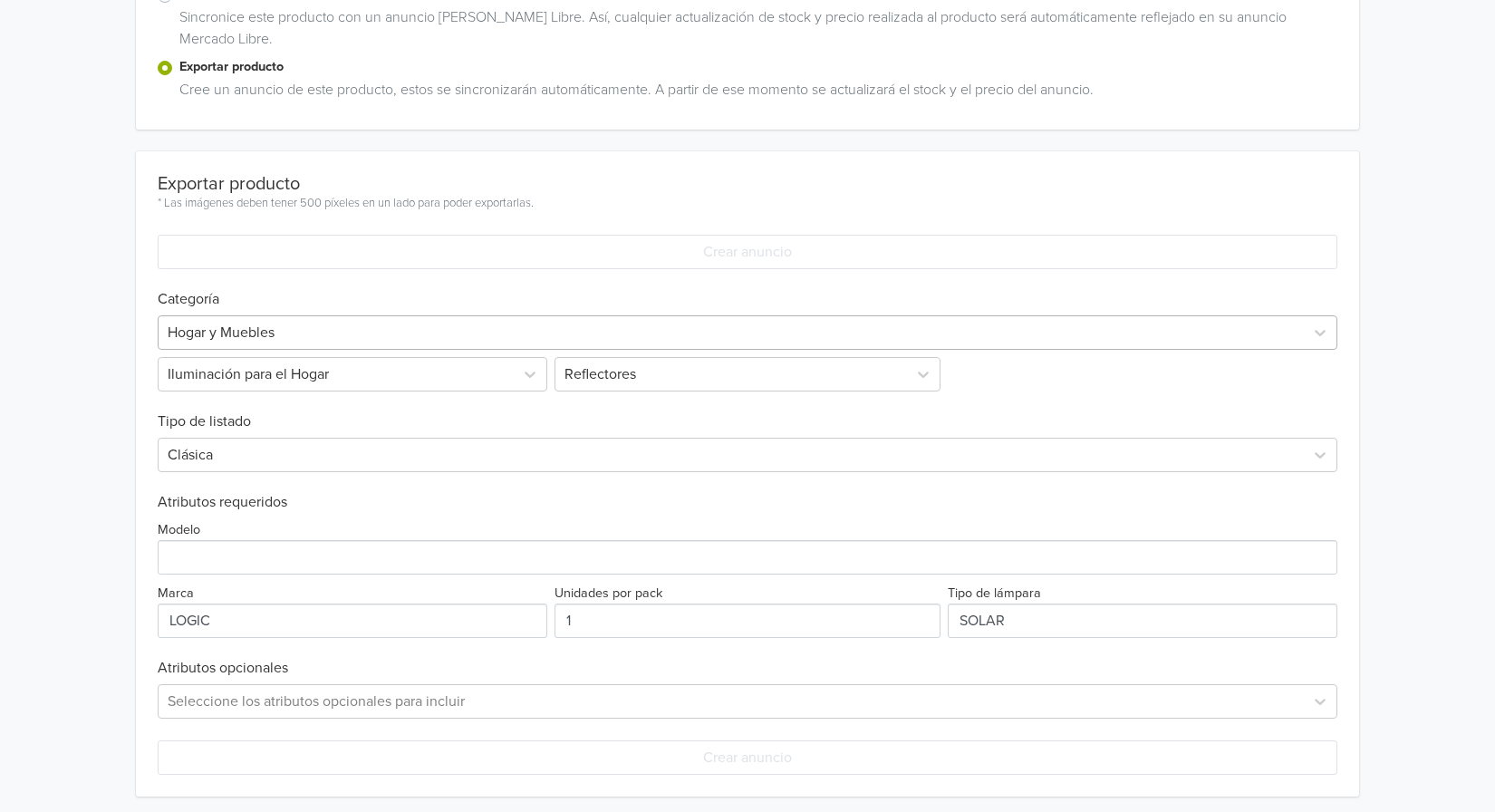
scroll to position [483, 0]
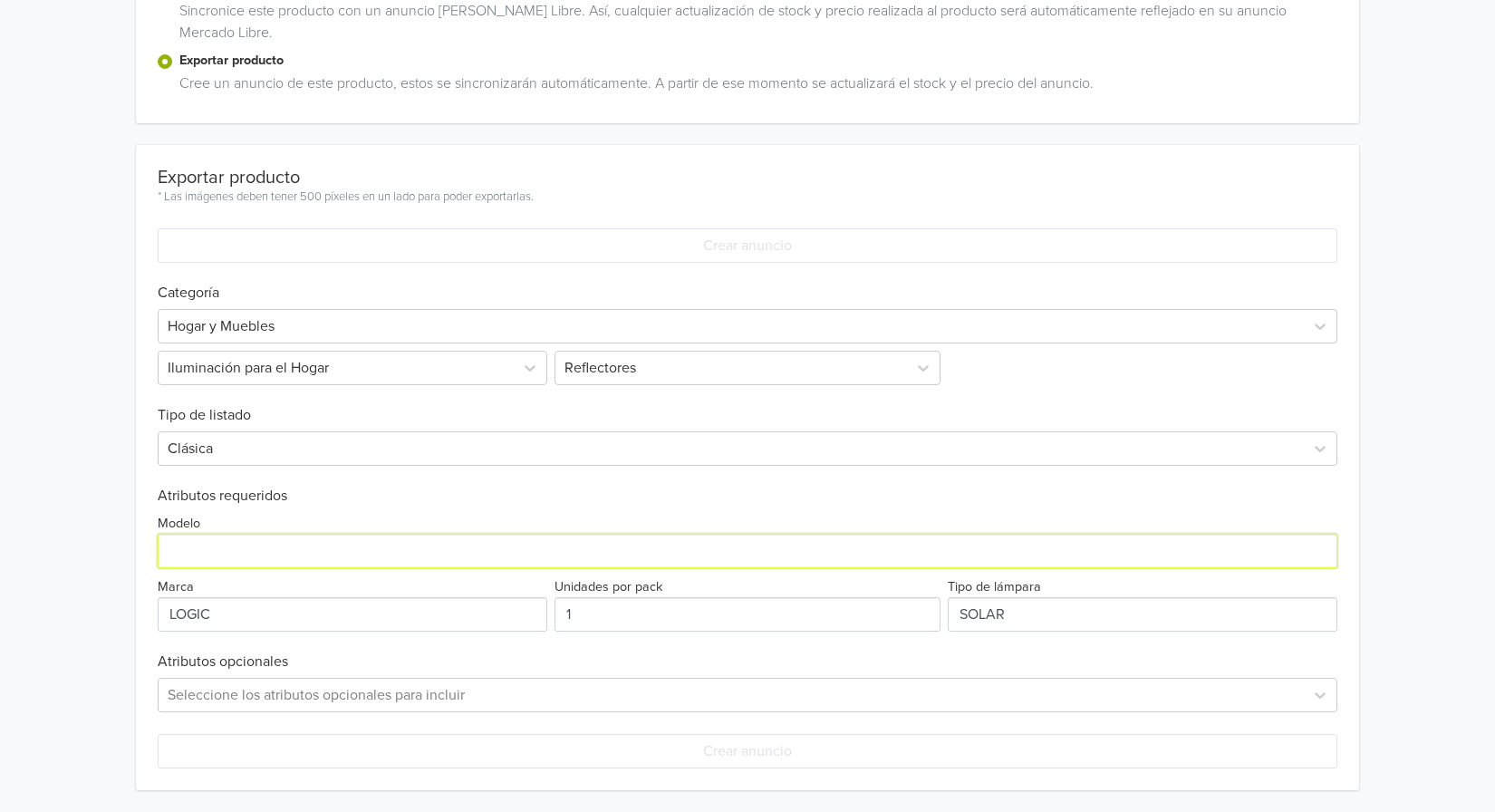
click at [272, 545] on input "Modelo" at bounding box center [748, 550] width 1180 height 34
paste input "Proyector Solar LED Ecoluz 100W 7CCT IP66"
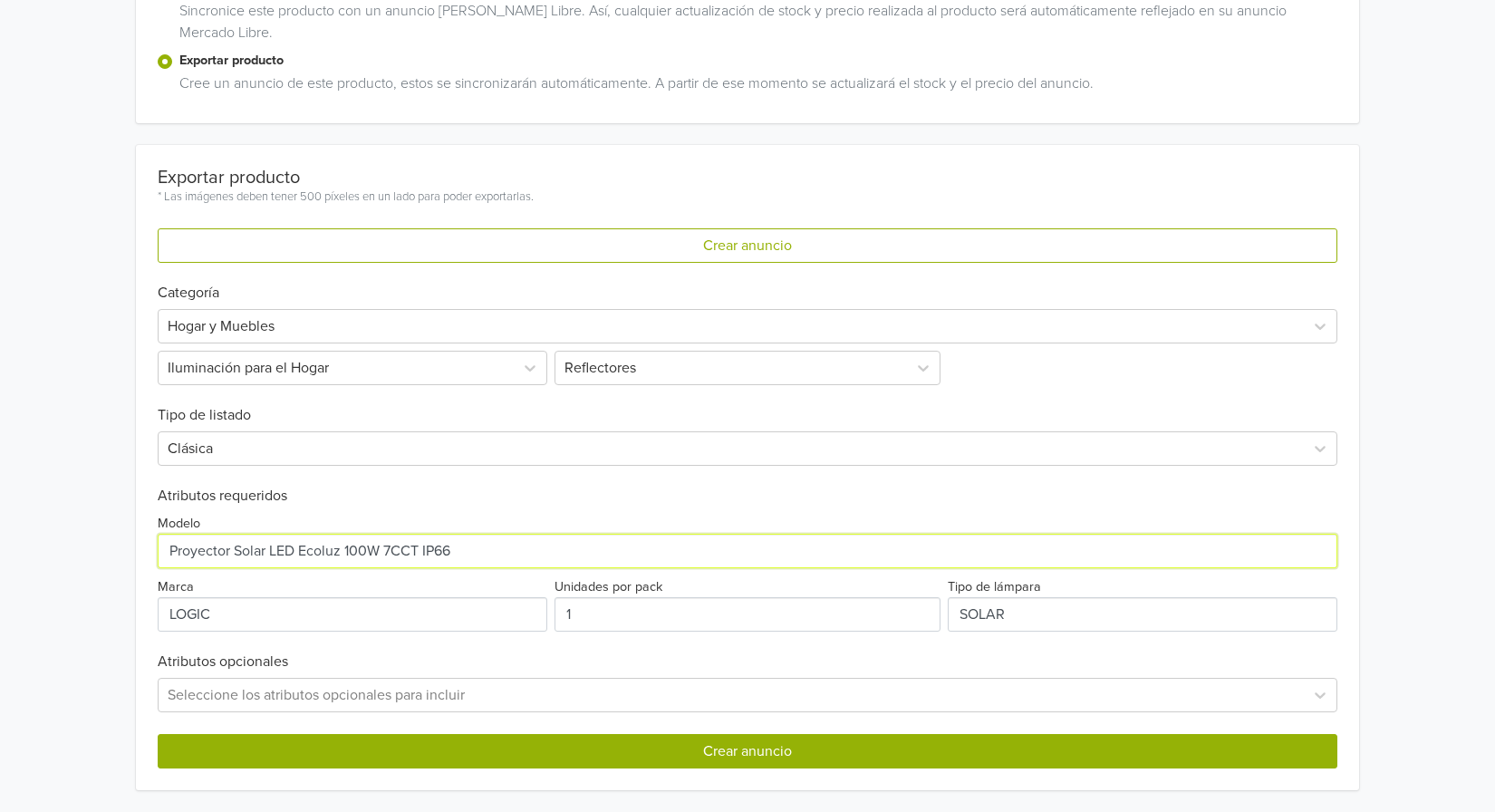
type input "Proyector Solar LED Ecoluz 100W 7CCT IP66"
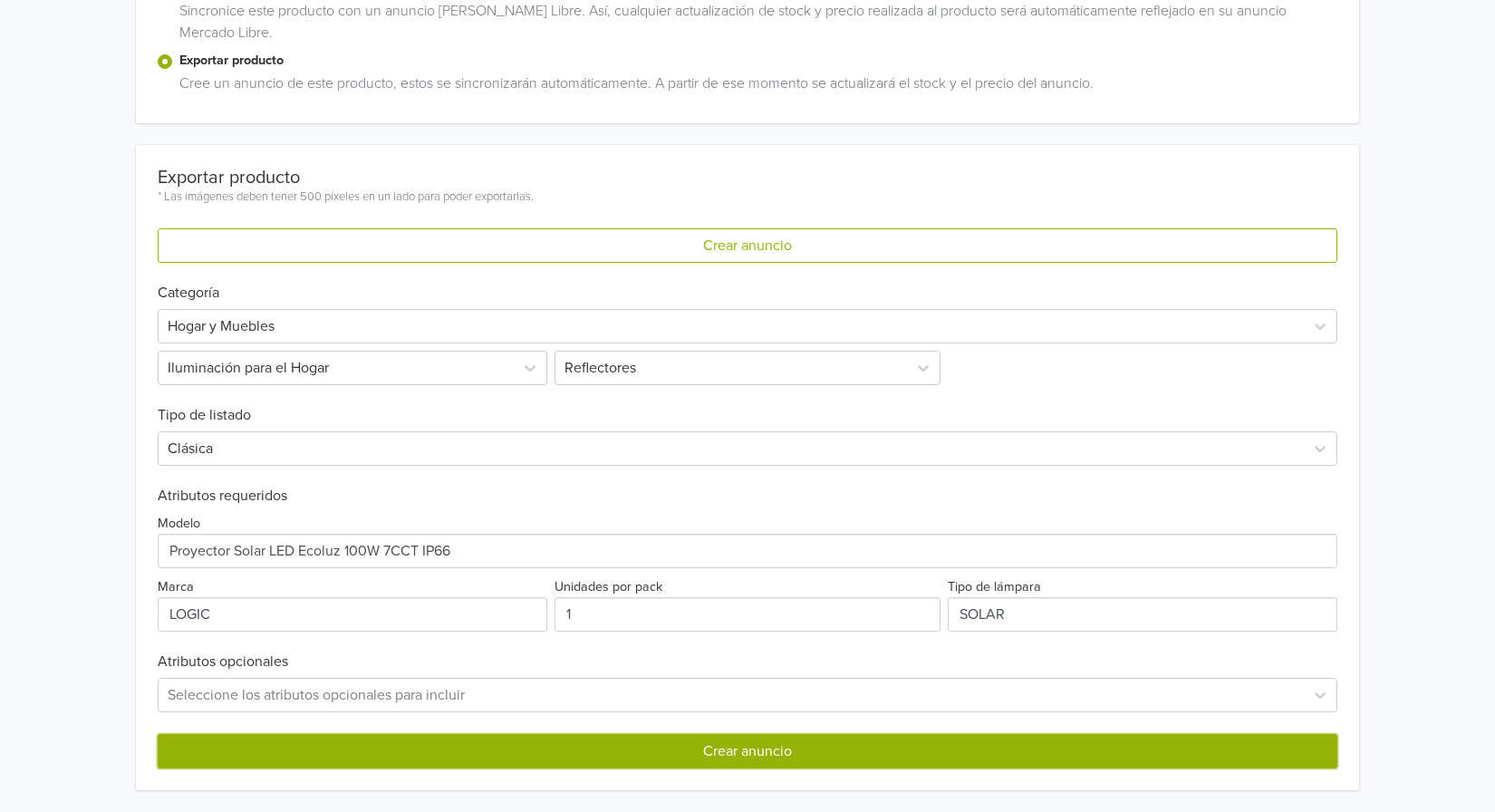
click at [738, 755] on button "Crear anuncio" at bounding box center [748, 751] width 1180 height 34
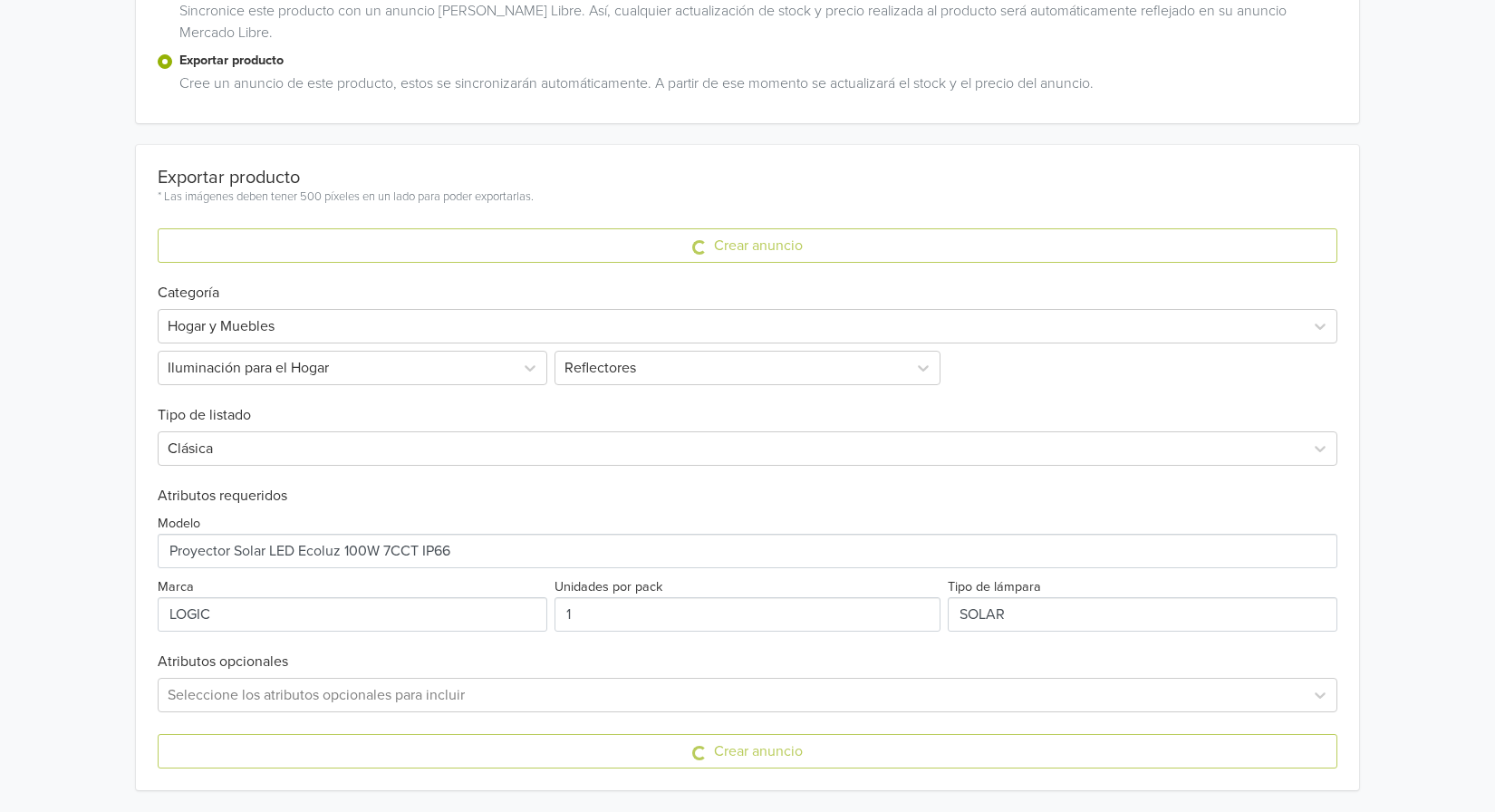
scroll to position [0, 0]
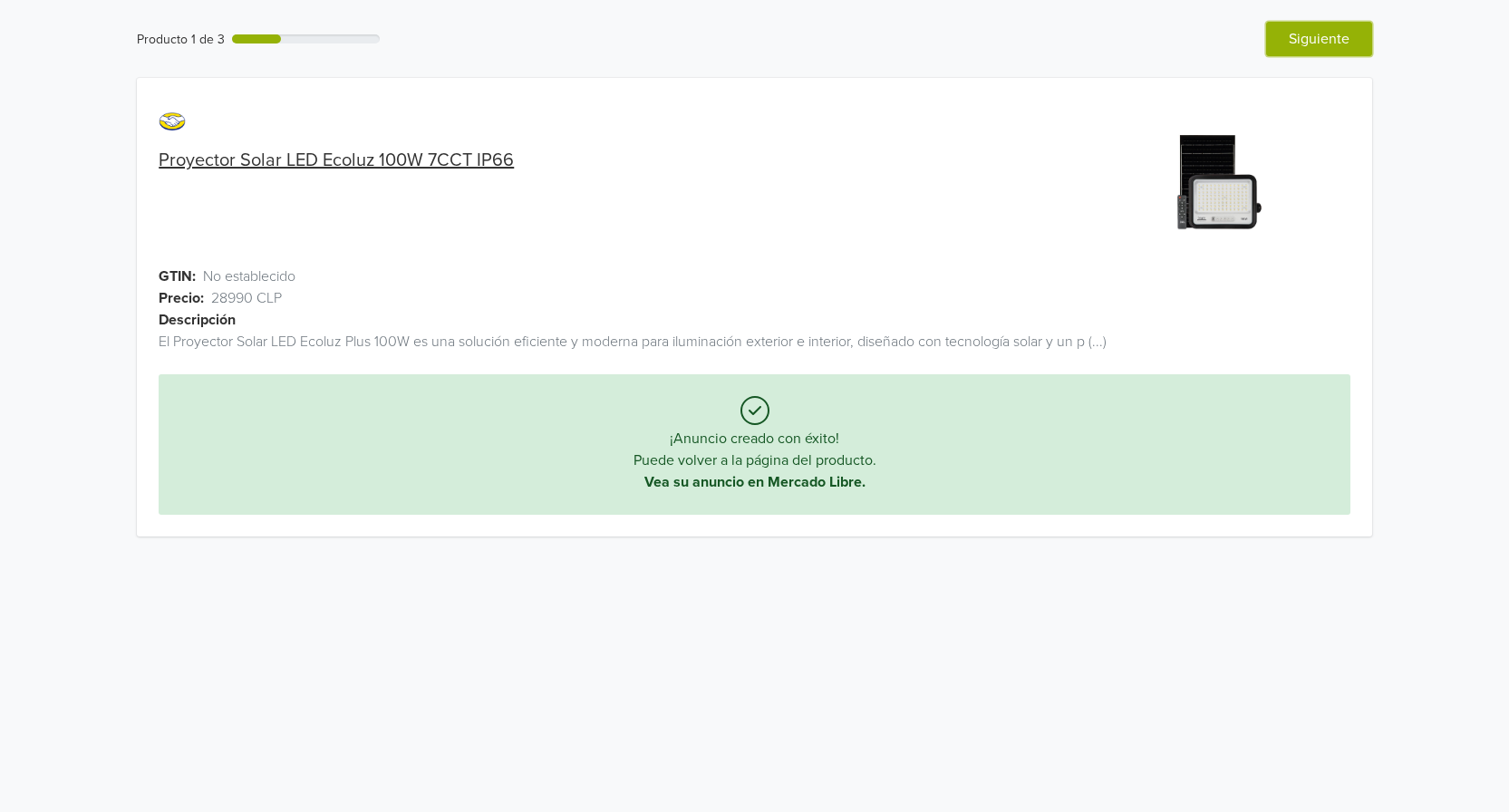
click at [1326, 43] on button "Siguiente" at bounding box center [1319, 38] width 106 height 34
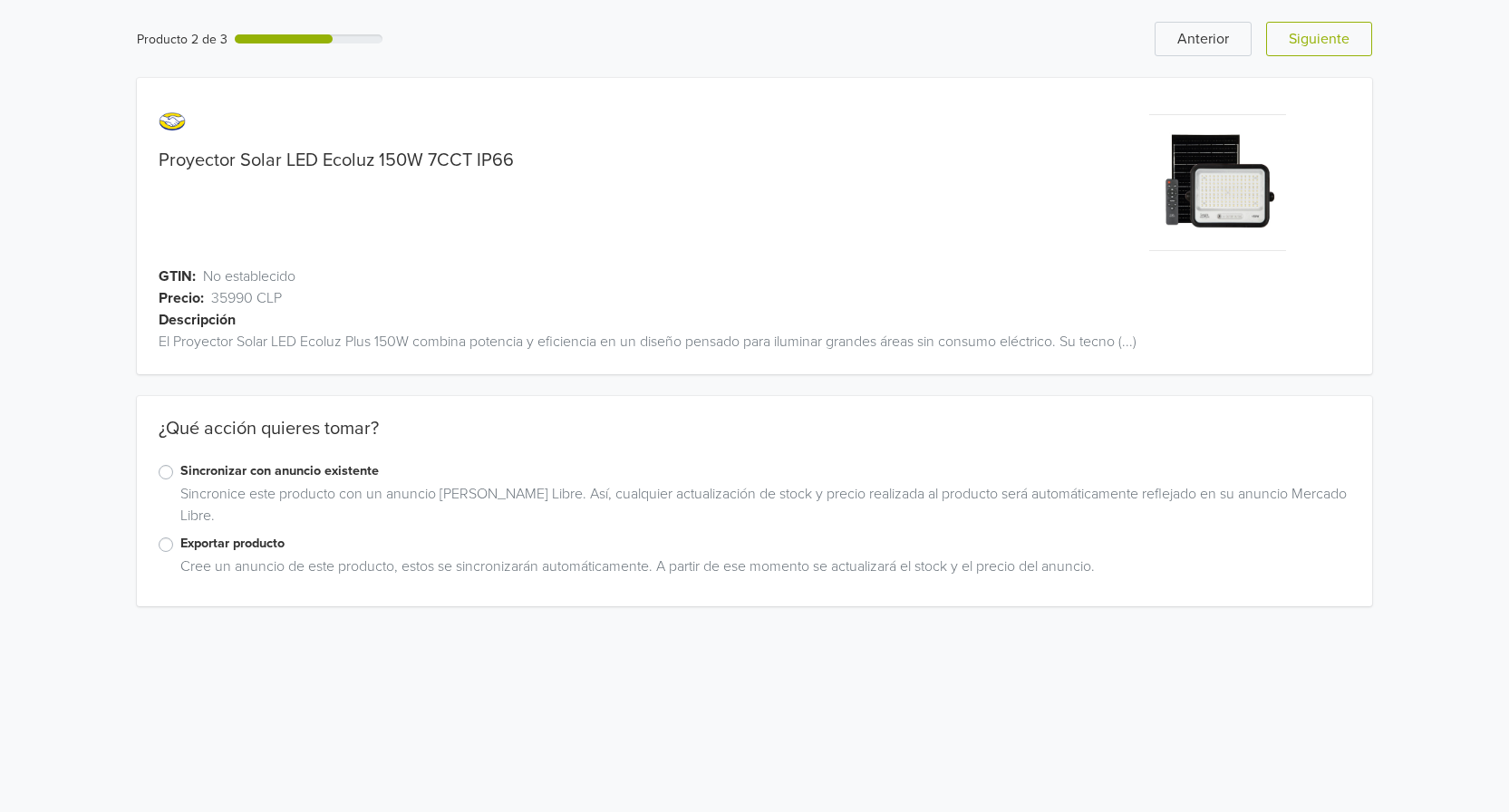
click at [181, 543] on label "Exportar producto" at bounding box center [765, 543] width 1170 height 20
click at [0, 0] on input "Exportar producto" at bounding box center [0, 0] width 0 height 0
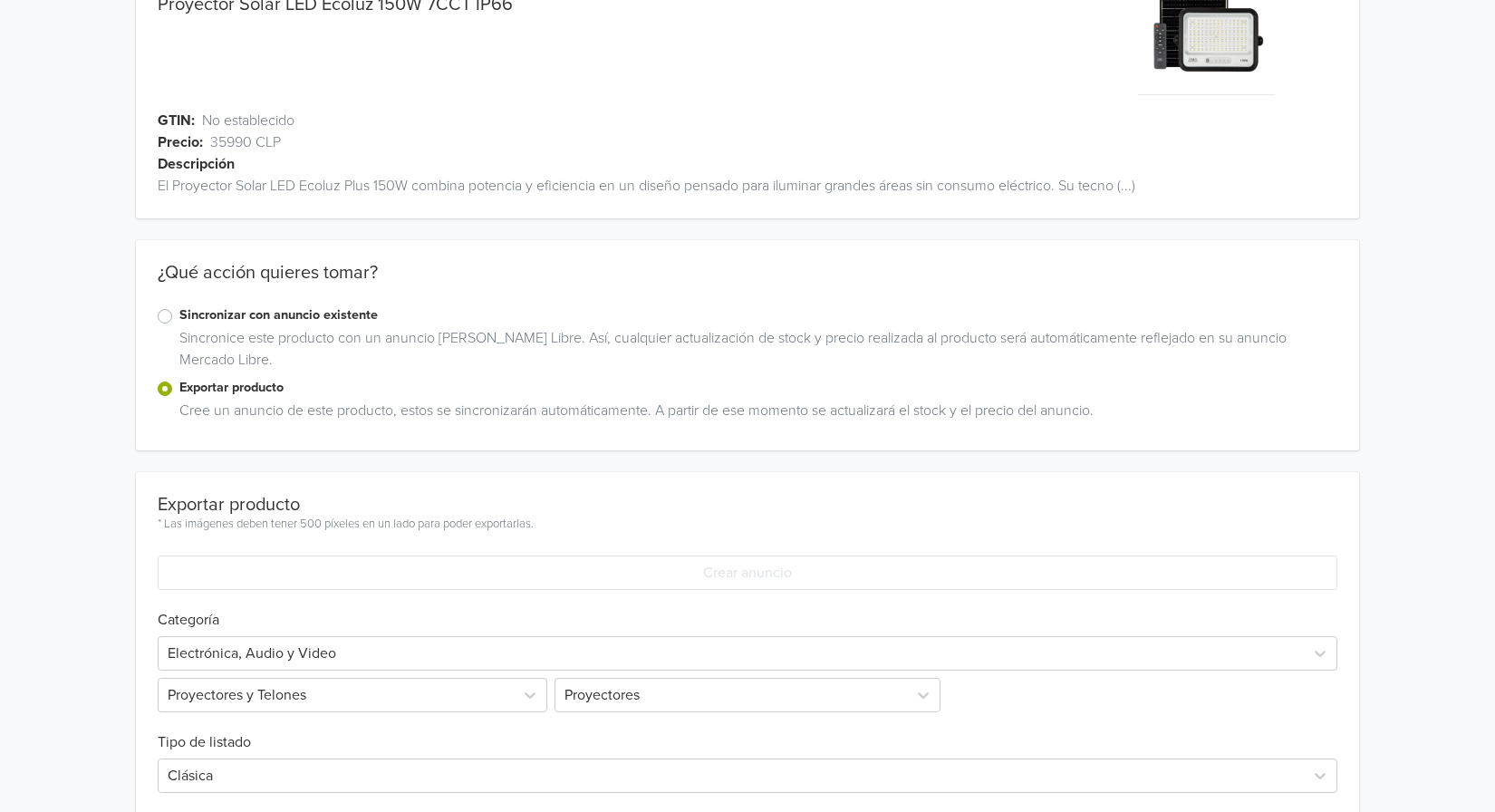
scroll to position [337, 0]
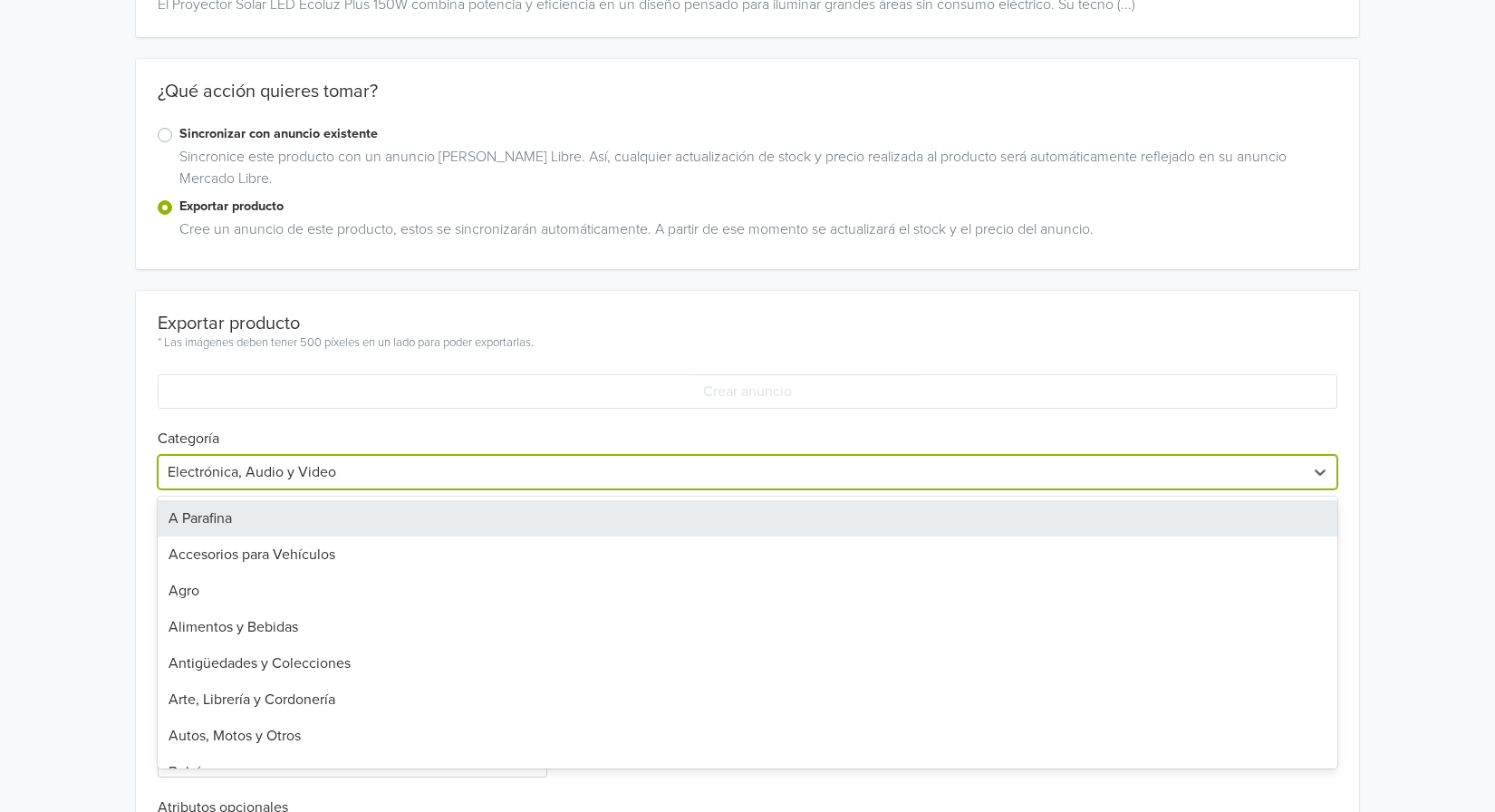
click at [471, 477] on div at bounding box center [731, 471] width 1127 height 25
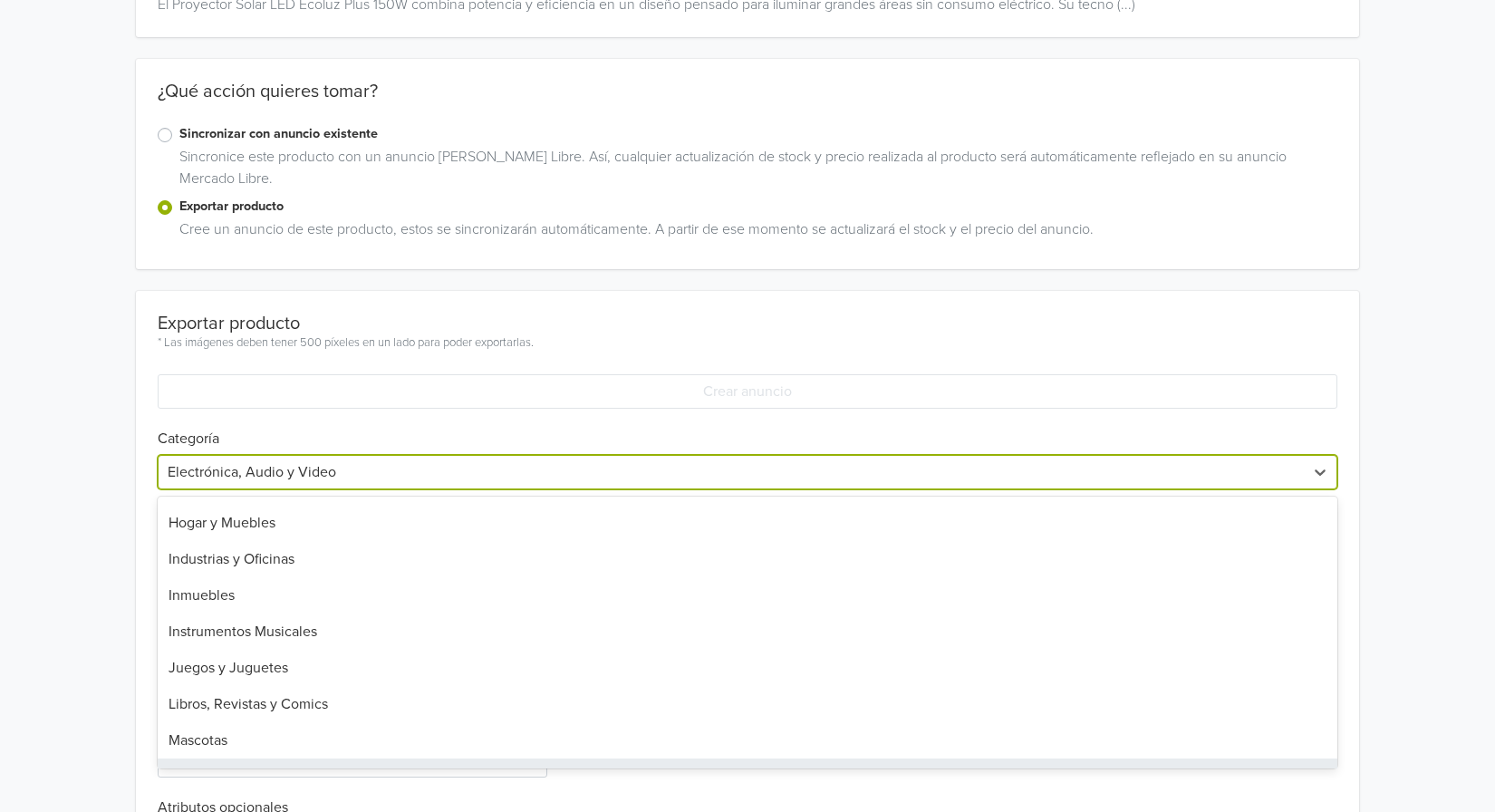
scroll to position [816, 0]
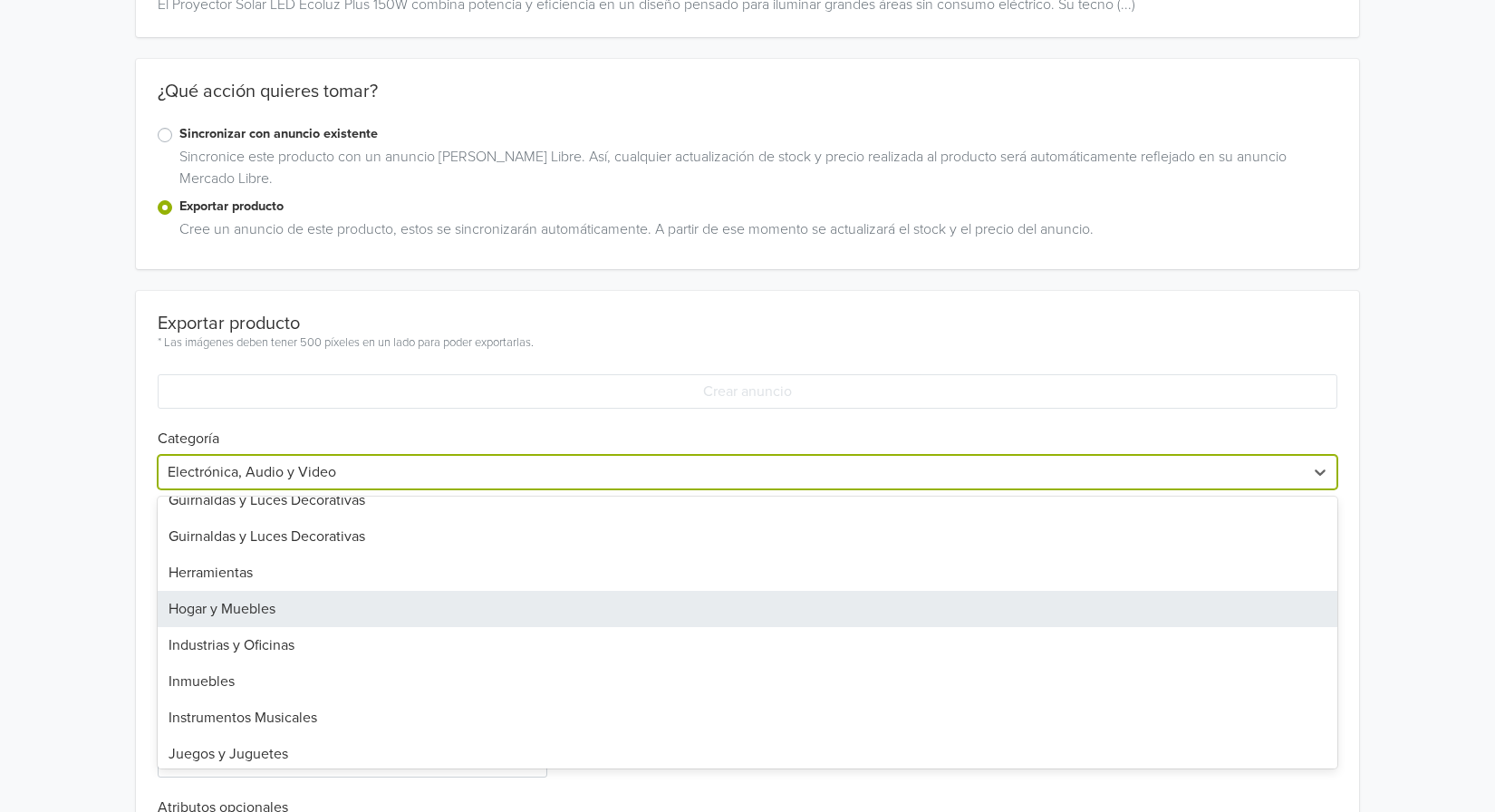
click at [456, 615] on div "Hogar y Muebles" at bounding box center [748, 608] width 1180 height 36
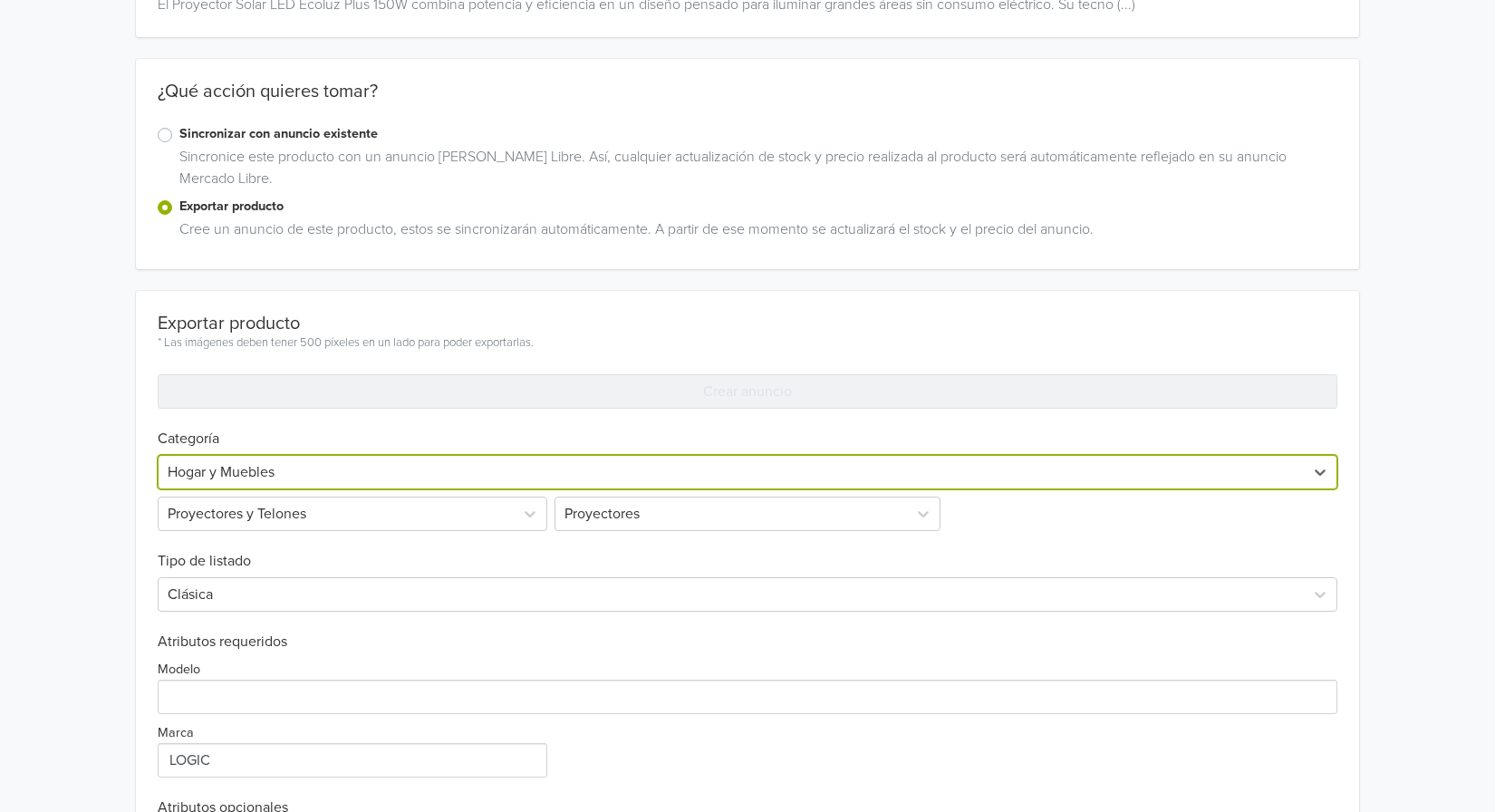
scroll to position [156, 0]
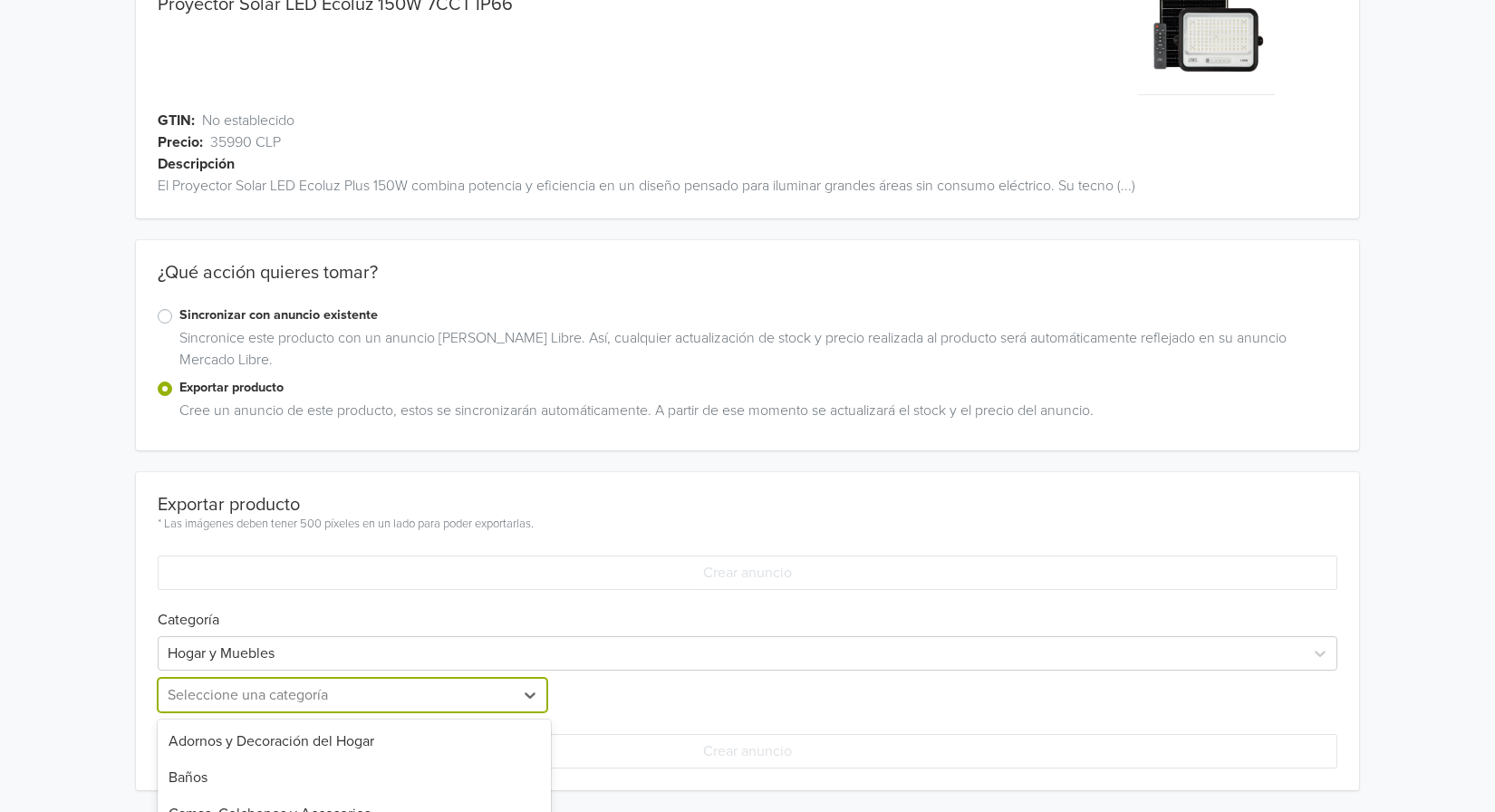
click at [415, 691] on div "12 results available. Use Up and Down to choose options, press Enter to select …" at bounding box center [354, 694] width 394 height 34
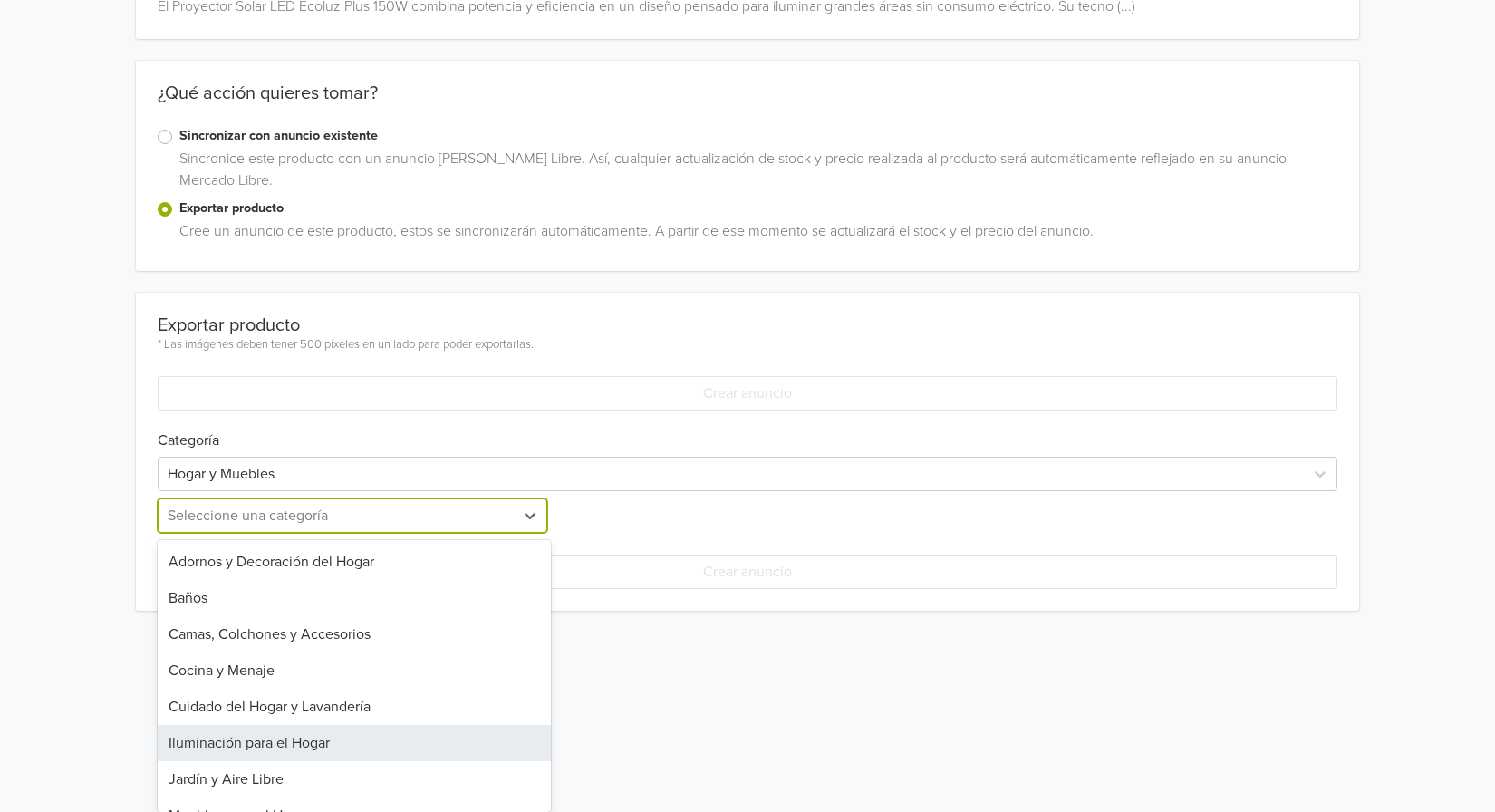
click at [406, 740] on div "Iluminación para el Hogar" at bounding box center [354, 743] width 394 height 36
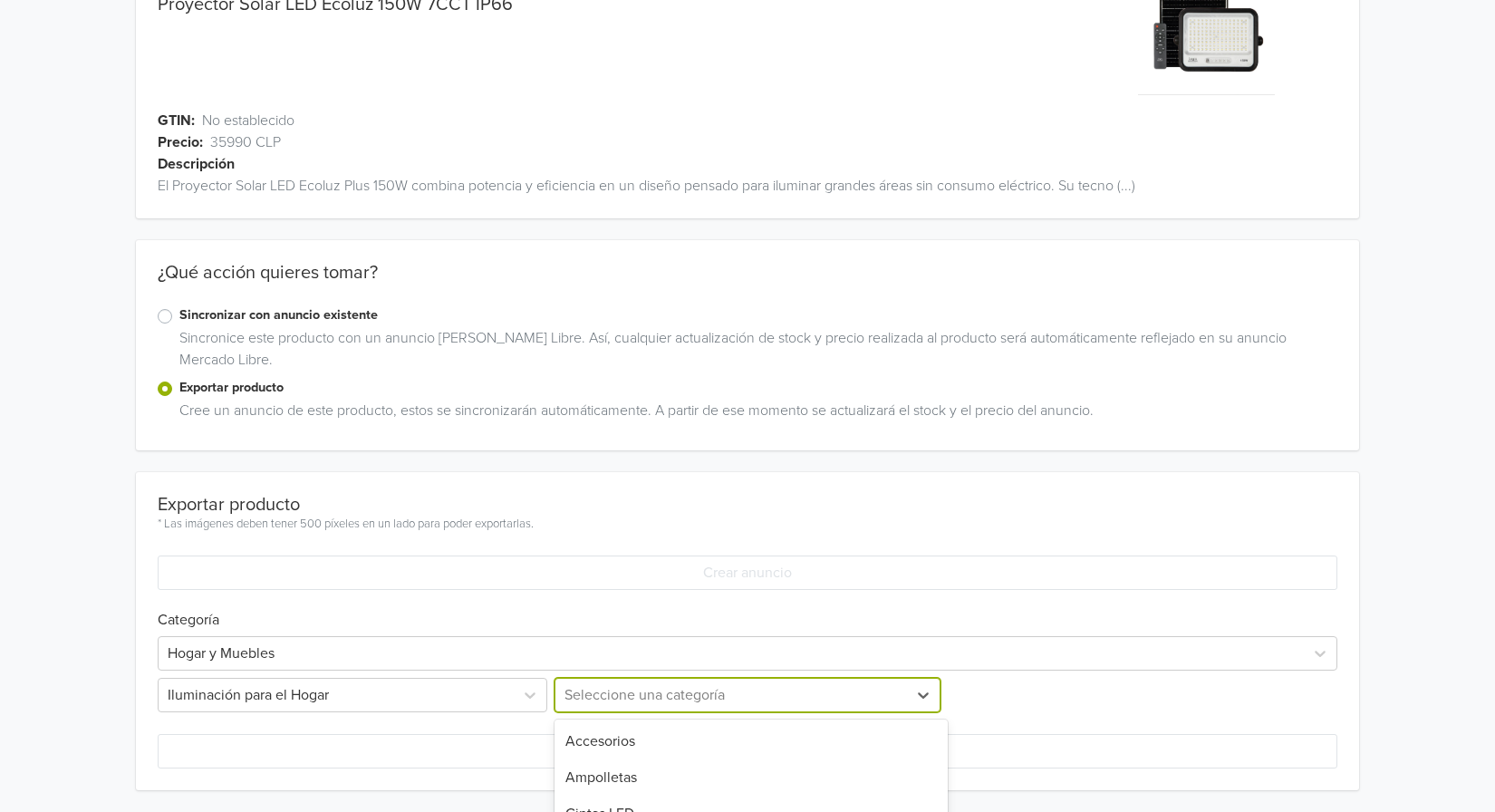
click at [697, 697] on div "7 results available. Use Up and Down to choose options, press Enter to select t…" at bounding box center [748, 694] width 394 height 34
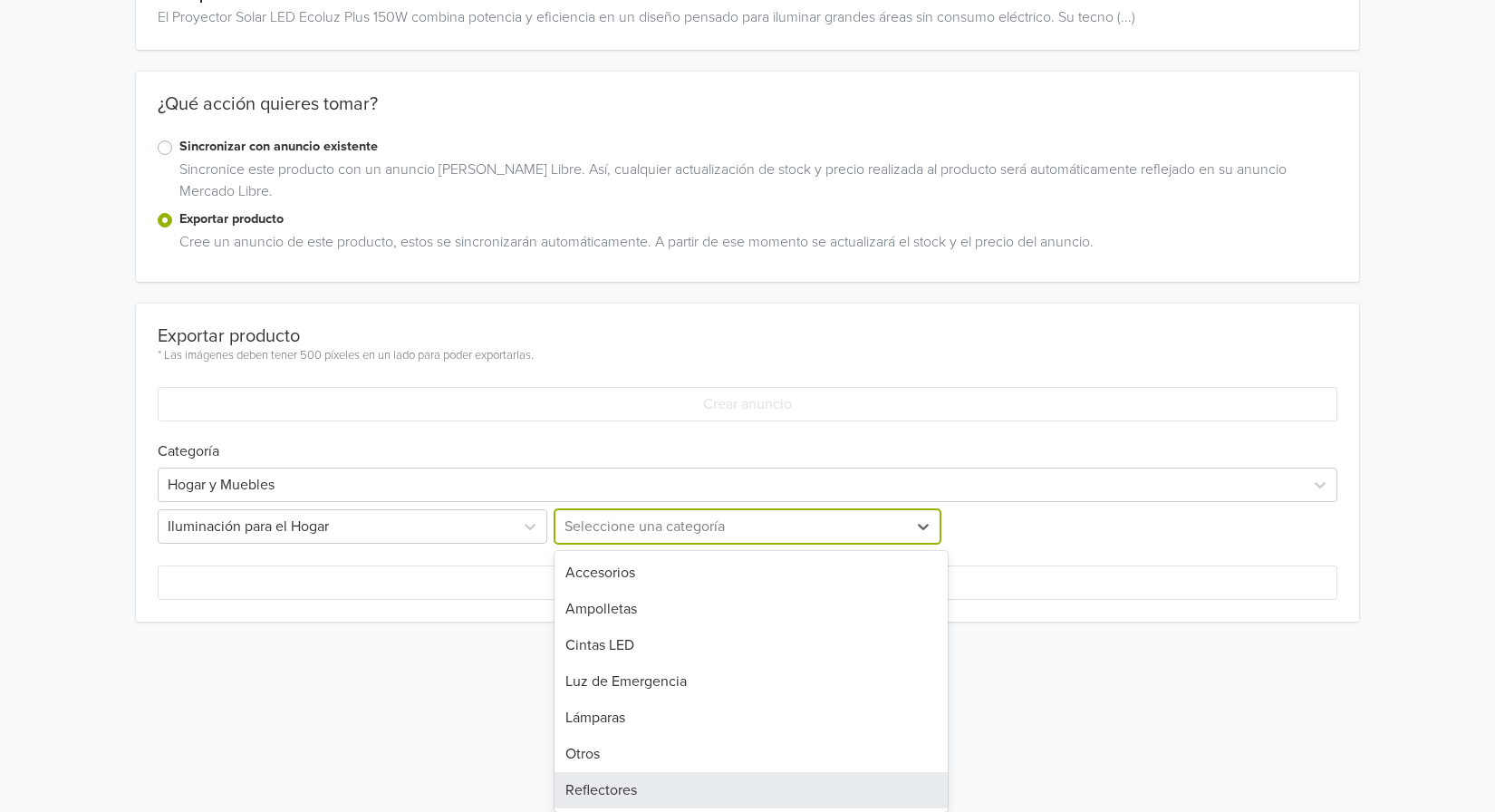
click at [675, 791] on div "Reflectores" at bounding box center [751, 790] width 394 height 36
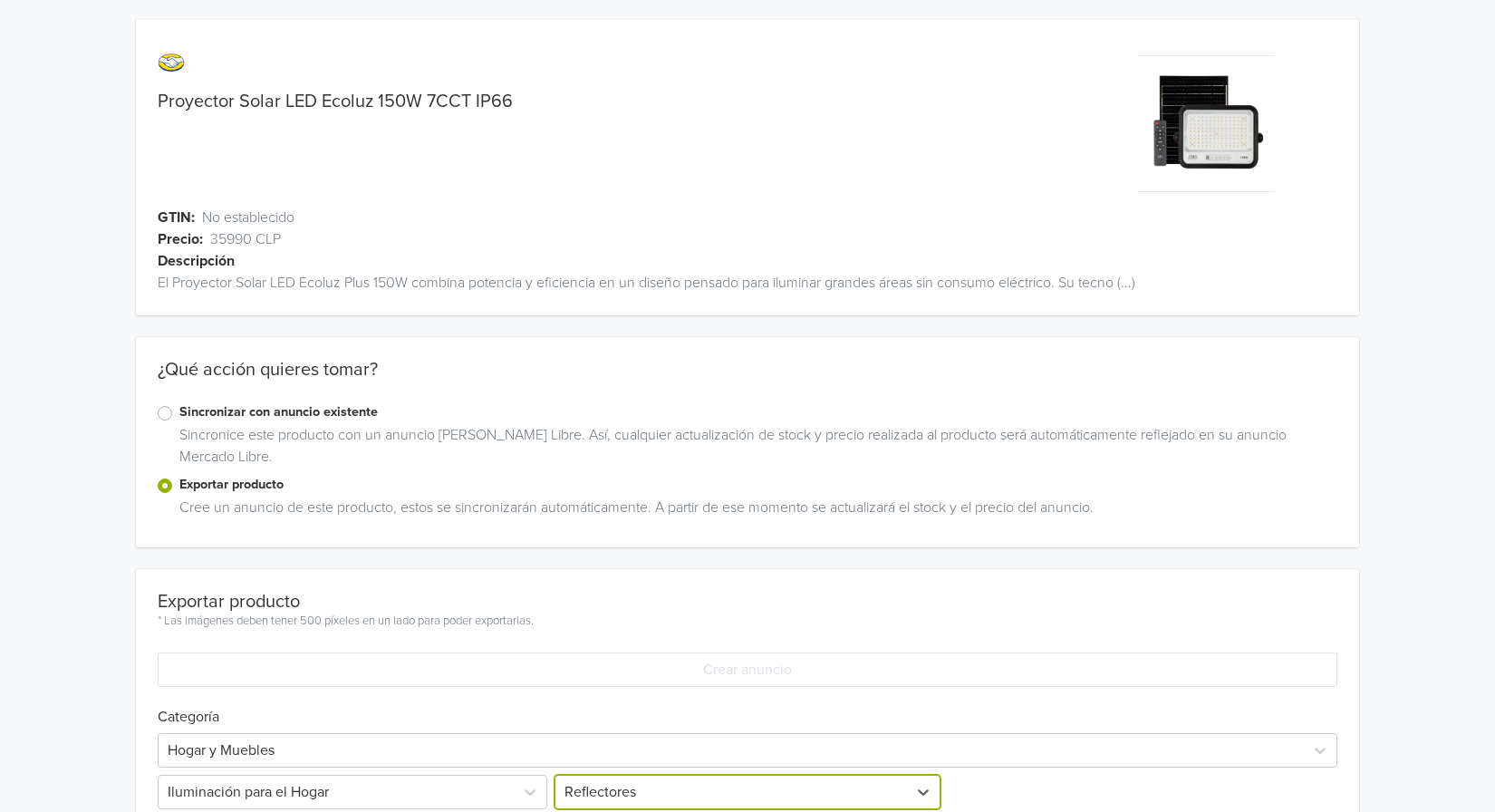
scroll to position [0, 0]
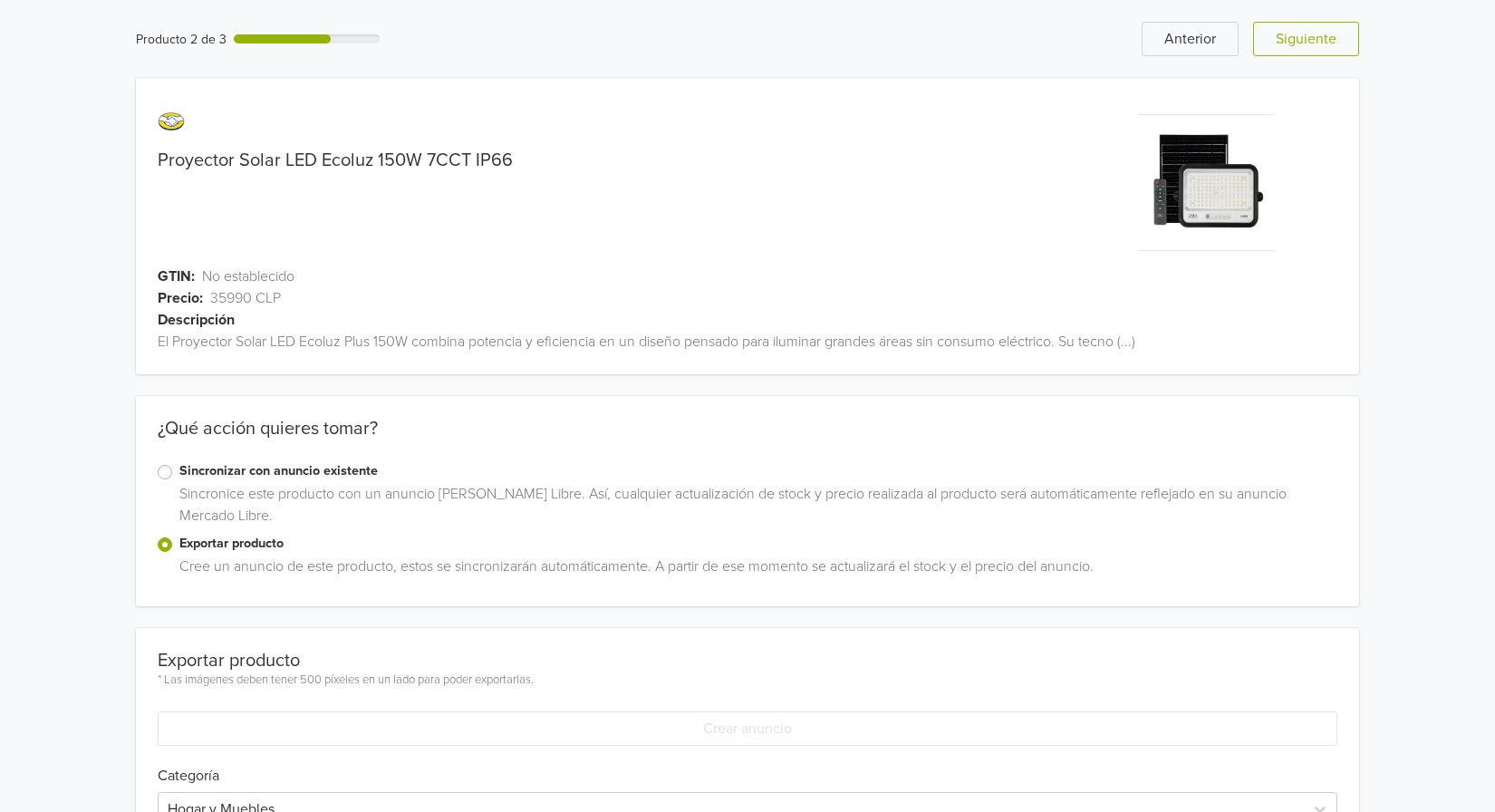
click at [384, 158] on link "Proyector Solar LED Ecoluz 150W 7CCT IP66" at bounding box center [335, 159] width 356 height 21
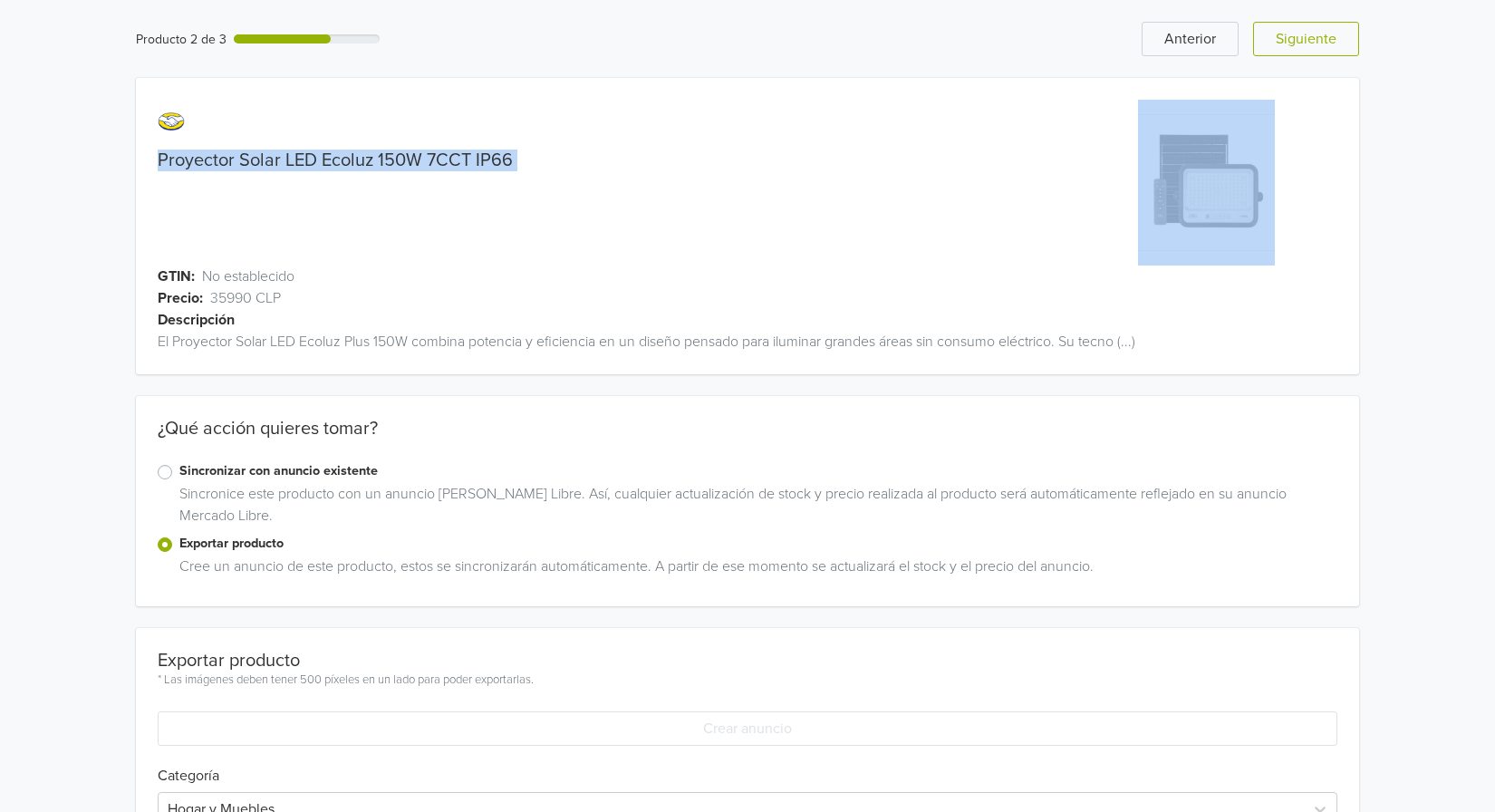
click at [384, 158] on link "Proyector Solar LED Ecoluz 150W 7CCT IP66" at bounding box center [335, 159] width 356 height 21
copy link "Proyector Solar LED Ecoluz 150W 7CCT IP66"
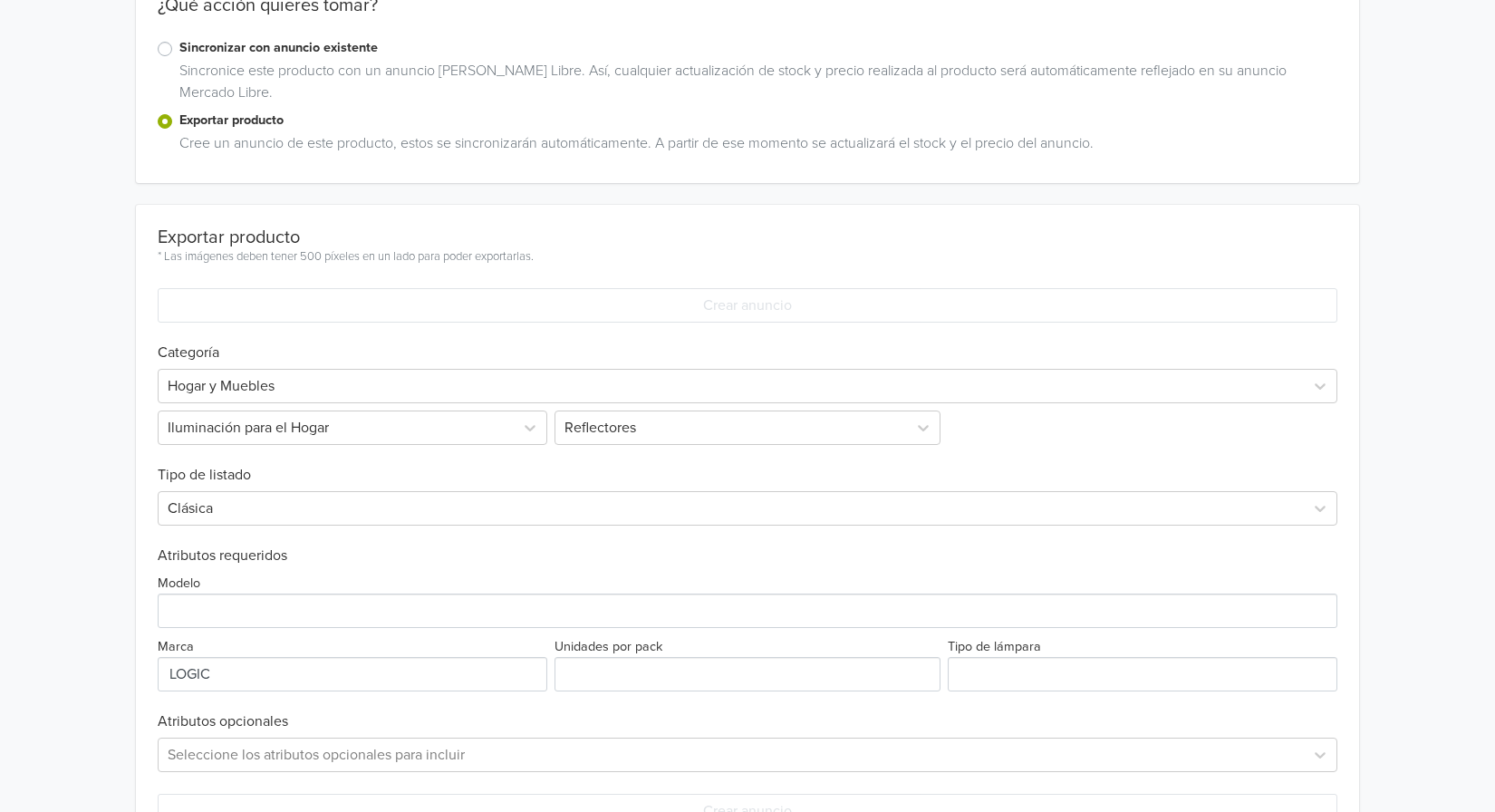
scroll to position [483, 0]
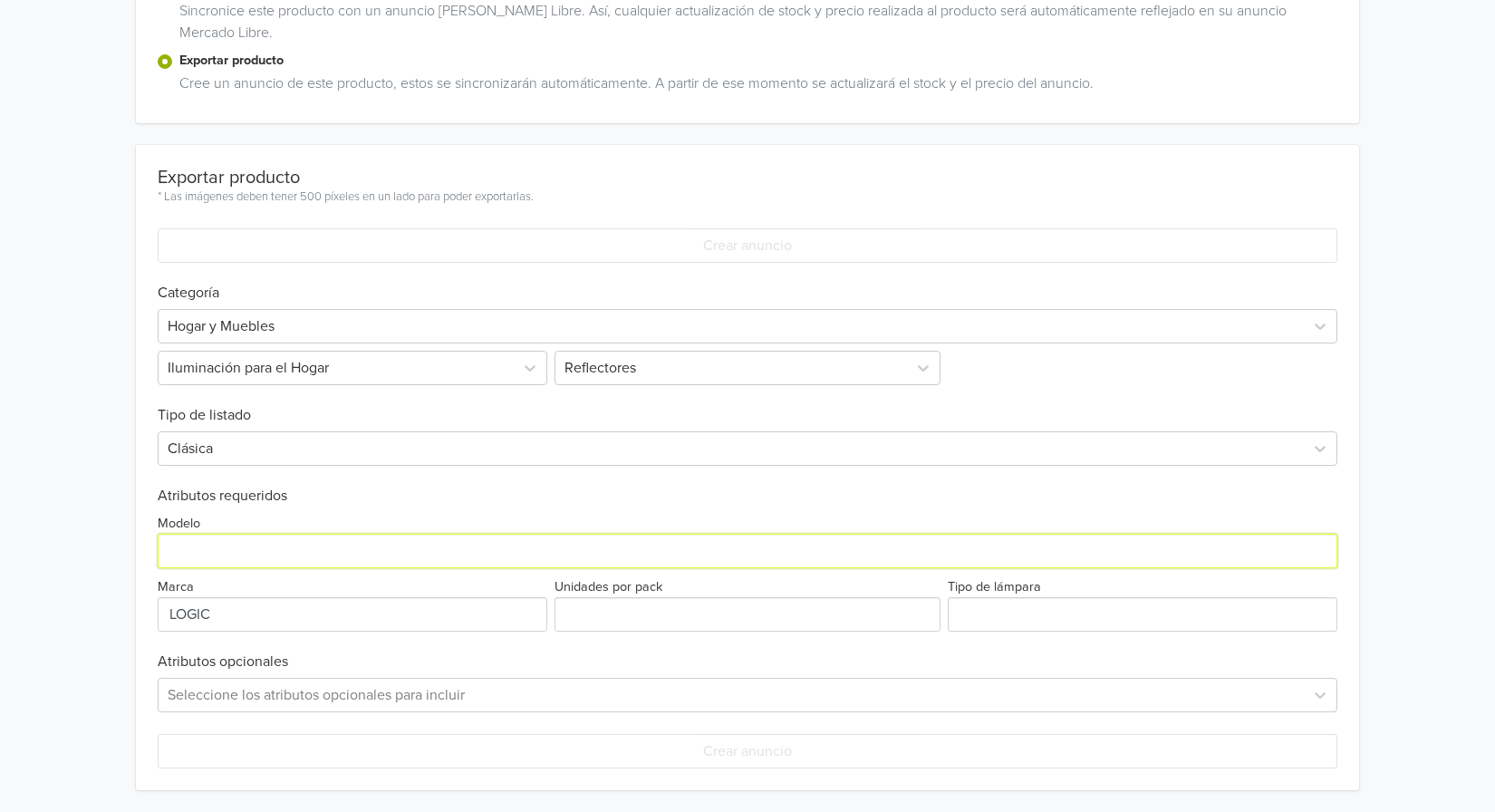
click at [364, 555] on input "Modelo" at bounding box center [748, 550] width 1180 height 34
paste input "Proyector Solar LED Ecoluz 150W 7CCT IP66"
type input "Proyector Solar LED Ecoluz 150W 7CCT IP66"
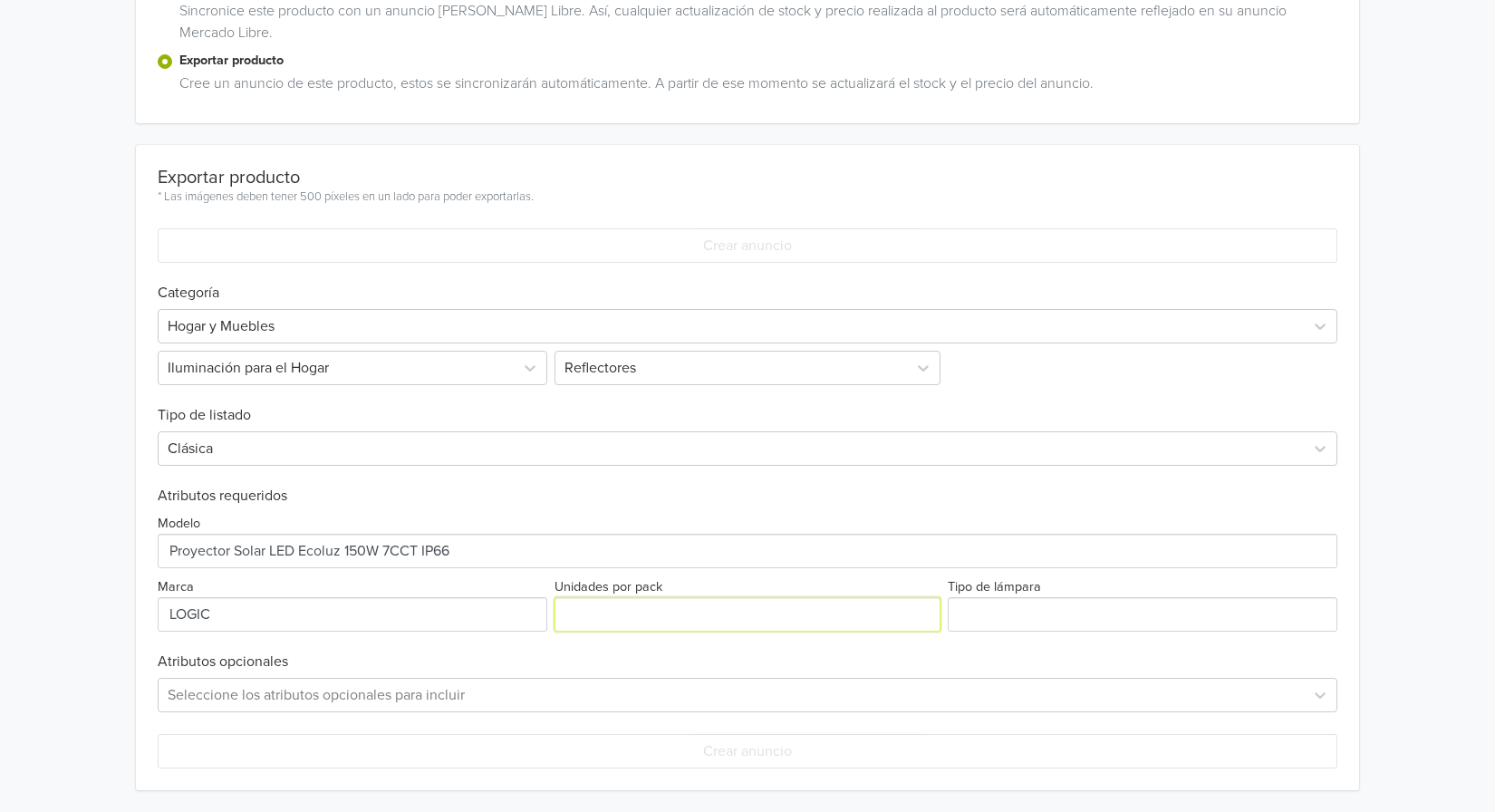
click at [595, 614] on input "Unidades por pack" at bounding box center [748, 614] width 386 height 34
type input "1"
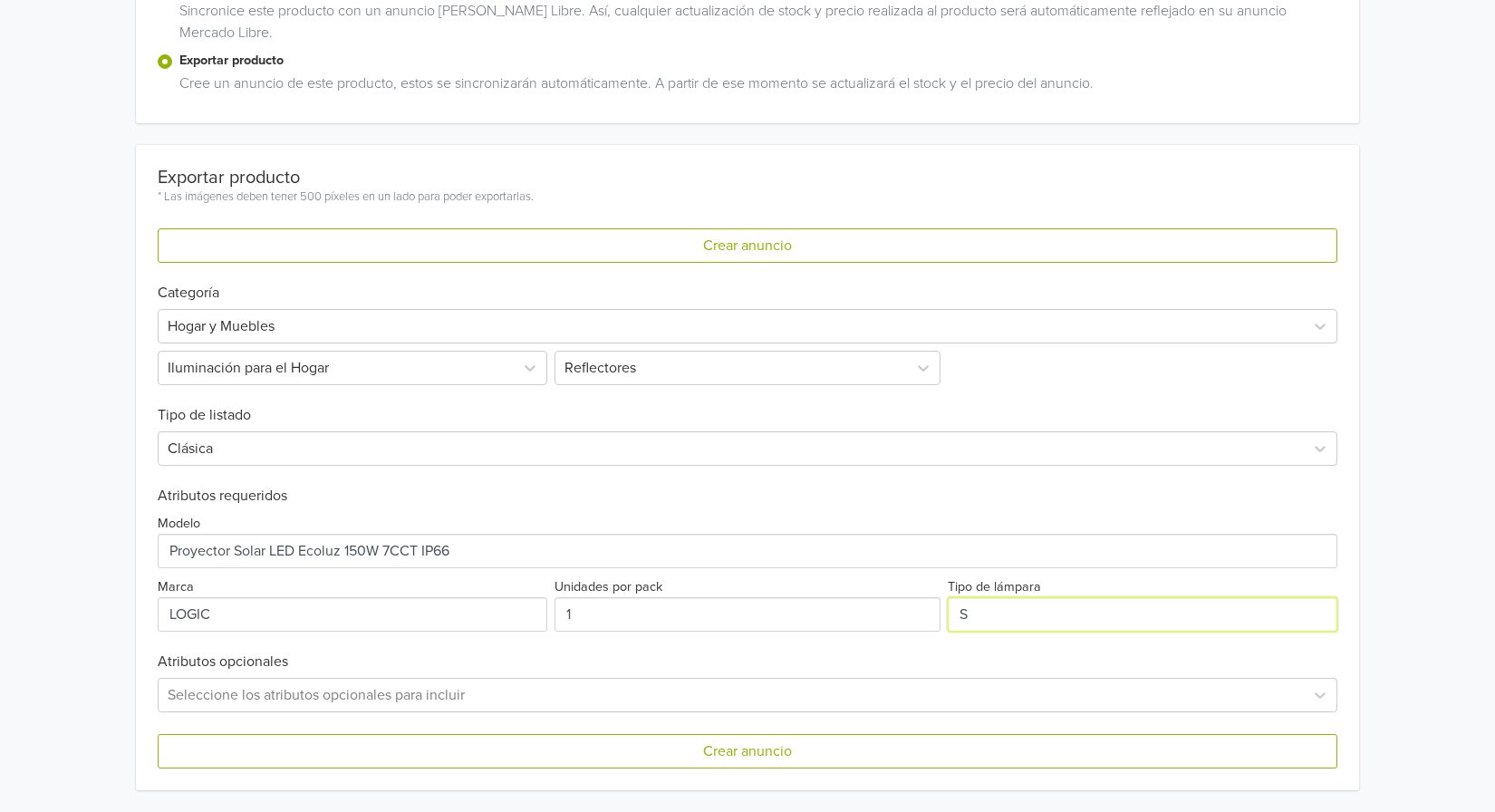
type input "SOLAR"
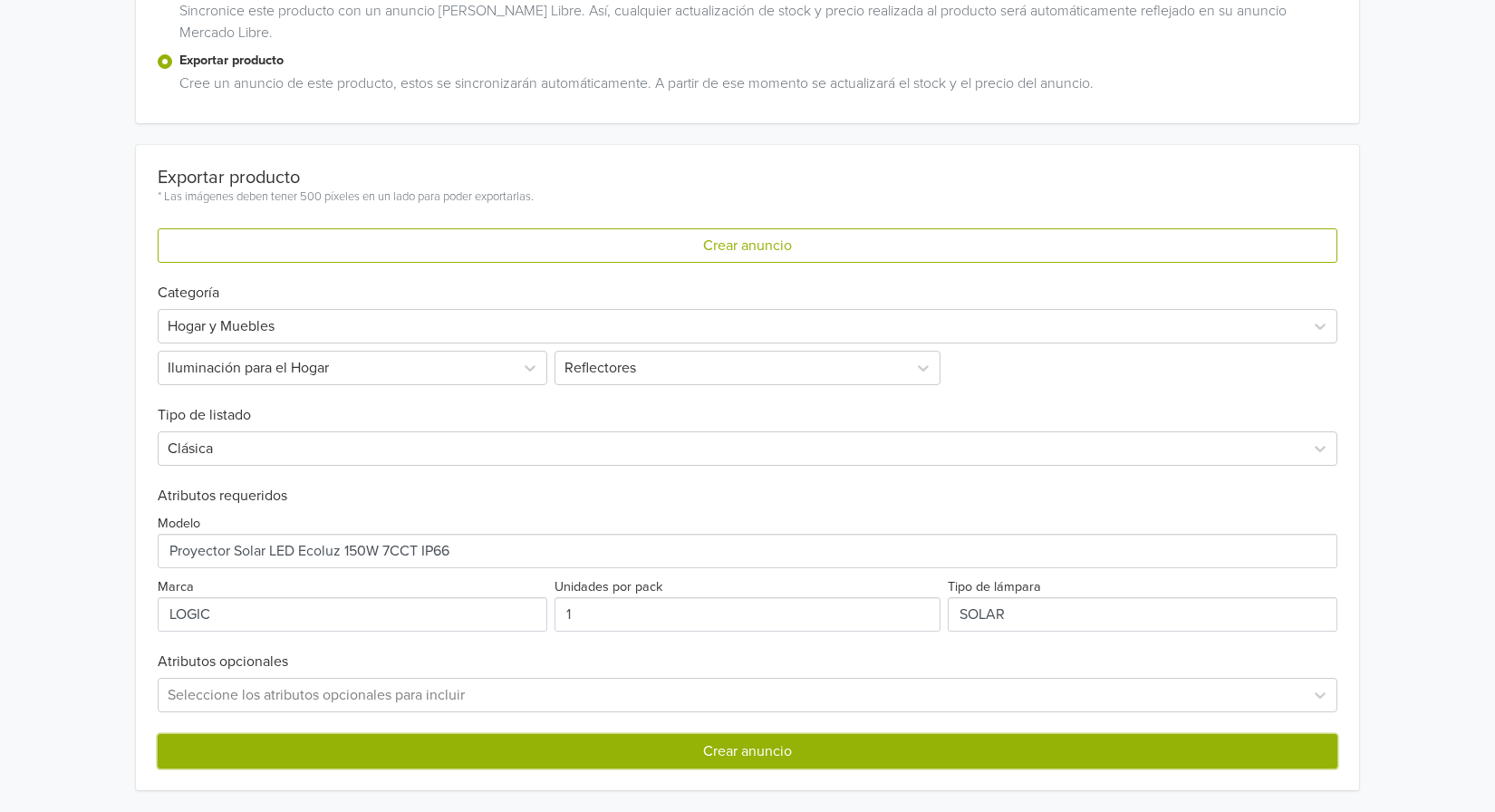
click at [766, 754] on button "Crear anuncio" at bounding box center [748, 751] width 1180 height 34
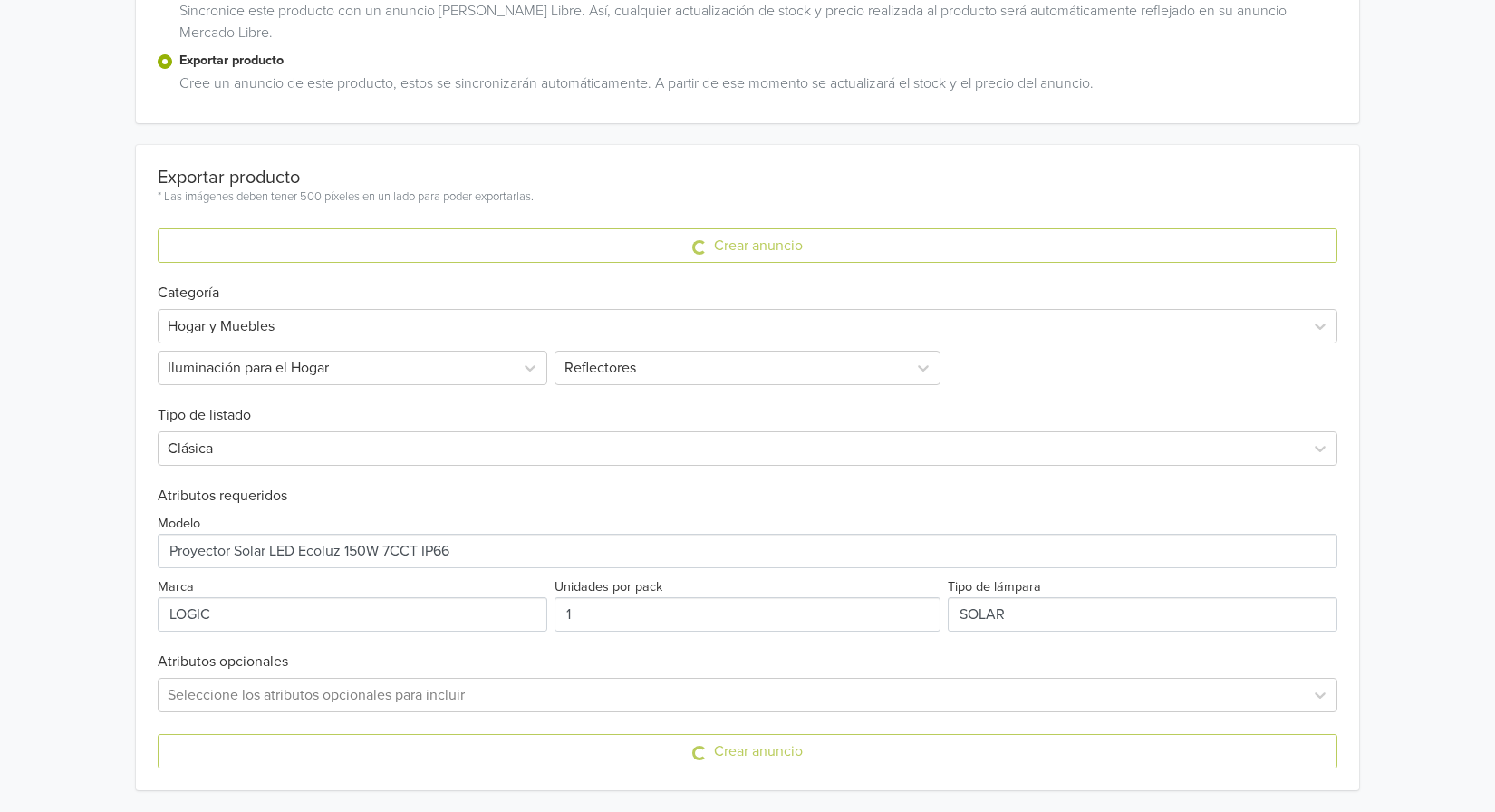
scroll to position [0, 0]
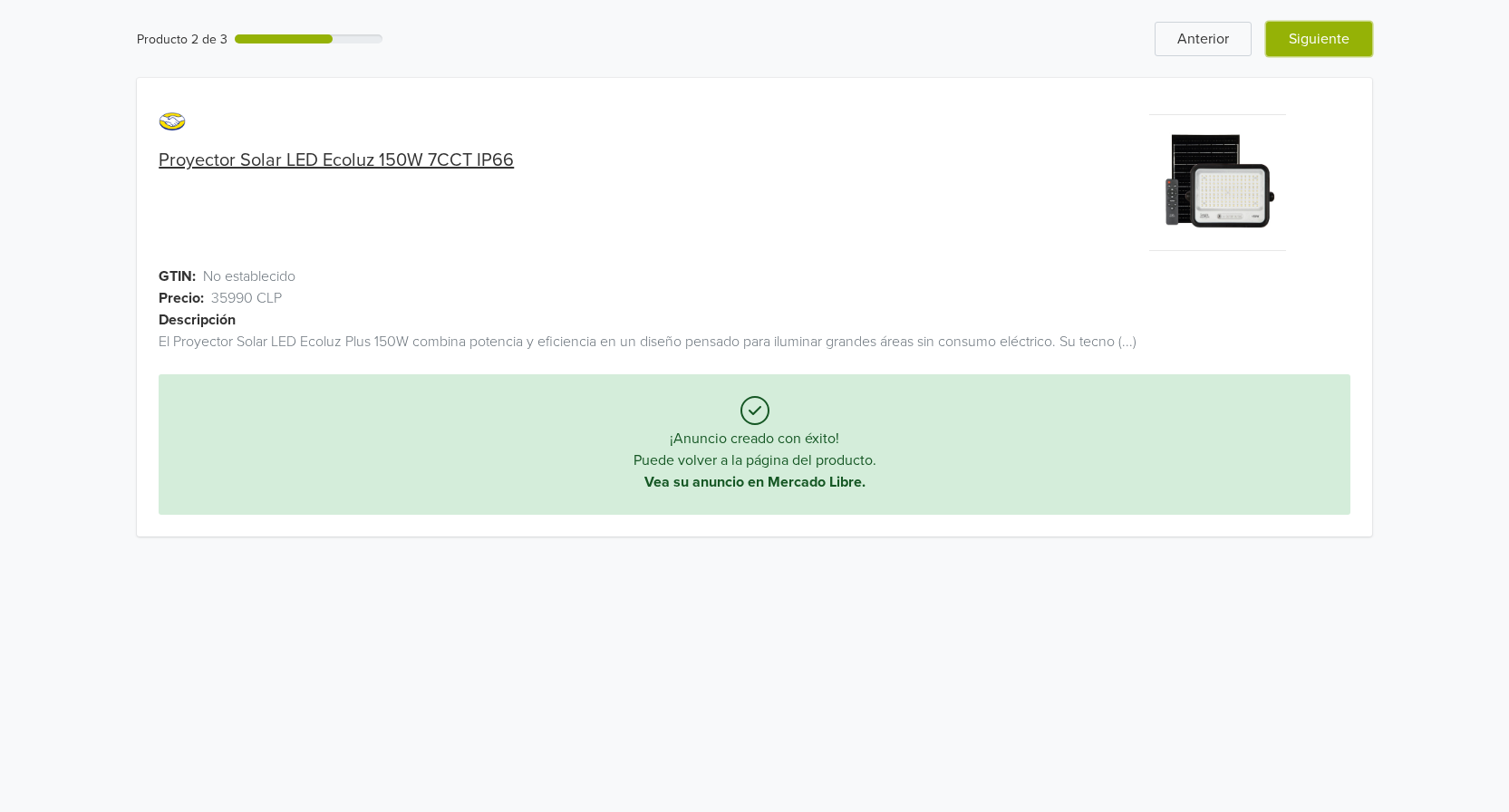
click at [1334, 30] on button "Siguiente" at bounding box center [1319, 38] width 106 height 34
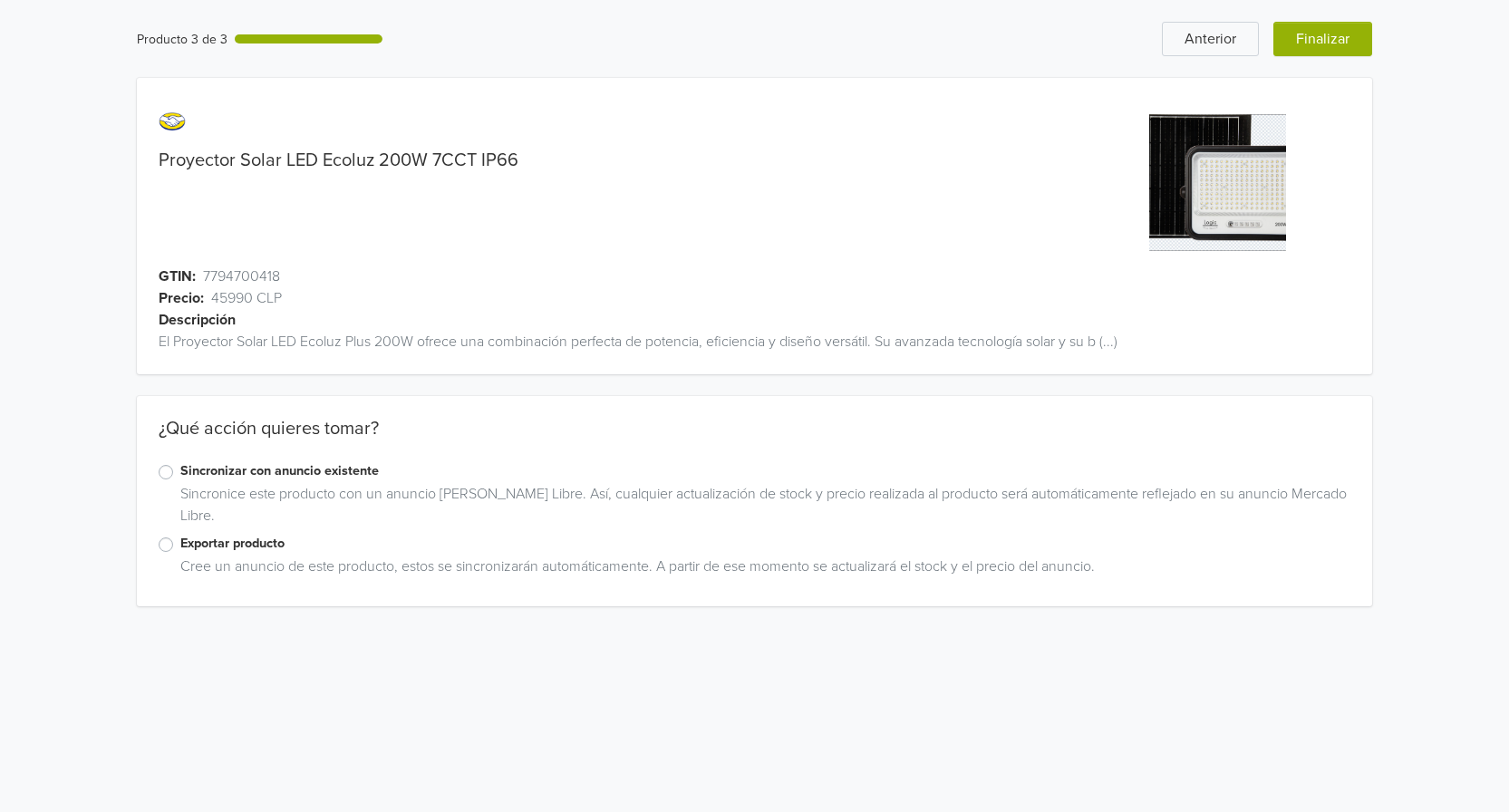
click at [181, 544] on label "Exportar producto" at bounding box center [765, 543] width 1170 height 20
click at [0, 0] on input "Exportar producto" at bounding box center [0, 0] width 0 height 0
click at [361, 165] on link "Proyector Solar LED Ecoluz 200W 7CCT IP66" at bounding box center [337, 159] width 359 height 21
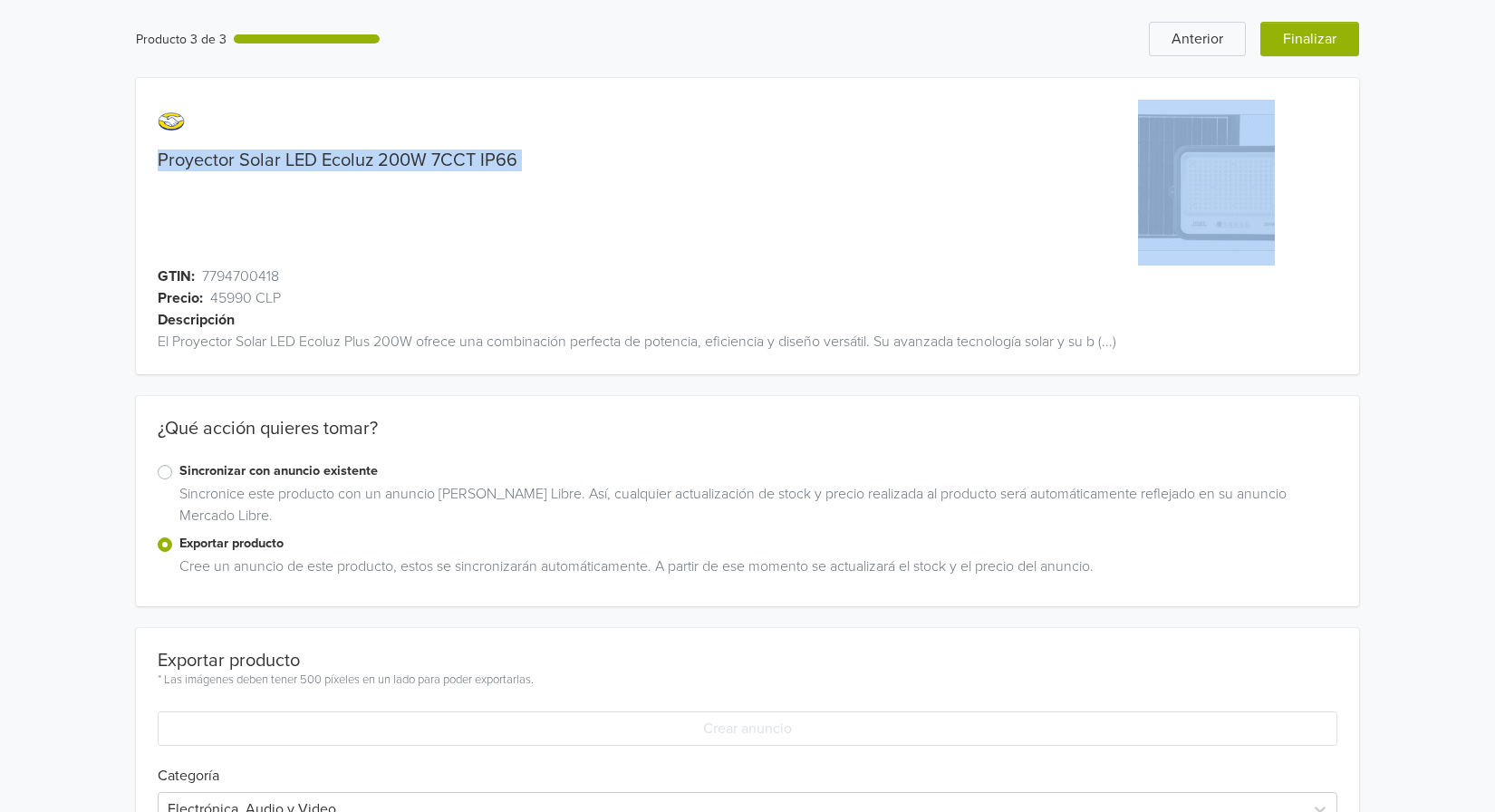
click at [361, 165] on link "Proyector Solar LED Ecoluz 200W 7CCT IP66" at bounding box center [337, 159] width 359 height 21
copy link "Proyector Solar LED Ecoluz 200W 7CCT IP66"
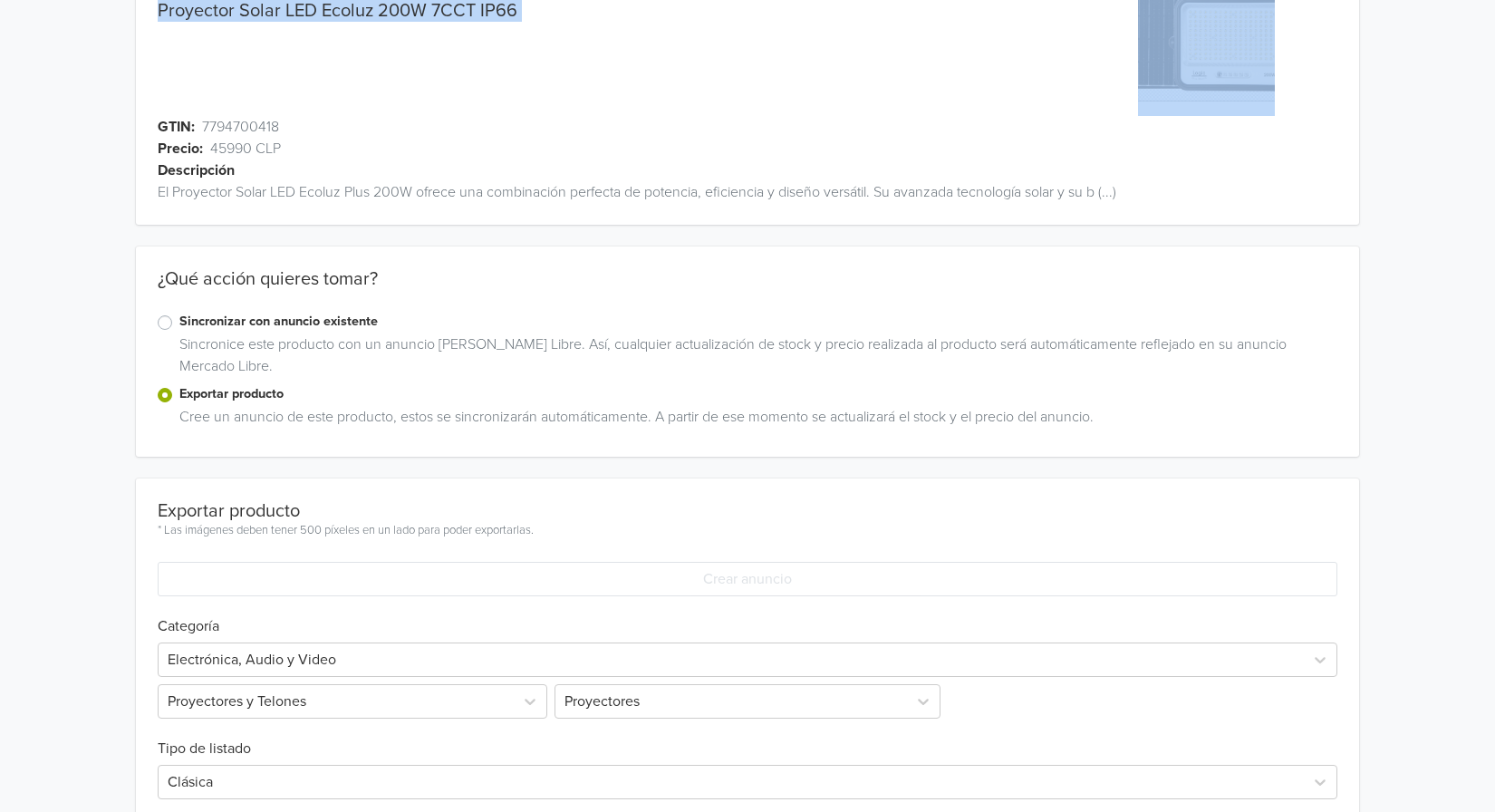
scroll to position [272, 0]
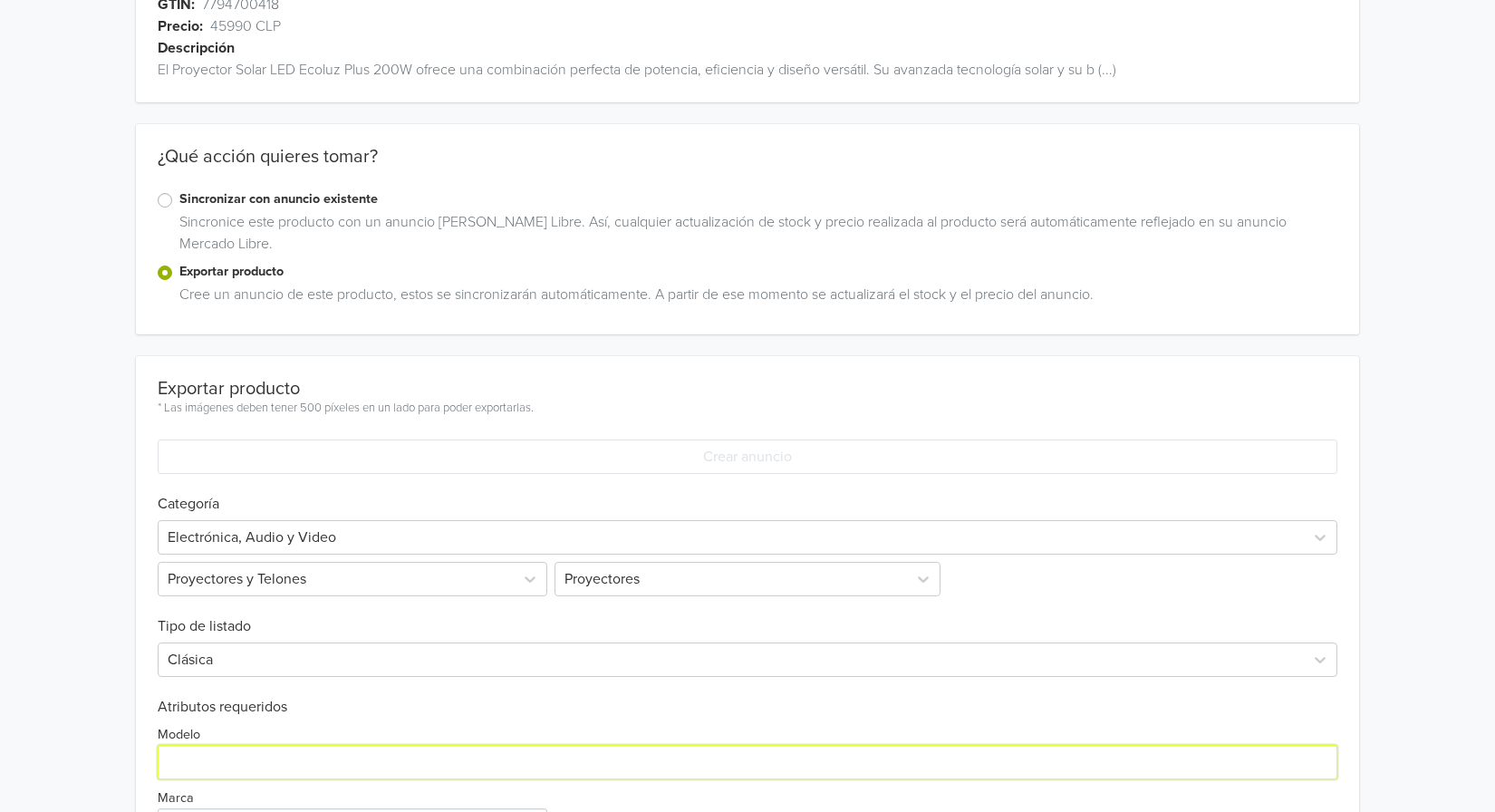
click at [276, 754] on input "Modelo" at bounding box center [748, 761] width 1180 height 34
paste input "Proyector Solar LED Ecoluz 200W 7CCT IP66"
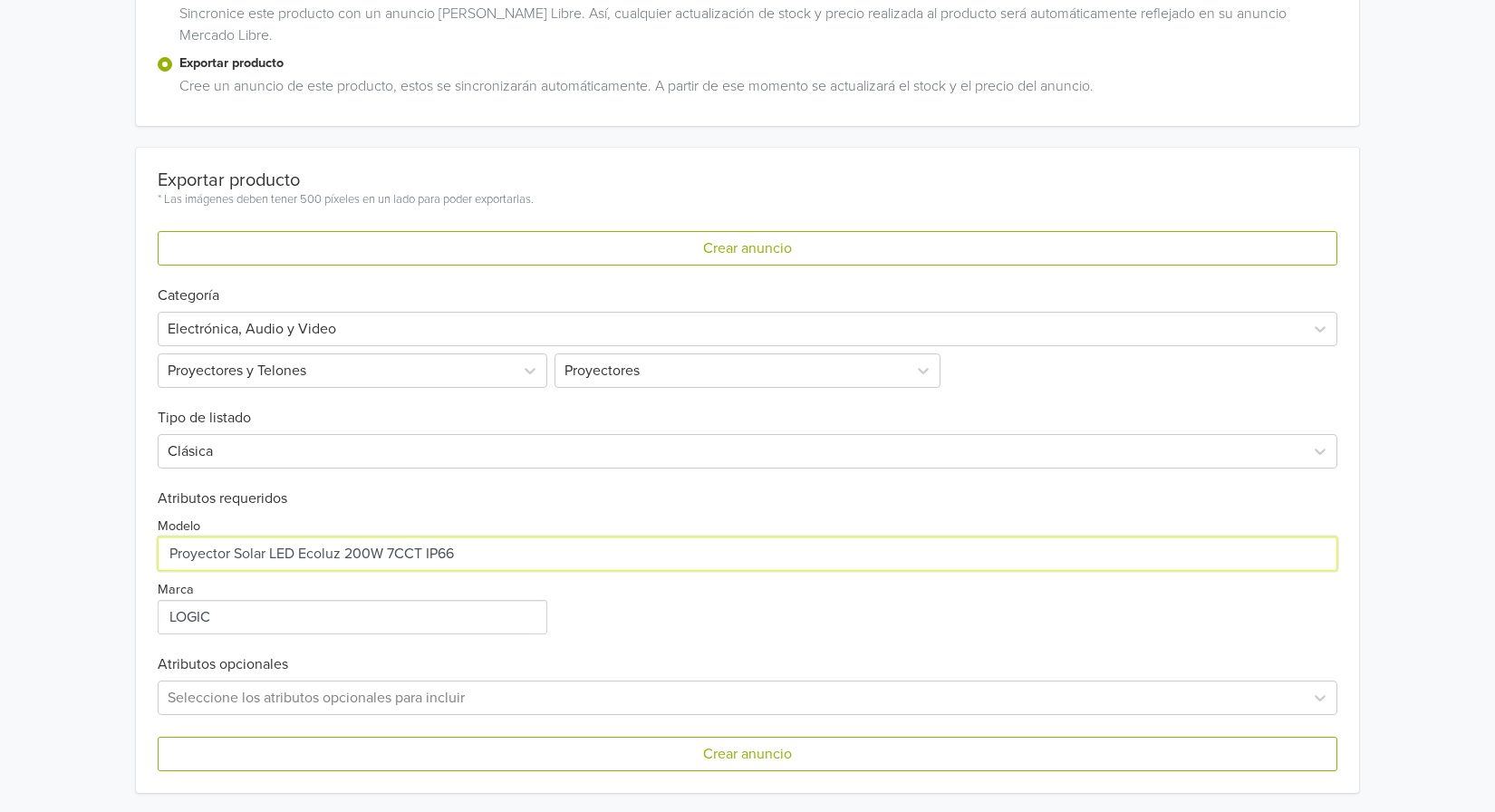
scroll to position [483, 0]
type input "Proyector Solar LED Ecoluz 200W 7CCT IP66"
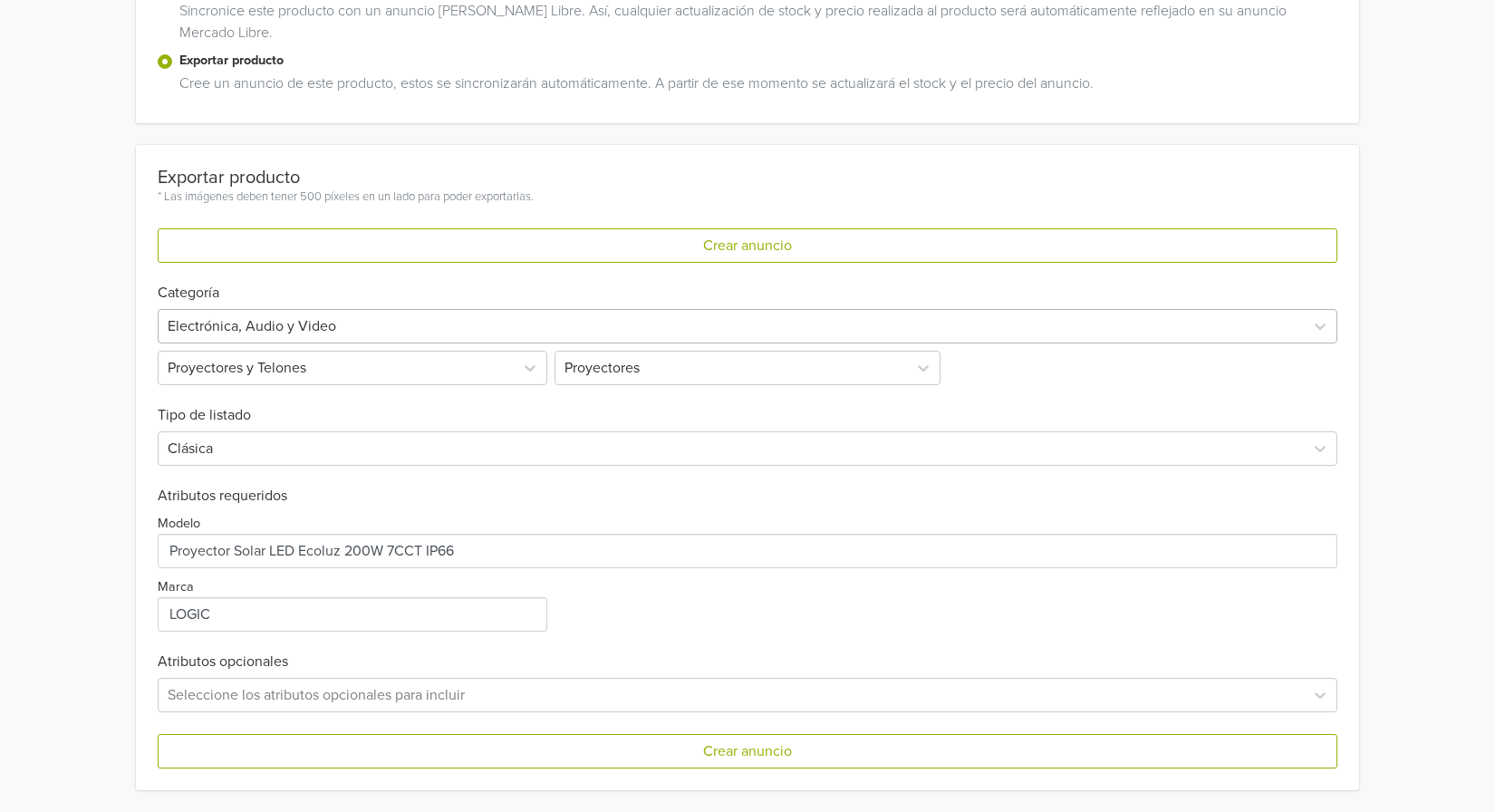
click at [418, 323] on div at bounding box center [731, 326] width 1127 height 25
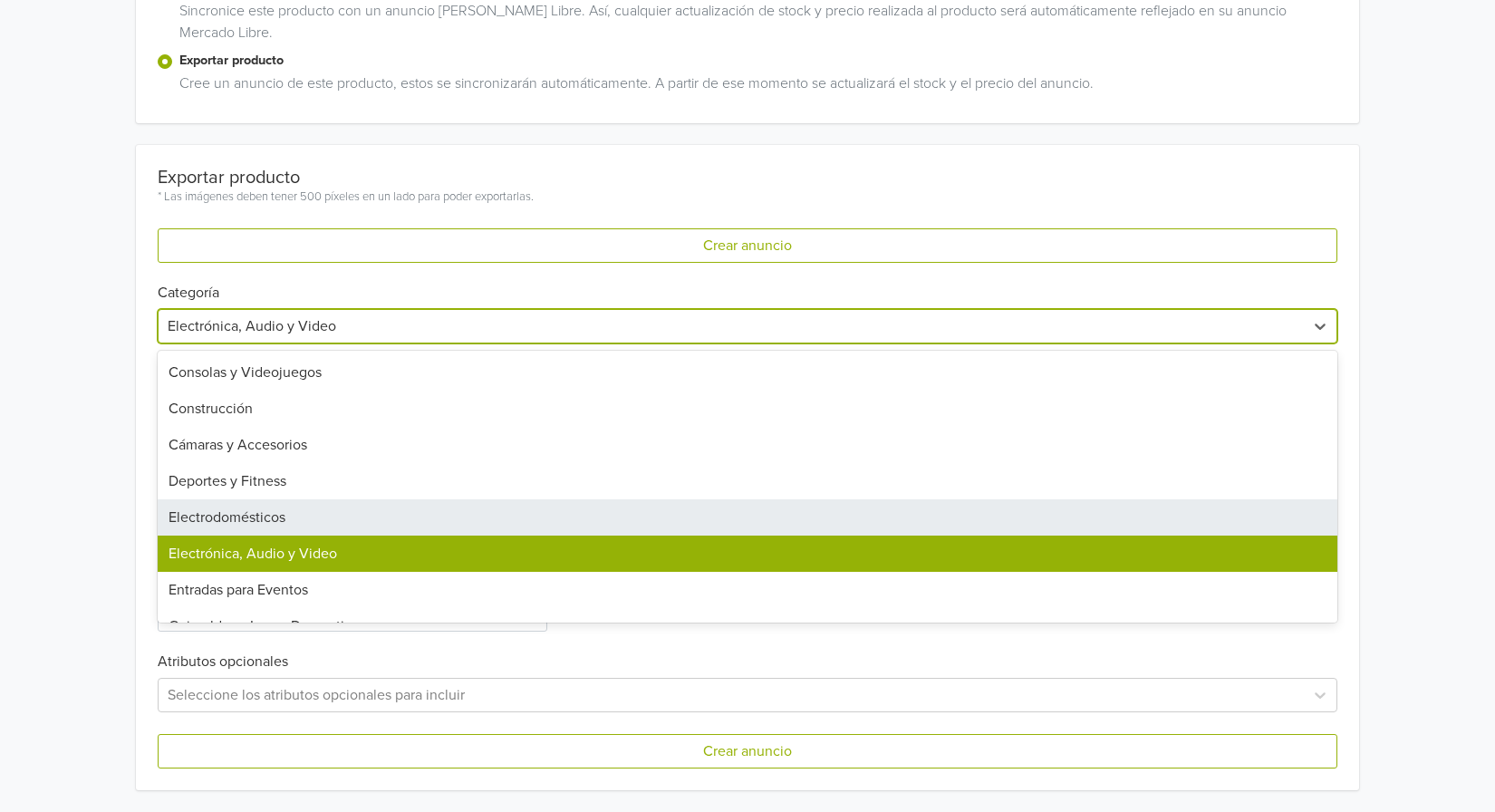
scroll to position [816, 0]
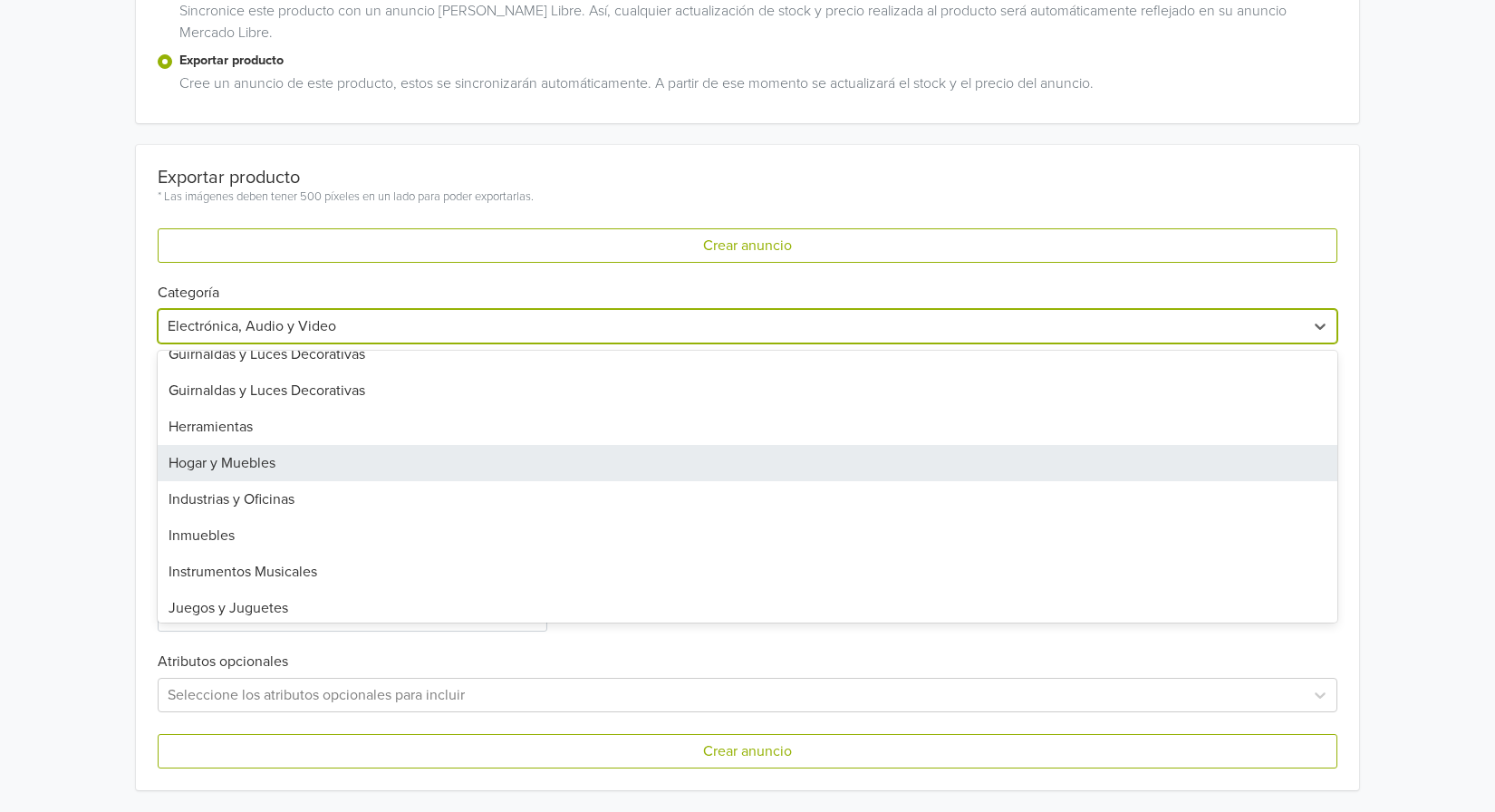
click at [420, 456] on div "Hogar y Muebles" at bounding box center [748, 462] width 1180 height 36
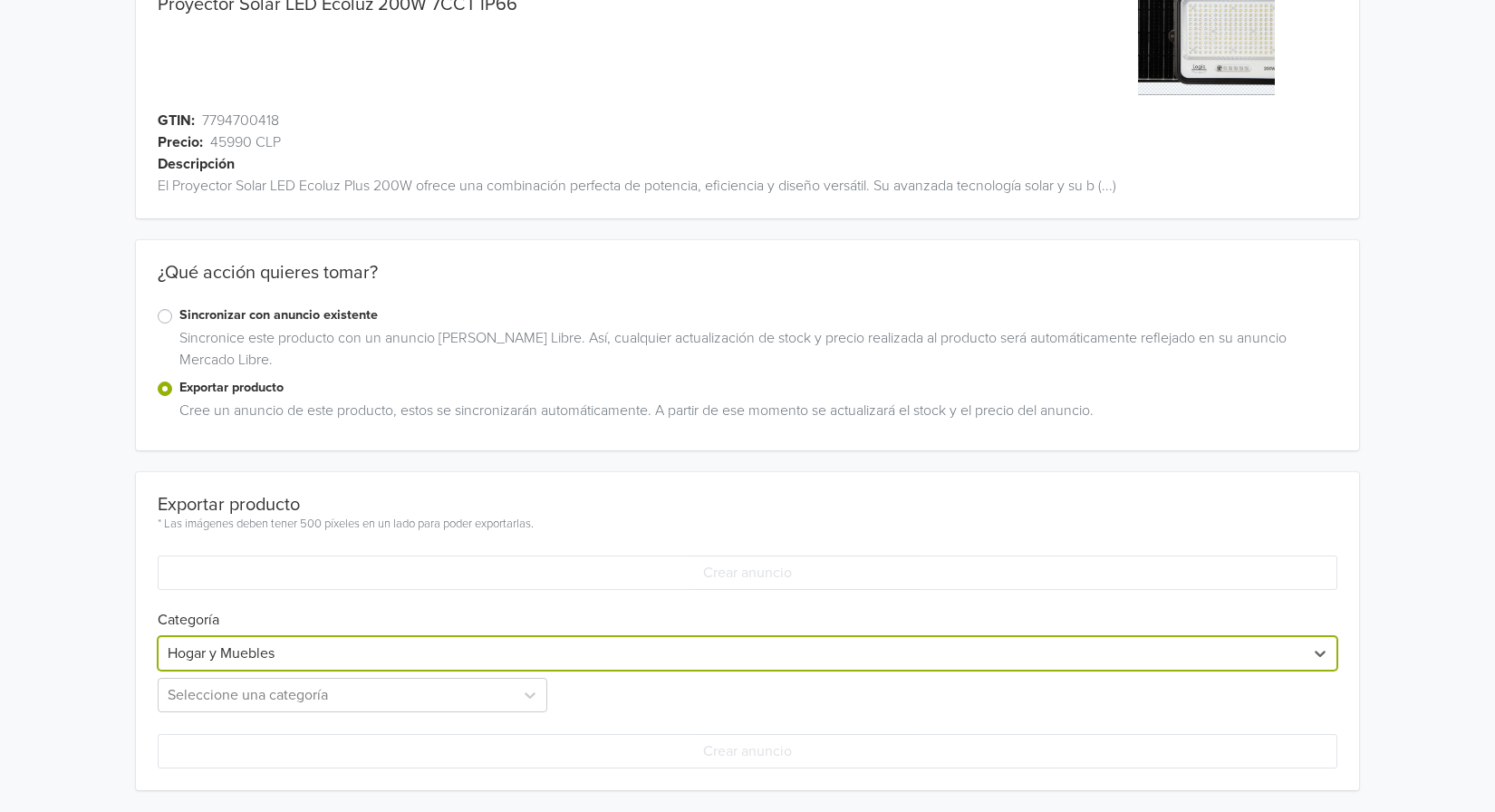
scroll to position [156, 0]
click at [482, 693] on div "Seleccione una categoría" at bounding box center [354, 694] width 394 height 34
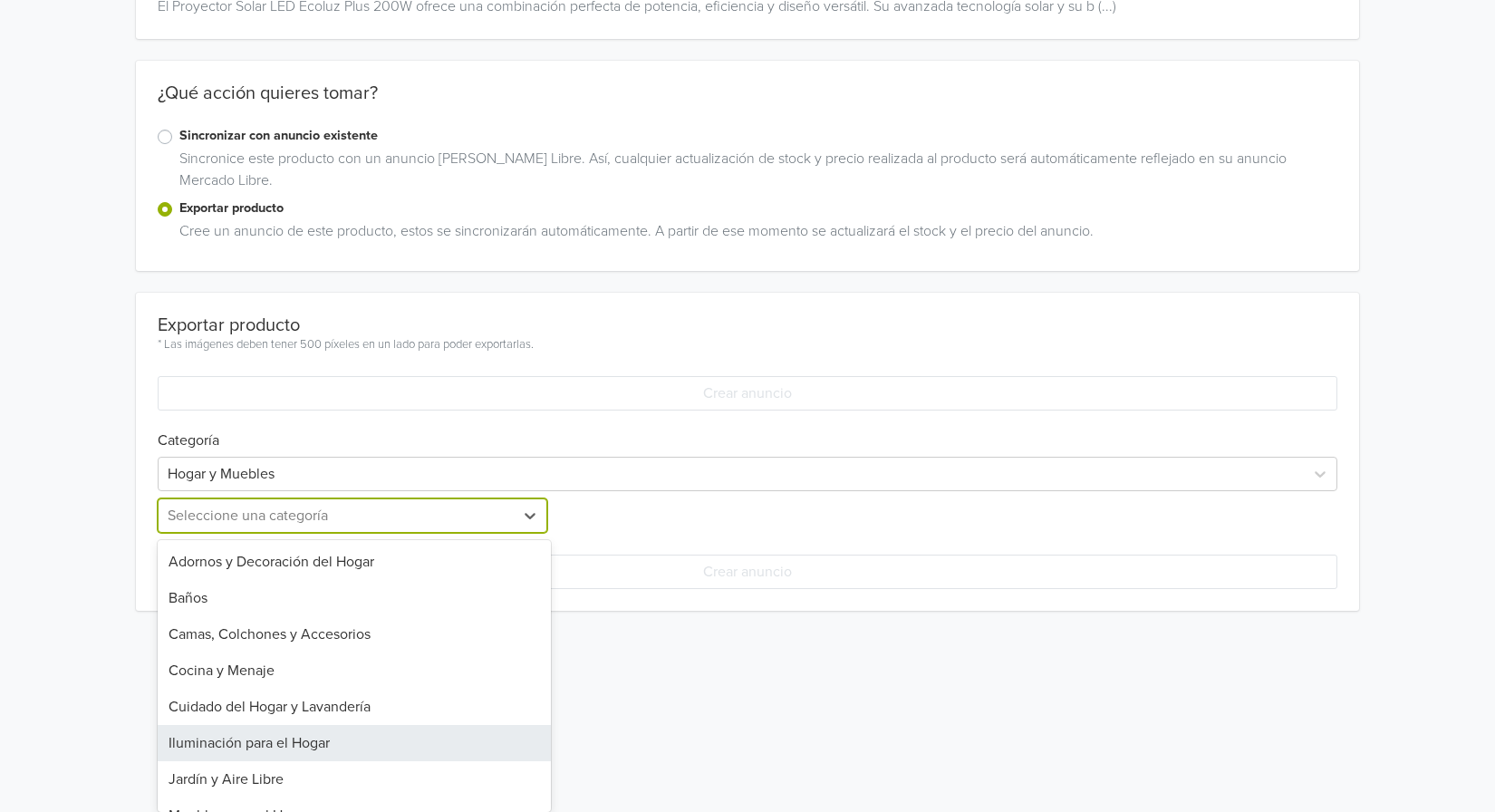
click at [447, 757] on div "Iluminación para el Hogar" at bounding box center [354, 743] width 394 height 36
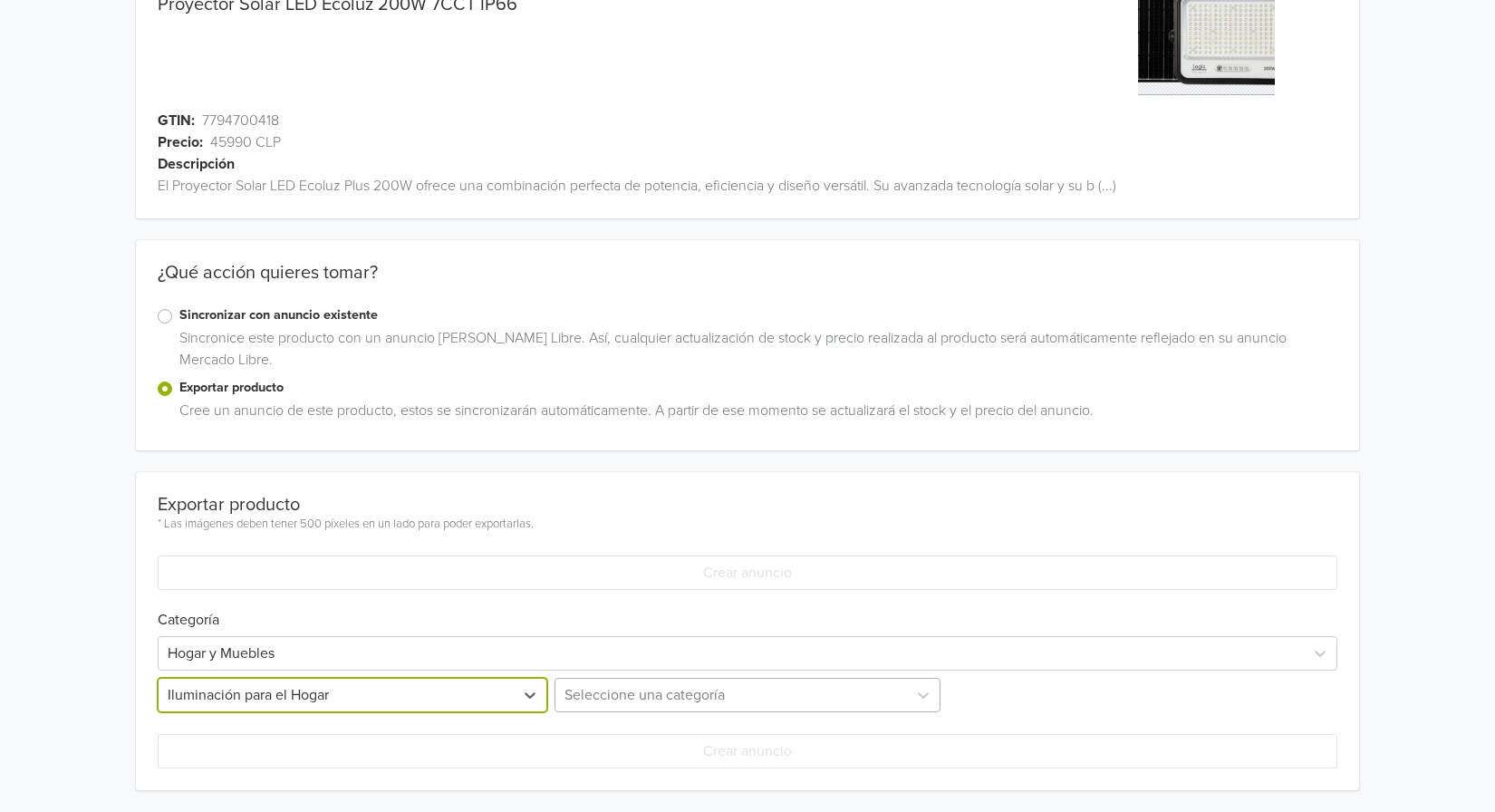
click at [779, 706] on div "Seleccione una categoría" at bounding box center [748, 694] width 394 height 34
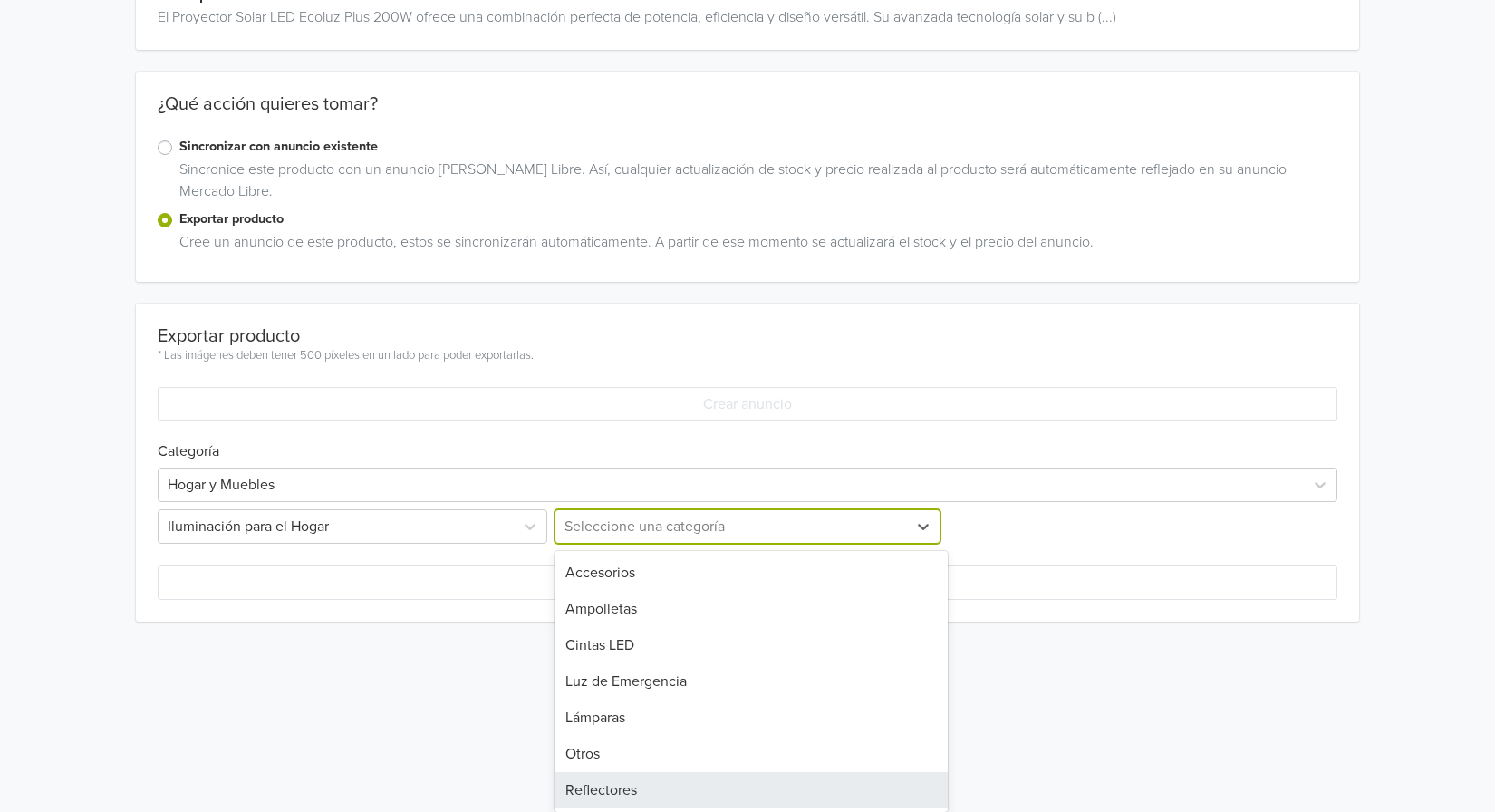
click at [735, 793] on div "Reflectores" at bounding box center [751, 790] width 394 height 36
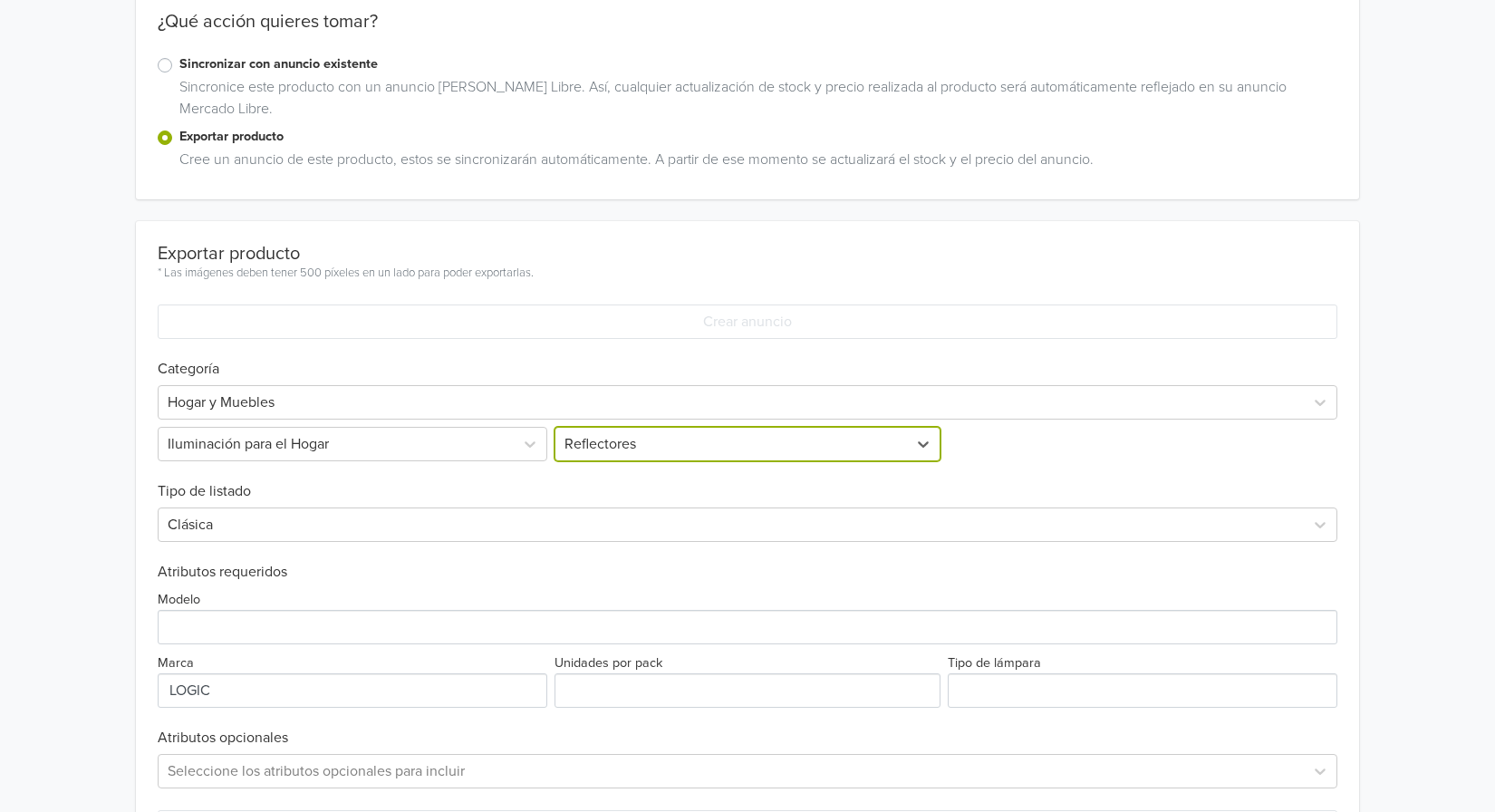
scroll to position [483, 0]
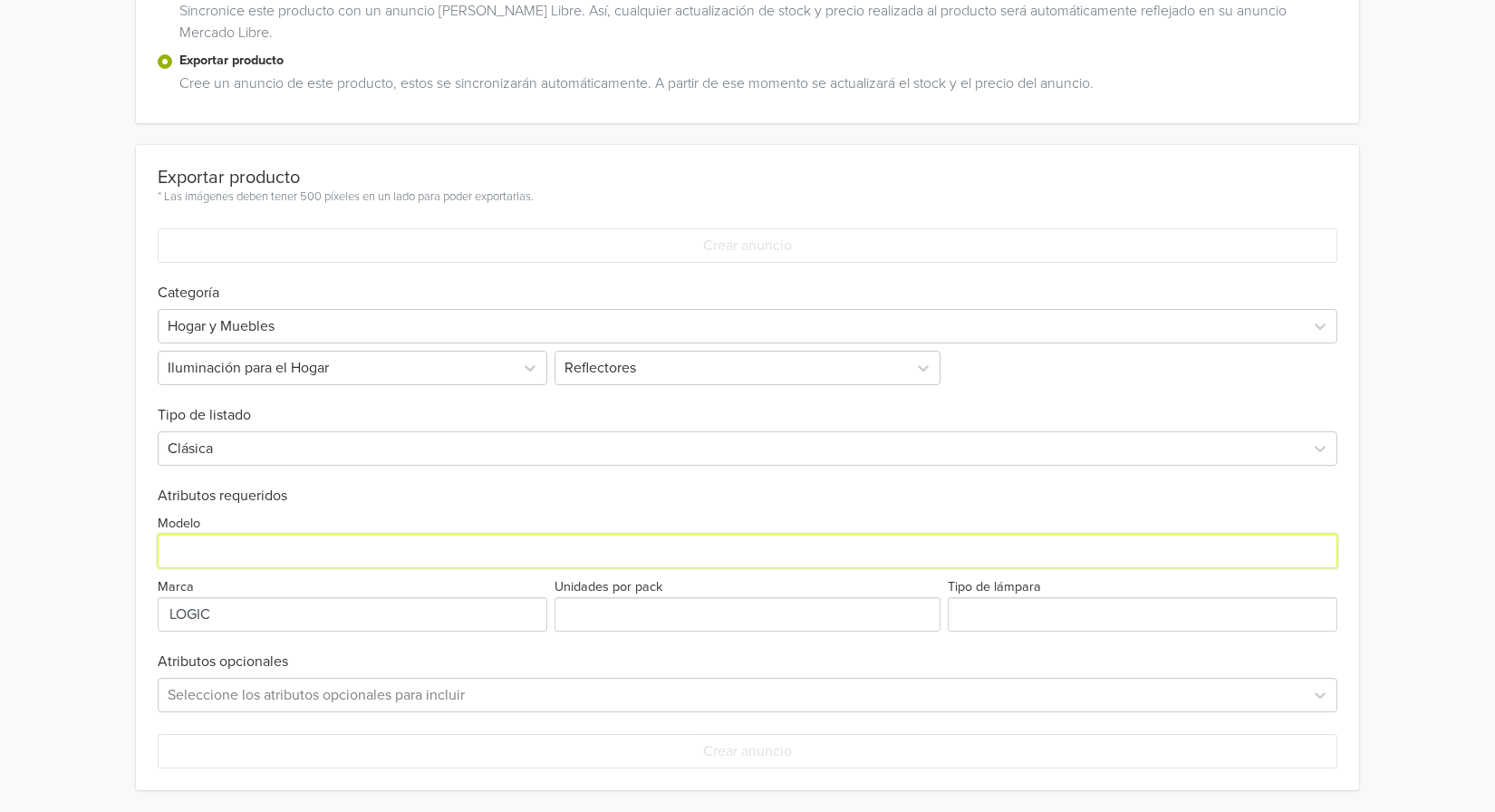
click at [375, 543] on input "Modelo" at bounding box center [748, 550] width 1180 height 34
paste input "Proyector Solar LED Ecoluz 200W 7CCT IP66"
type input "Proyector Solar LED Ecoluz 200W 7CCT IP66"
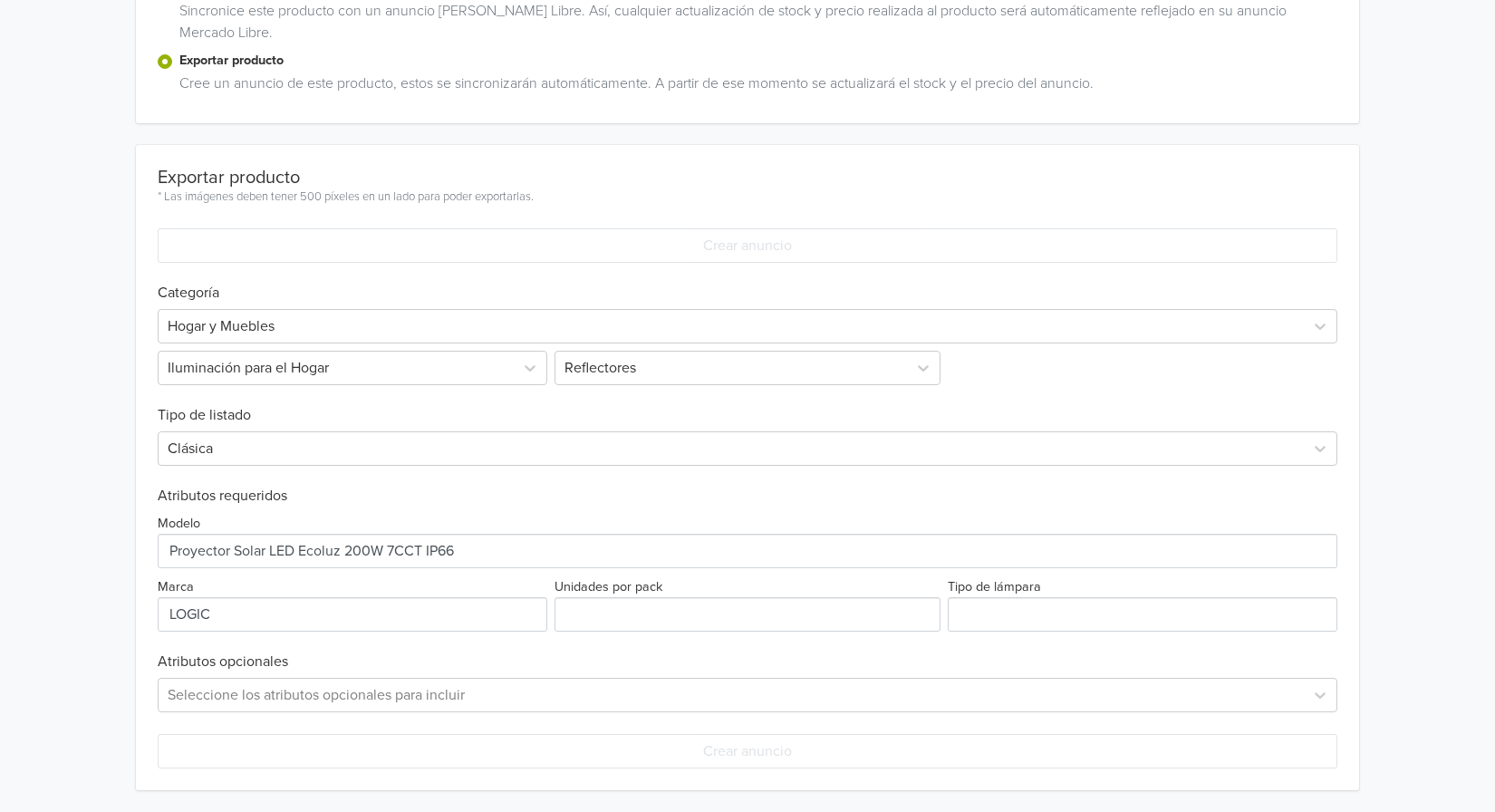
click at [637, 633] on div "Exportar producto * Las imágenes deben tener 500 píxeles en un lado para poder …" at bounding box center [748, 468] width 1180 height 645
click at [637, 622] on input "Unidades por pack" at bounding box center [748, 614] width 386 height 34
type input "1"
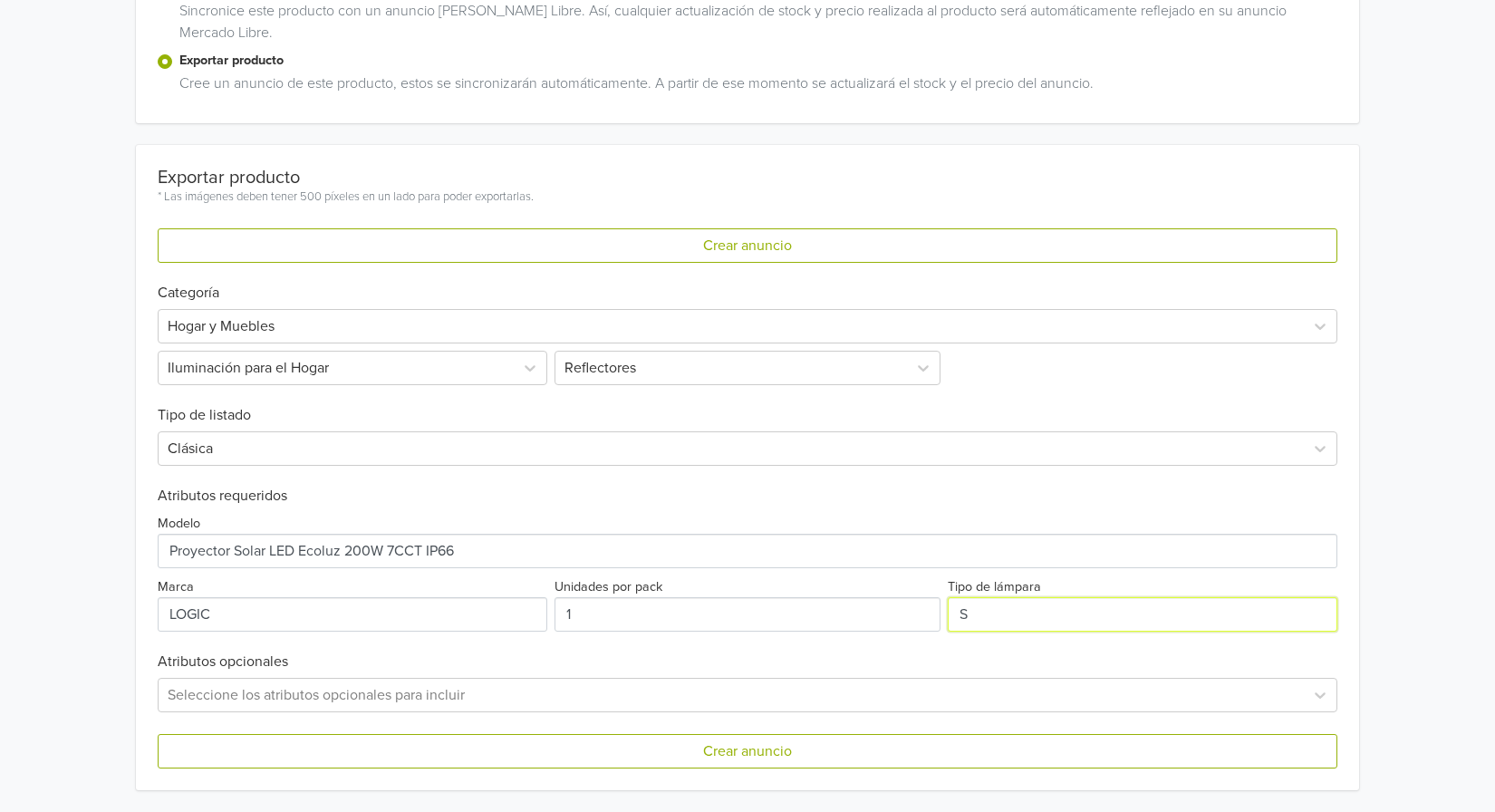
type input "SOLAR"
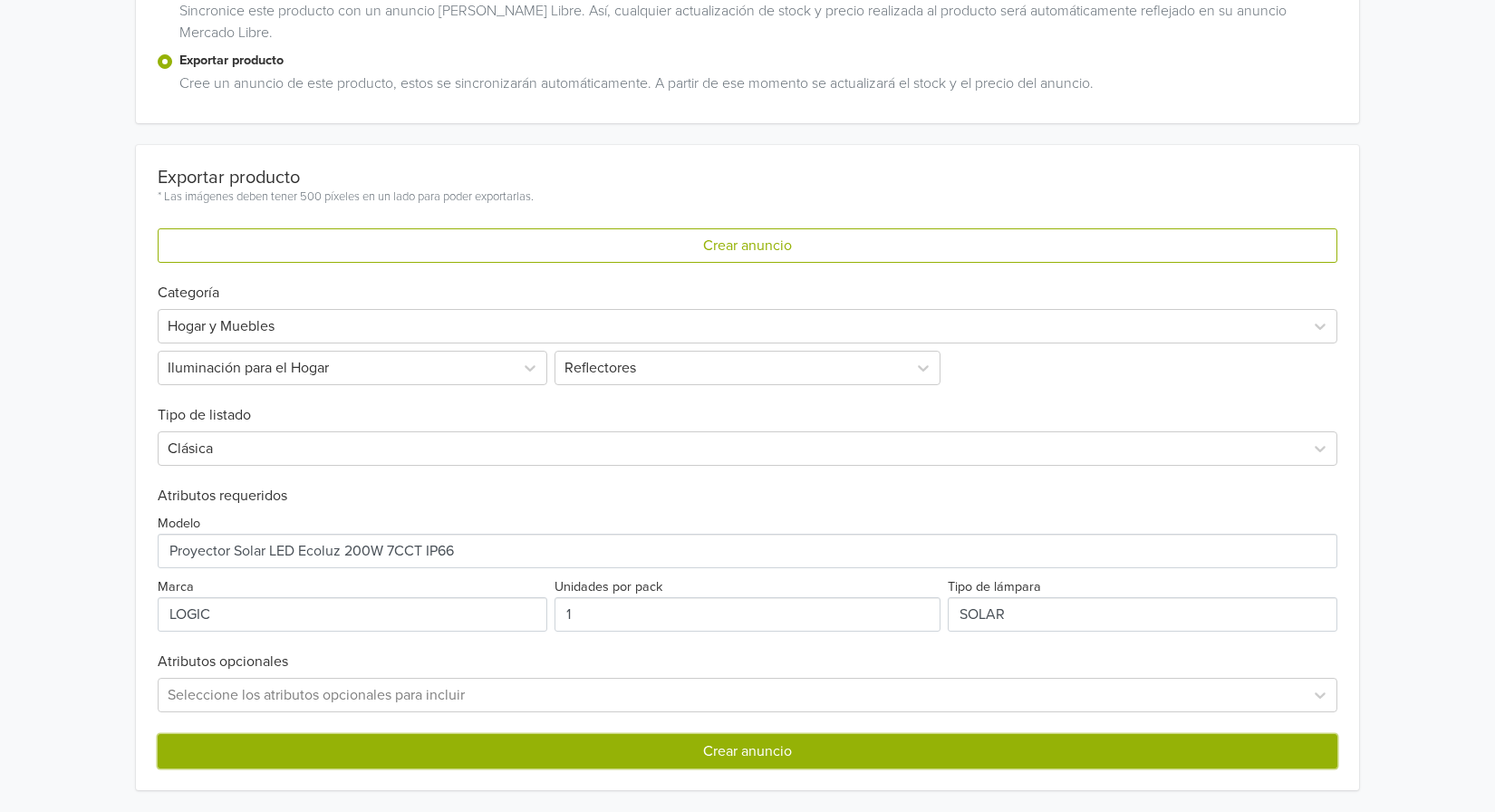
click at [706, 739] on button "Crear anuncio" at bounding box center [748, 751] width 1180 height 34
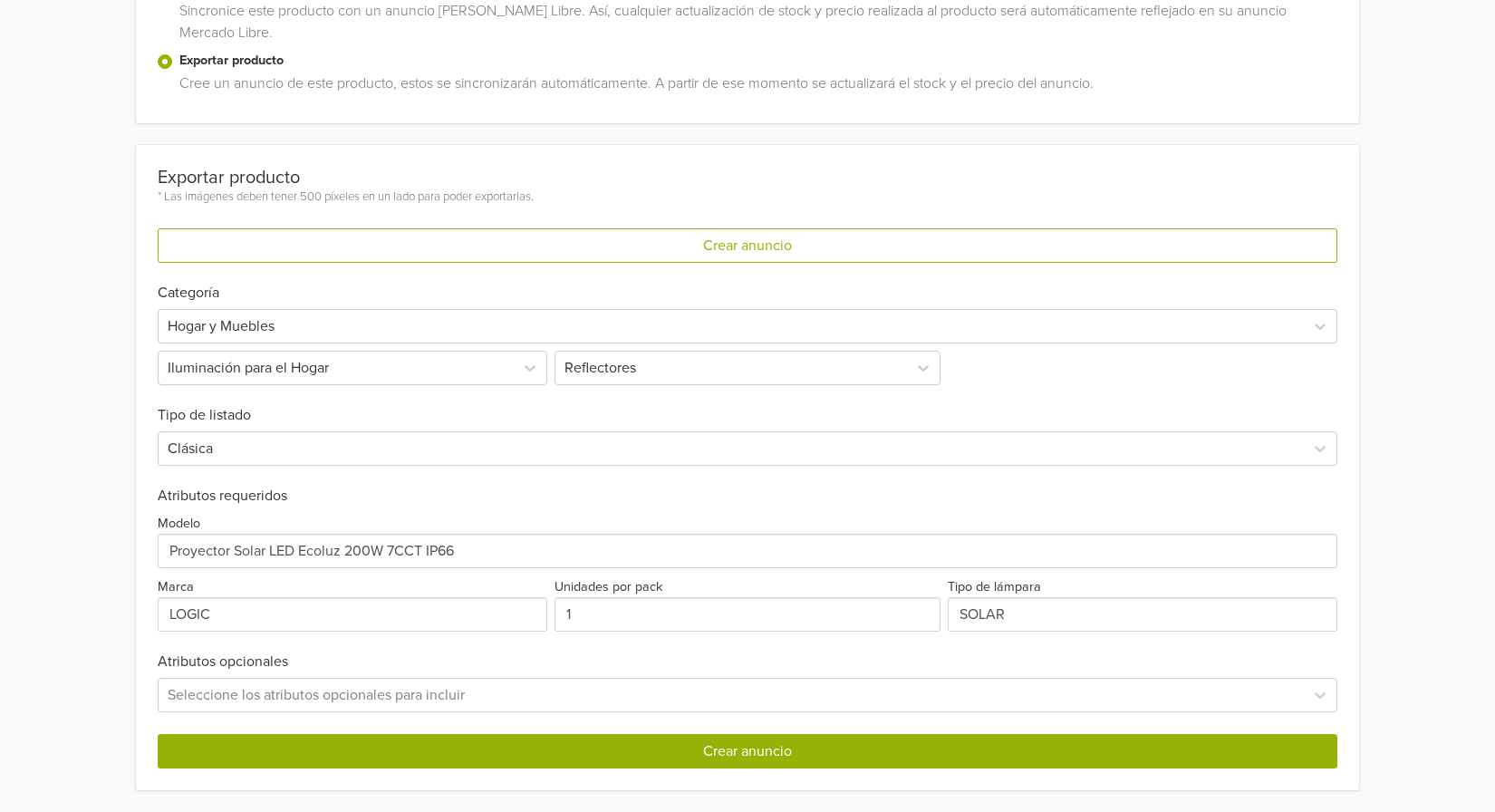
scroll to position [0, 0]
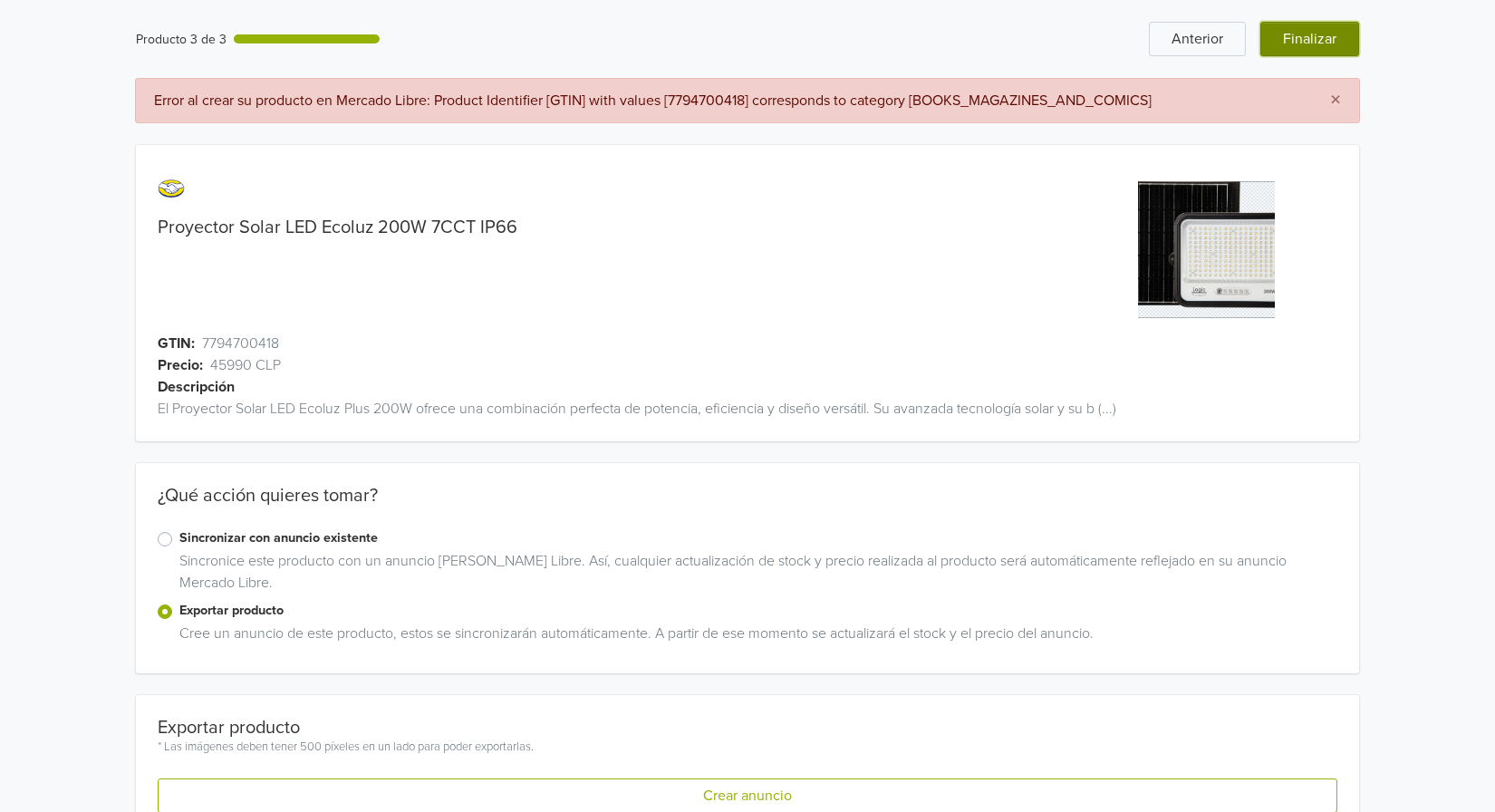
click at [1309, 28] on button "Finalizar" at bounding box center [1310, 38] width 99 height 34
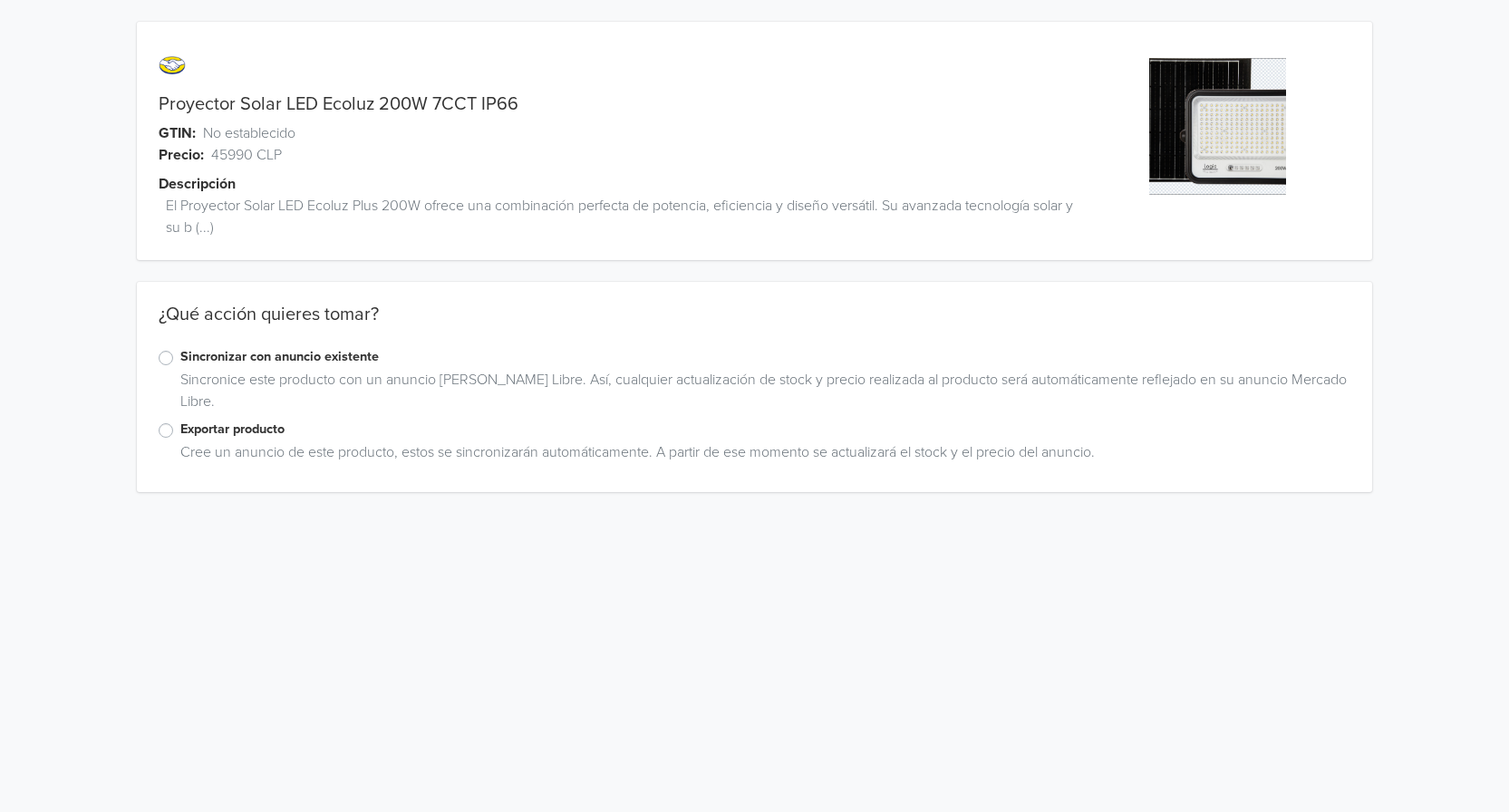
click at [218, 427] on label "Exportar producto" at bounding box center [765, 430] width 1170 height 20
click at [0, 0] on input "Exportar producto" at bounding box center [0, 0] width 0 height 0
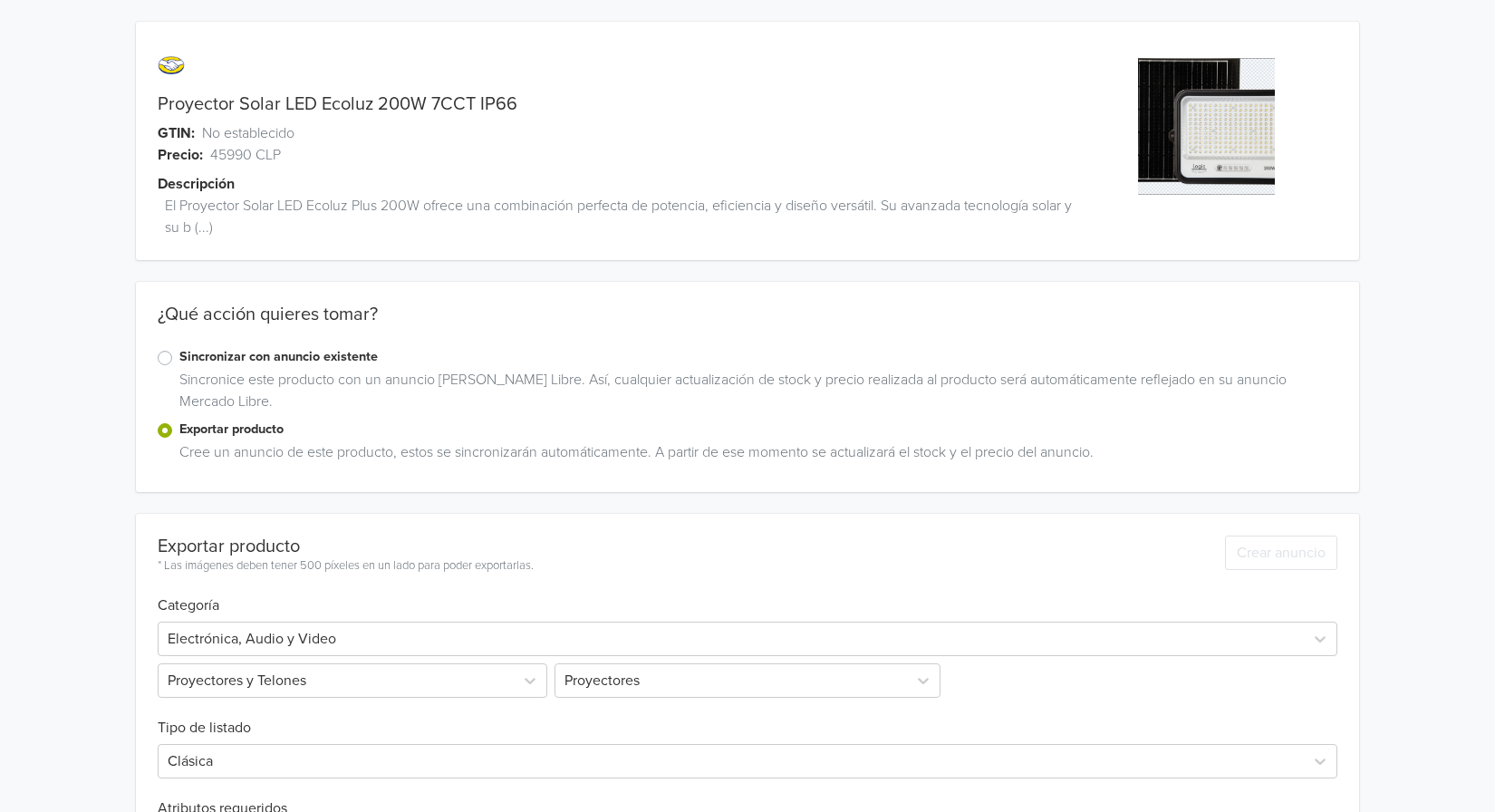
click at [439, 104] on link "Proyector Solar LED Ecoluz 200W 7CCT IP66" at bounding box center [337, 104] width 359 height 21
copy link "Proyector Solar LED Ecoluz 200W 7CCT IP66"
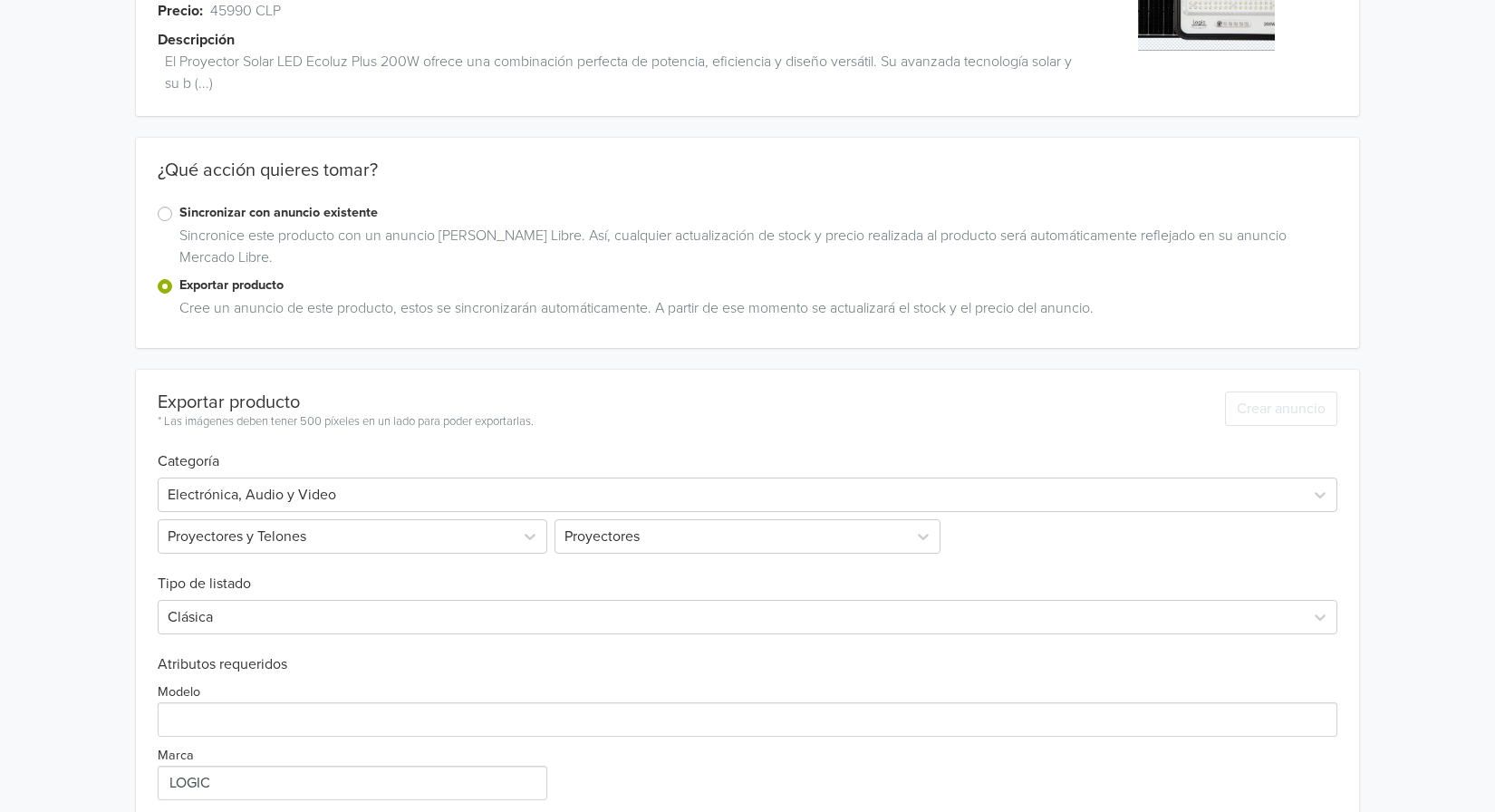
scroll to position [313, 0]
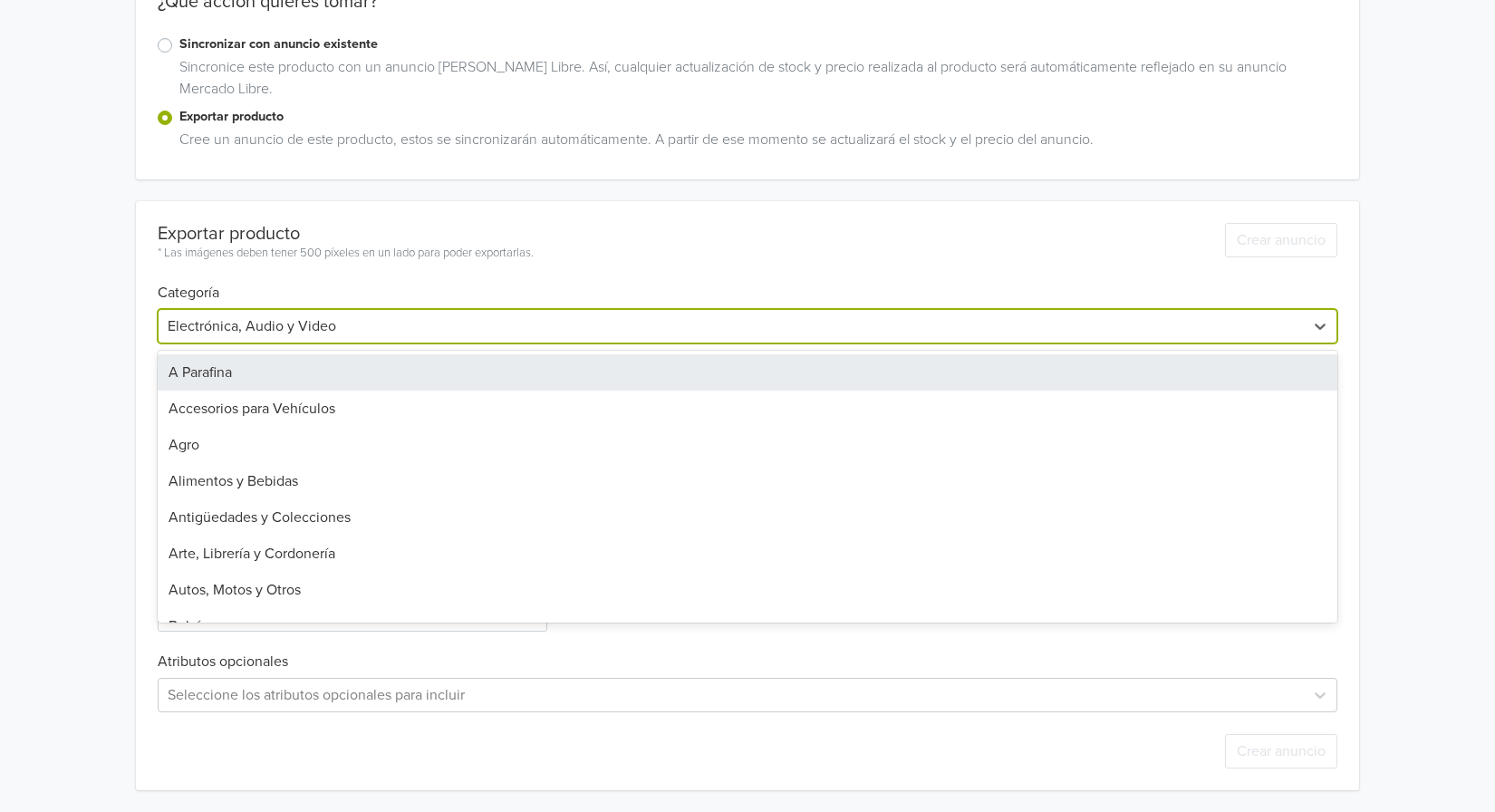
click at [472, 337] on div at bounding box center [731, 326] width 1127 height 25
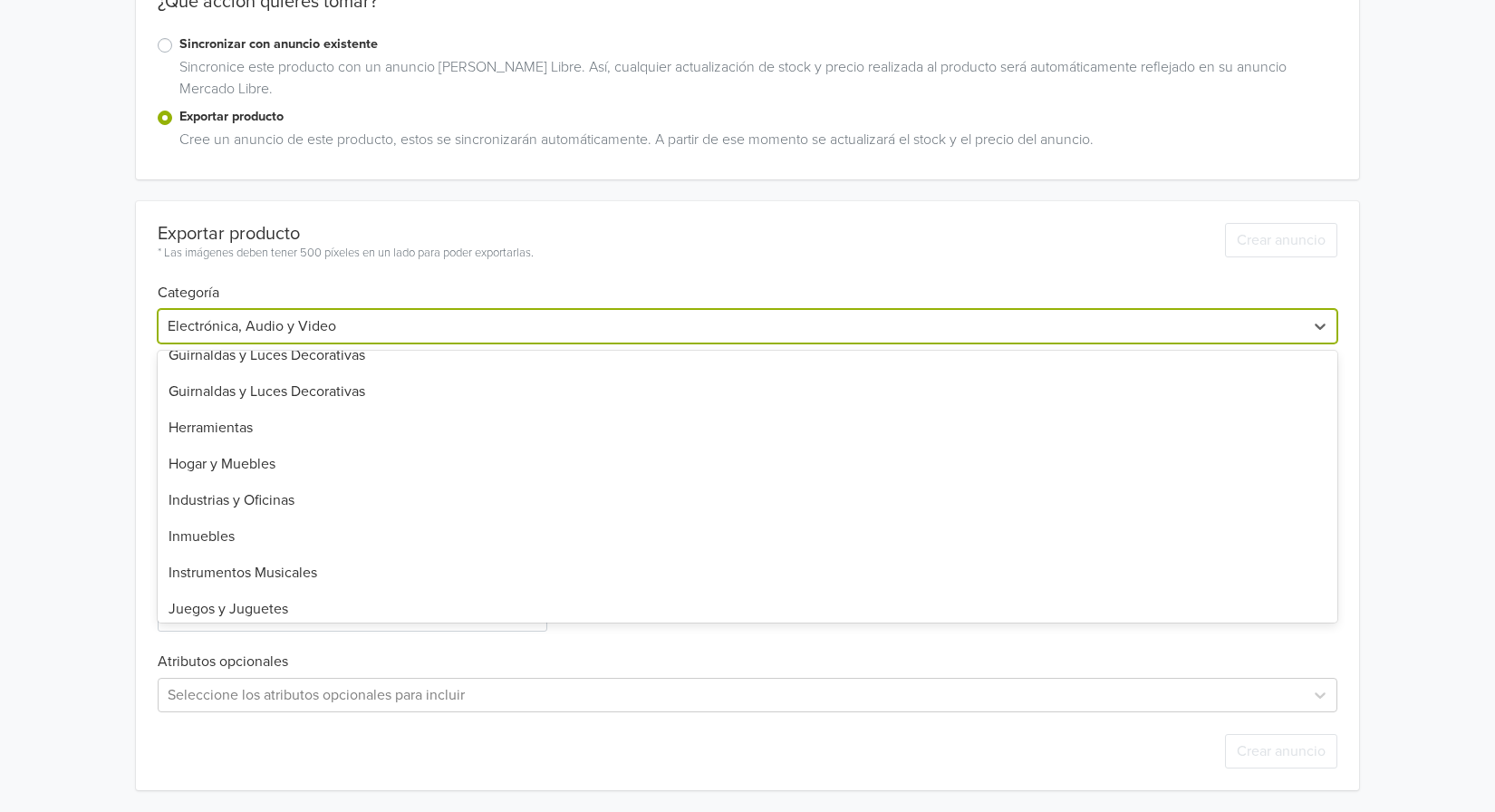
scroll to position [816, 0]
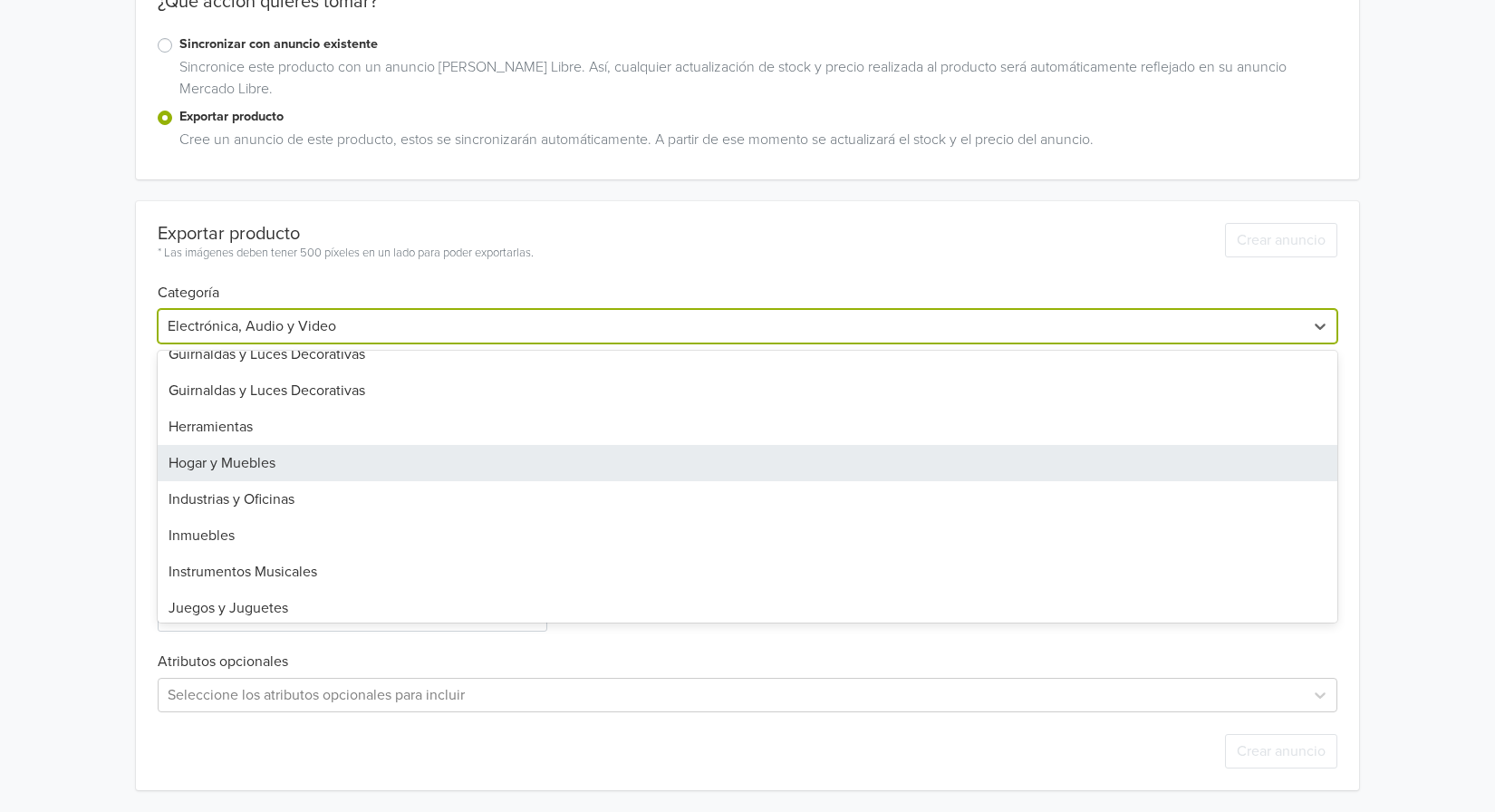
click at [362, 470] on div "Hogar y Muebles" at bounding box center [748, 462] width 1180 height 36
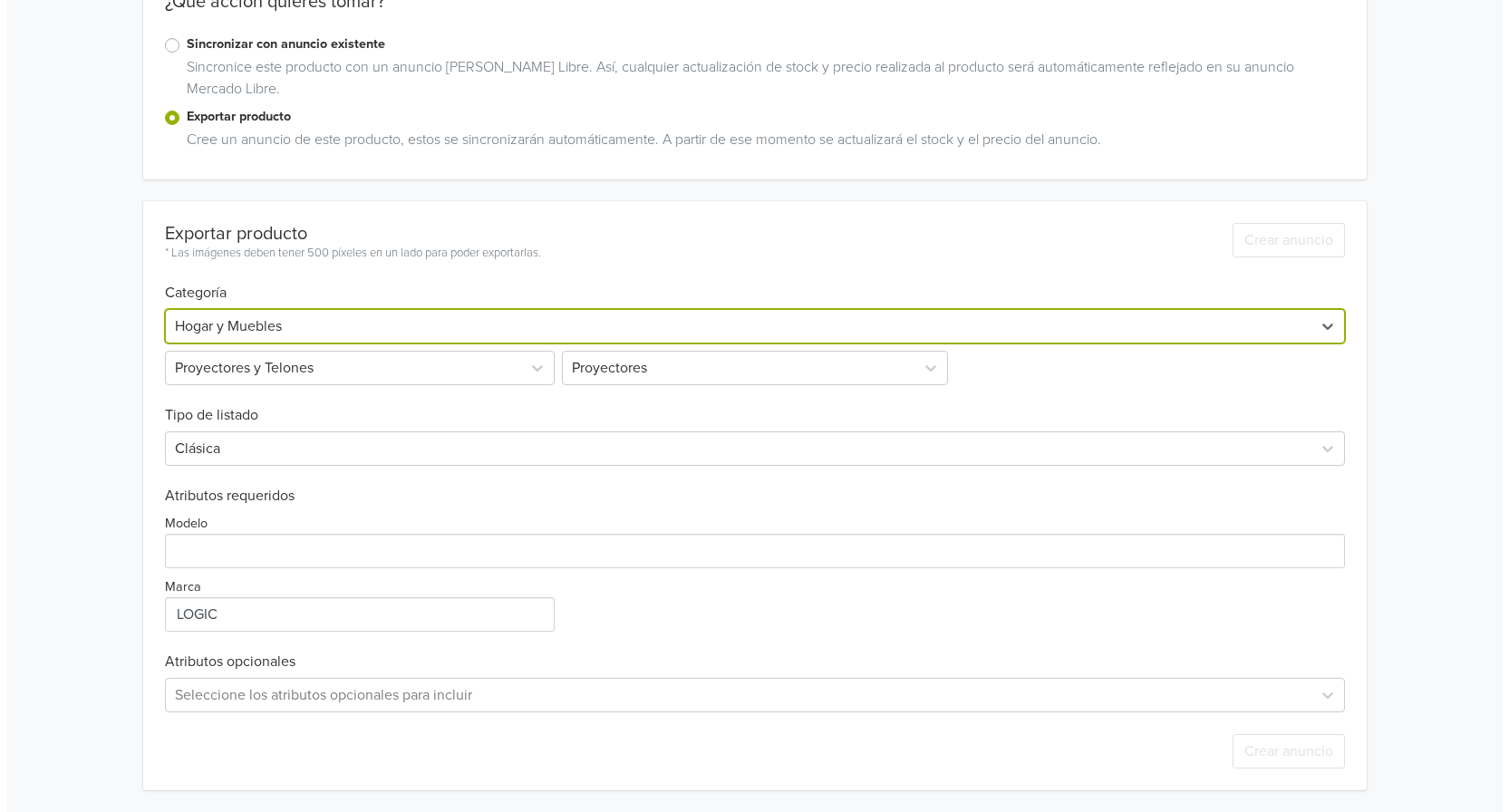
scroll to position [0, 0]
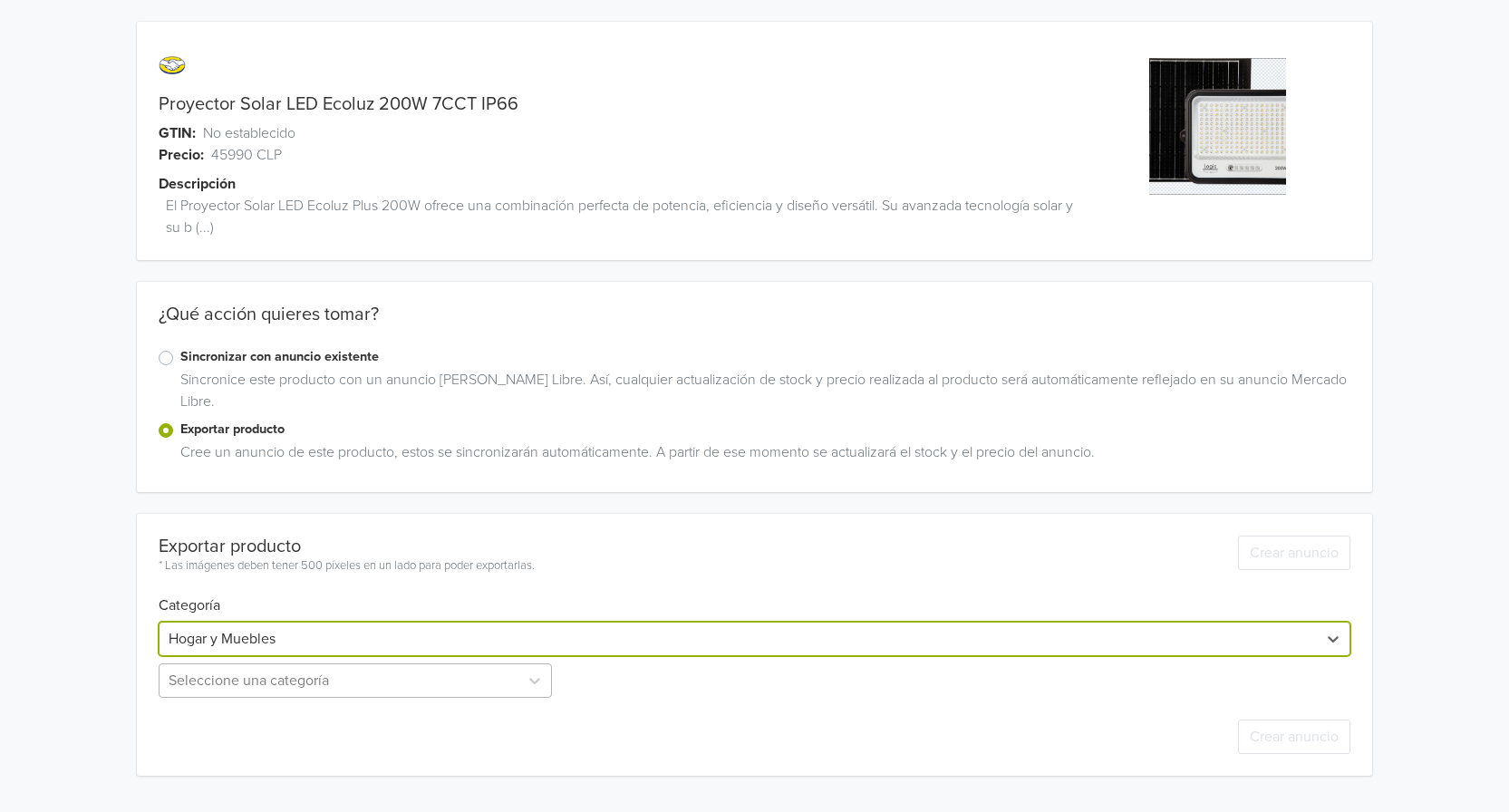
click at [417, 676] on div "Seleccione una categoría" at bounding box center [357, 680] width 397 height 34
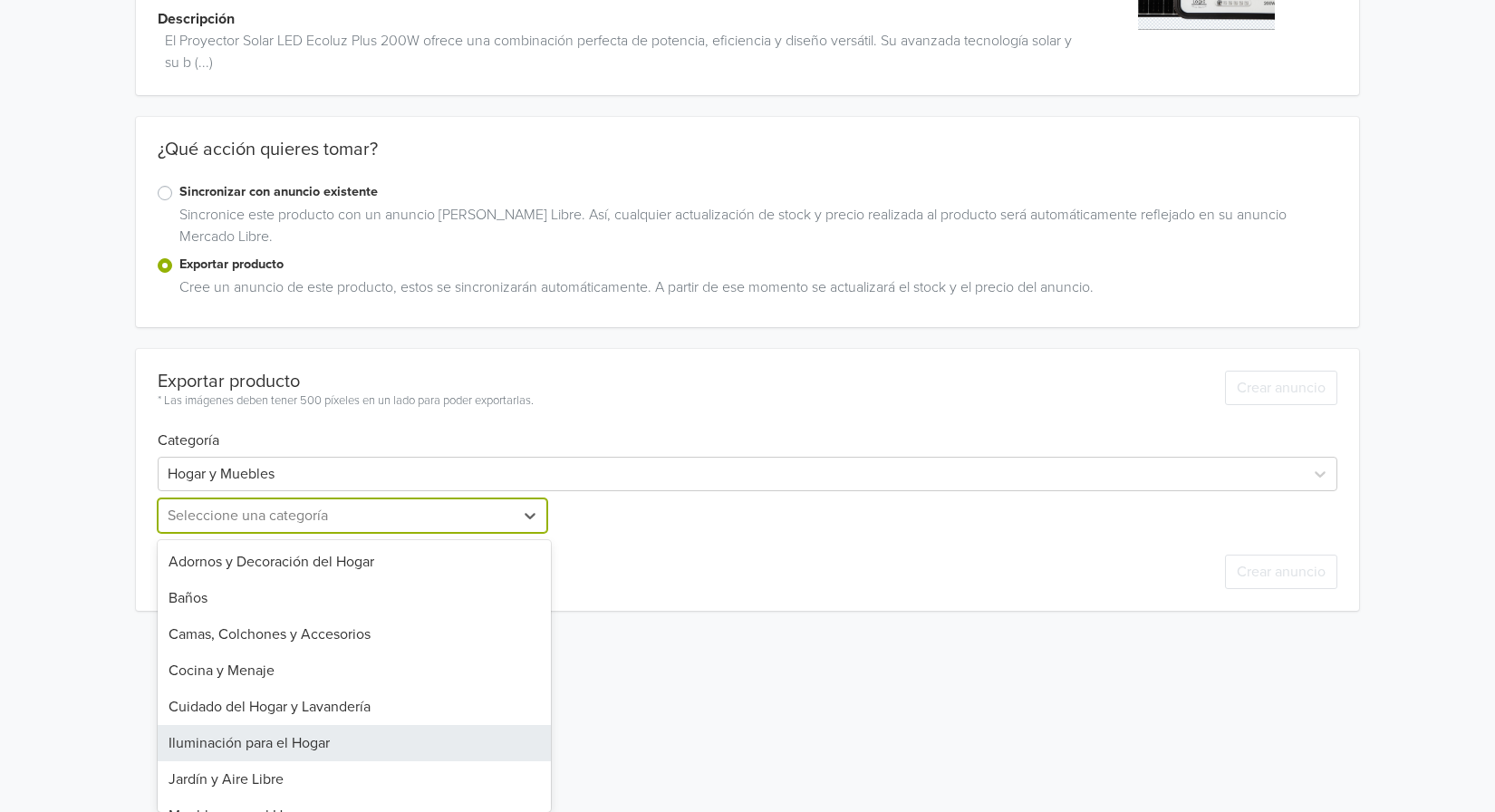
click at [395, 756] on div "Iluminación para el Hogar" at bounding box center [354, 743] width 394 height 36
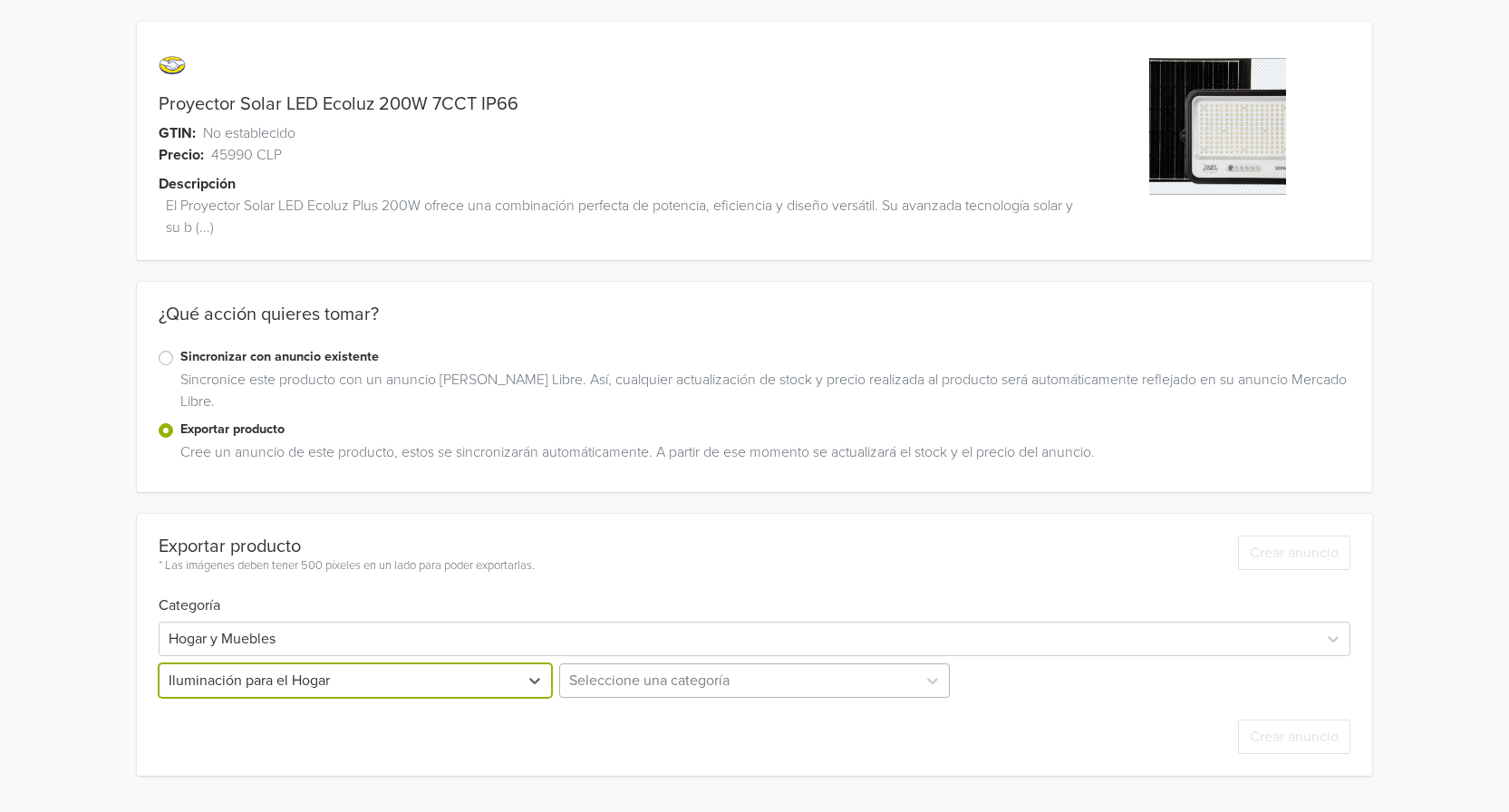
click at [780, 687] on div "Seleccione una categoría" at bounding box center [754, 680] width 397 height 34
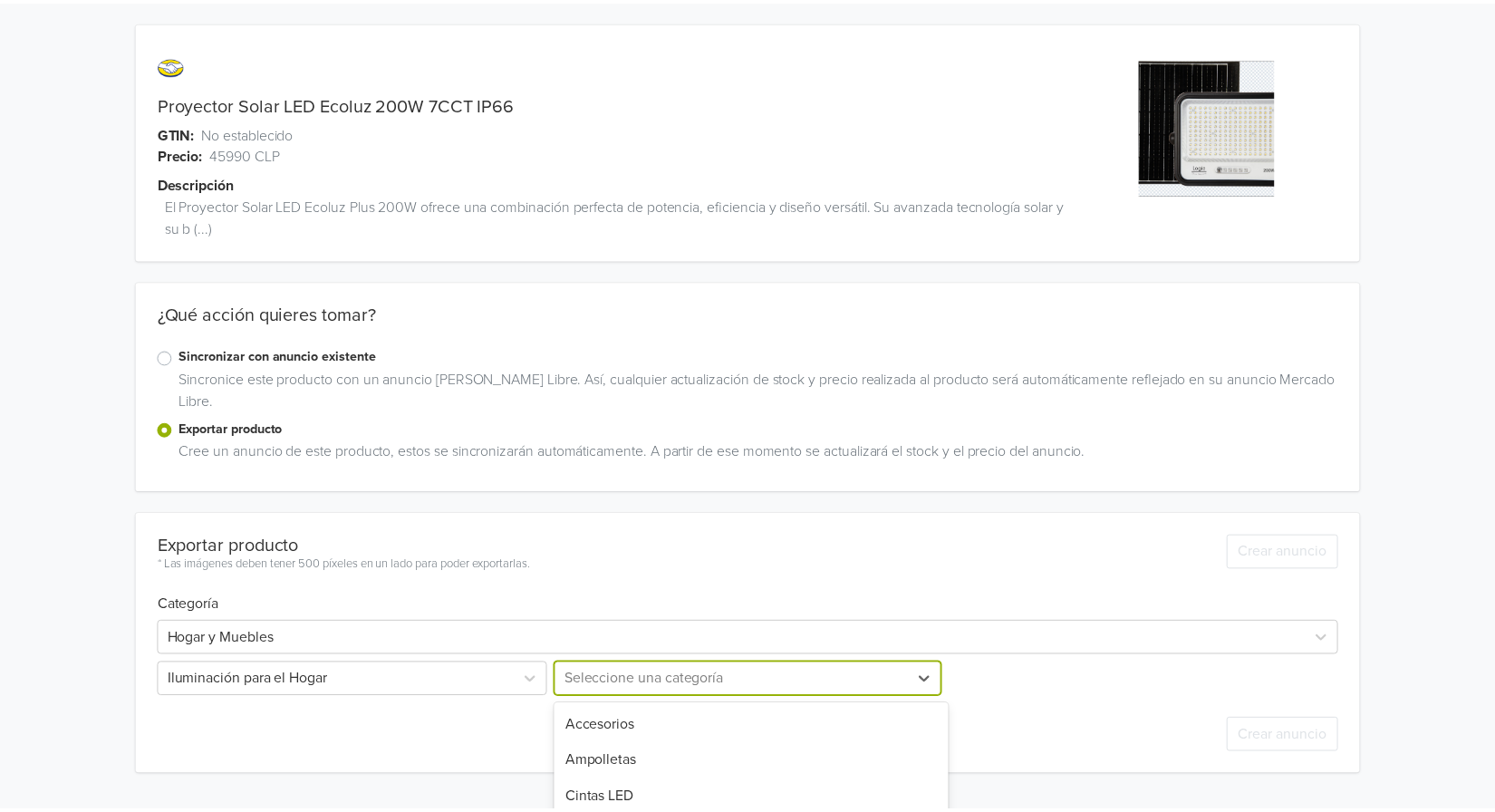
scroll to position [154, 0]
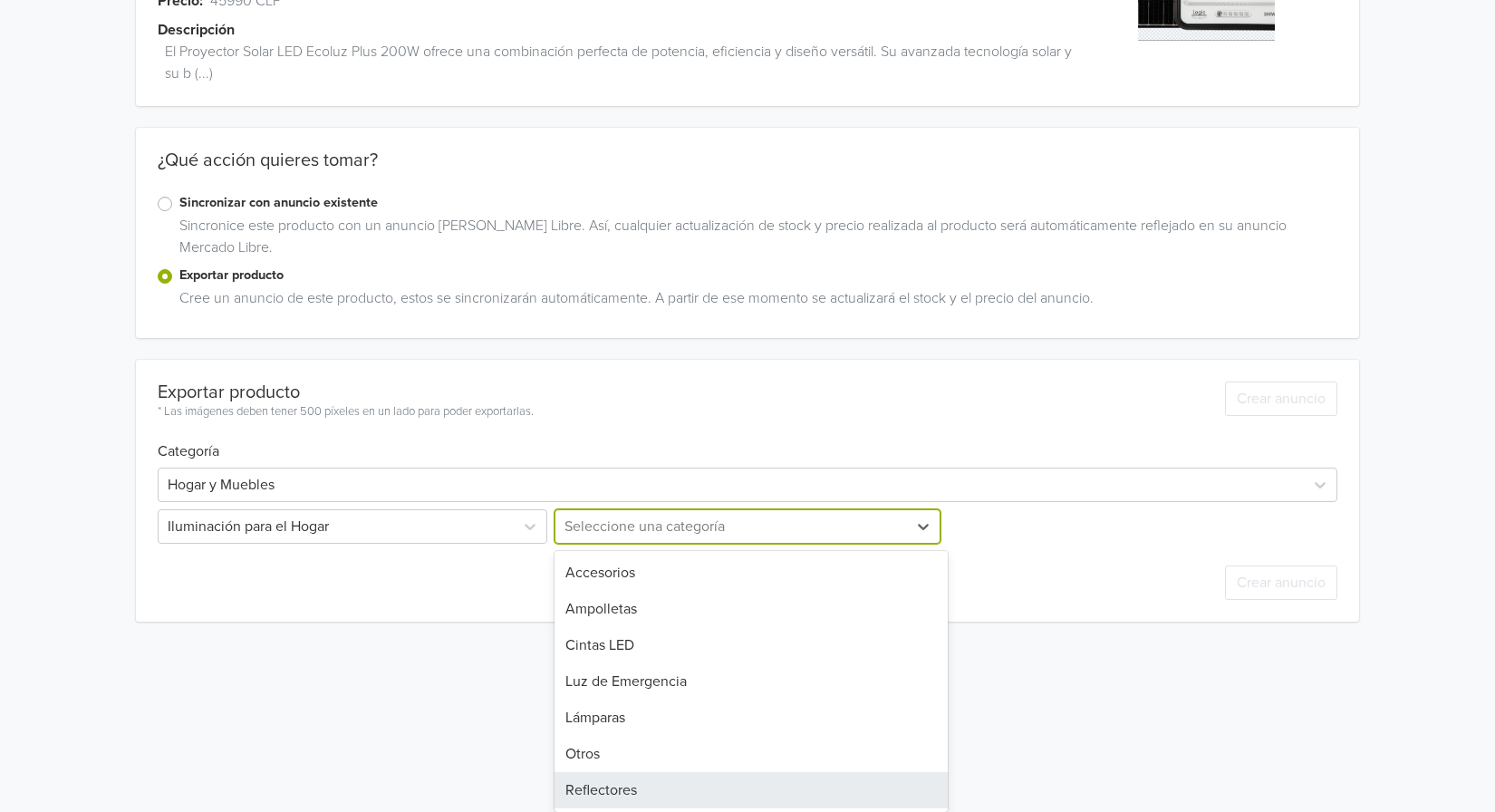
click at [680, 781] on div "Reflectores" at bounding box center [751, 790] width 394 height 36
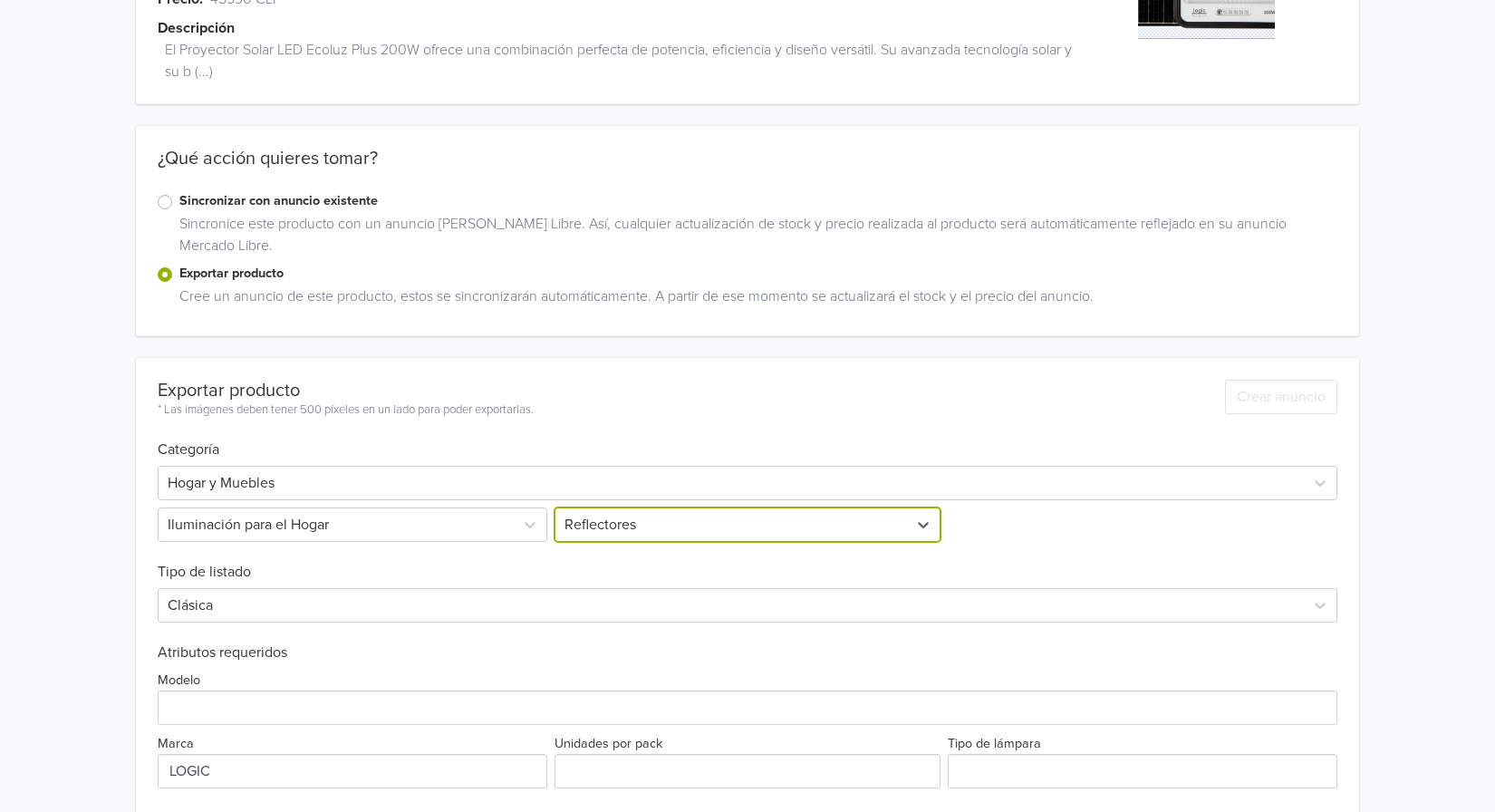
scroll to position [313, 0]
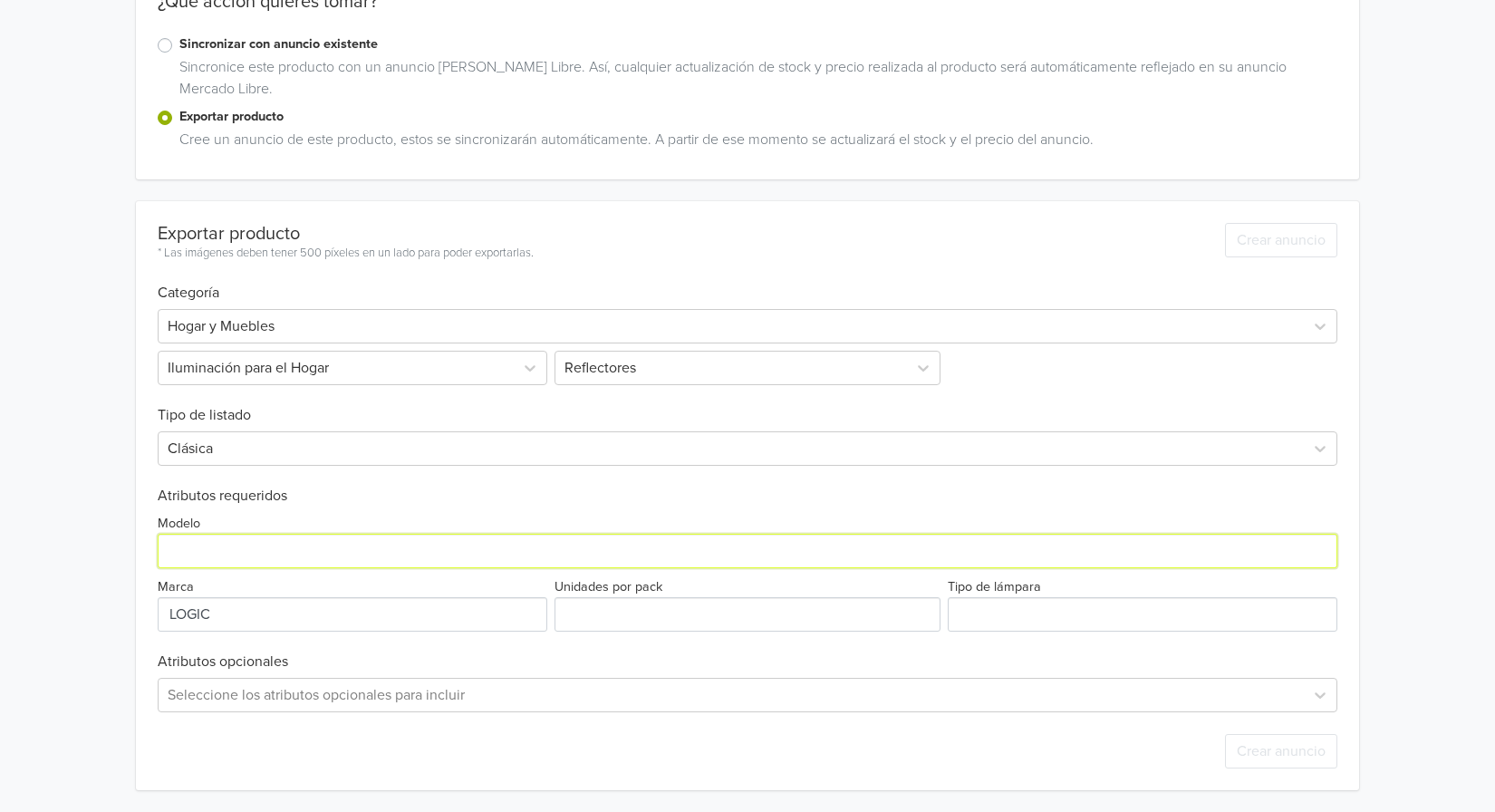
click at [306, 552] on input "Modelo" at bounding box center [748, 550] width 1180 height 34
paste input "Proyector Solar LED Ecoluz 200W 7CCT IP66"
type input "Proyector Solar LED Ecoluz 200W 7CCT IP66"
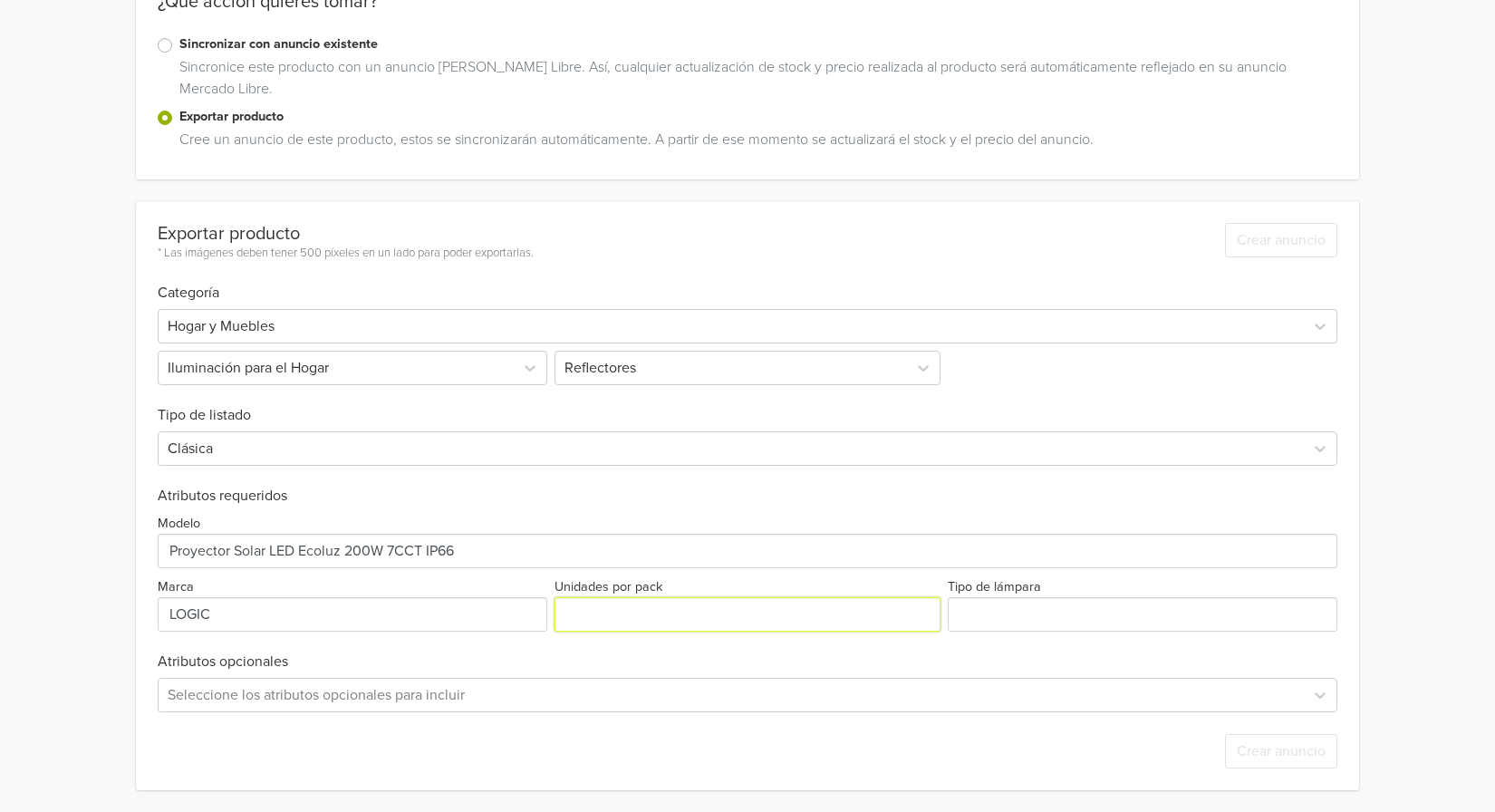
click at [656, 617] on input "Unidades por pack" at bounding box center [748, 614] width 386 height 34
type input "1"
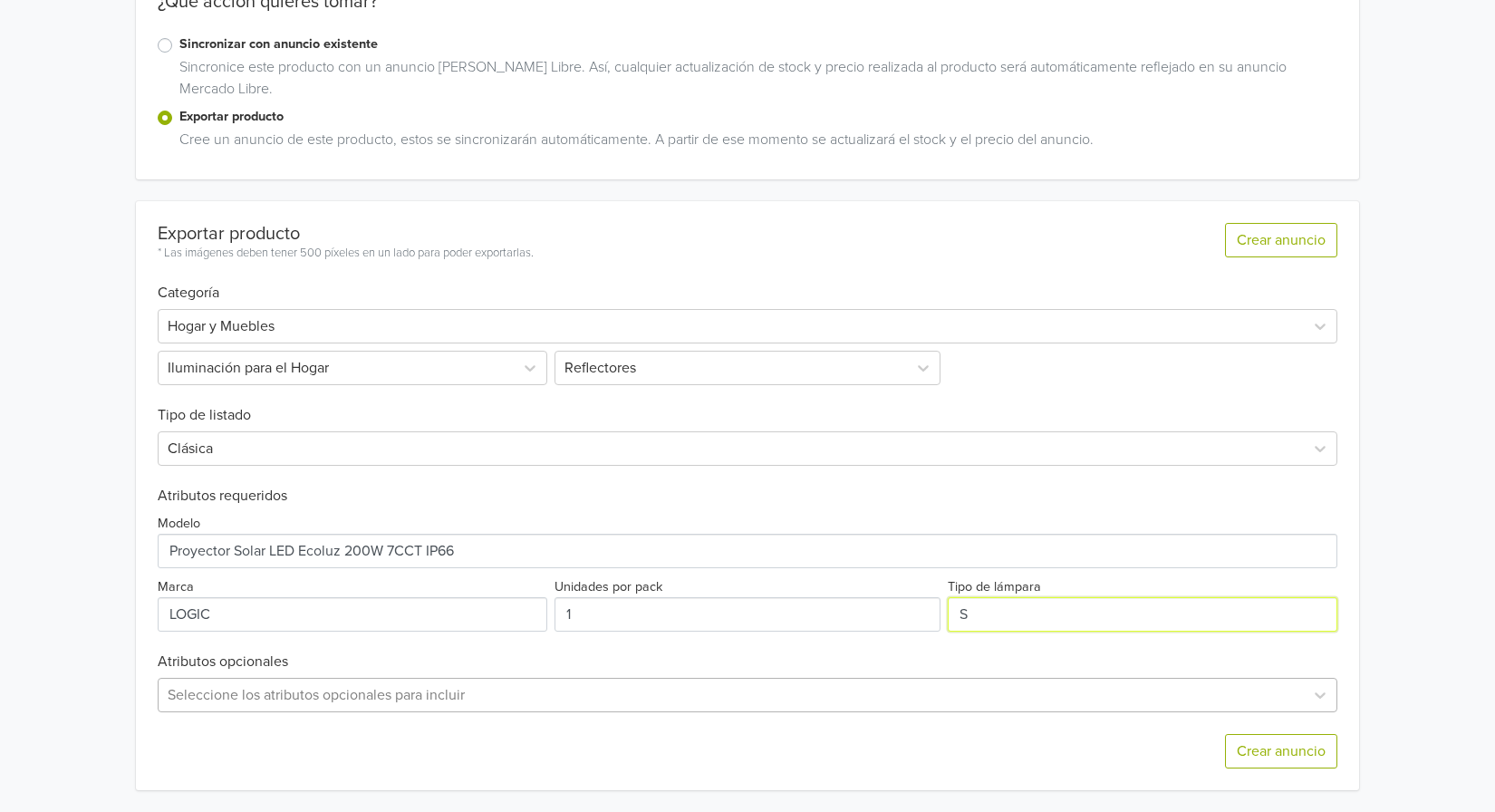
type input "SOLAR"
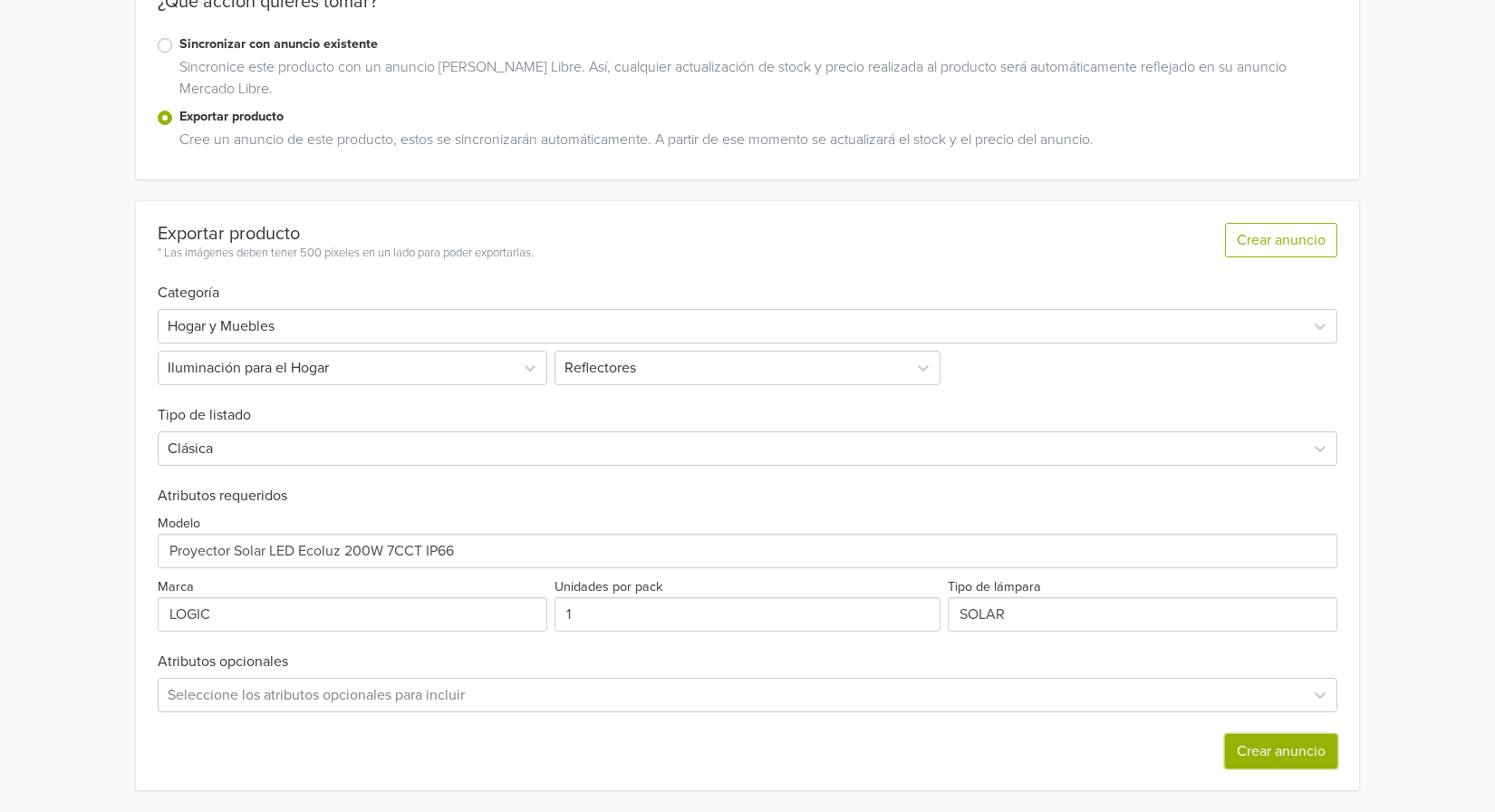
click at [1289, 756] on button "Crear anuncio" at bounding box center [1281, 751] width 112 height 34
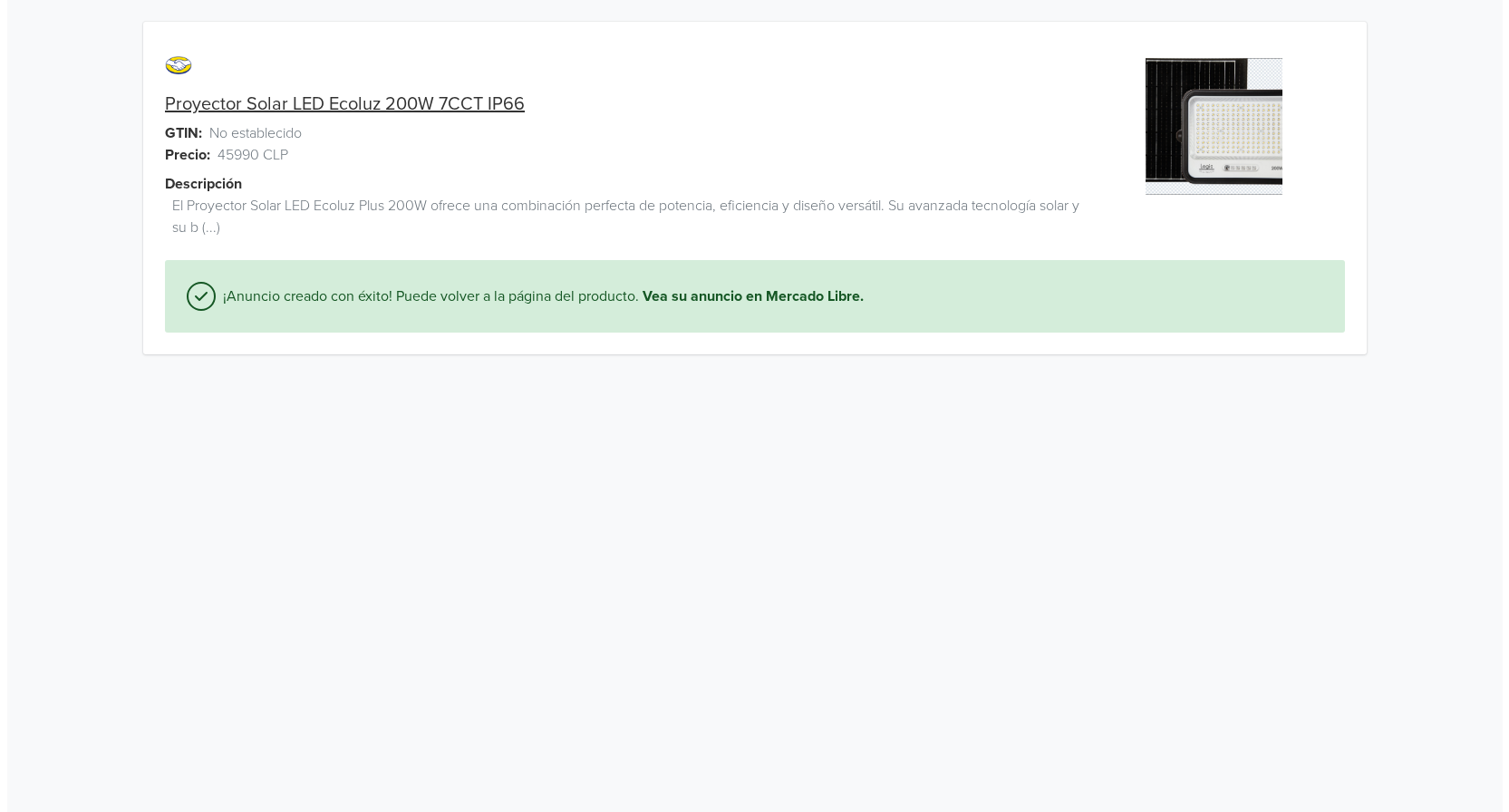
scroll to position [0, 0]
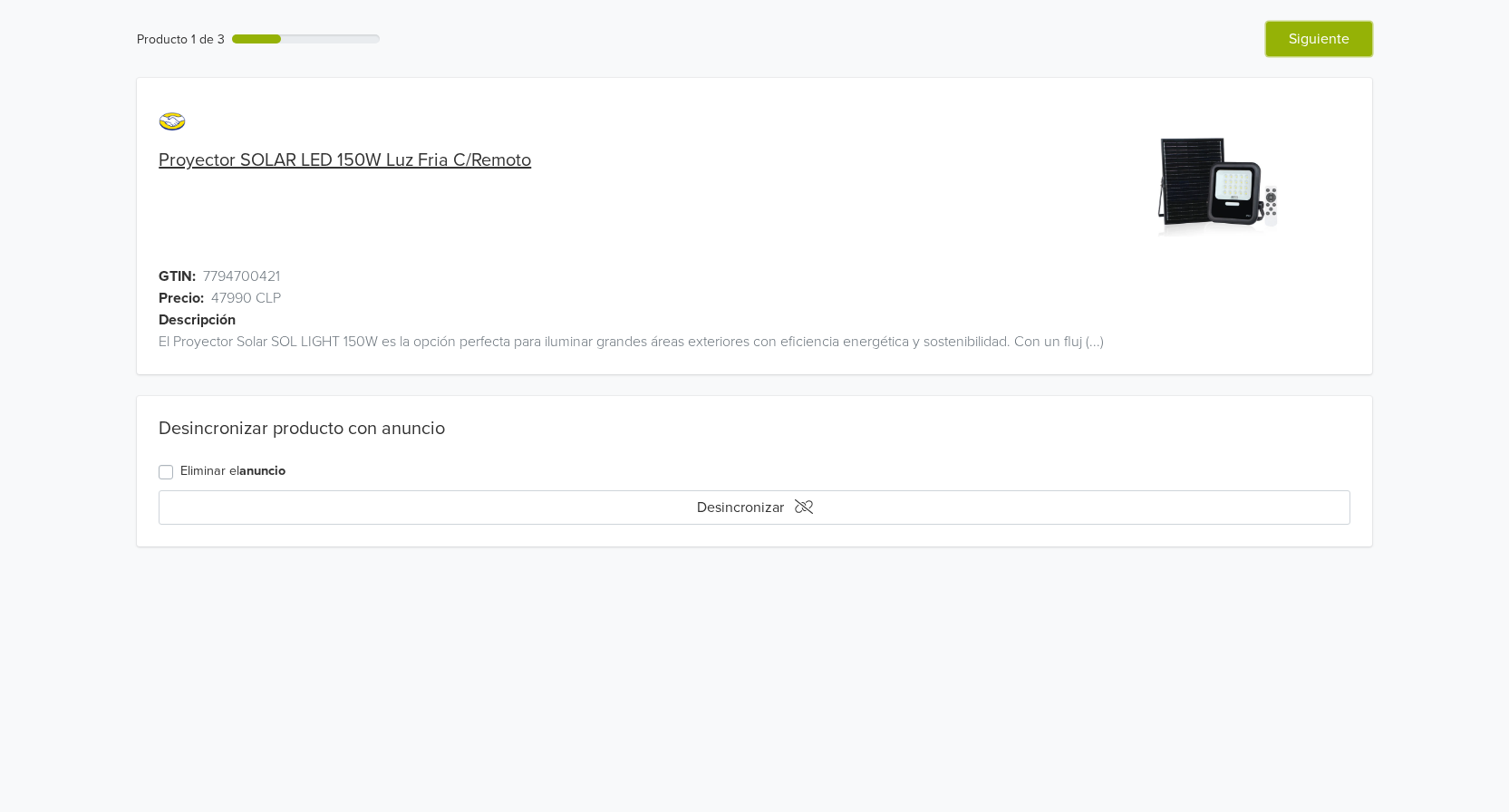
click at [1357, 44] on button "Siguiente" at bounding box center [1319, 38] width 106 height 34
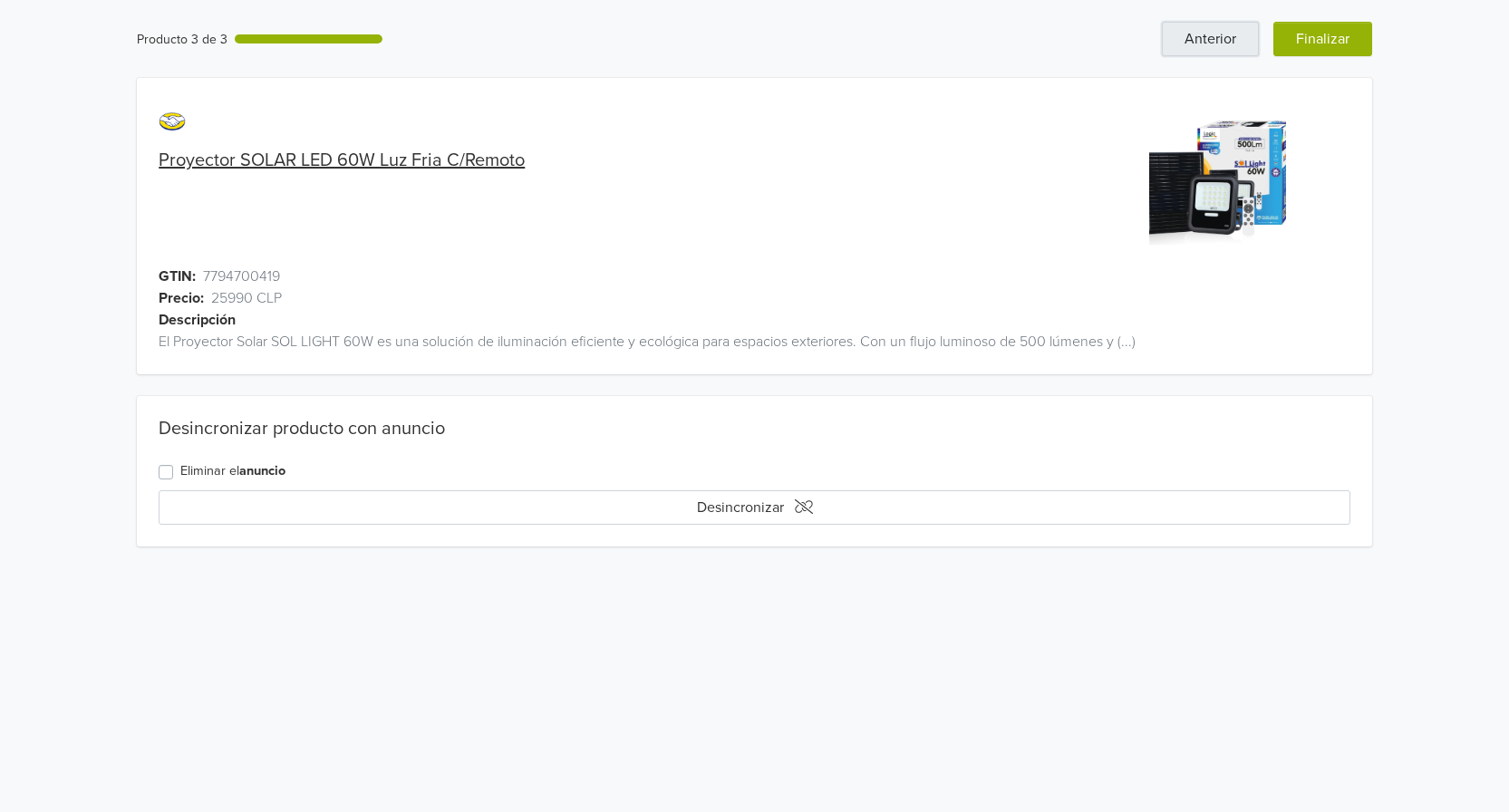
click at [1213, 29] on button "Anterior" at bounding box center [1210, 38] width 97 height 34
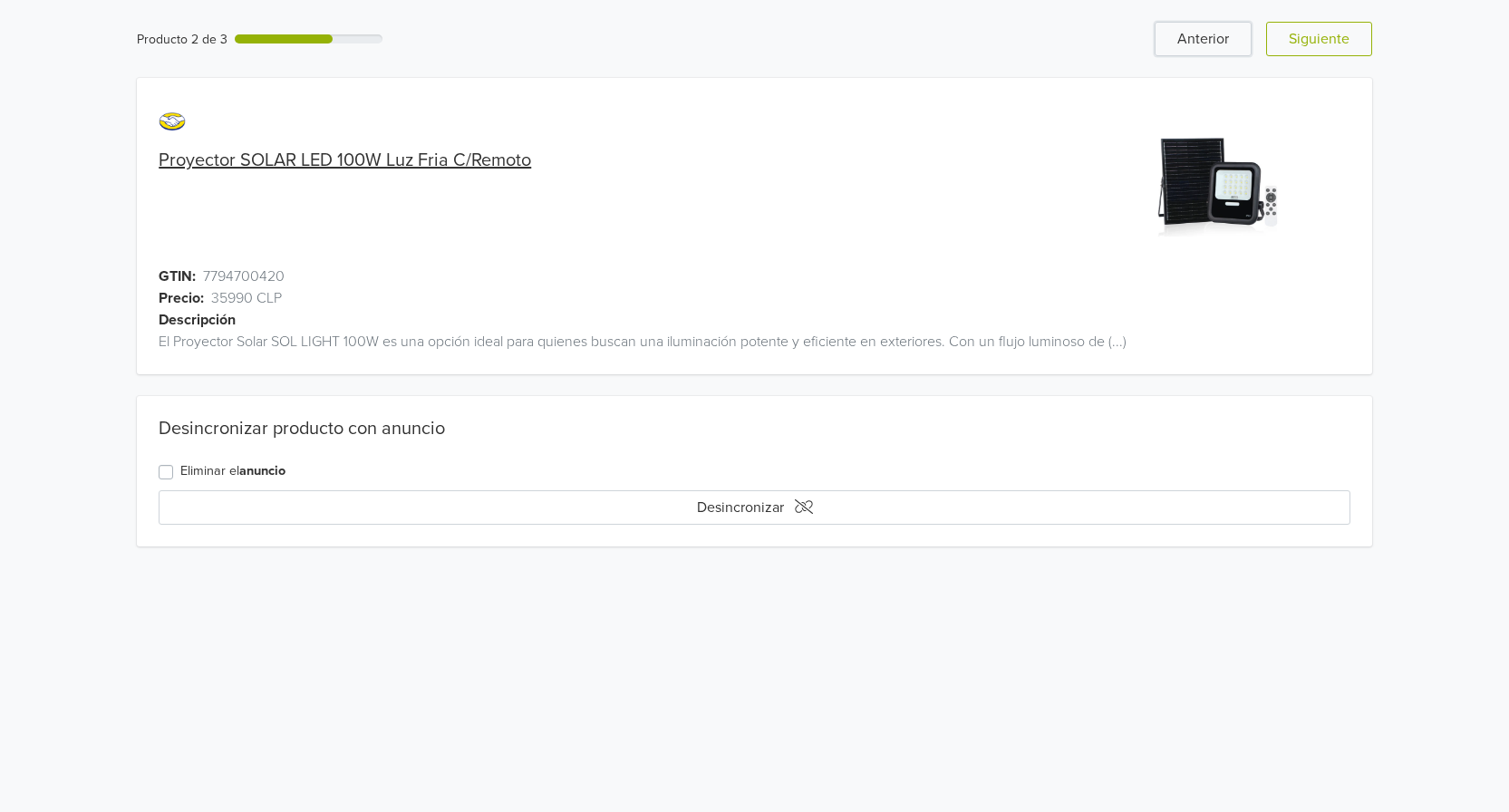
click at [1213, 29] on button "Anterior" at bounding box center [1203, 38] width 97 height 34
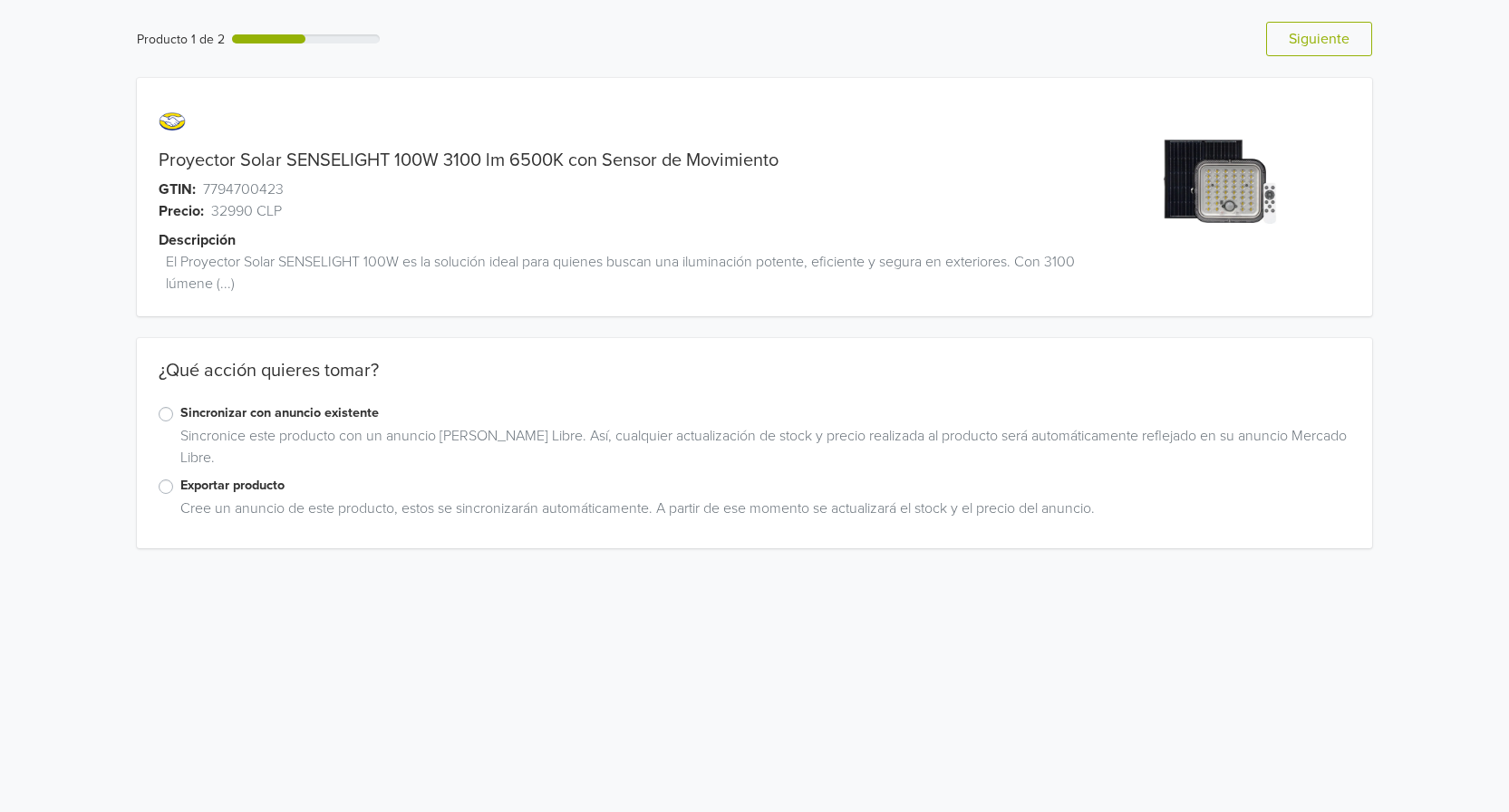
click at [181, 491] on label "Exportar producto" at bounding box center [765, 486] width 1170 height 20
click at [0, 0] on input "Exportar producto" at bounding box center [0, 0] width 0 height 0
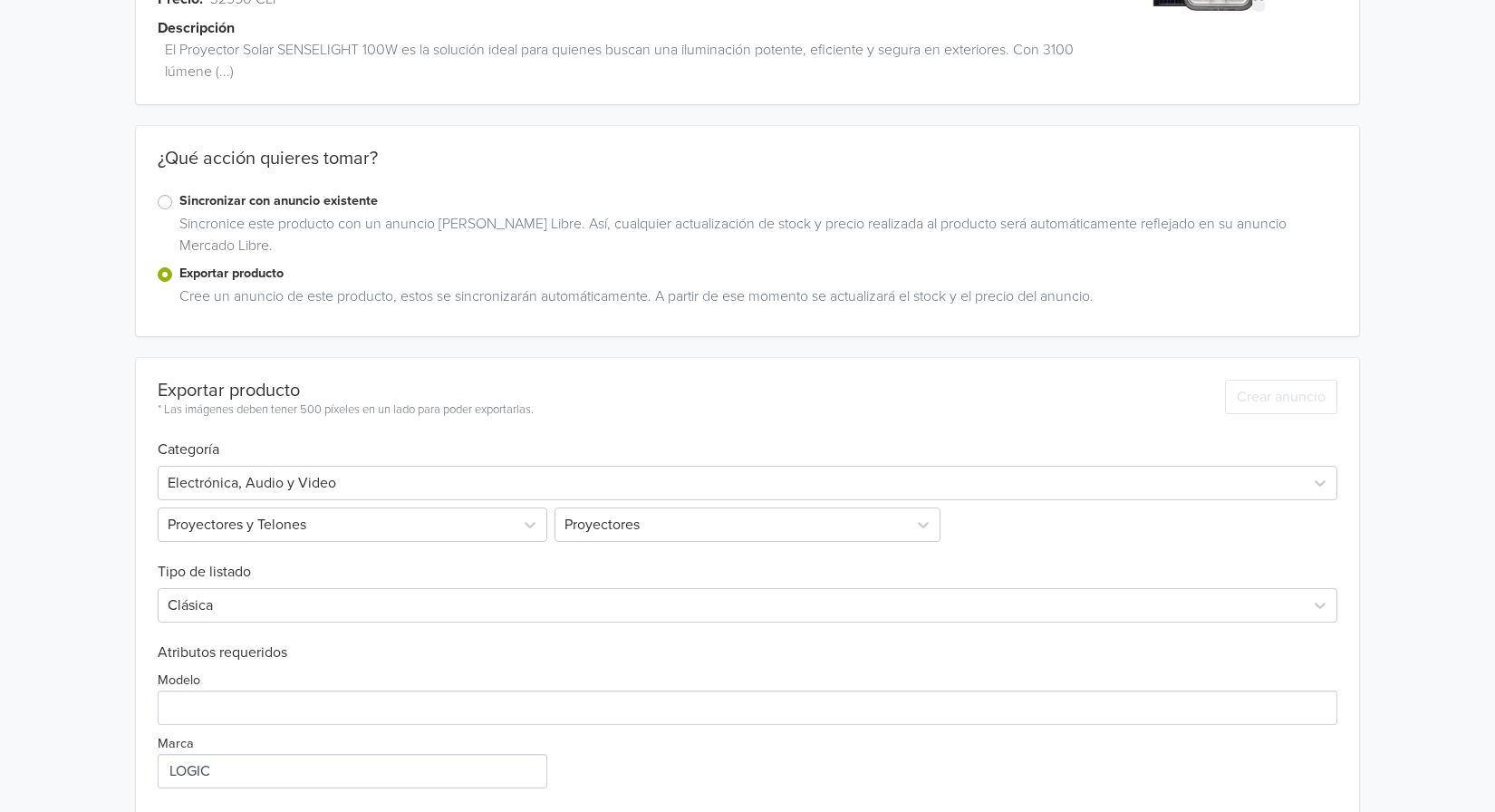
scroll to position [355, 0]
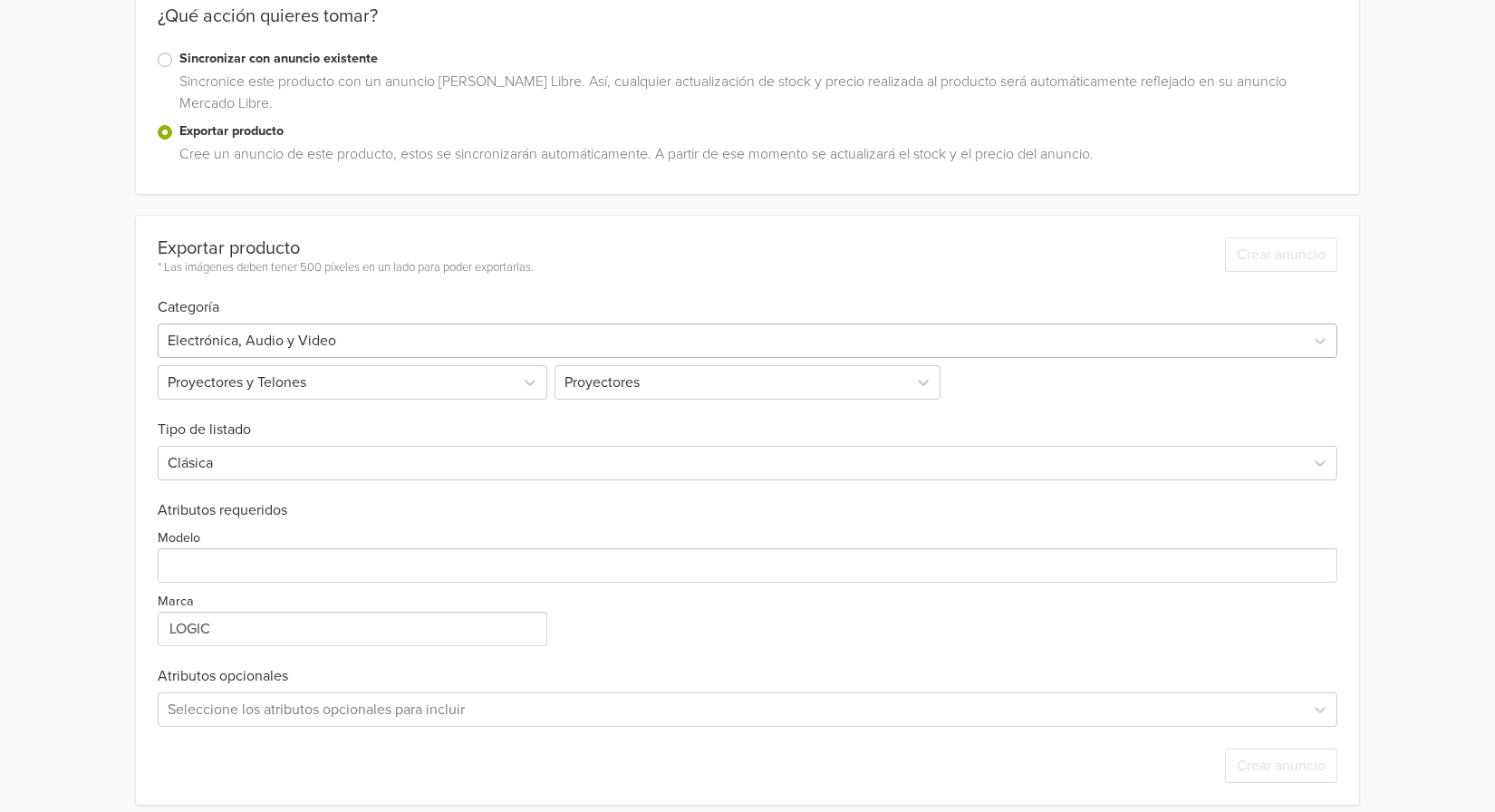
click at [460, 331] on div at bounding box center [731, 340] width 1127 height 25
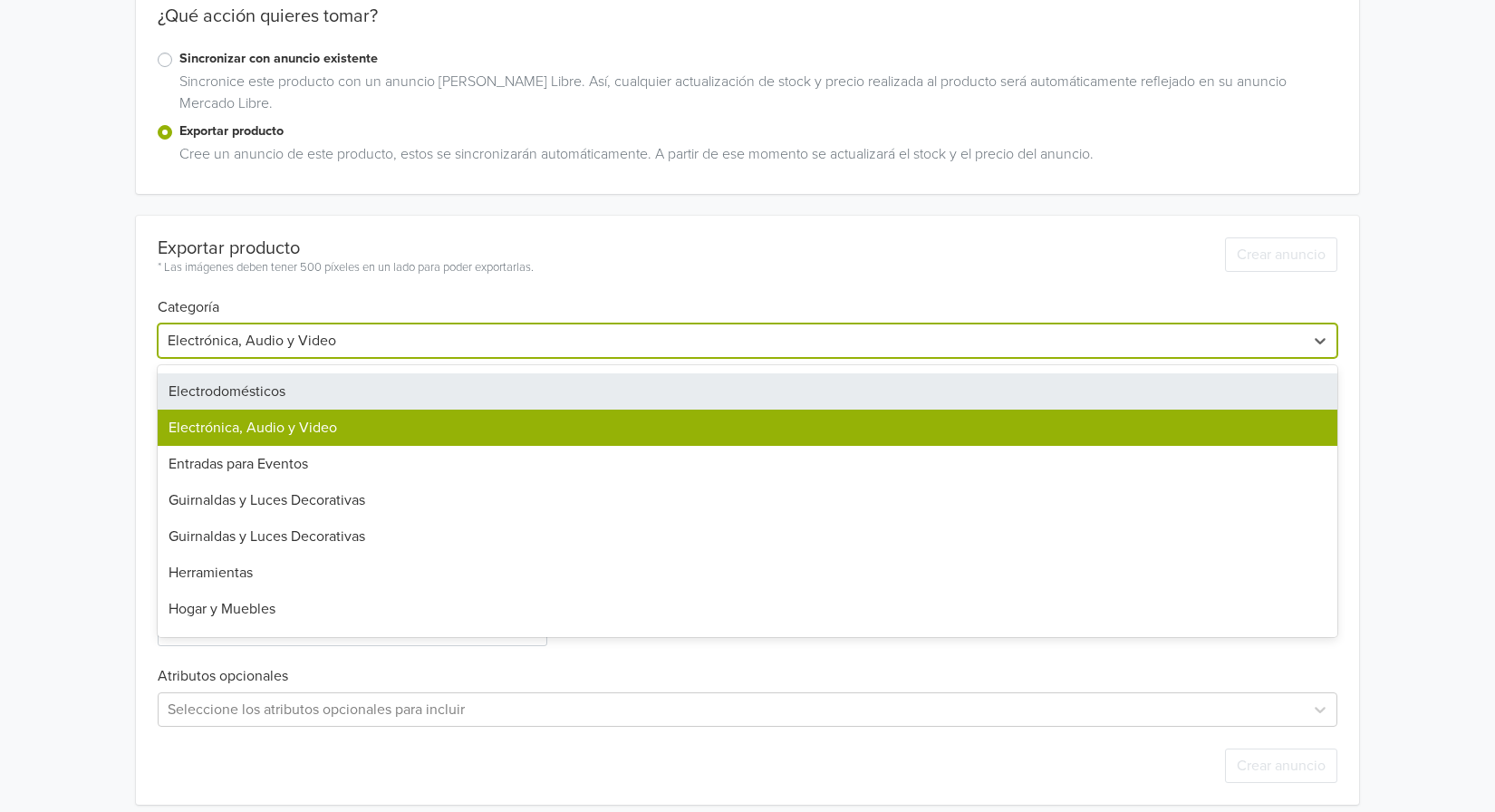
scroll to position [725, 0]
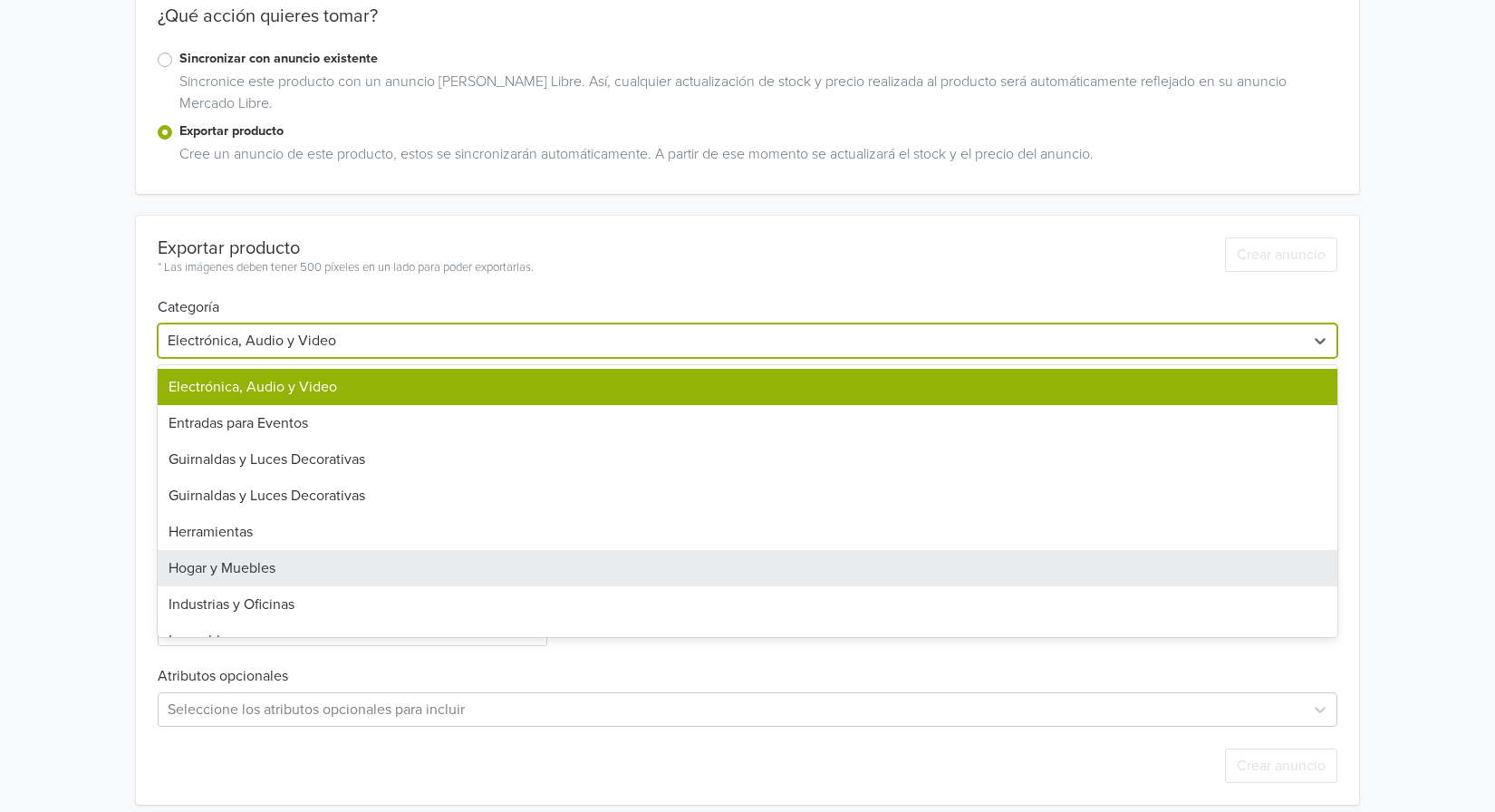
click at [312, 569] on div "Hogar y Muebles" at bounding box center [748, 568] width 1180 height 36
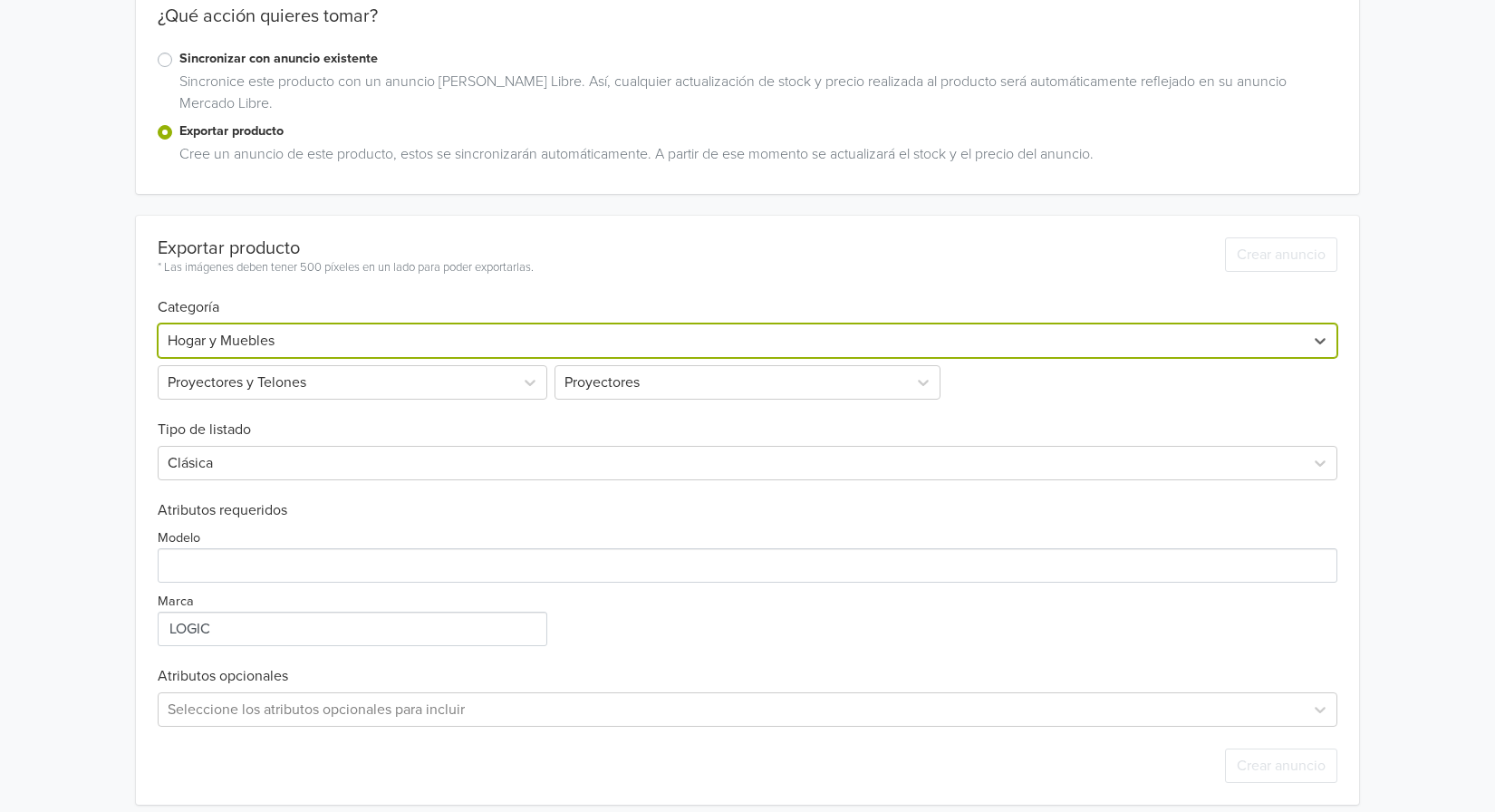
scroll to position [42, 0]
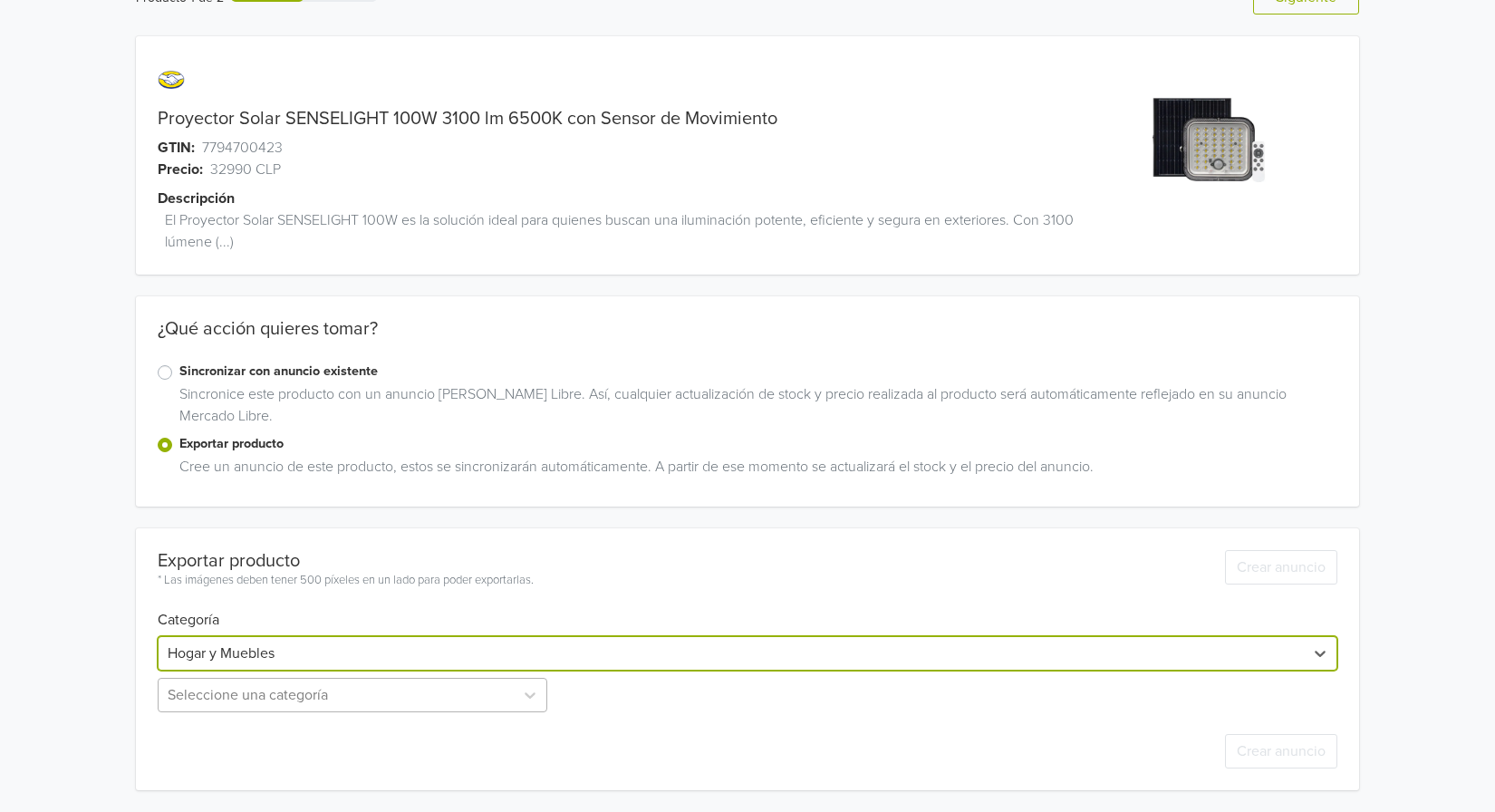
click at [442, 688] on div "Seleccione una categoría" at bounding box center [354, 694] width 394 height 34
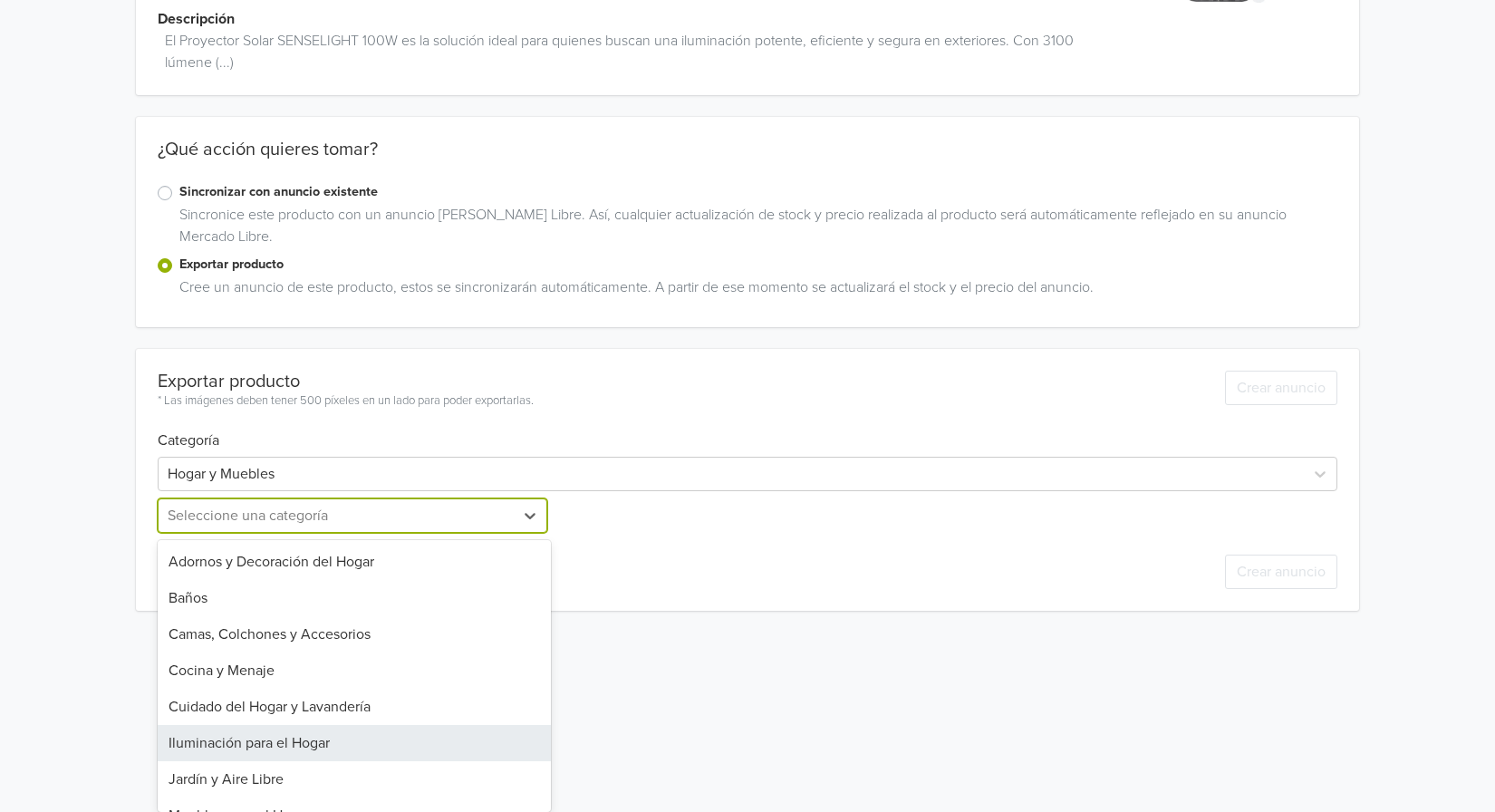
click at [396, 758] on div "Iluminación para el Hogar" at bounding box center [354, 743] width 394 height 36
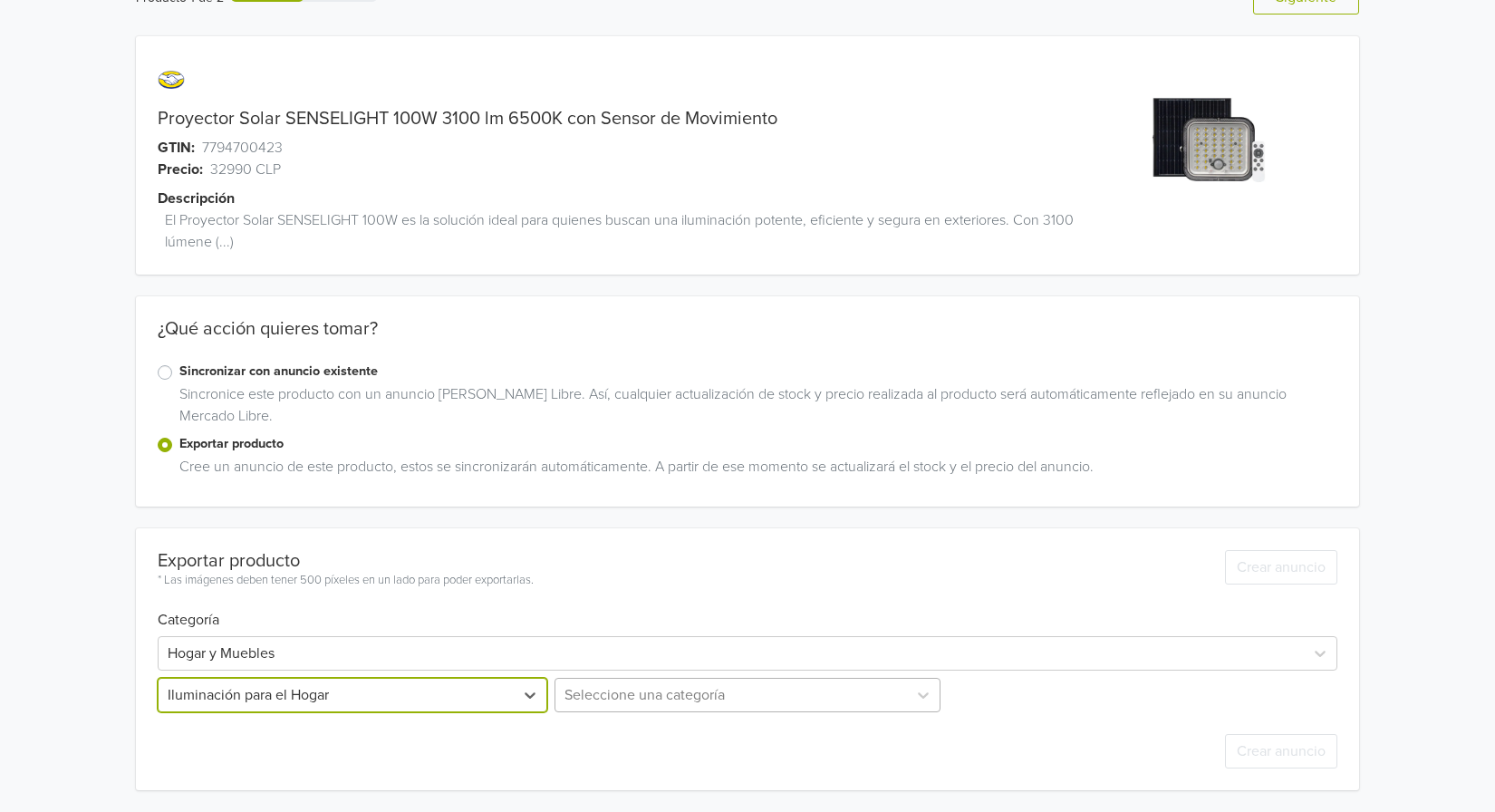
click at [768, 695] on div "Seleccione una categoría" at bounding box center [748, 694] width 394 height 34
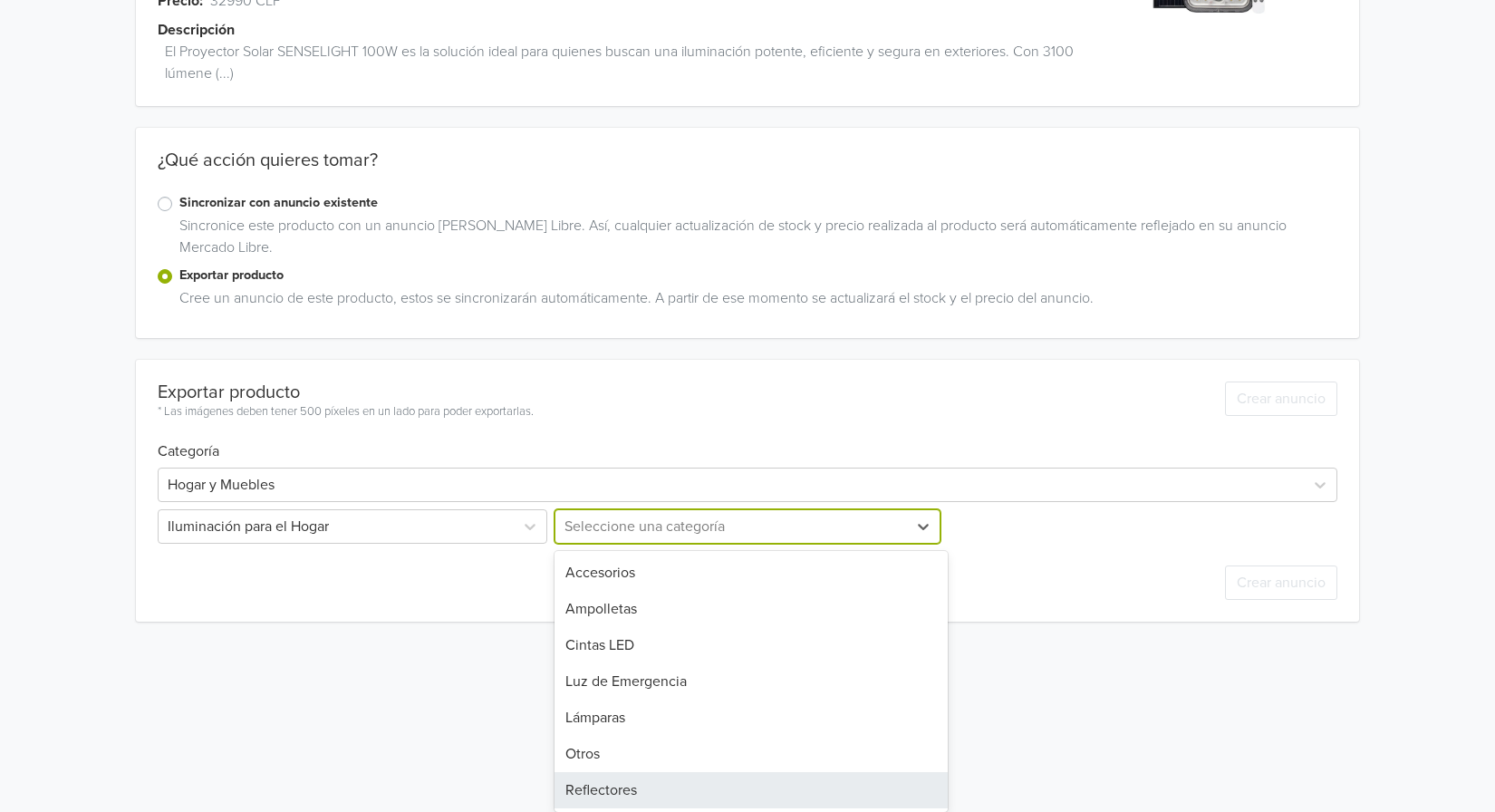
click at [718, 792] on div "Reflectores" at bounding box center [751, 790] width 394 height 36
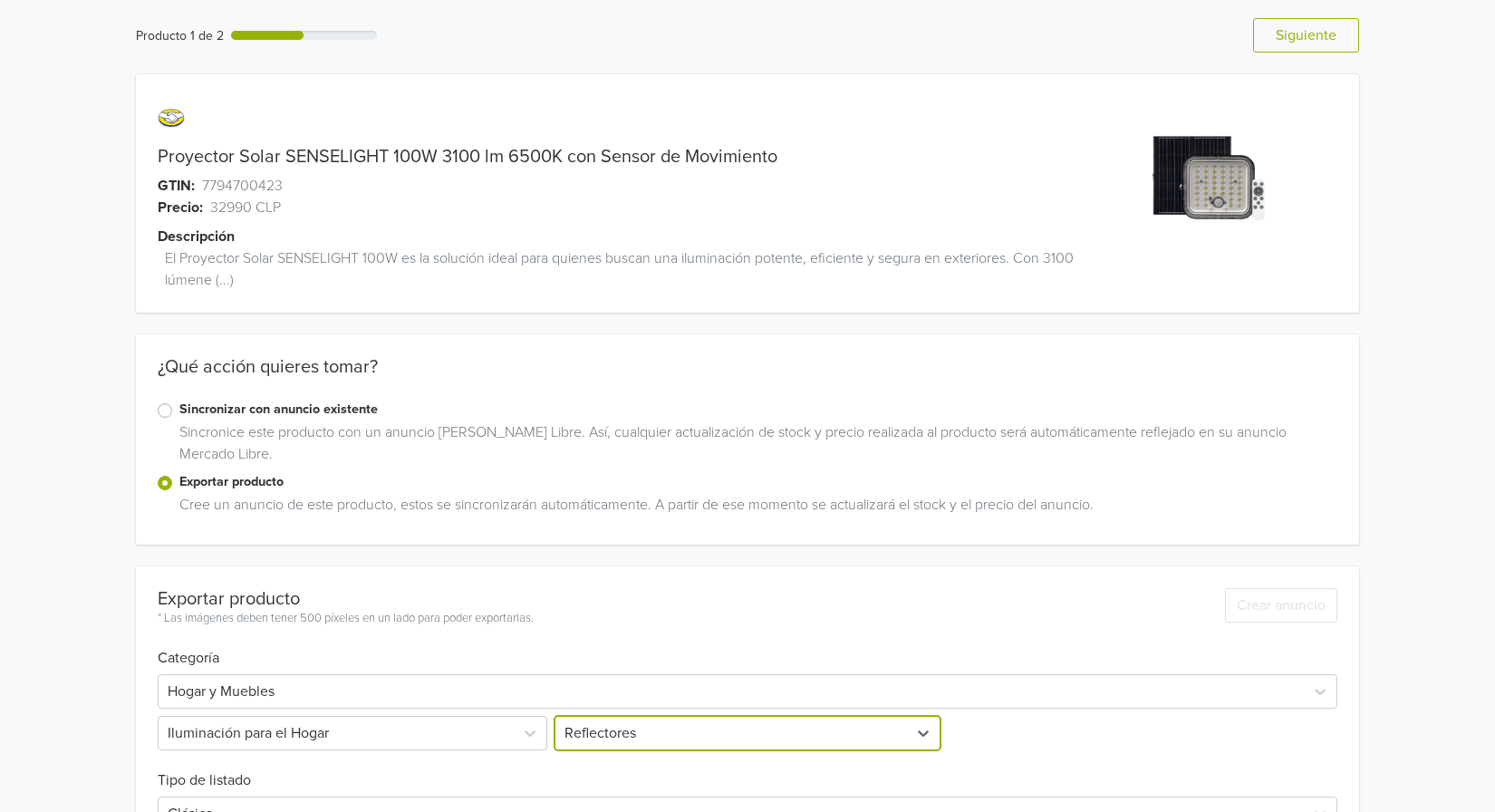
scroll to position [0, 0]
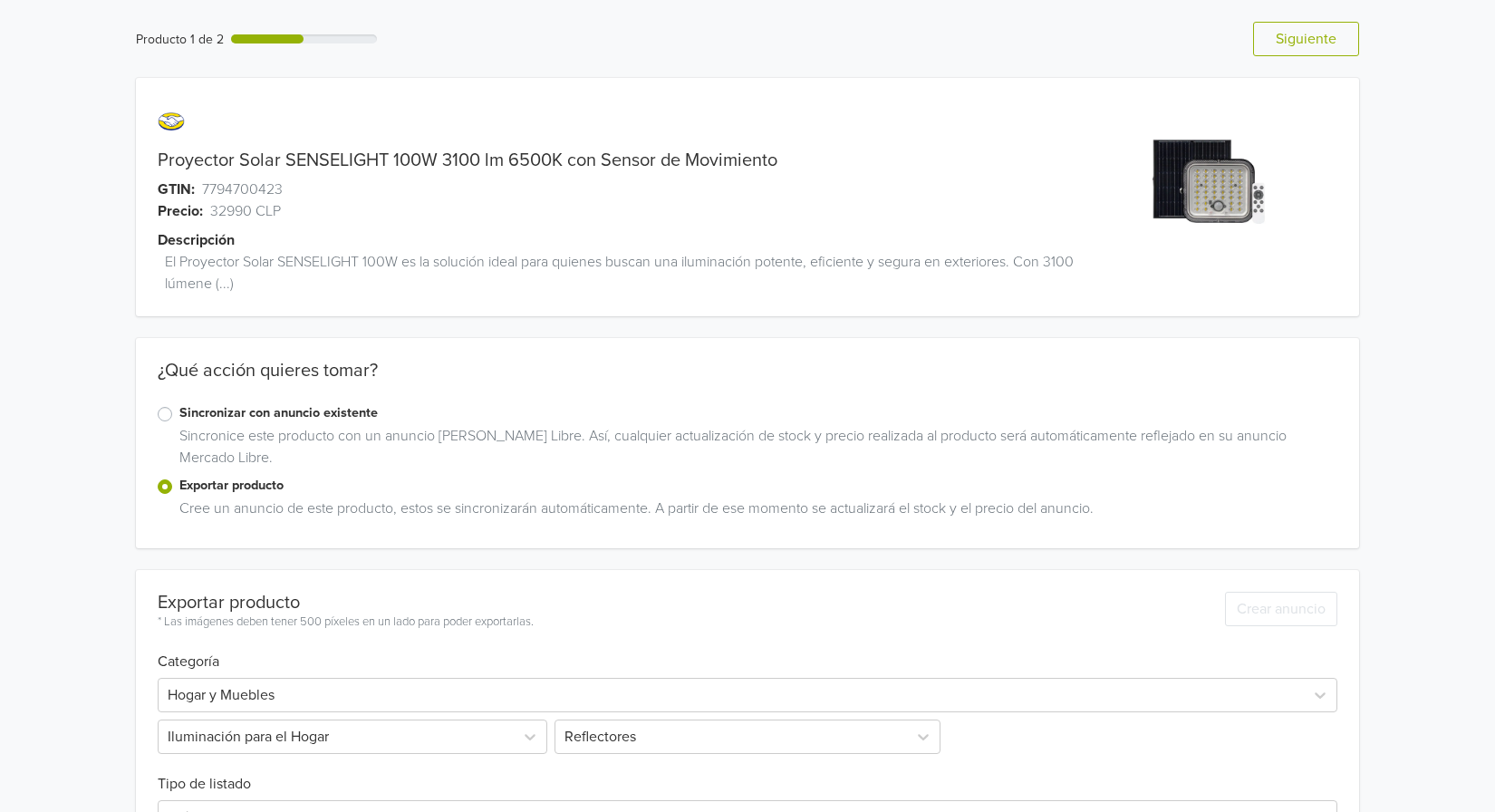
click at [439, 152] on link "Proyector Solar SENSELIGHT 100W 3100 lm 6500K con Sensor de Movimiento" at bounding box center [467, 159] width 620 height 21
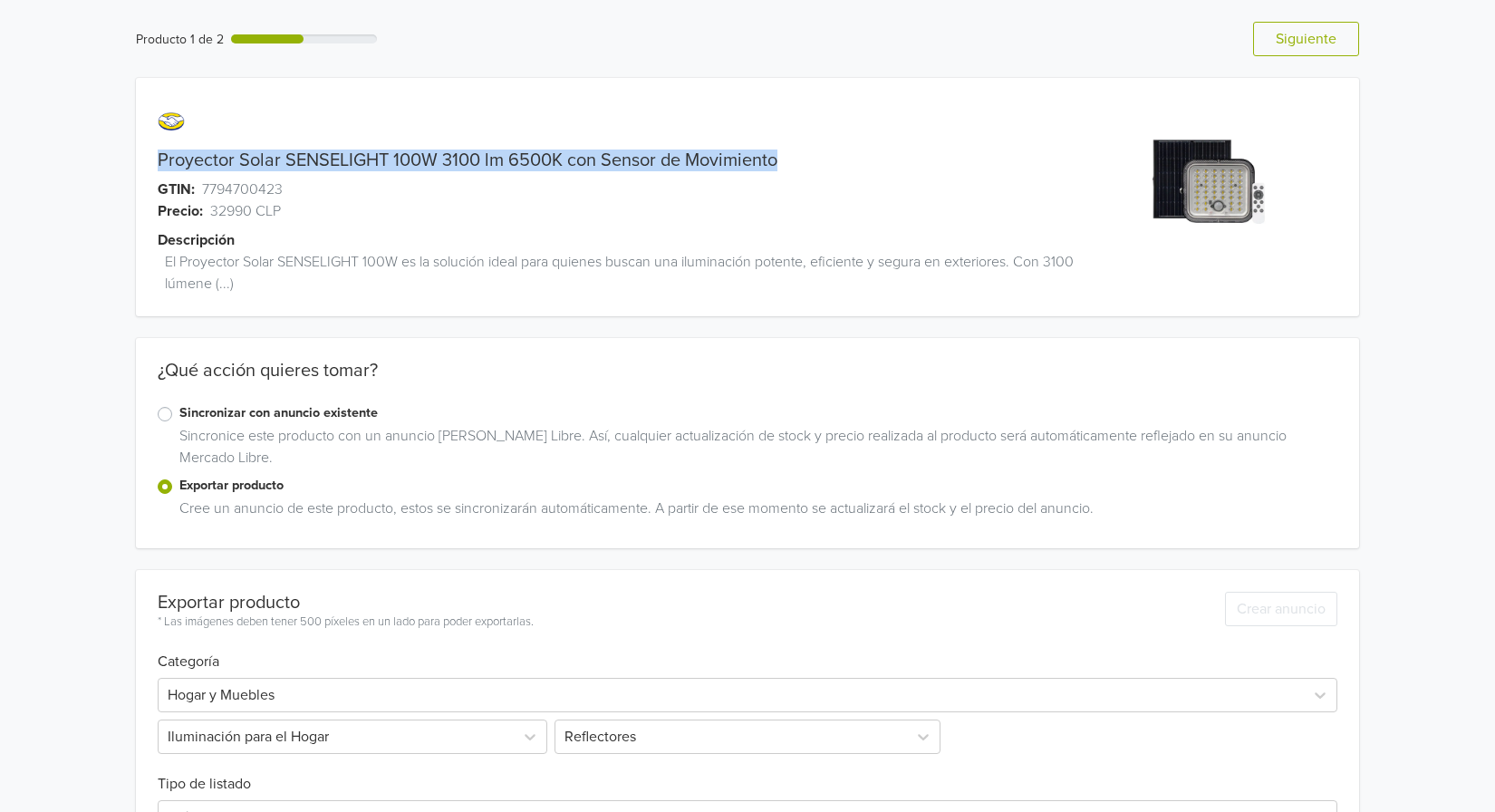
click at [439, 152] on link "Proyector Solar SENSELIGHT 100W 3100 lm 6500K con Sensor de Movimiento" at bounding box center [467, 159] width 620 height 21
copy link "Proyector Solar SENSELIGHT 100W 3100 lm 6500K con Sensor de Movimiento"
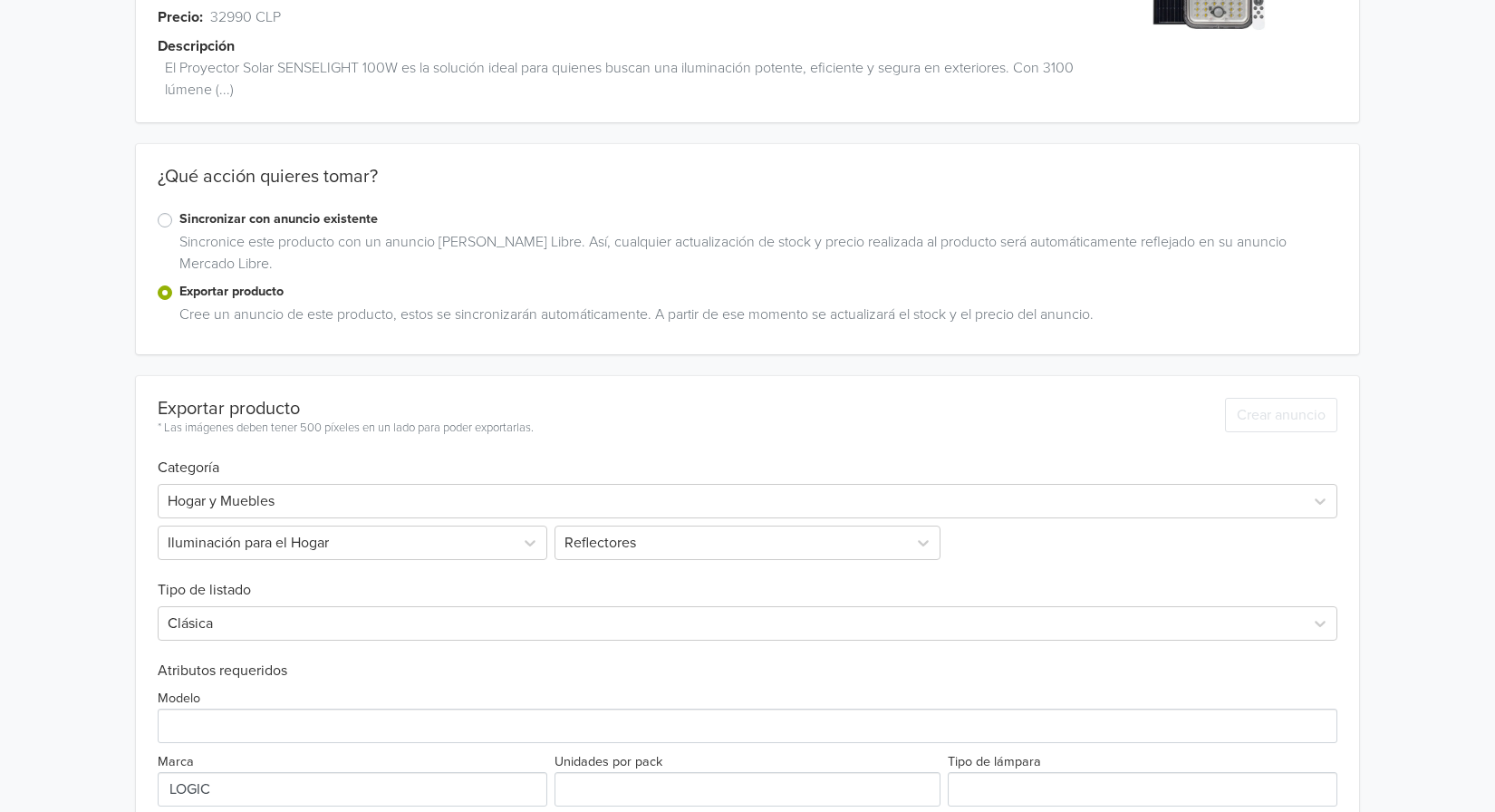
scroll to position [362, 0]
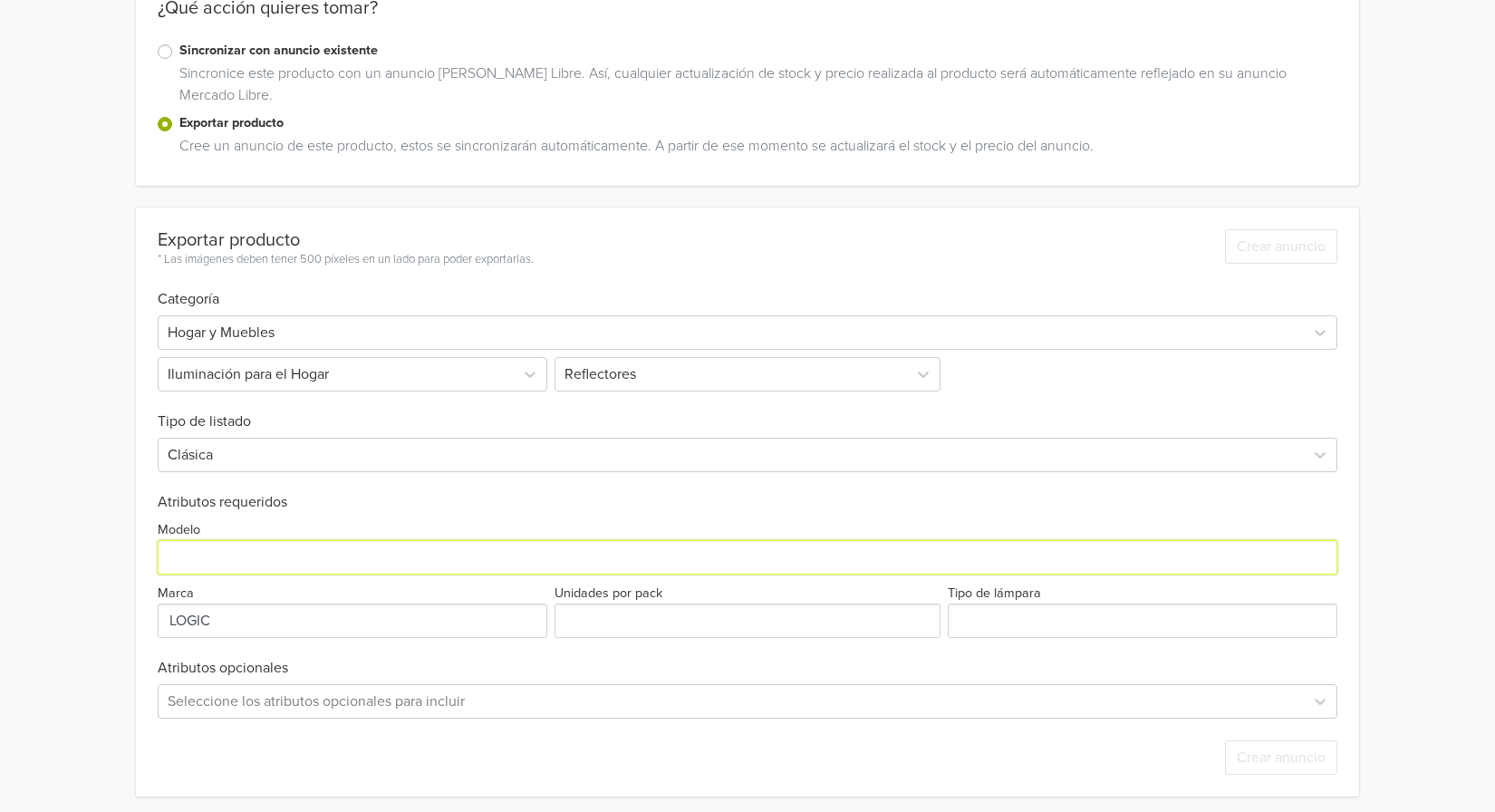
click at [326, 546] on input "Modelo" at bounding box center [748, 556] width 1180 height 34
paste input "Proyector Solar SENSELIGHT 100W 3100 lm 6500K con Sensor de Movimiento"
drag, startPoint x: 447, startPoint y: 556, endPoint x: 399, endPoint y: 552, distance: 48.2
click at [399, 552] on input "Modelo" at bounding box center [748, 556] width 1180 height 34
type input "Proyector Solar SENSELIGHT 100W Luz Fria 6500K con Sensor de Movimiento"
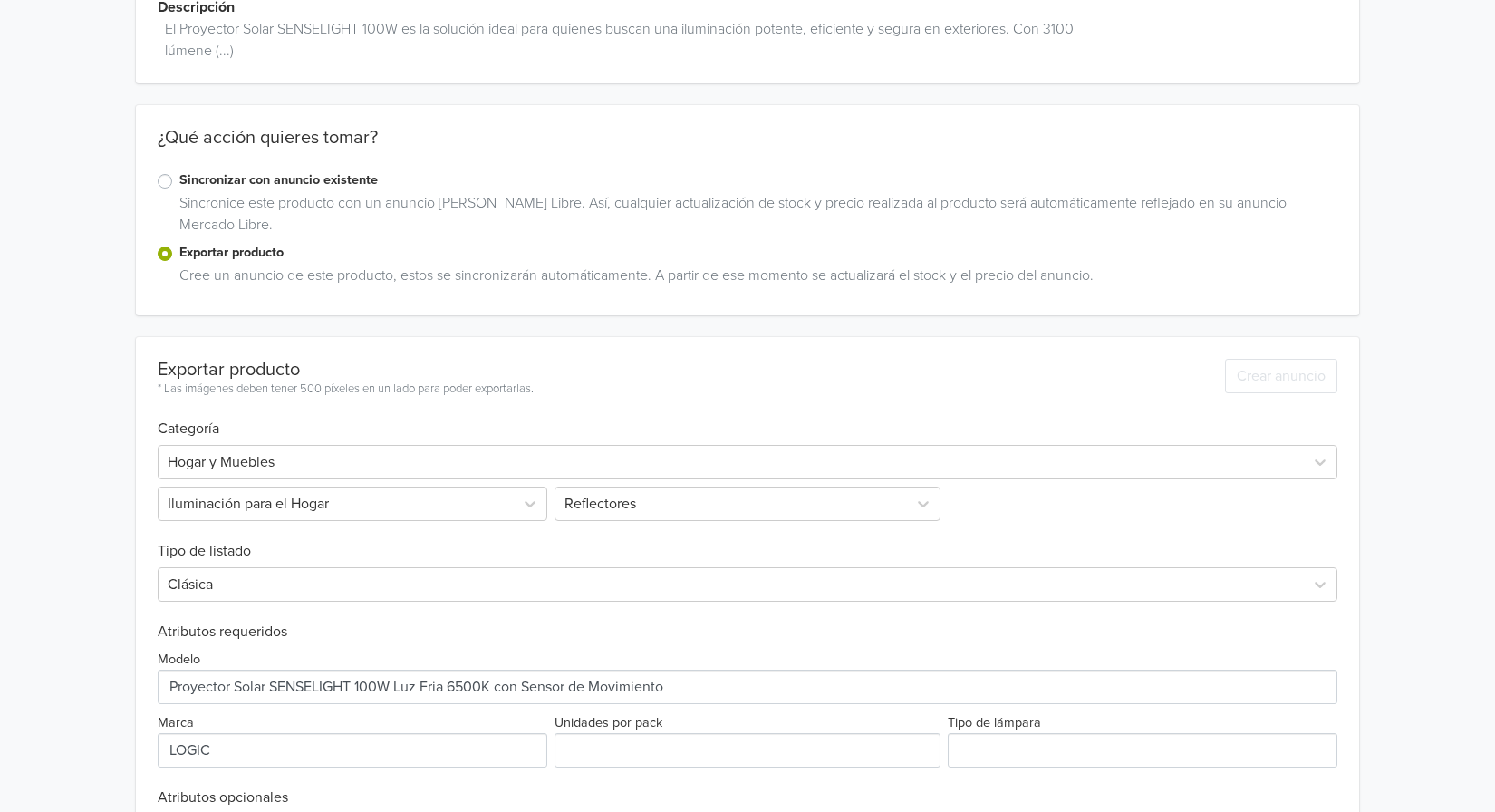
scroll to position [0, 0]
